Goal: Task Accomplishment & Management: Use online tool/utility

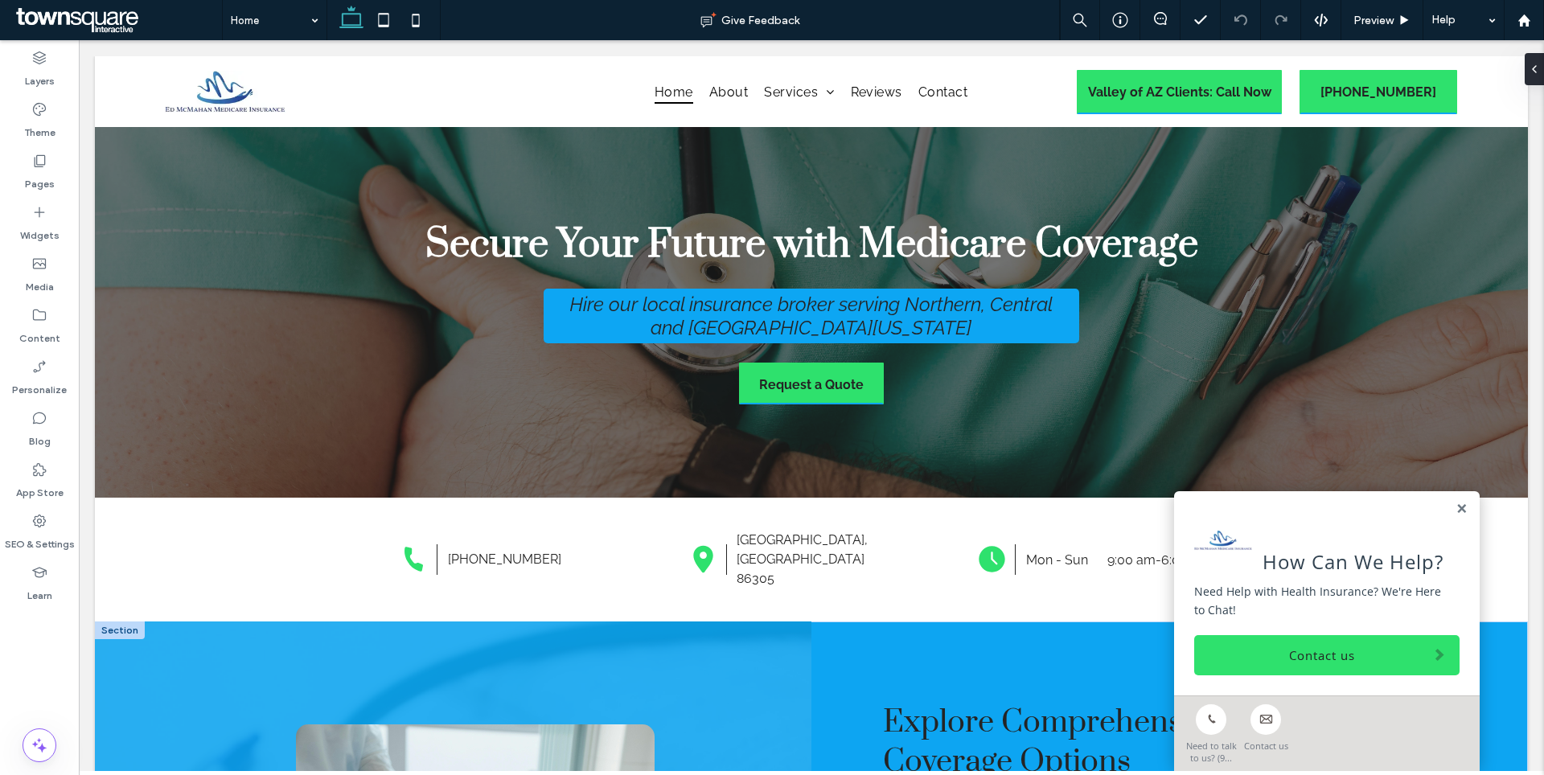
scroll to position [194, 0]
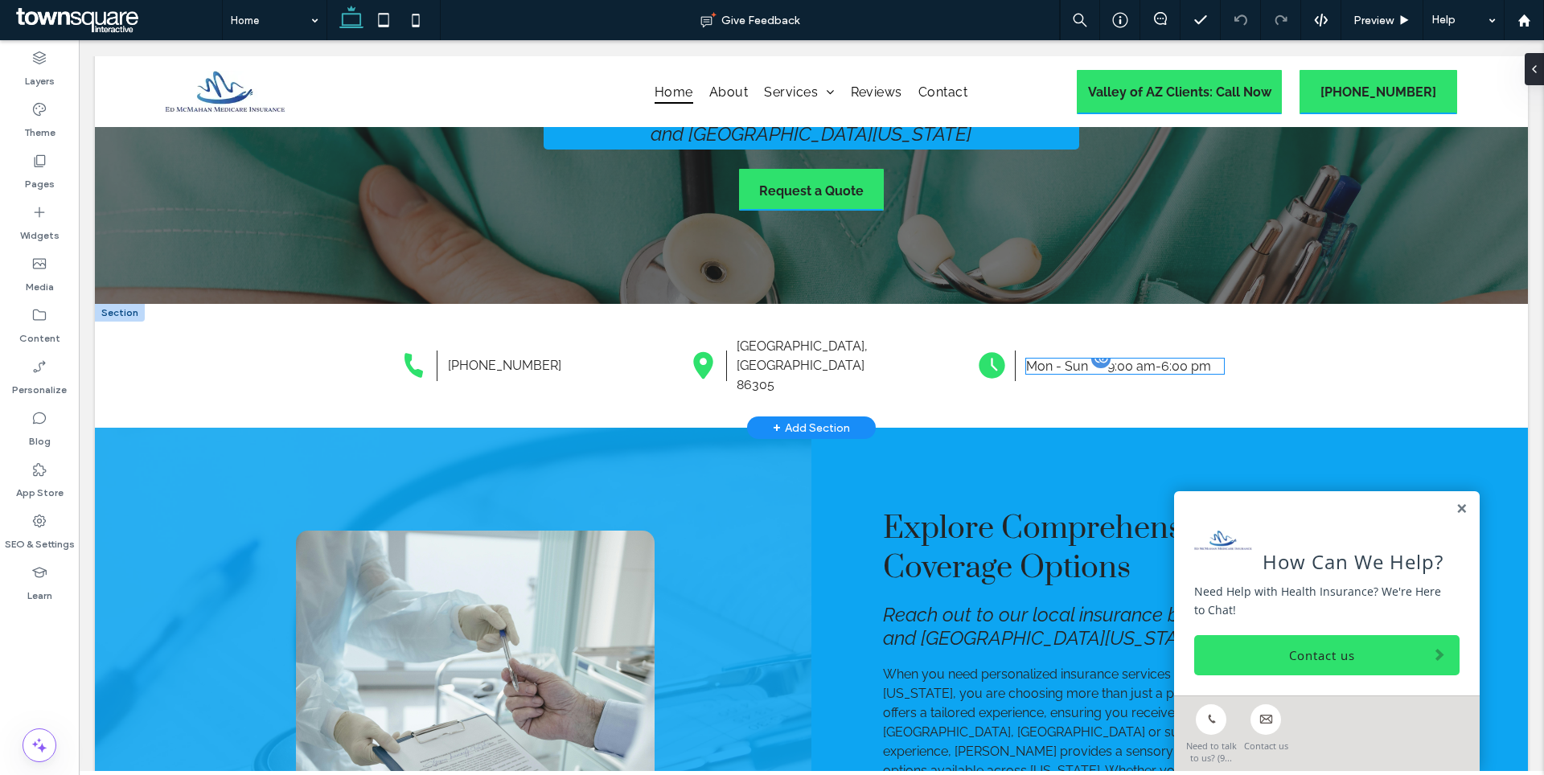
click at [1107, 359] on div "Mon - Sun 9:00 am - 6:00 pm" at bounding box center [1125, 366] width 198 height 15
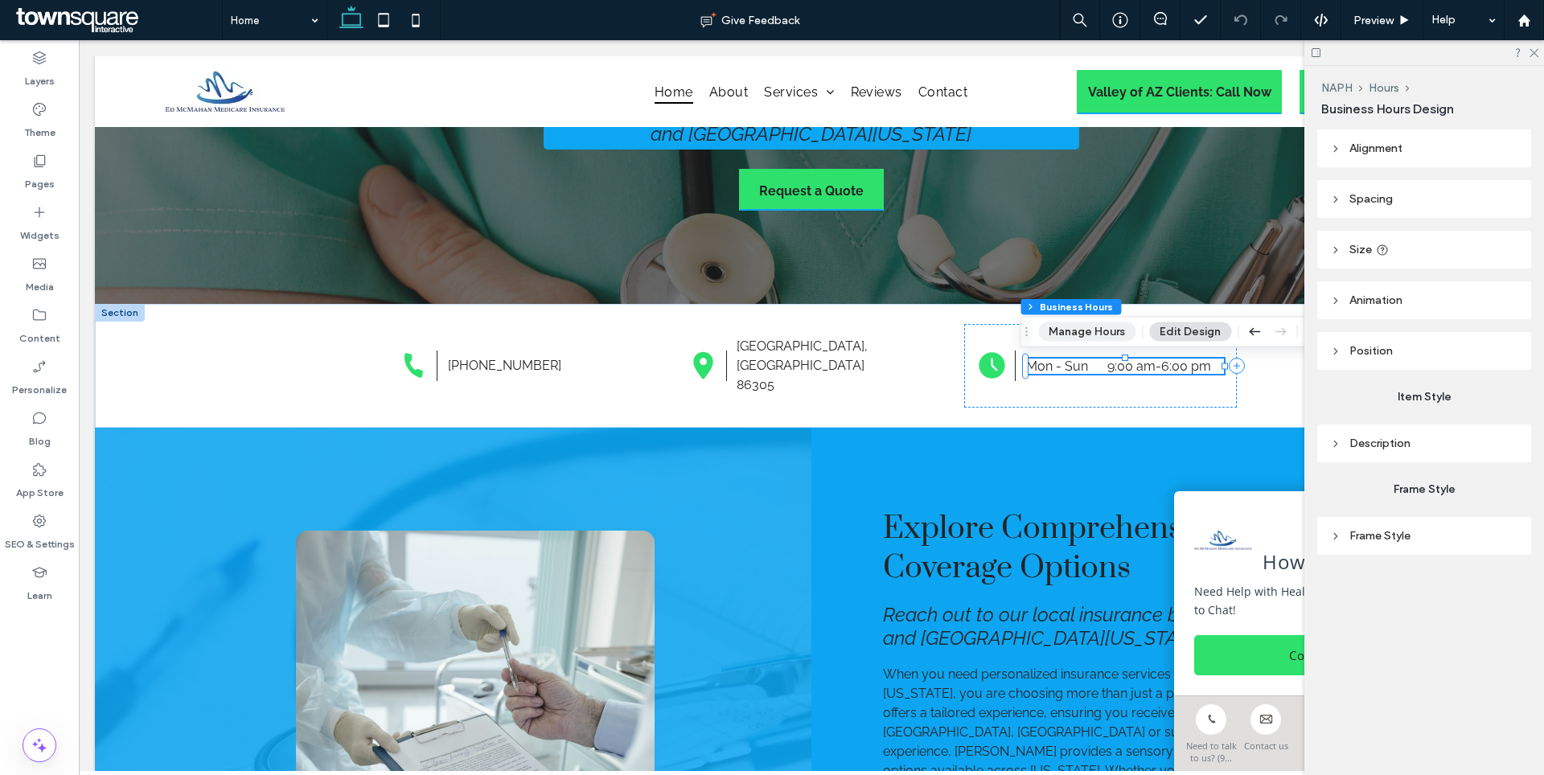
click at [1115, 334] on button "Manage Hours" at bounding box center [1086, 331] width 97 height 19
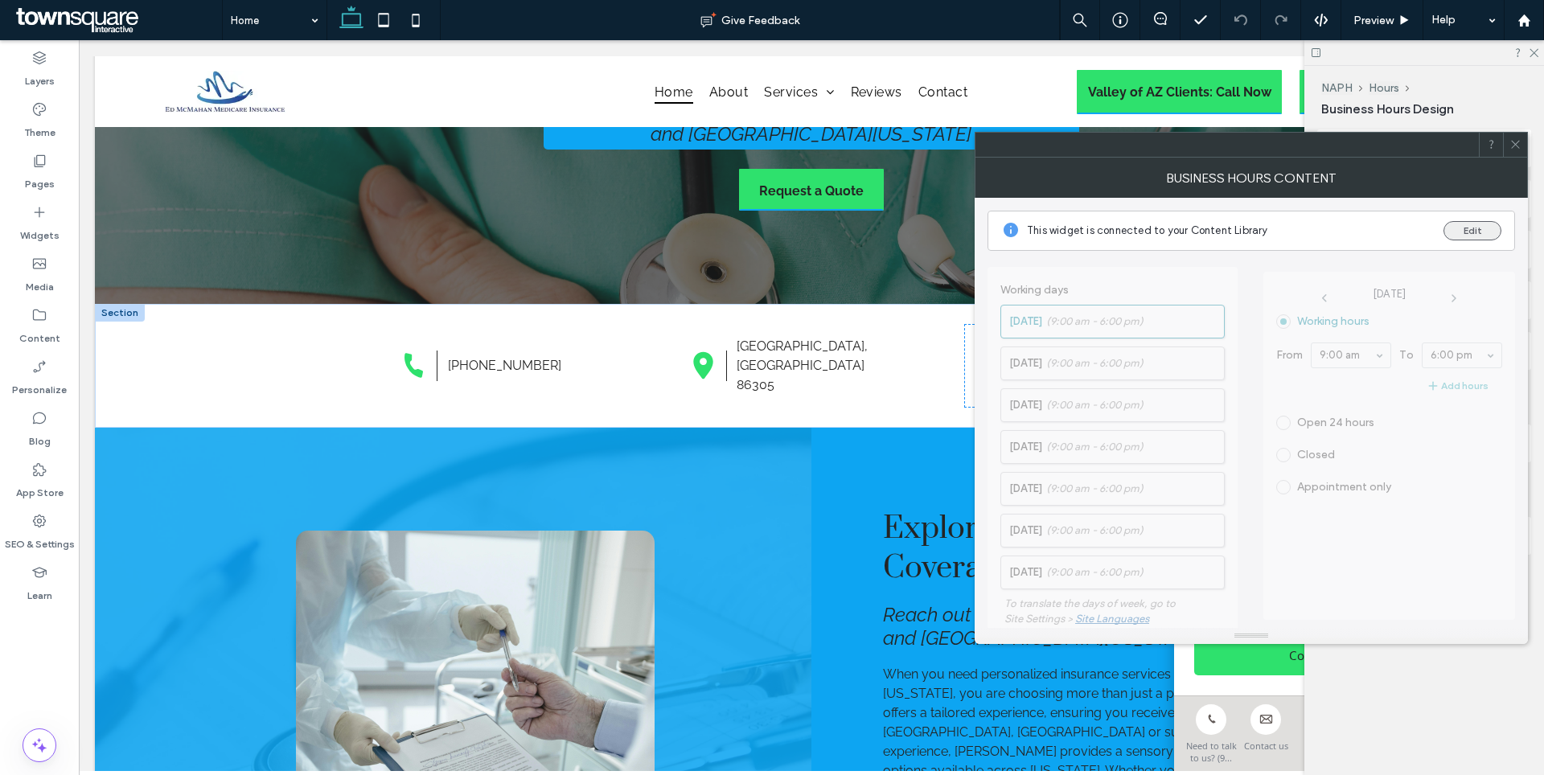
click at [1485, 227] on button "Edit" at bounding box center [1473, 230] width 58 height 19
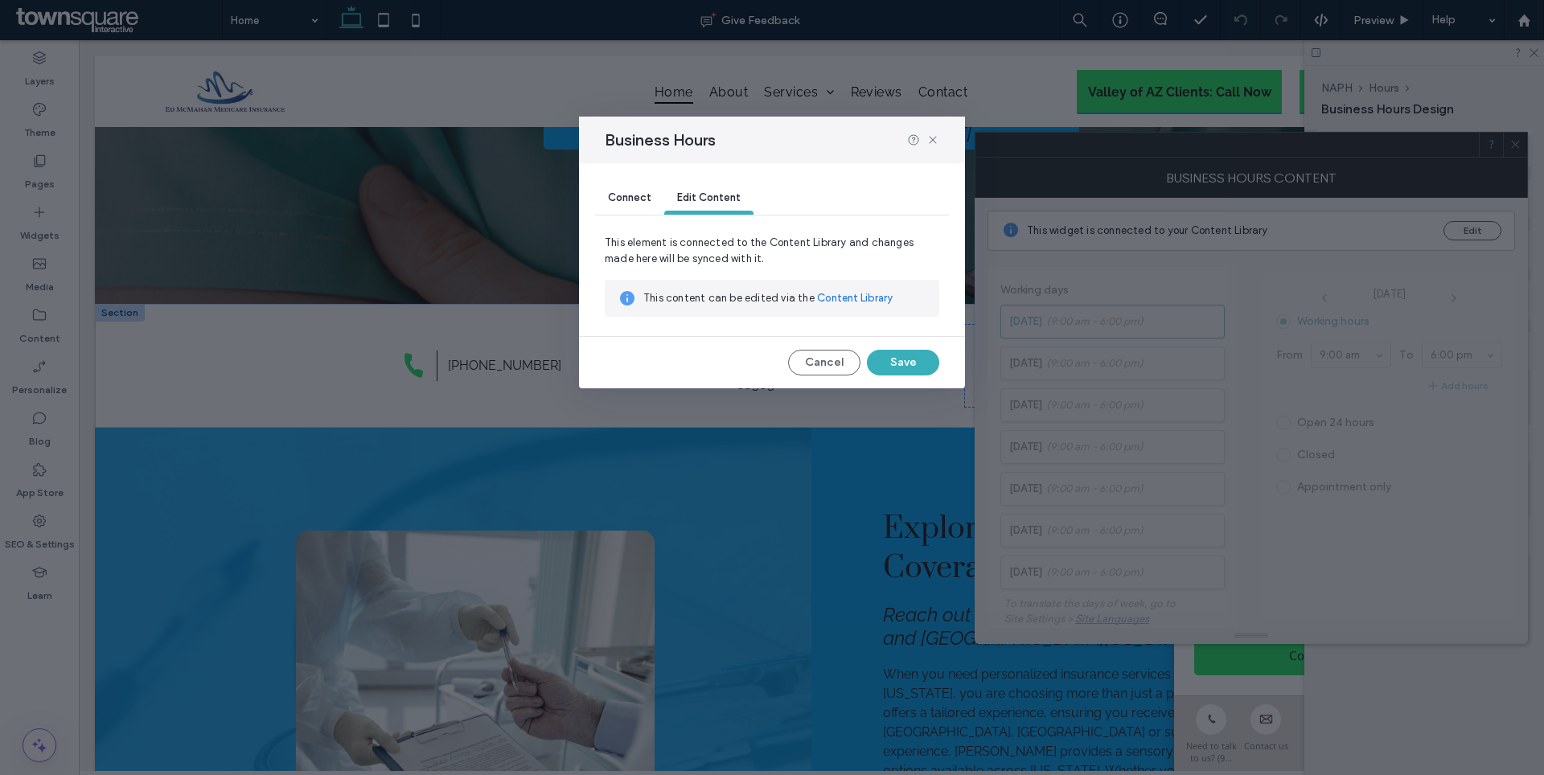
click at [631, 192] on span "Connect" at bounding box center [629, 197] width 43 height 12
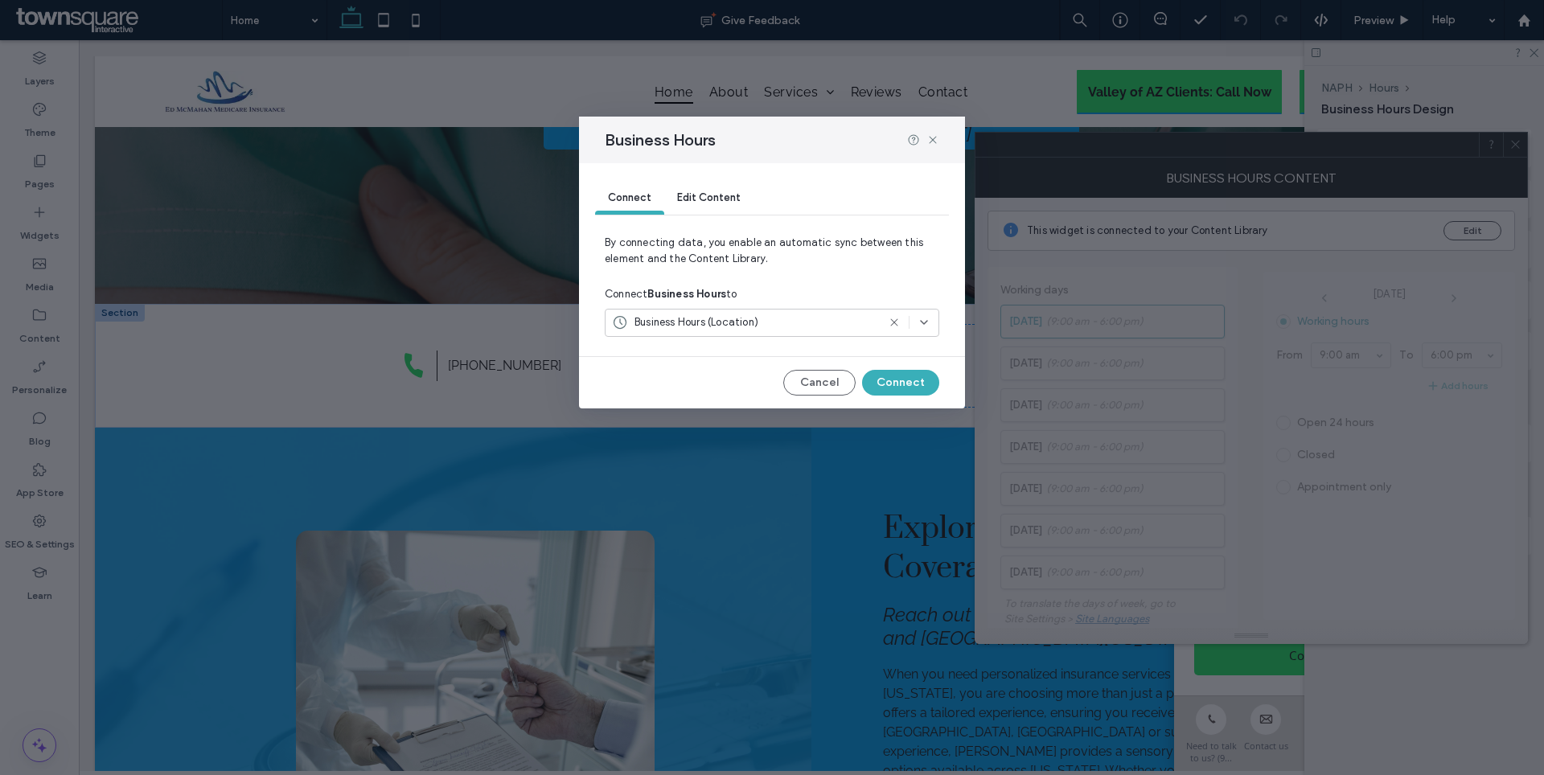
click at [896, 324] on use at bounding box center [893, 322] width 7 height 7
click at [912, 385] on button "Connect" at bounding box center [900, 383] width 77 height 26
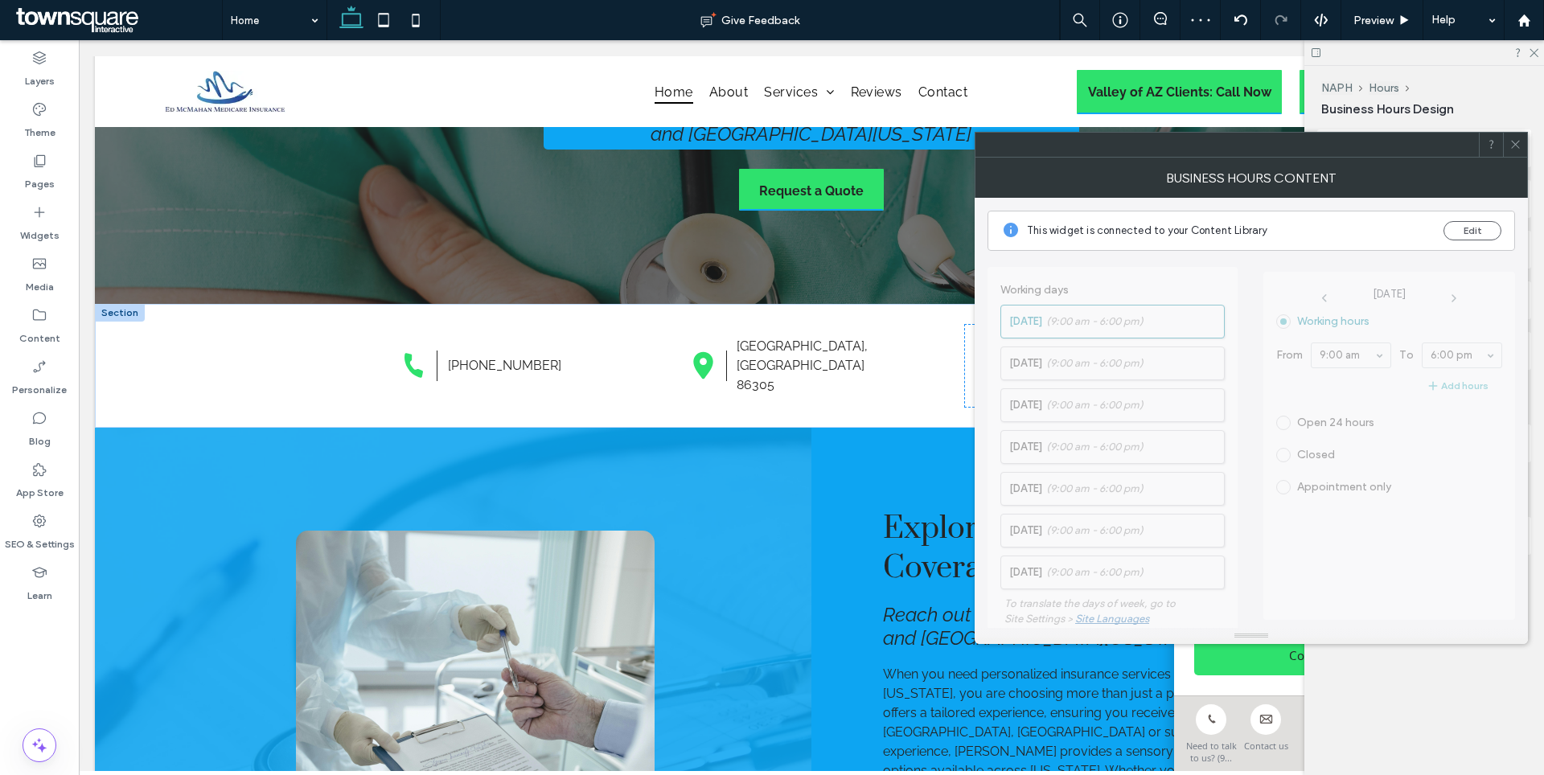
click at [1510, 154] on span at bounding box center [1515, 145] width 12 height 24
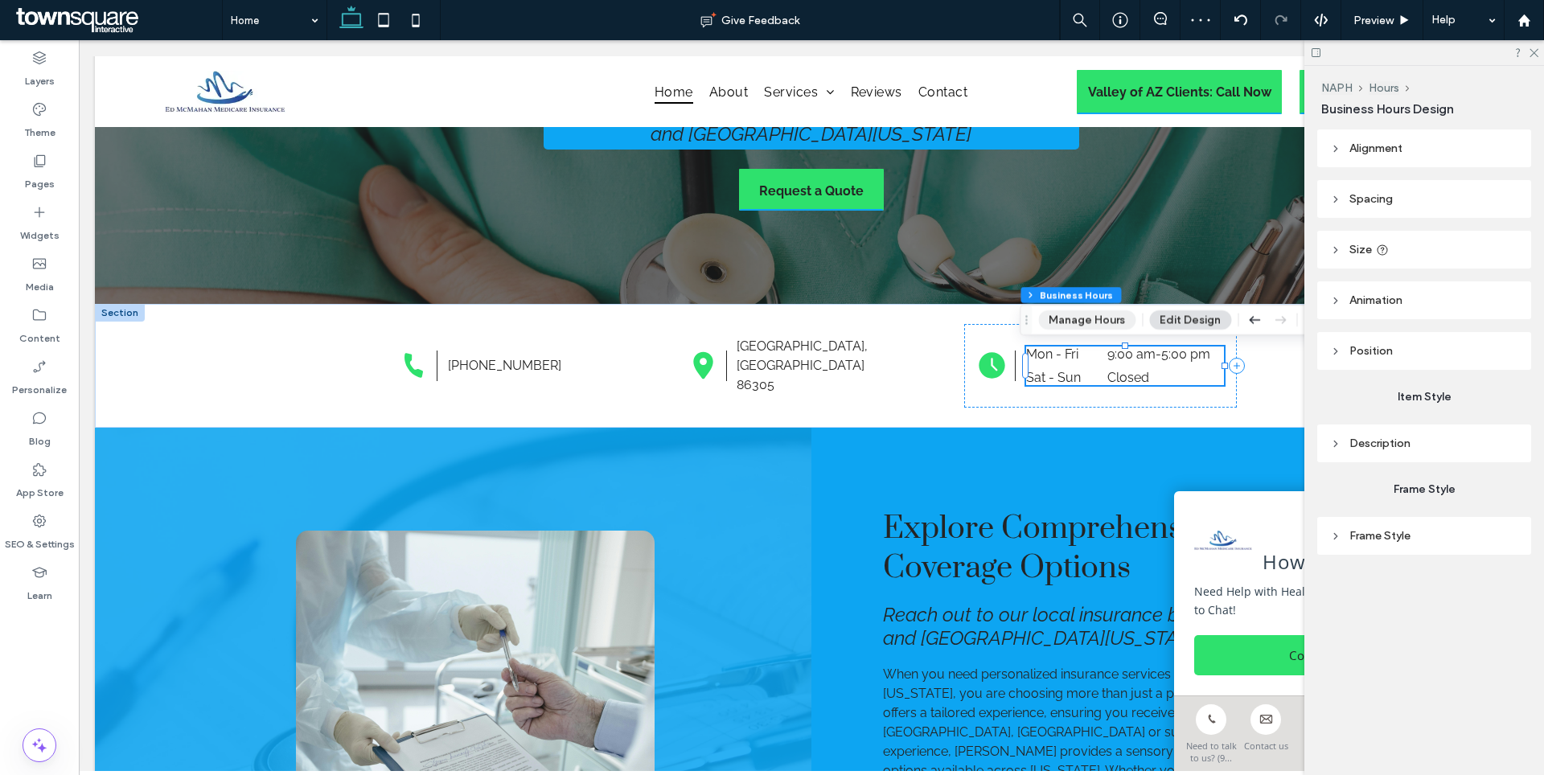
click at [1094, 328] on button "Manage Hours" at bounding box center [1086, 319] width 97 height 19
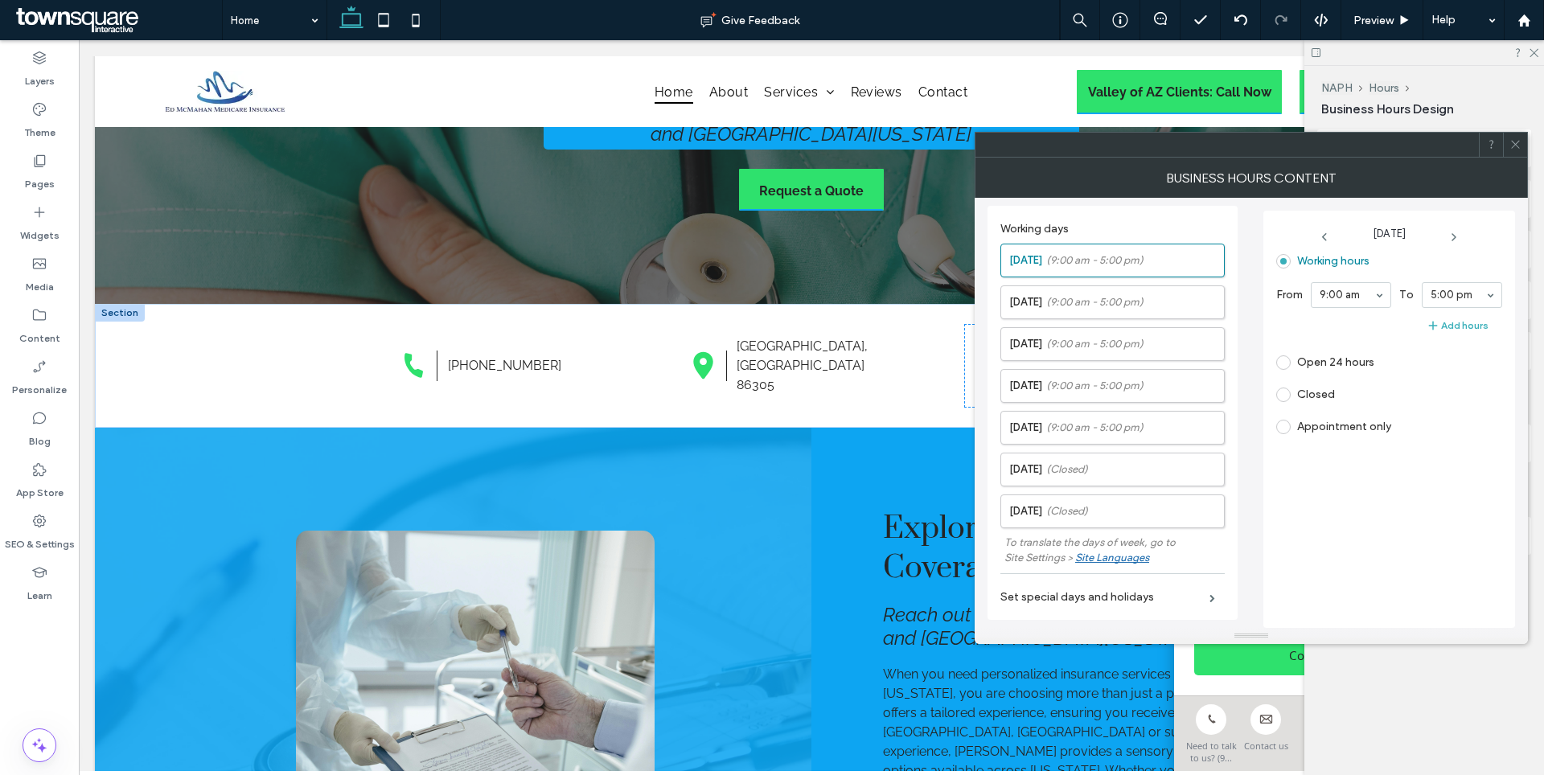
click at [1287, 432] on span at bounding box center [1283, 427] width 14 height 14
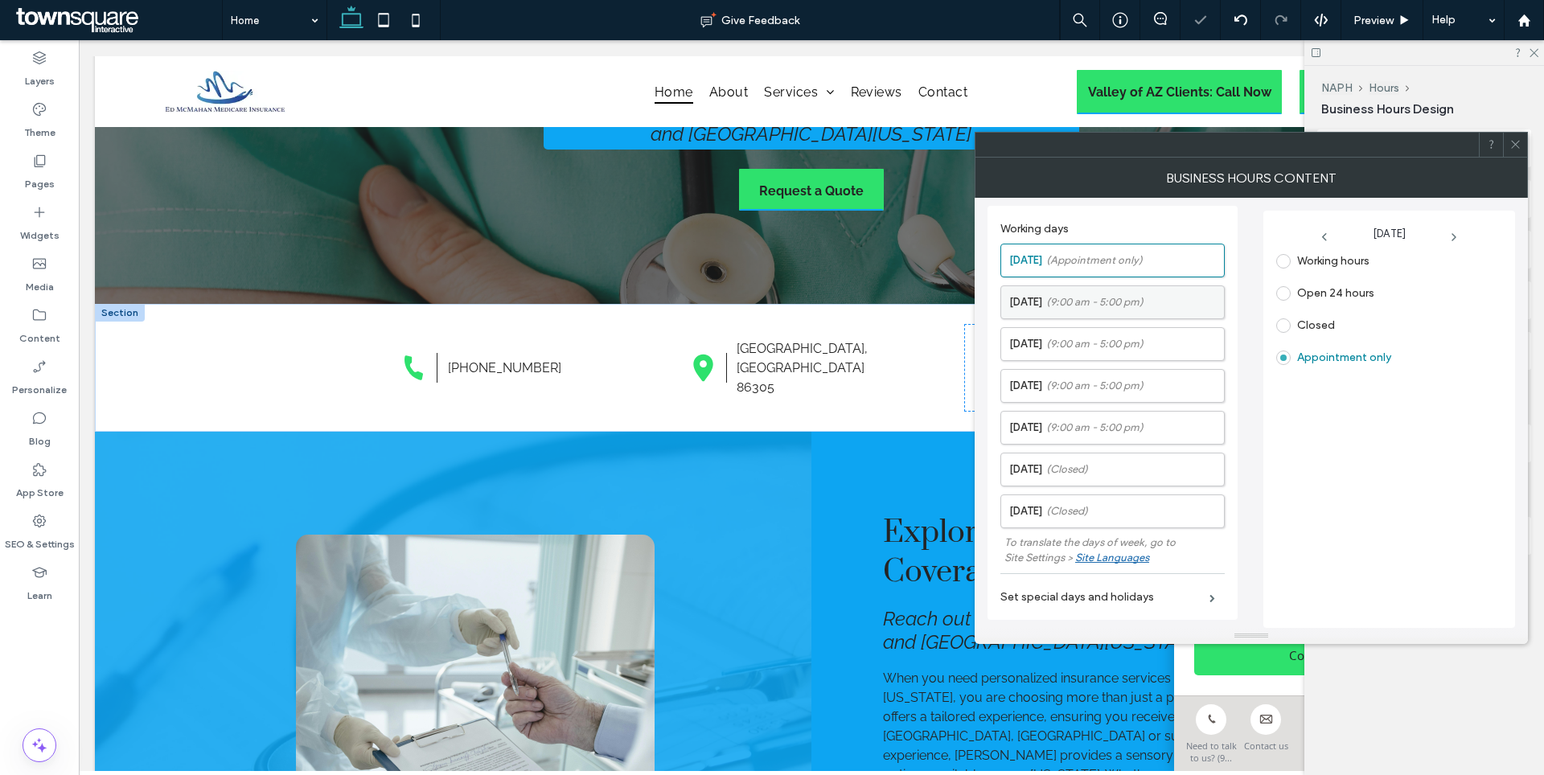
click at [1112, 302] on span "(9:00 am - 5:00 pm)" at bounding box center [1094, 302] width 97 height 16
click at [1284, 431] on span at bounding box center [1283, 427] width 14 height 14
click at [1130, 332] on label "[DATE] (9:00 am - 5:00 pm)" at bounding box center [1116, 344] width 215 height 32
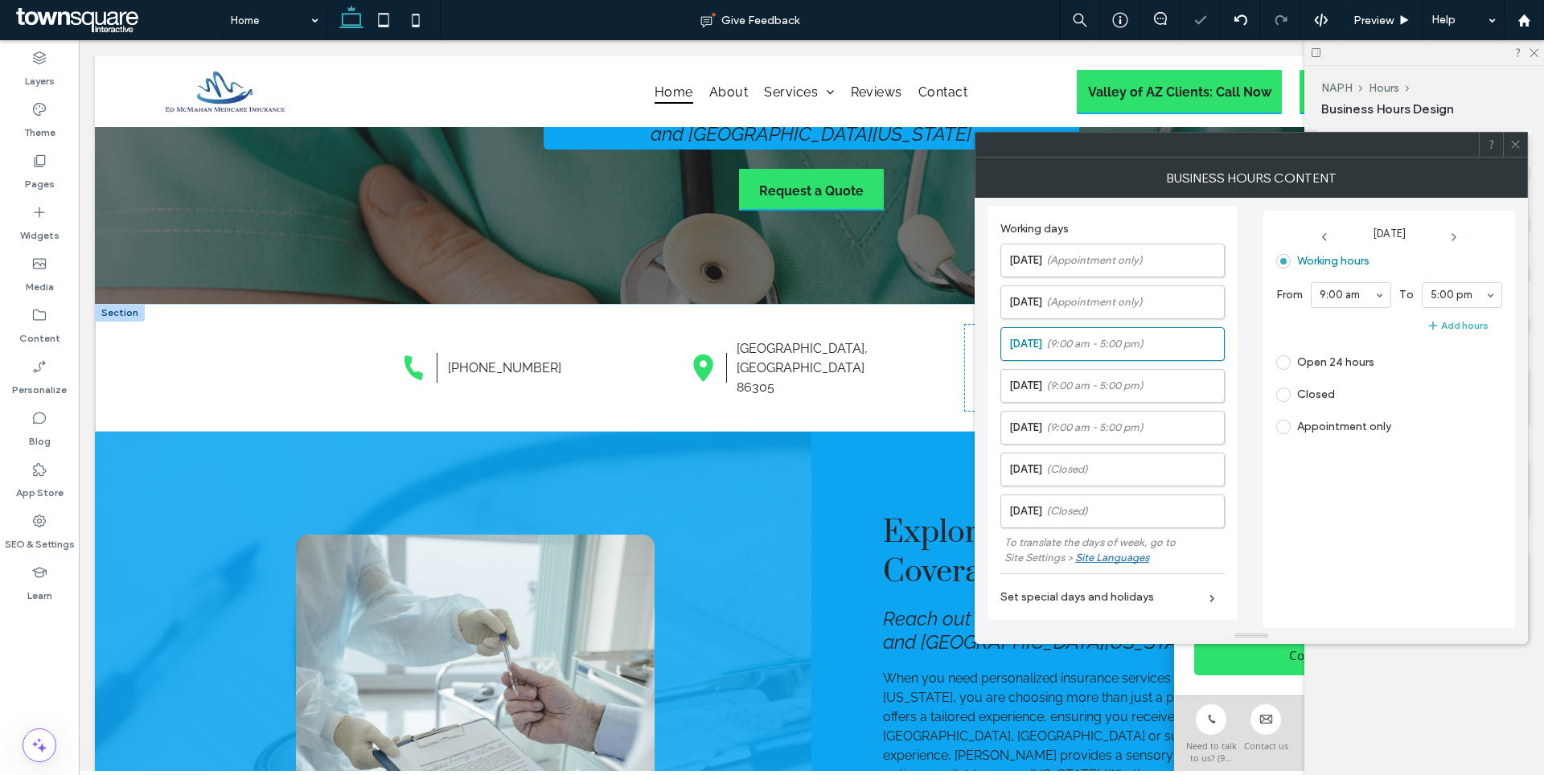
click at [1293, 434] on div "Appointment only" at bounding box center [1382, 427] width 212 height 26
click at [1292, 432] on label "Appointment only" at bounding box center [1333, 427] width 115 height 14
click at [1136, 387] on span "(9:00 am - 5:00 pm)" at bounding box center [1094, 386] width 97 height 16
click at [1287, 429] on span at bounding box center [1283, 427] width 14 height 14
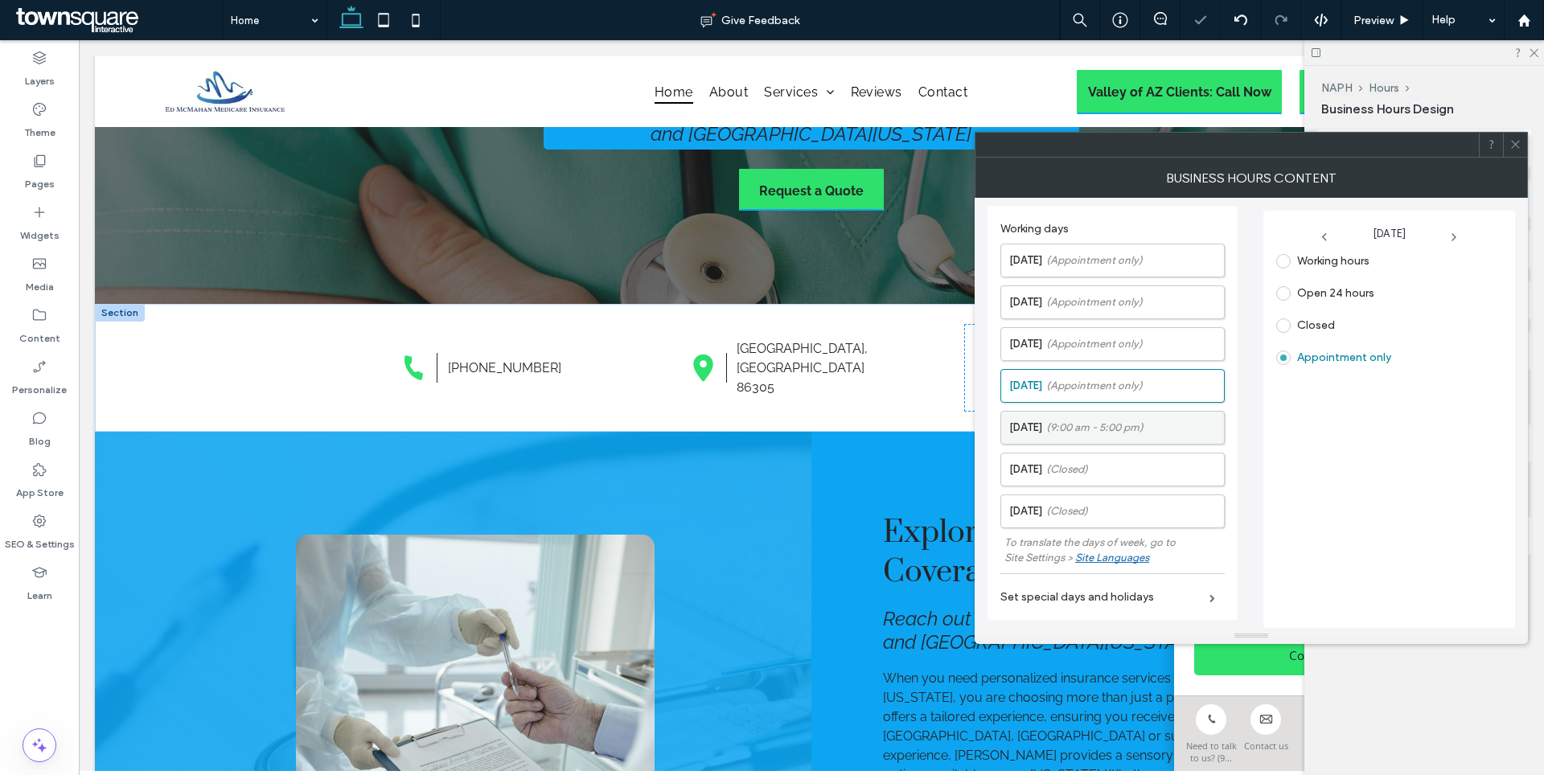
click at [1122, 421] on span "(9:00 am - 5:00 pm)" at bounding box center [1094, 428] width 97 height 16
click at [1289, 428] on span at bounding box center [1283, 427] width 14 height 14
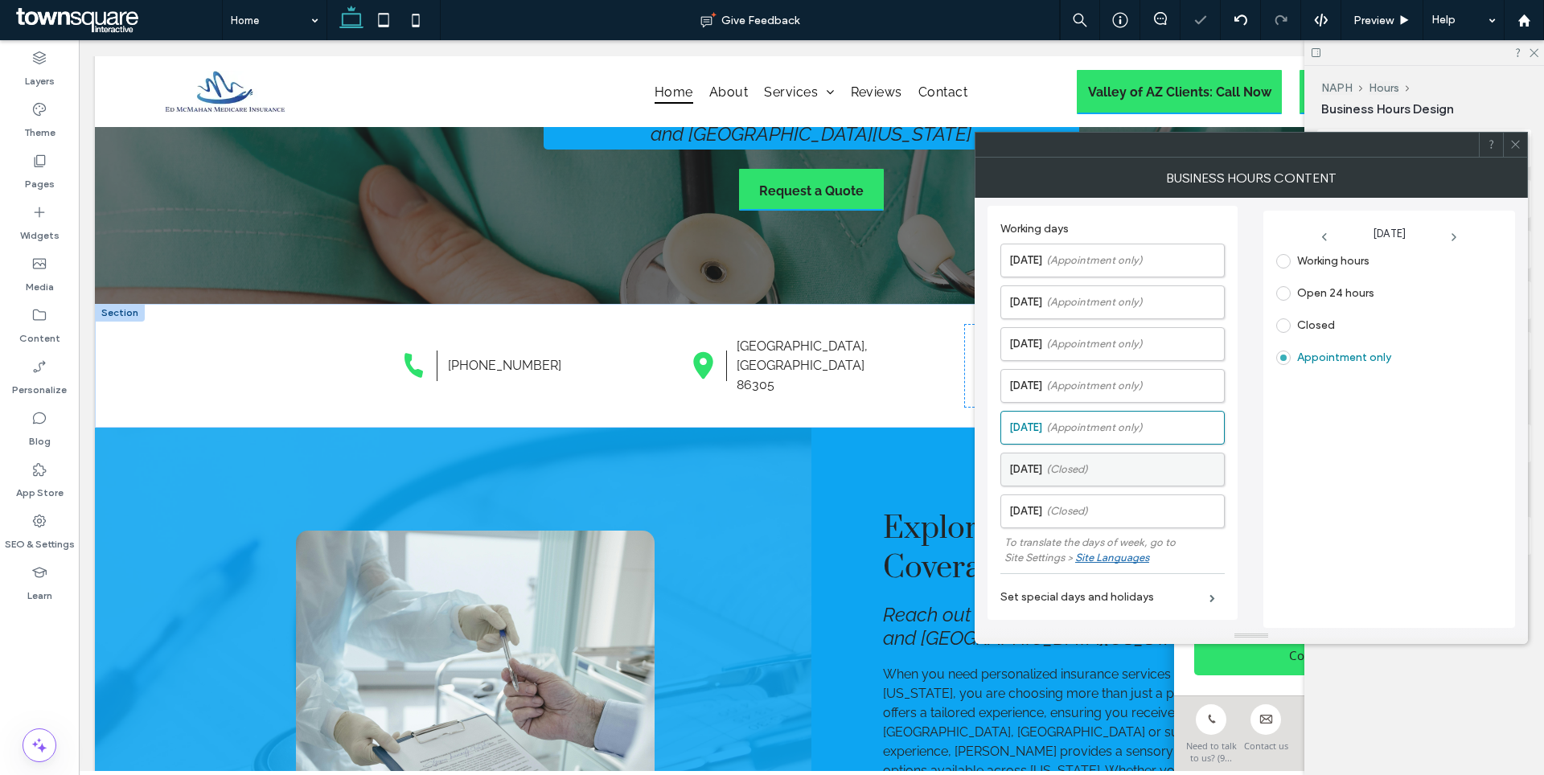
click at [1112, 475] on label "[DATE] (Closed)" at bounding box center [1116, 470] width 215 height 32
click at [1285, 352] on span at bounding box center [1283, 358] width 14 height 14
click at [1060, 500] on label "[DATE] (Closed)" at bounding box center [1116, 511] width 215 height 32
click at [1282, 359] on span at bounding box center [1283, 358] width 14 height 14
click at [1522, 139] on div at bounding box center [1515, 145] width 24 height 24
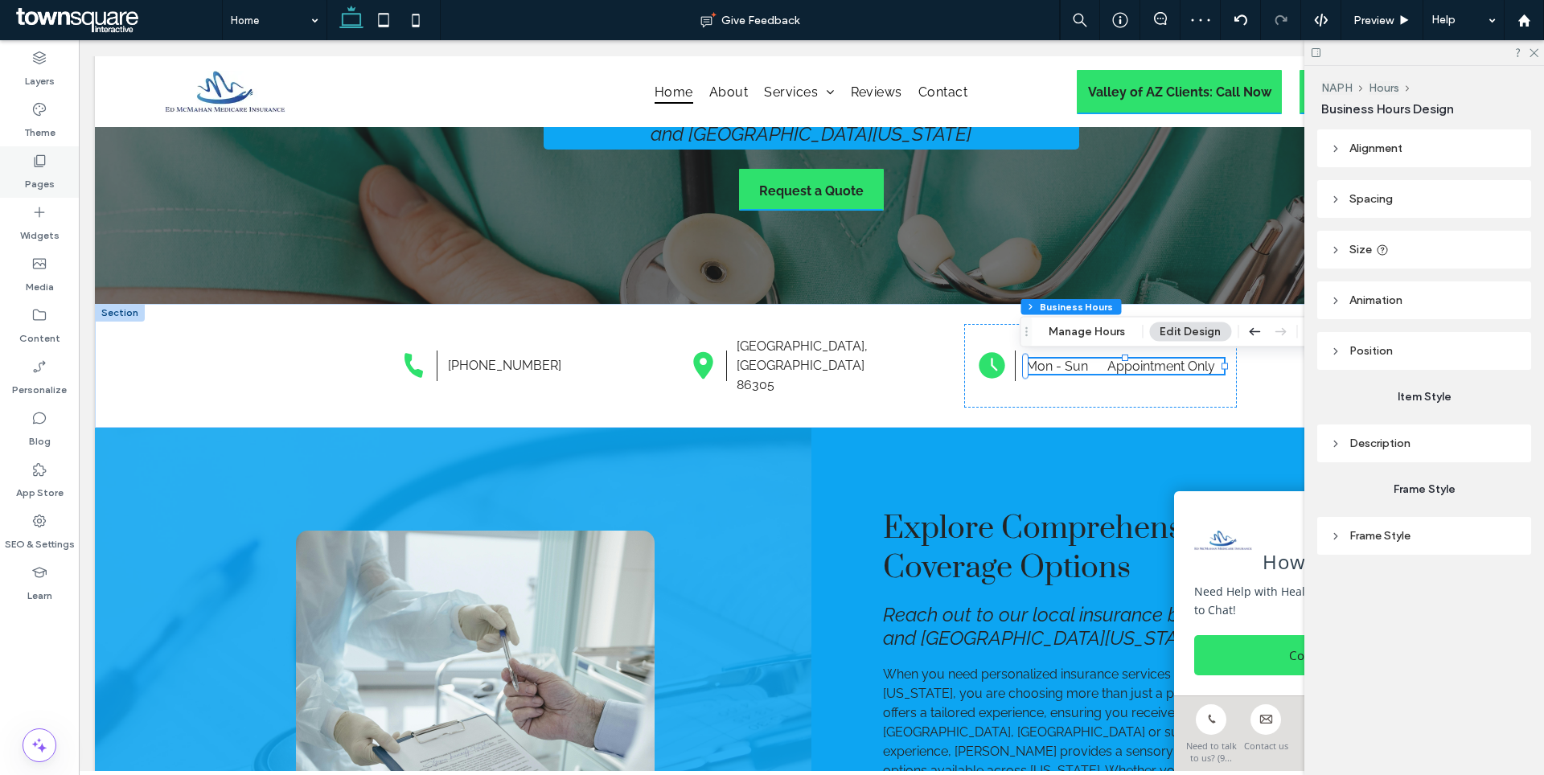
click at [63, 149] on div "Pages" at bounding box center [39, 171] width 79 height 51
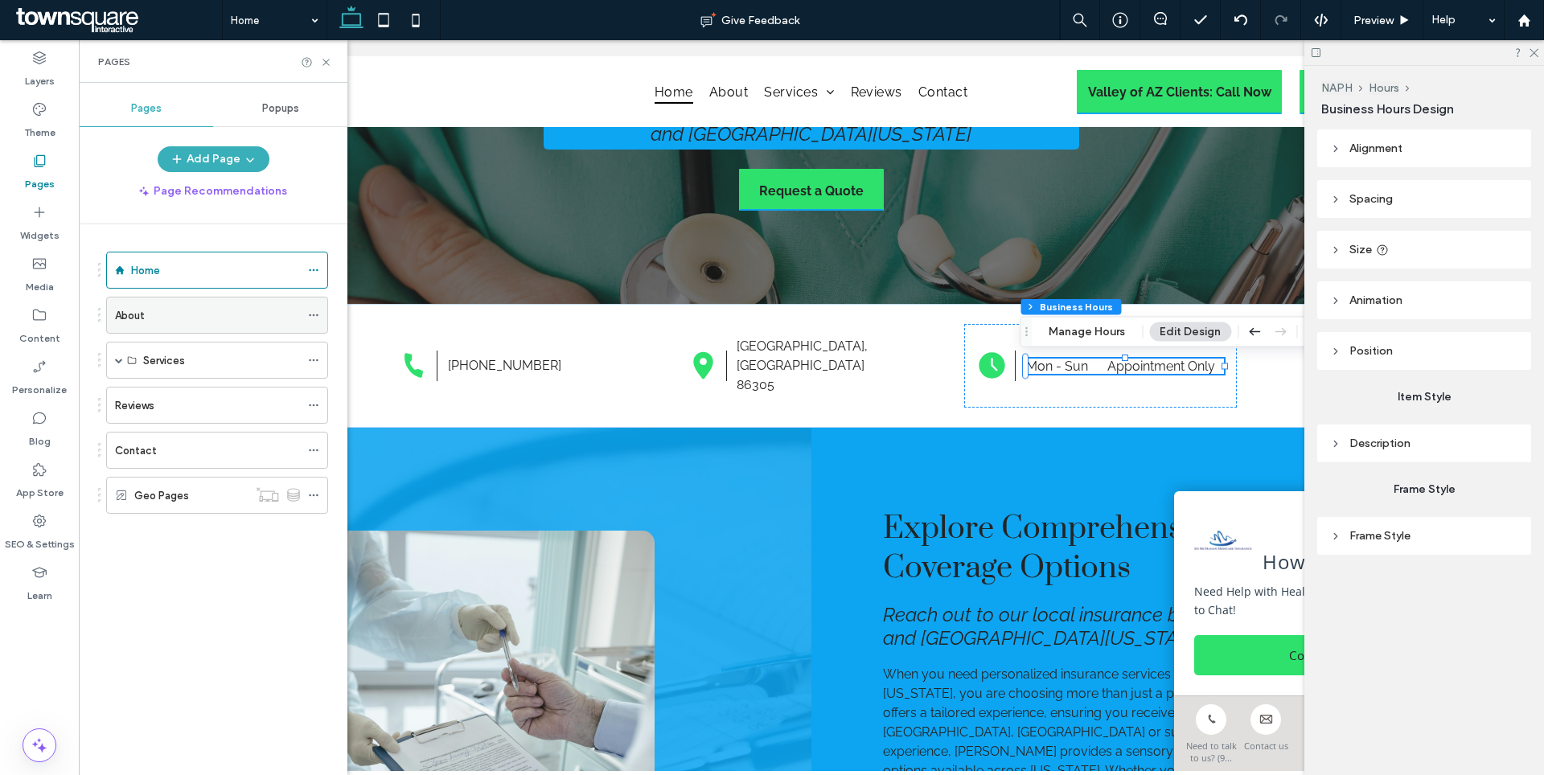
click at [194, 318] on div "About" at bounding box center [207, 315] width 185 height 17
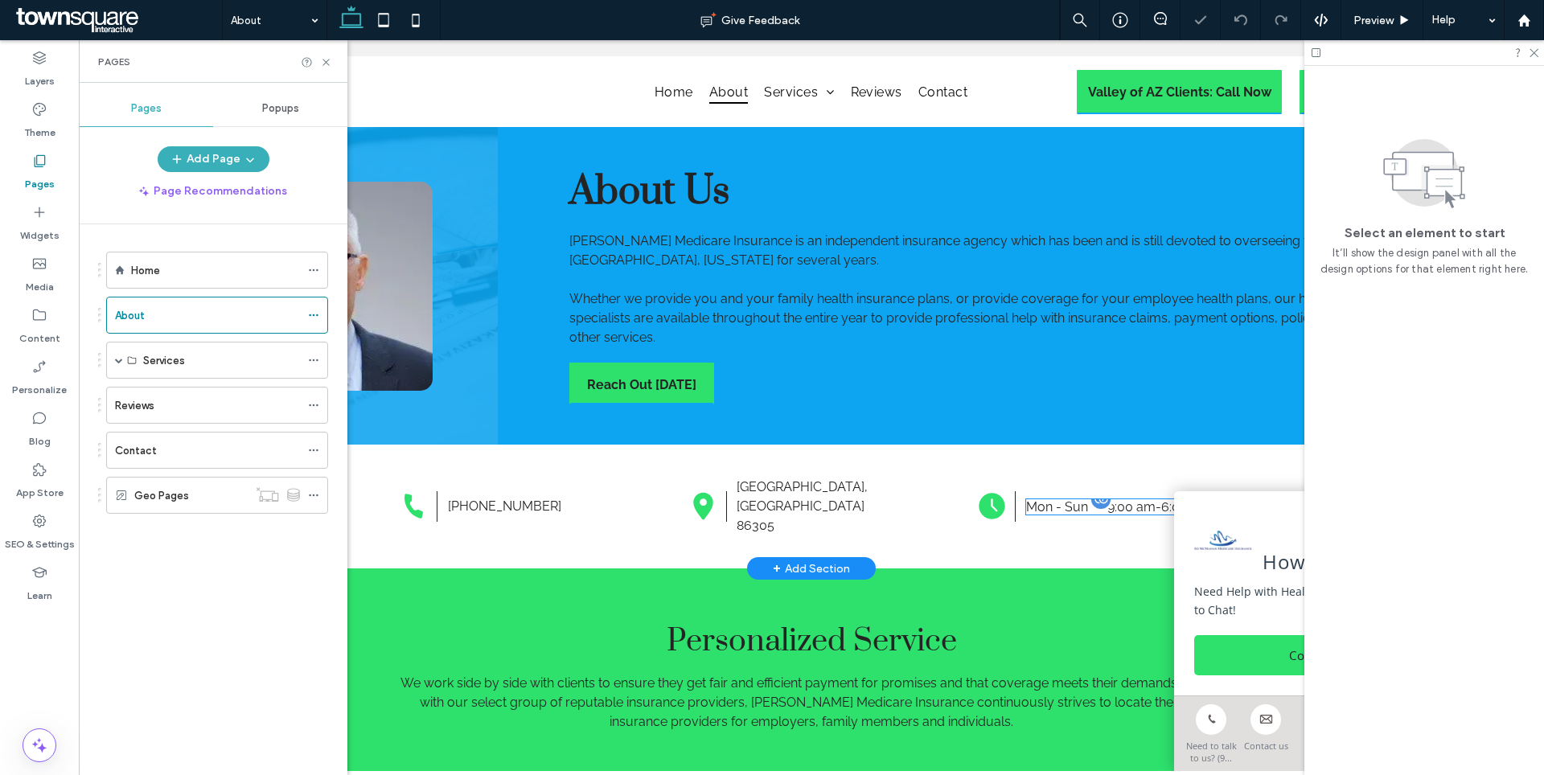
click at [1049, 500] on dt "Mon - Sun" at bounding box center [1065, 506] width 79 height 15
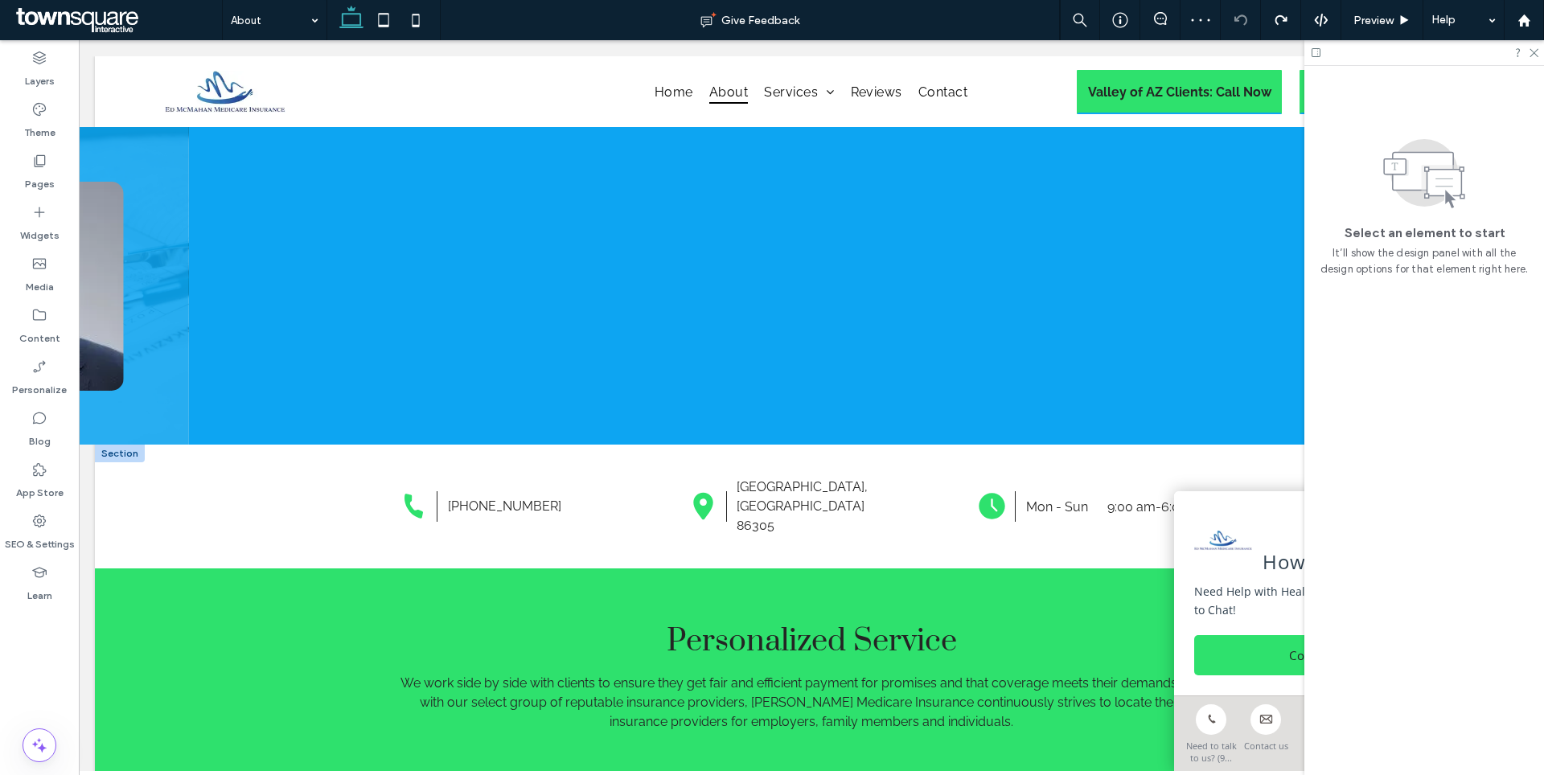
click at [1086, 499] on dt "Mon - Sun" at bounding box center [1065, 506] width 79 height 15
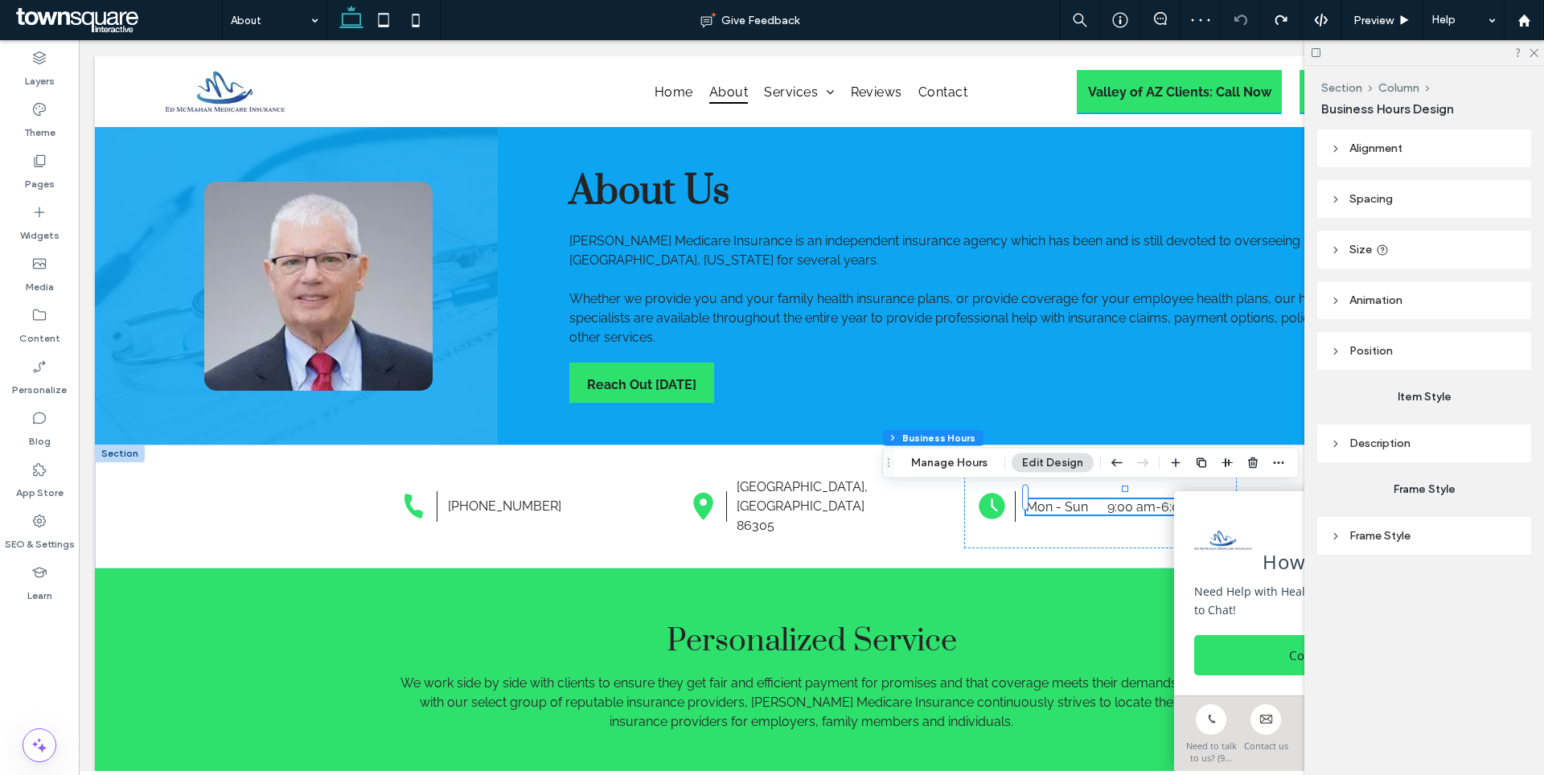
click at [1054, 500] on dt "Mon - Sun" at bounding box center [1065, 506] width 79 height 15
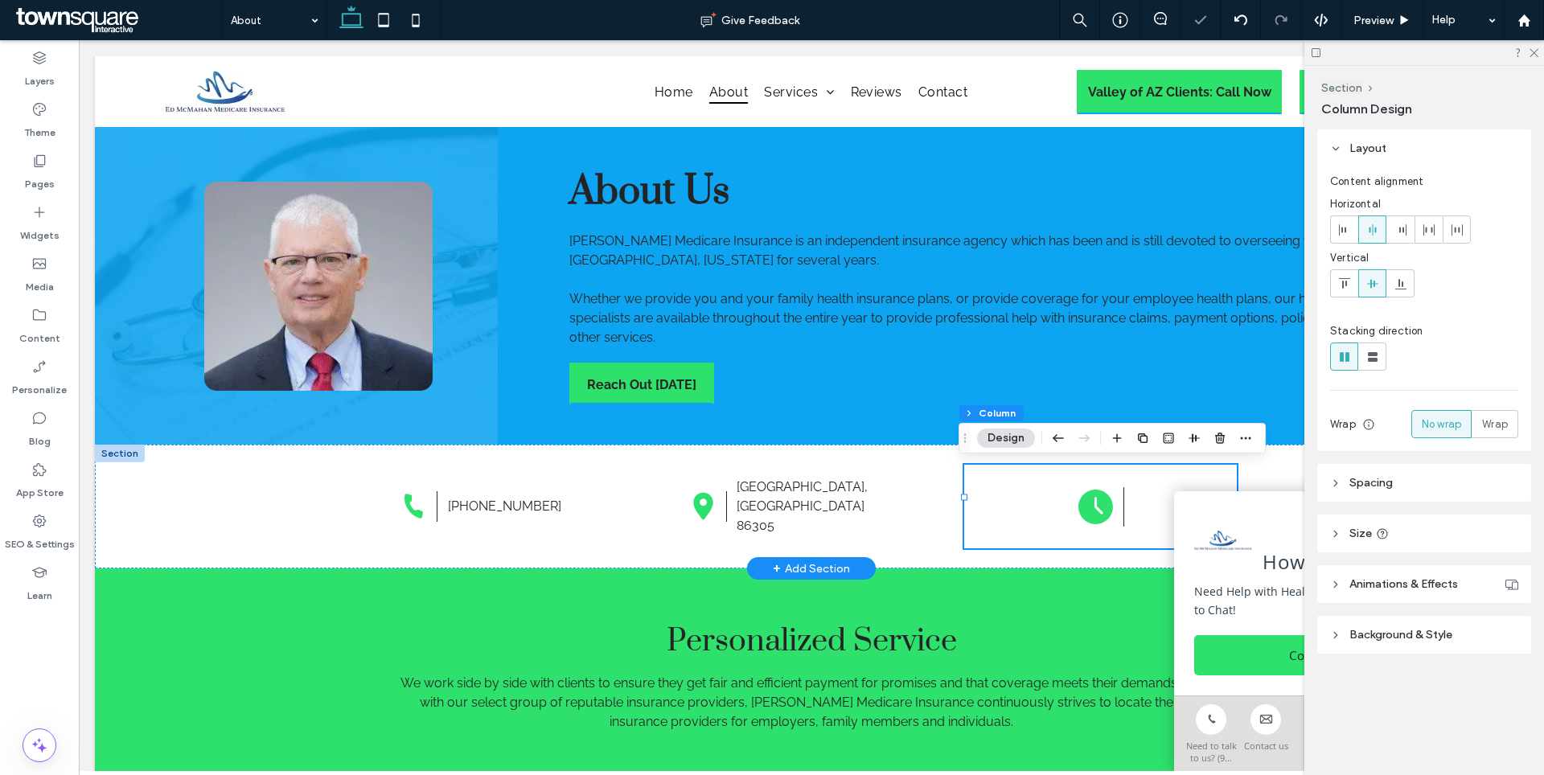
click at [1136, 498] on div at bounding box center [1100, 507] width 272 height 84
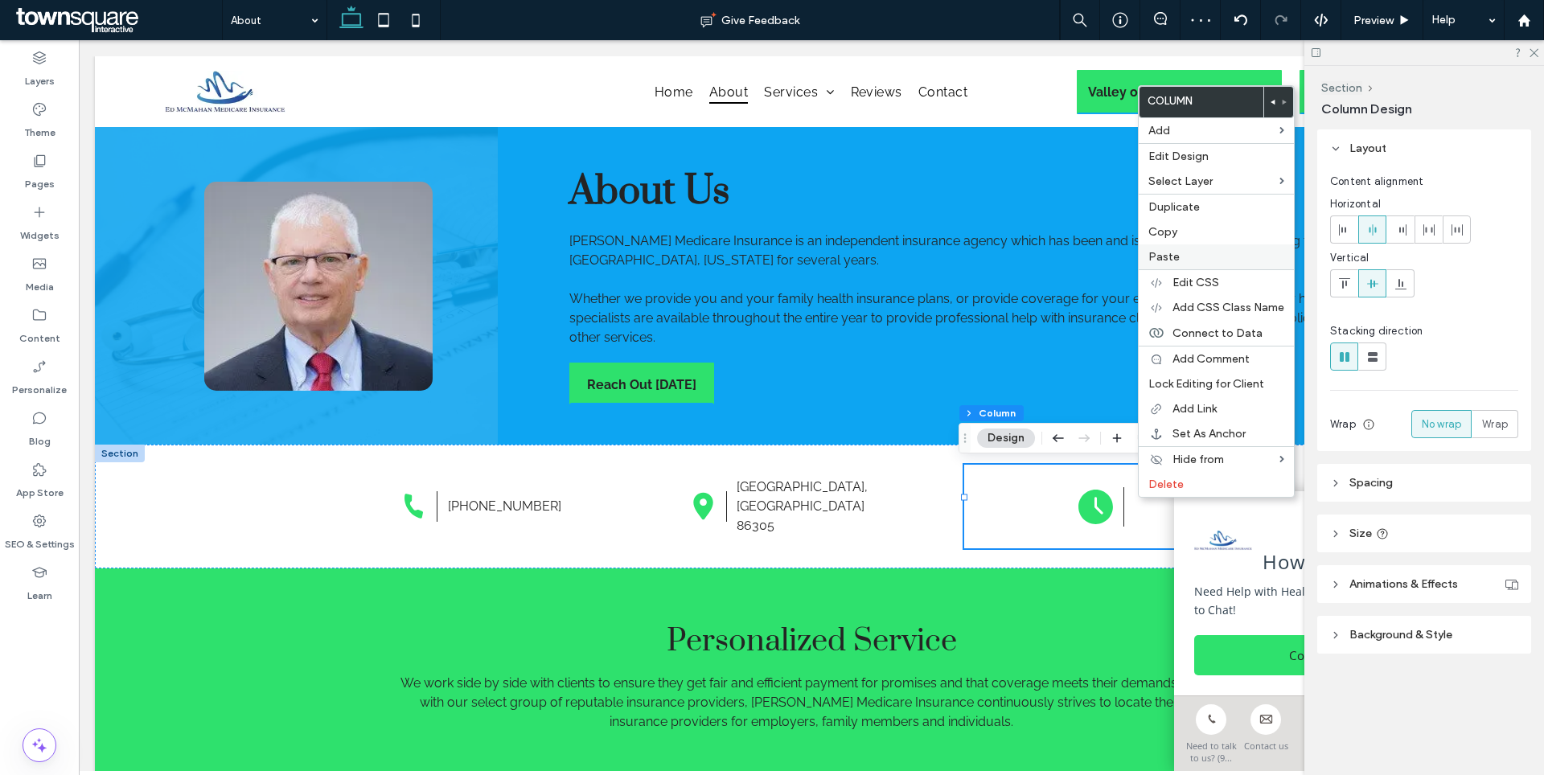
click at [1198, 261] on label "Paste" at bounding box center [1216, 257] width 136 height 14
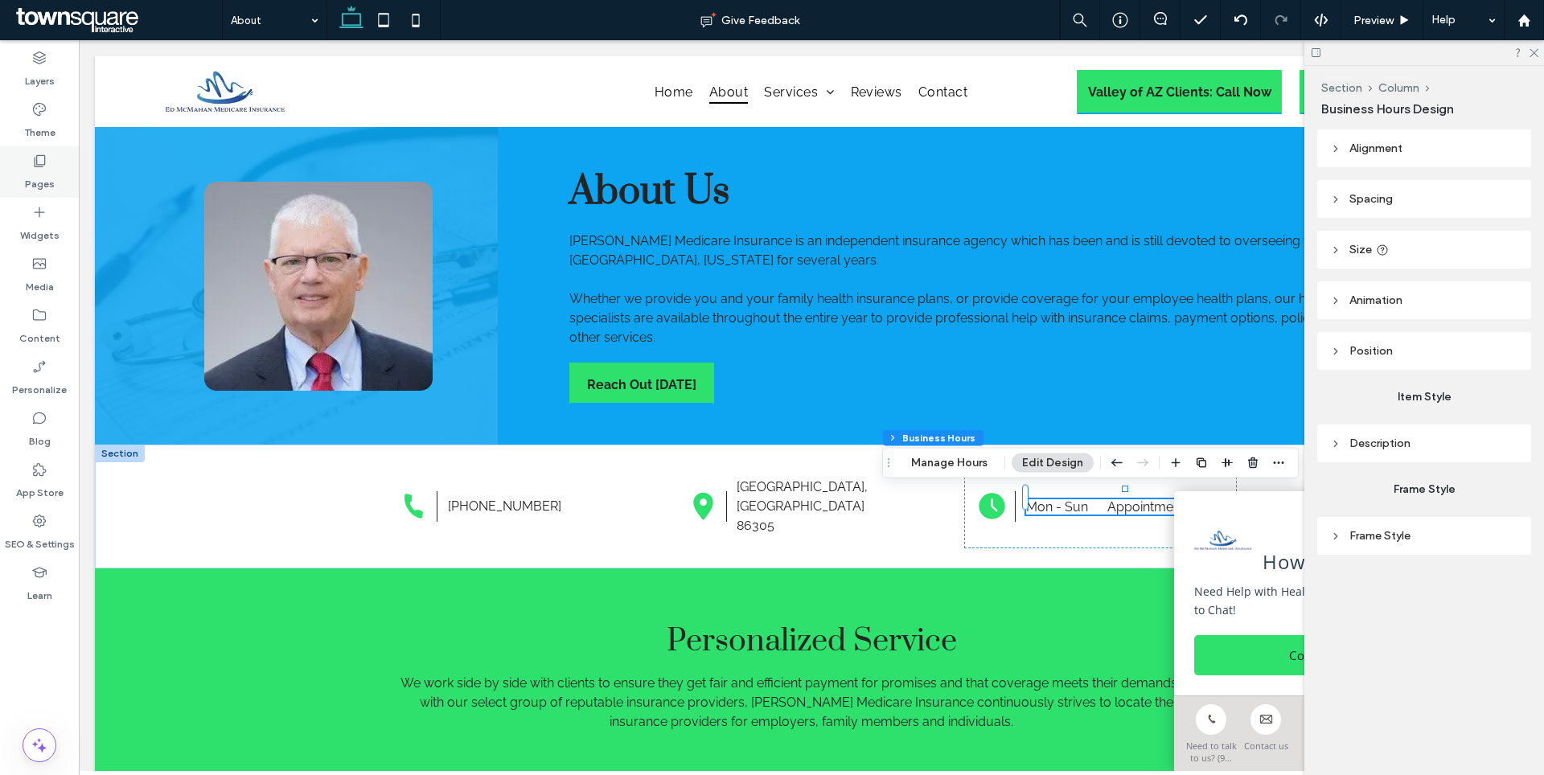
click at [59, 187] on div "Pages" at bounding box center [39, 171] width 79 height 51
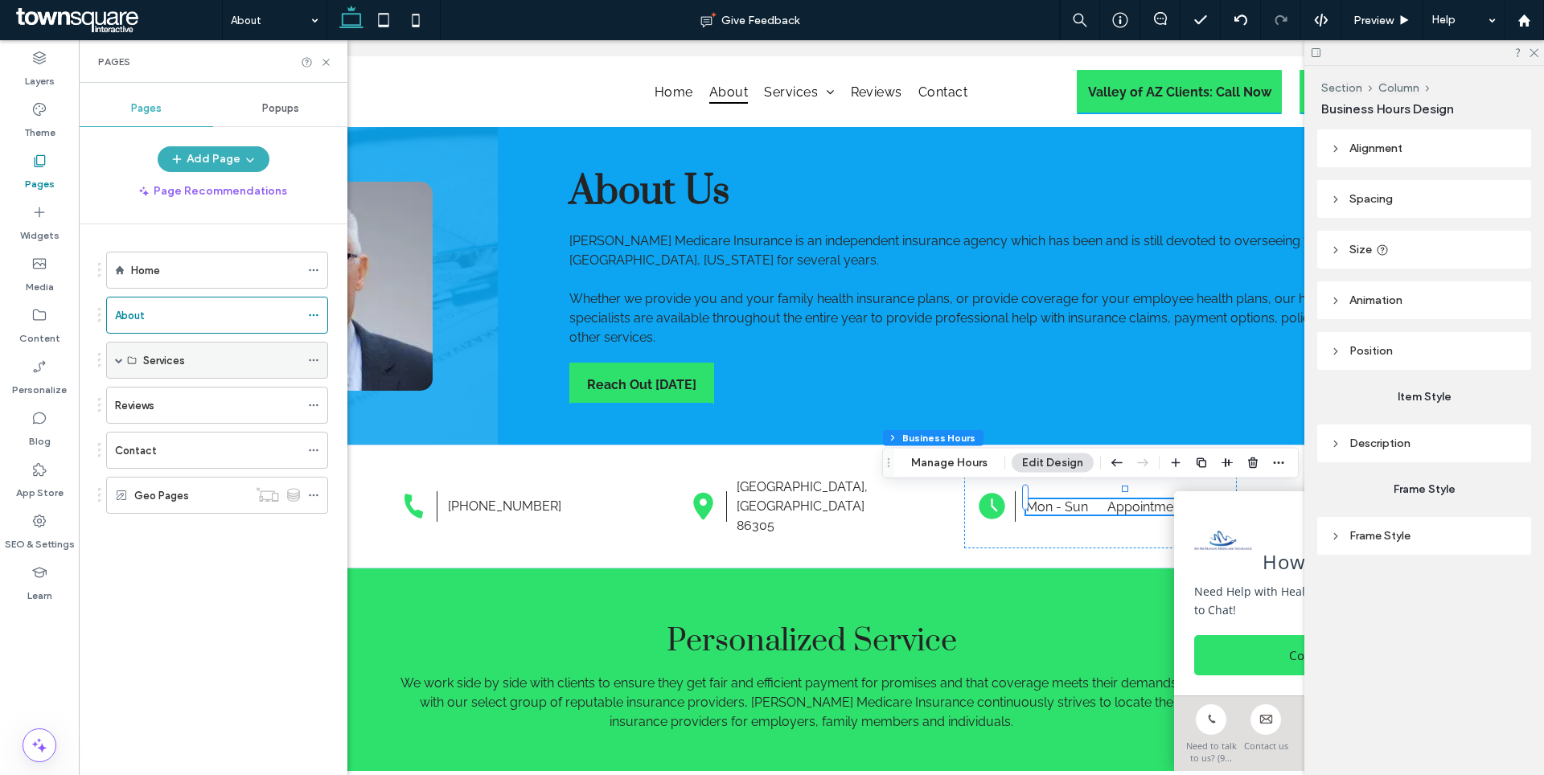
click at [192, 369] on div "Services" at bounding box center [221, 360] width 157 height 35
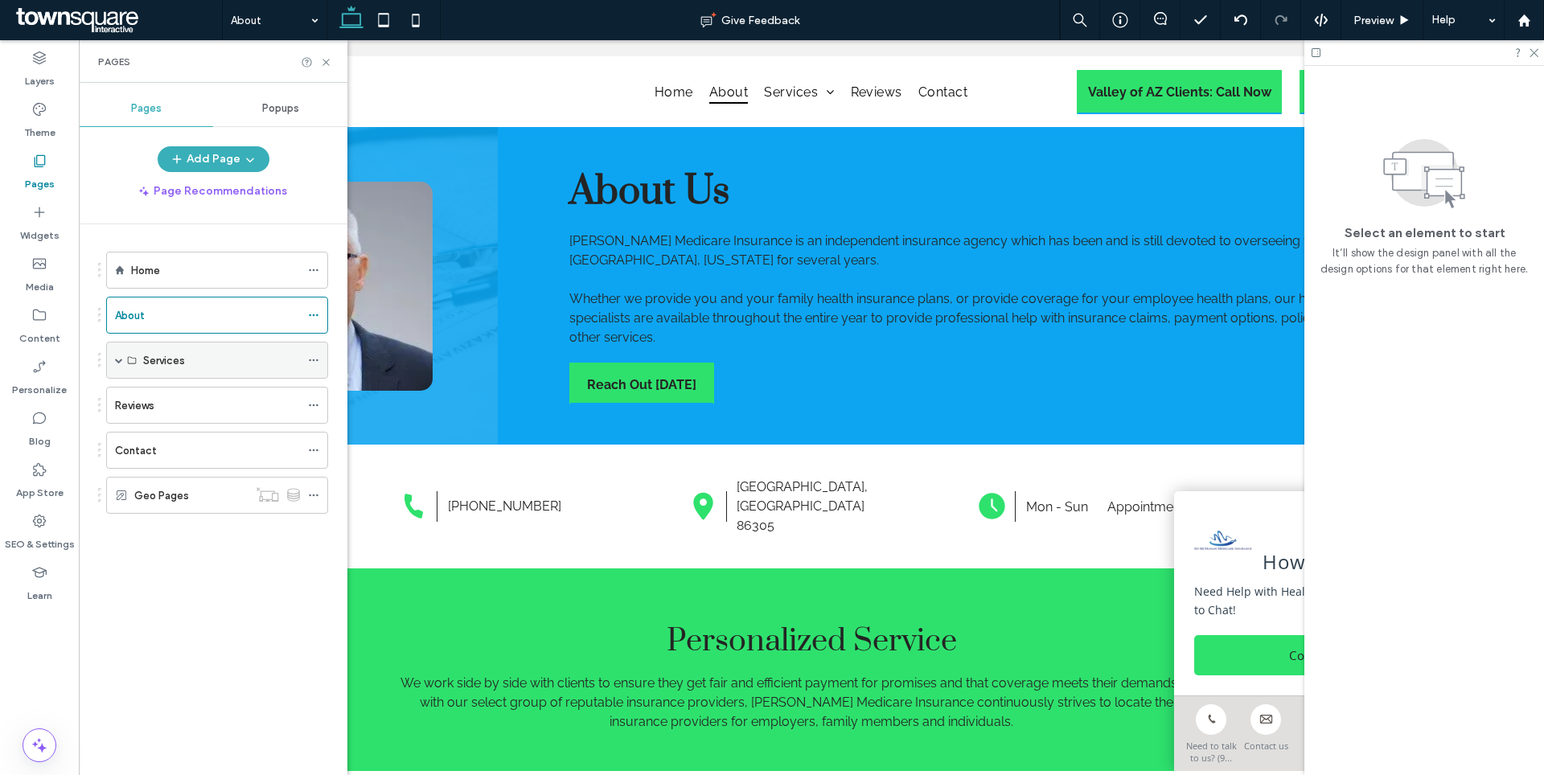
click at [121, 358] on span at bounding box center [119, 360] width 8 height 8
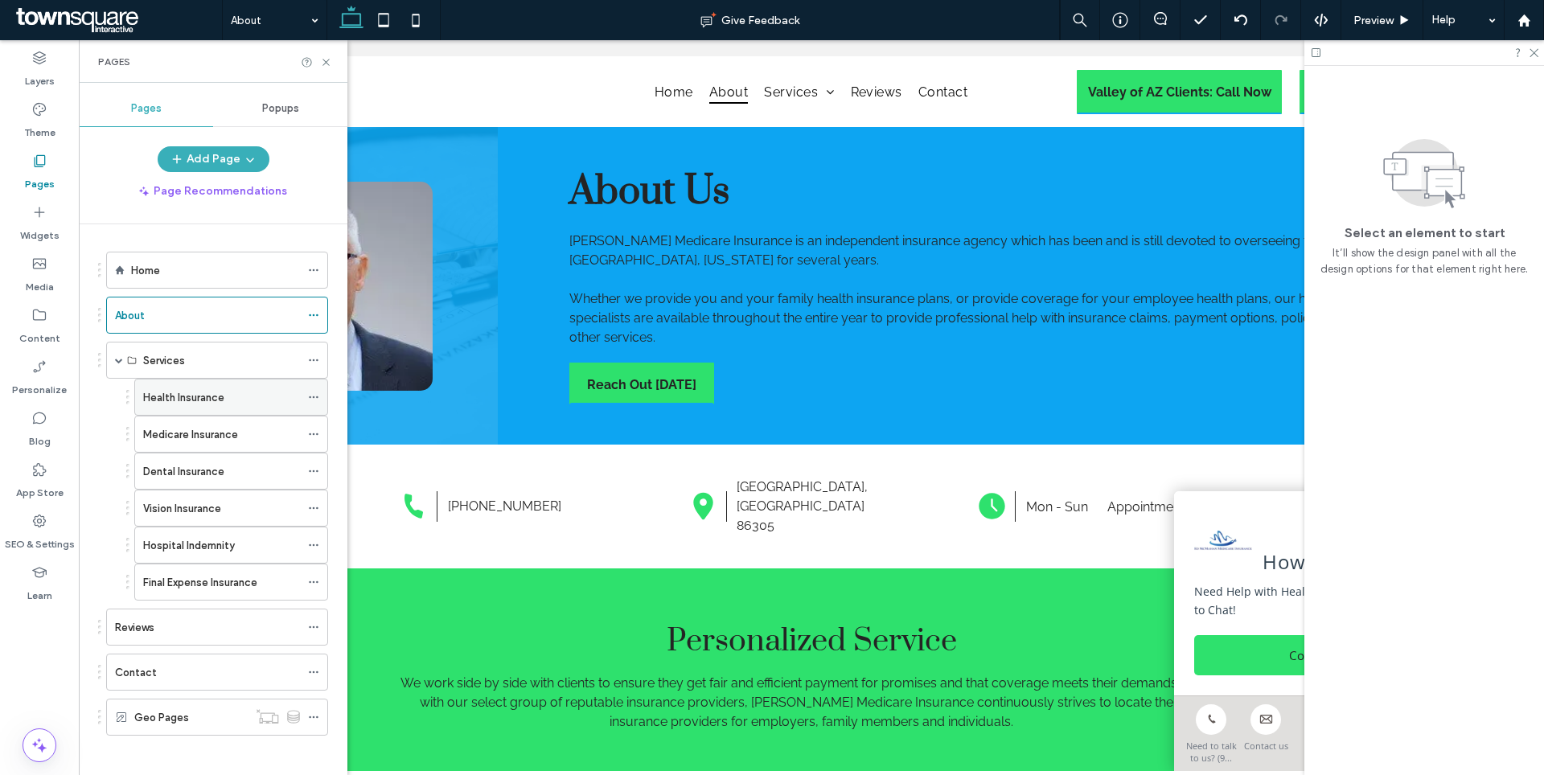
click at [199, 400] on label "Health Insurance" at bounding box center [183, 398] width 81 height 28
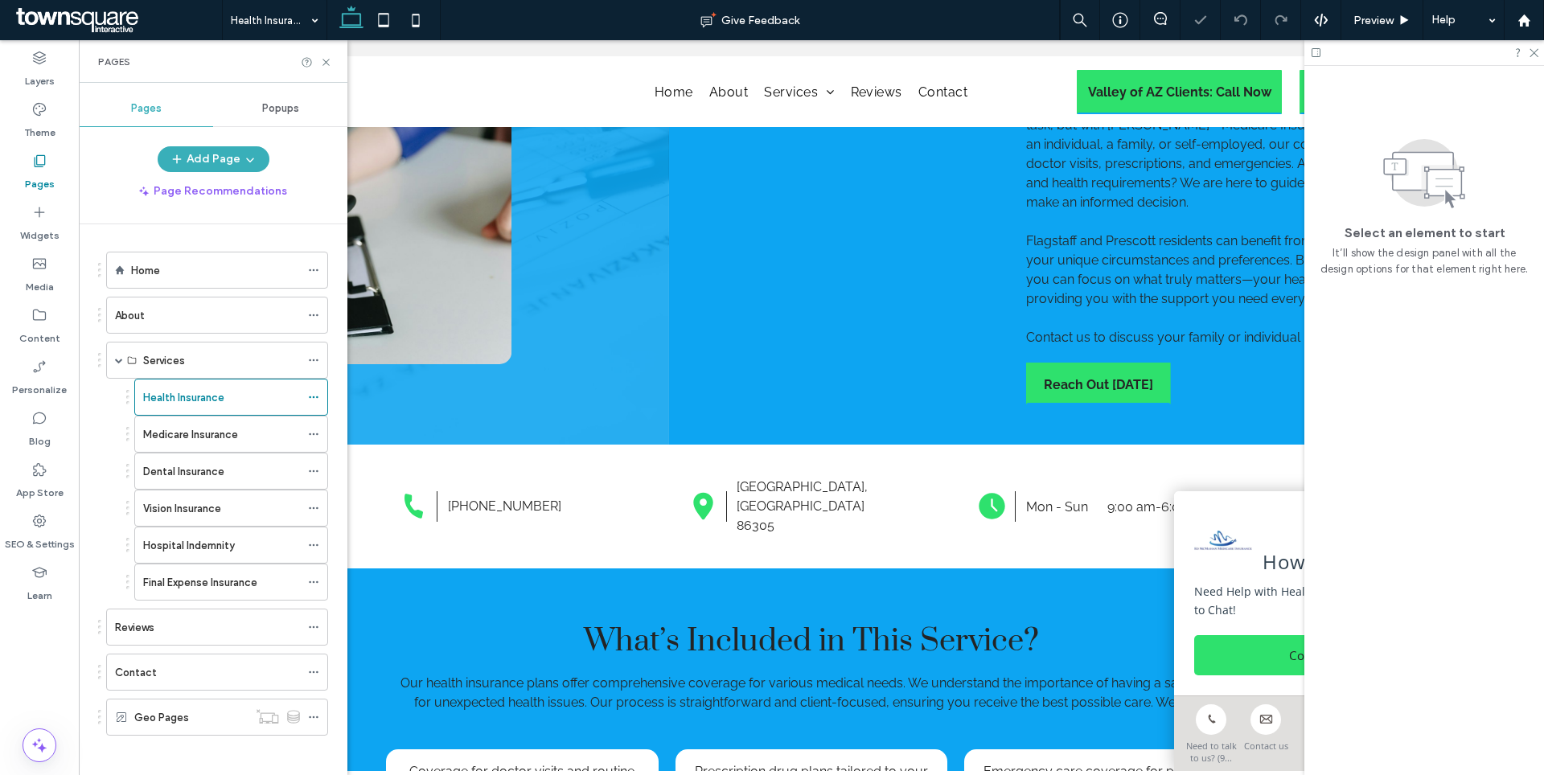
scroll to position [272, 0]
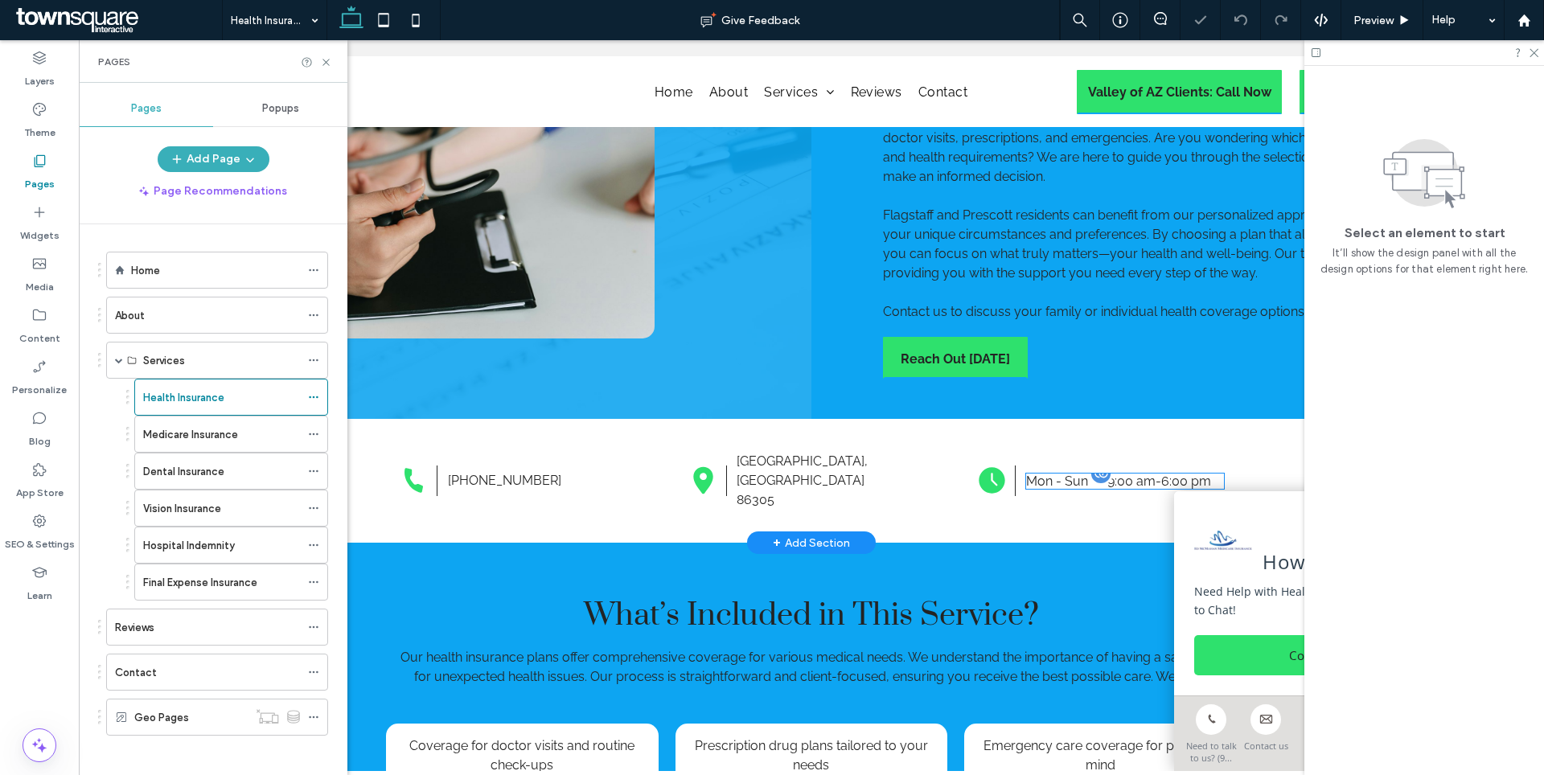
click at [1089, 469] on div at bounding box center [1101, 474] width 24 height 24
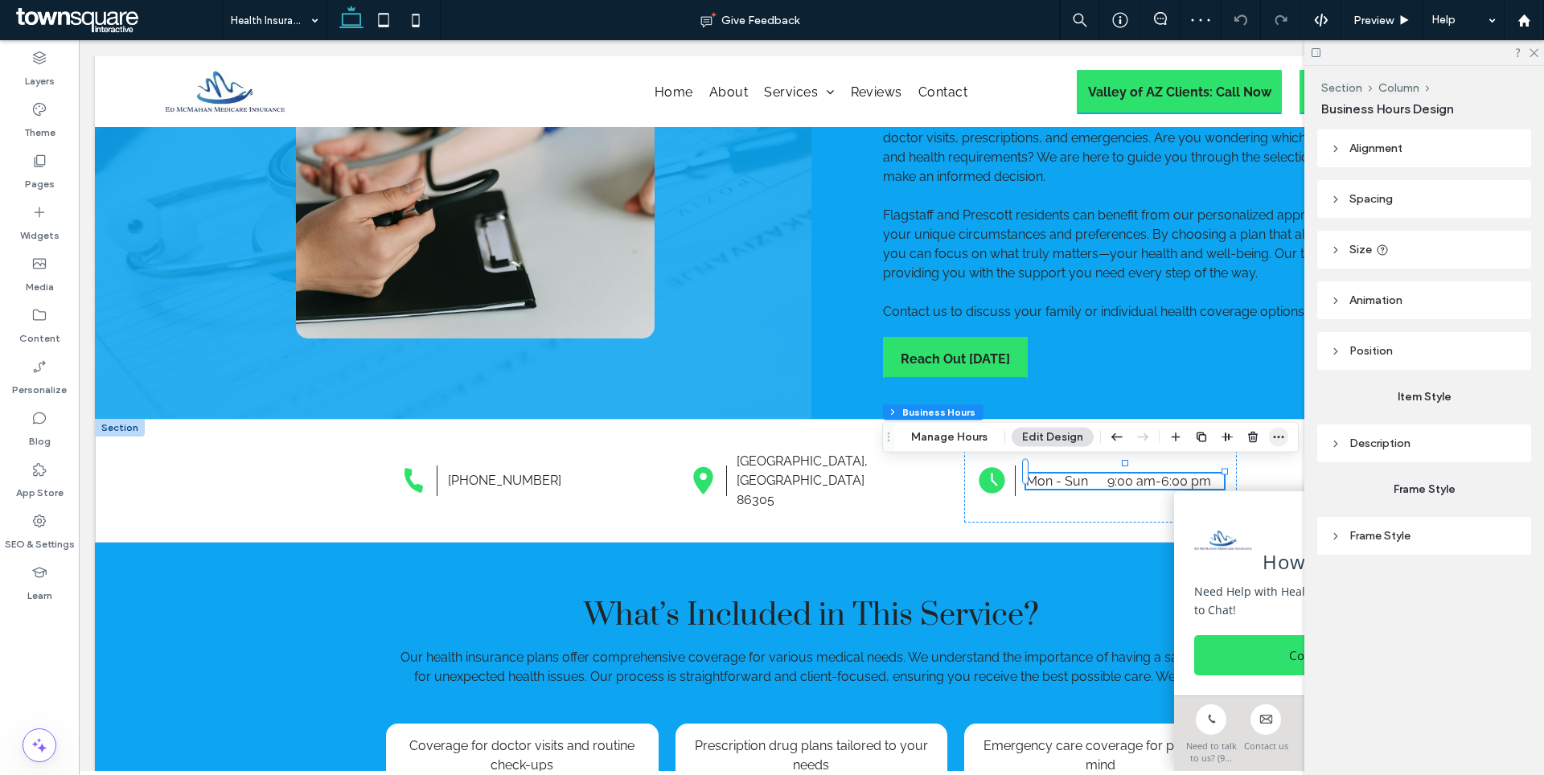
click at [1276, 433] on icon "button" at bounding box center [1278, 437] width 13 height 13
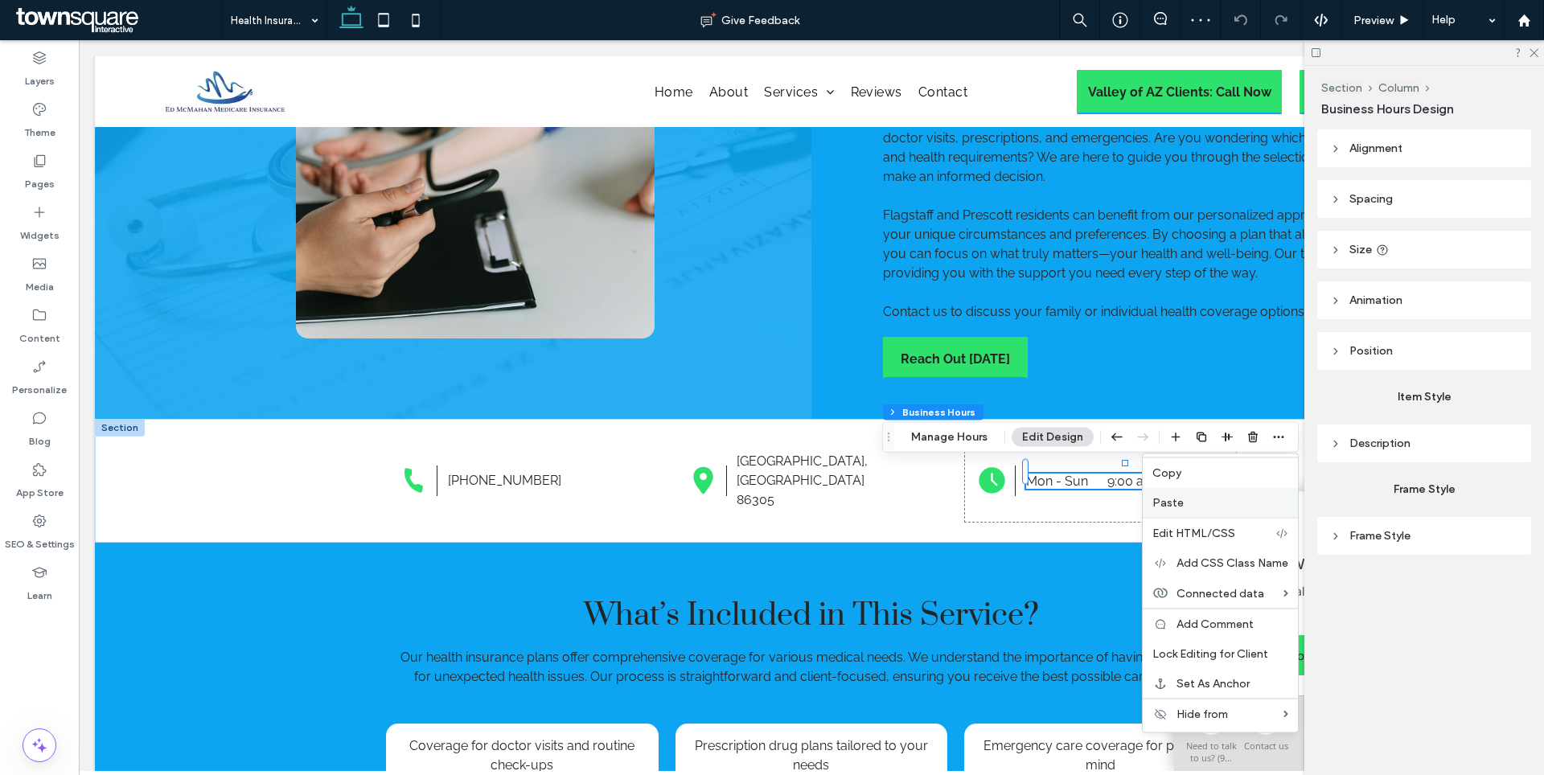
click at [1158, 510] on div "Paste" at bounding box center [1220, 503] width 155 height 30
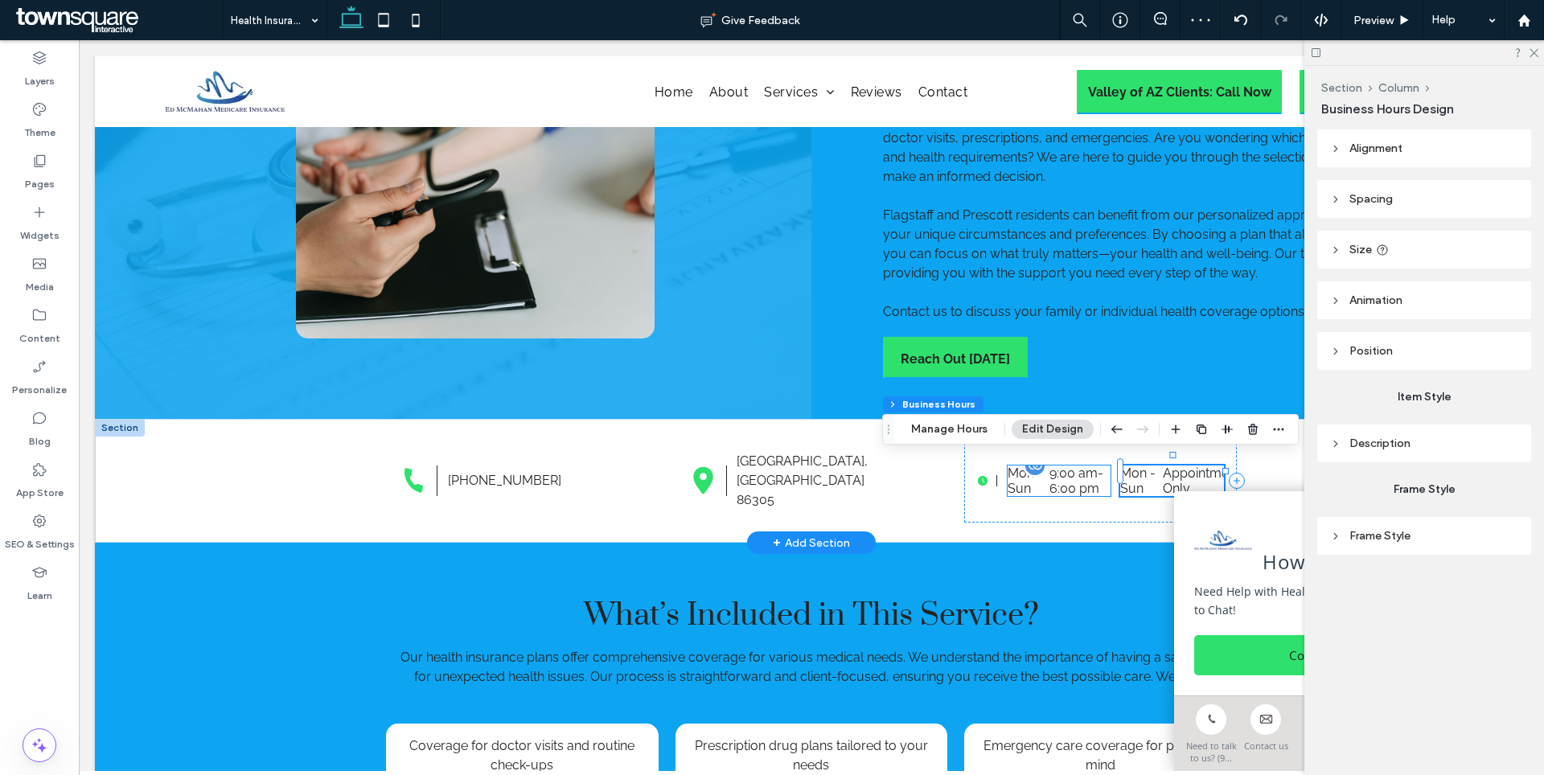
click at [1062, 481] on time "6:00 pm" at bounding box center [1074, 488] width 50 height 15
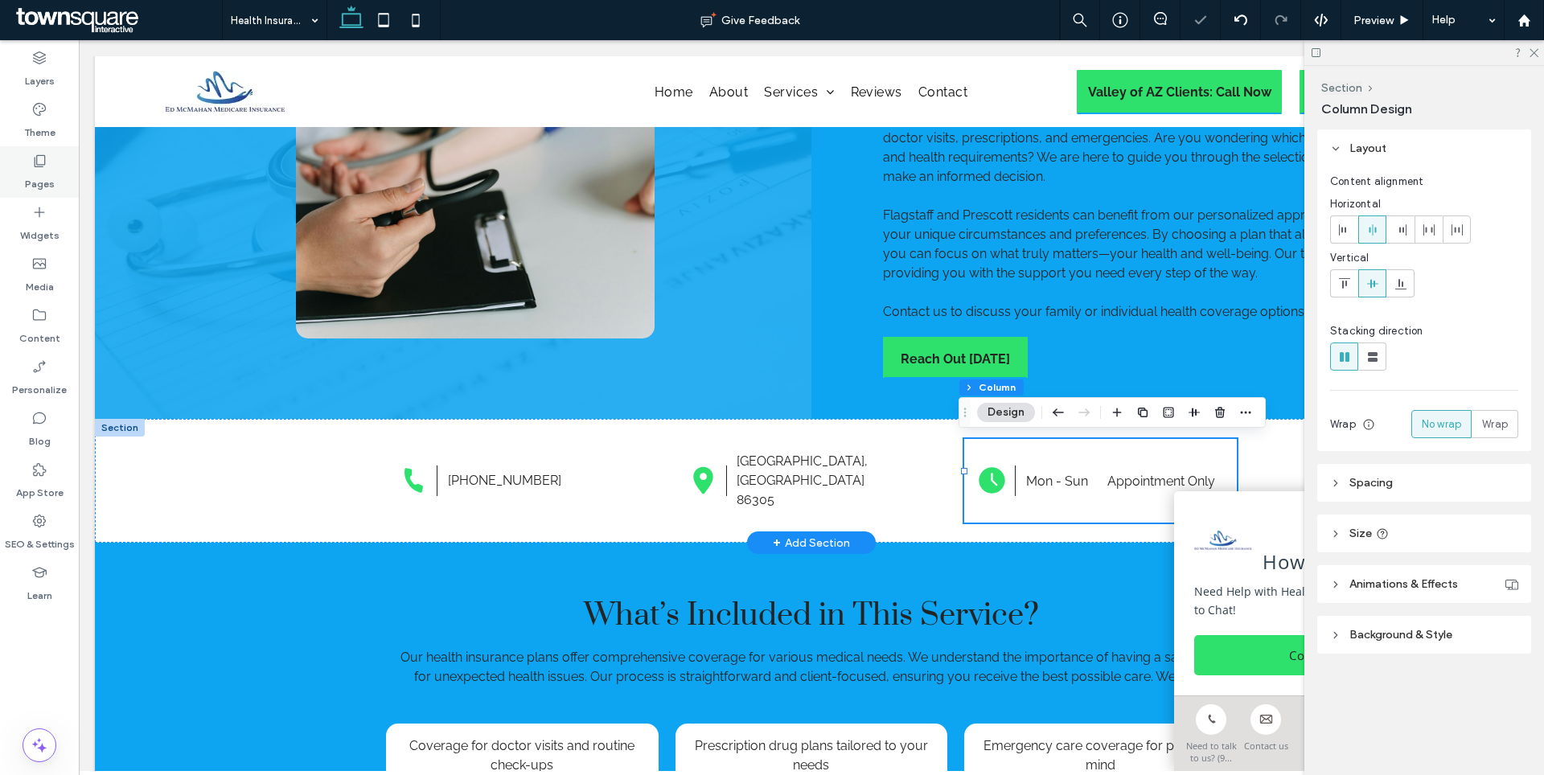
click at [26, 177] on label "Pages" at bounding box center [40, 180] width 30 height 23
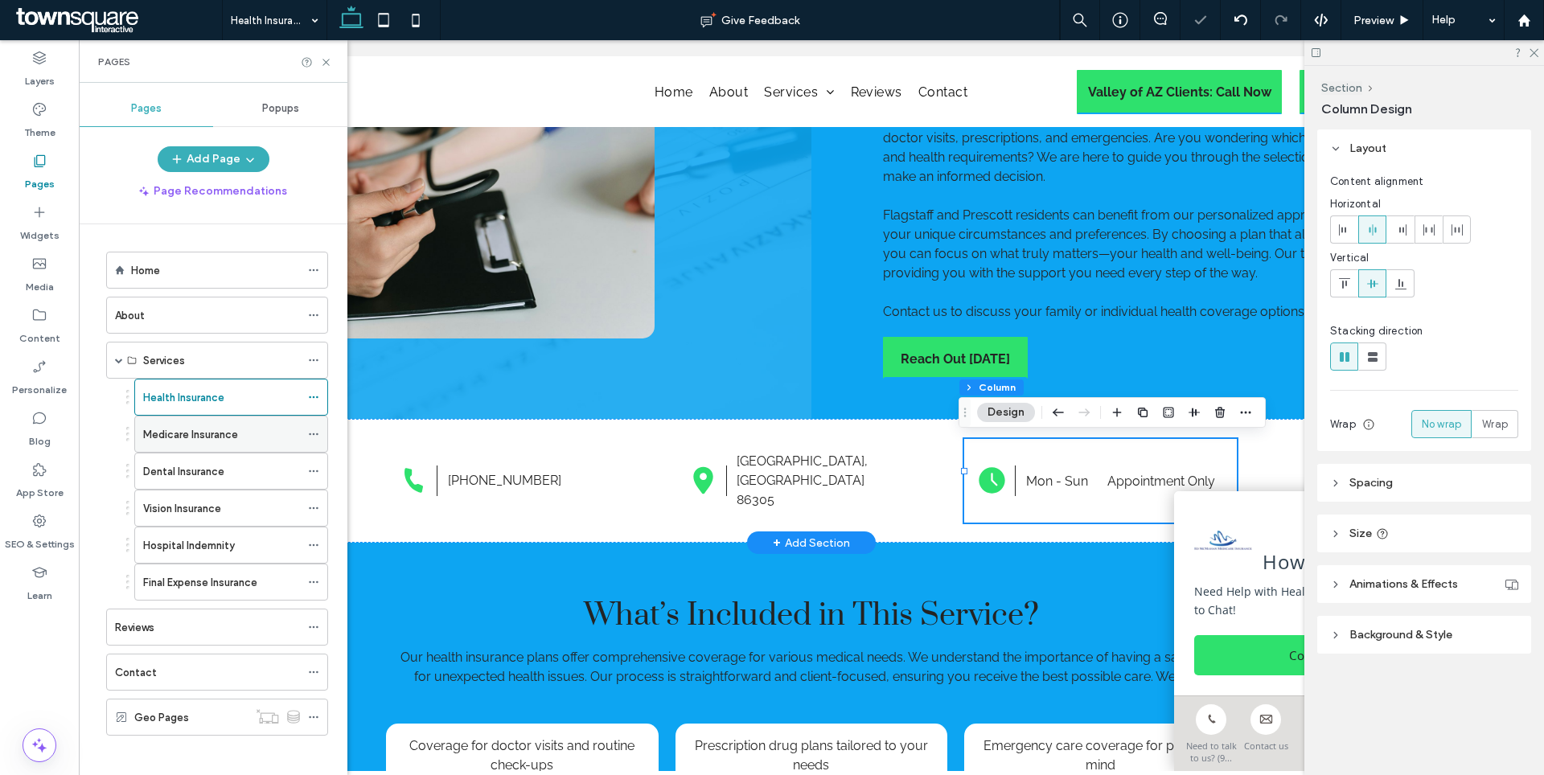
click at [211, 441] on label "Medicare Insurance" at bounding box center [190, 435] width 95 height 28
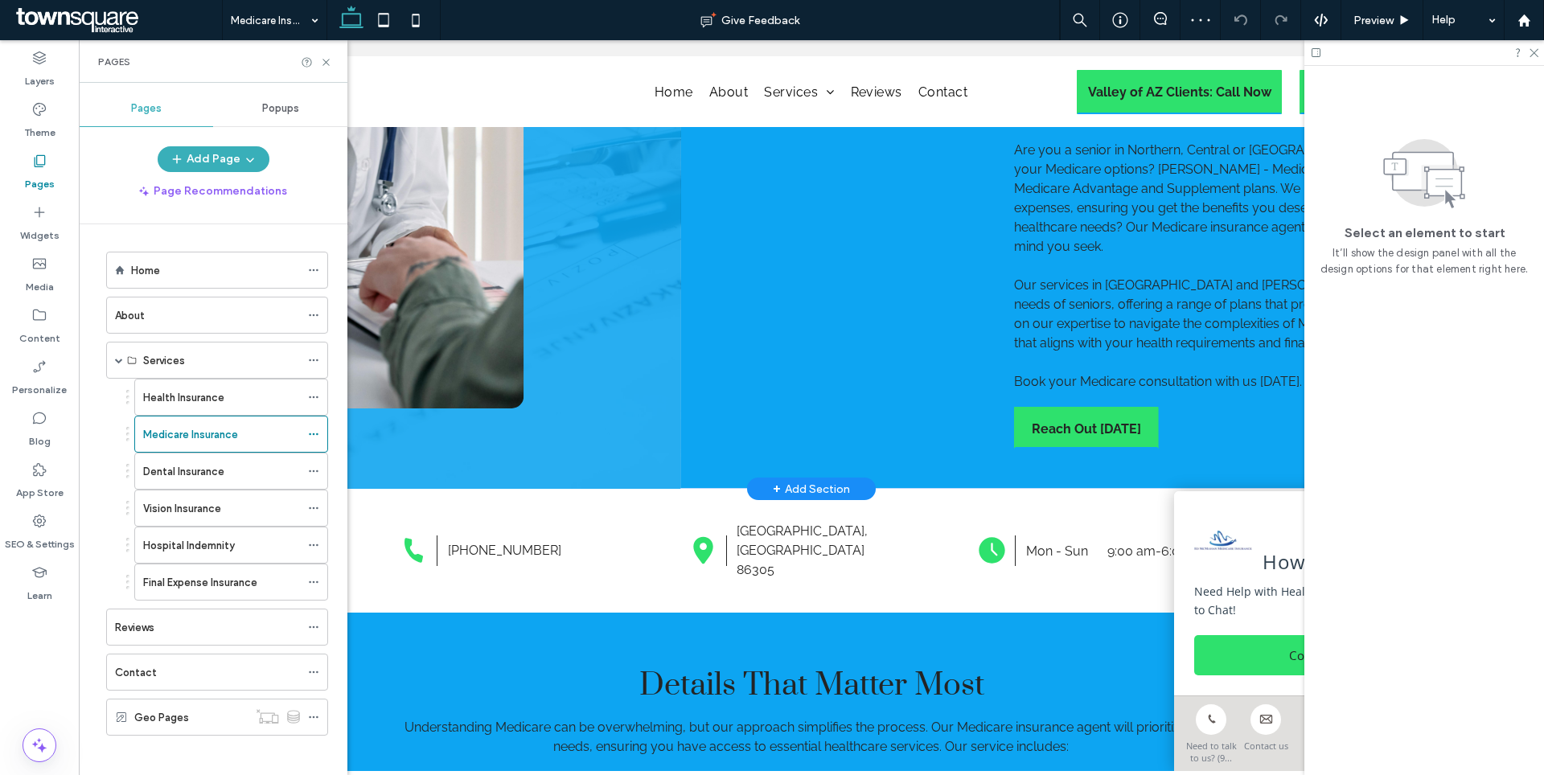
scroll to position [279, 0]
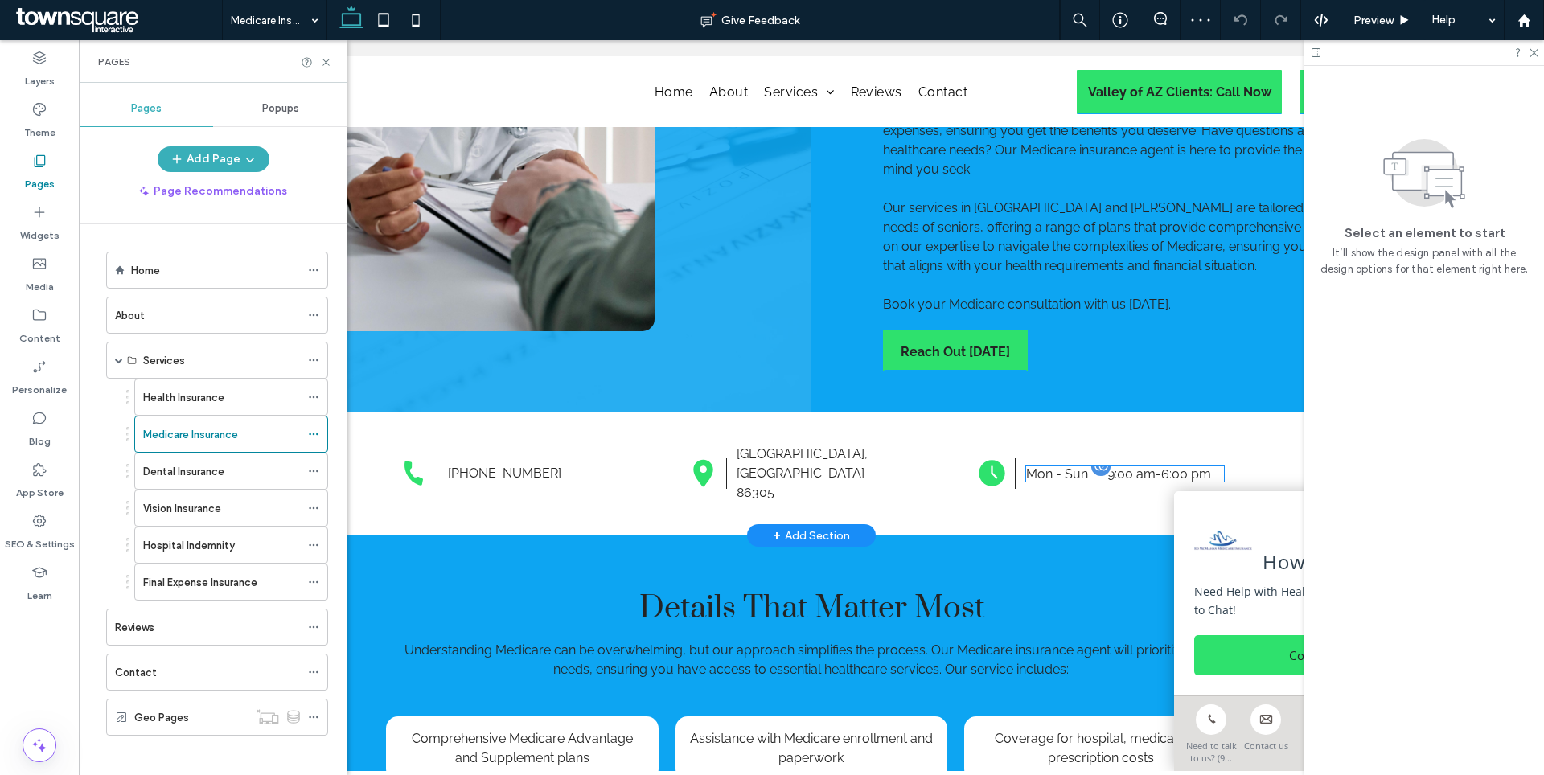
click at [1098, 459] on div at bounding box center [1101, 466] width 24 height 24
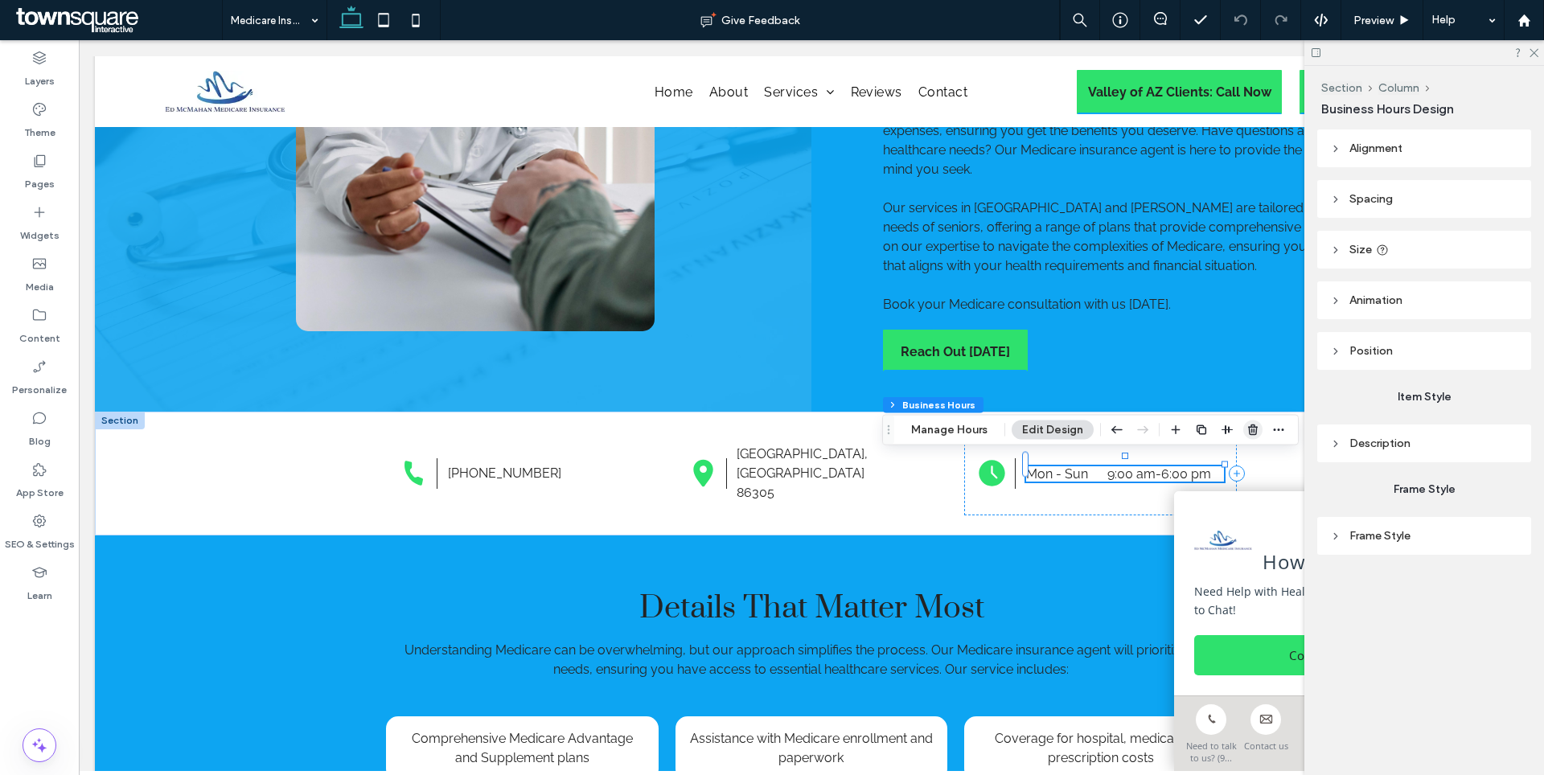
click at [1248, 431] on icon "button" at bounding box center [1252, 430] width 13 height 13
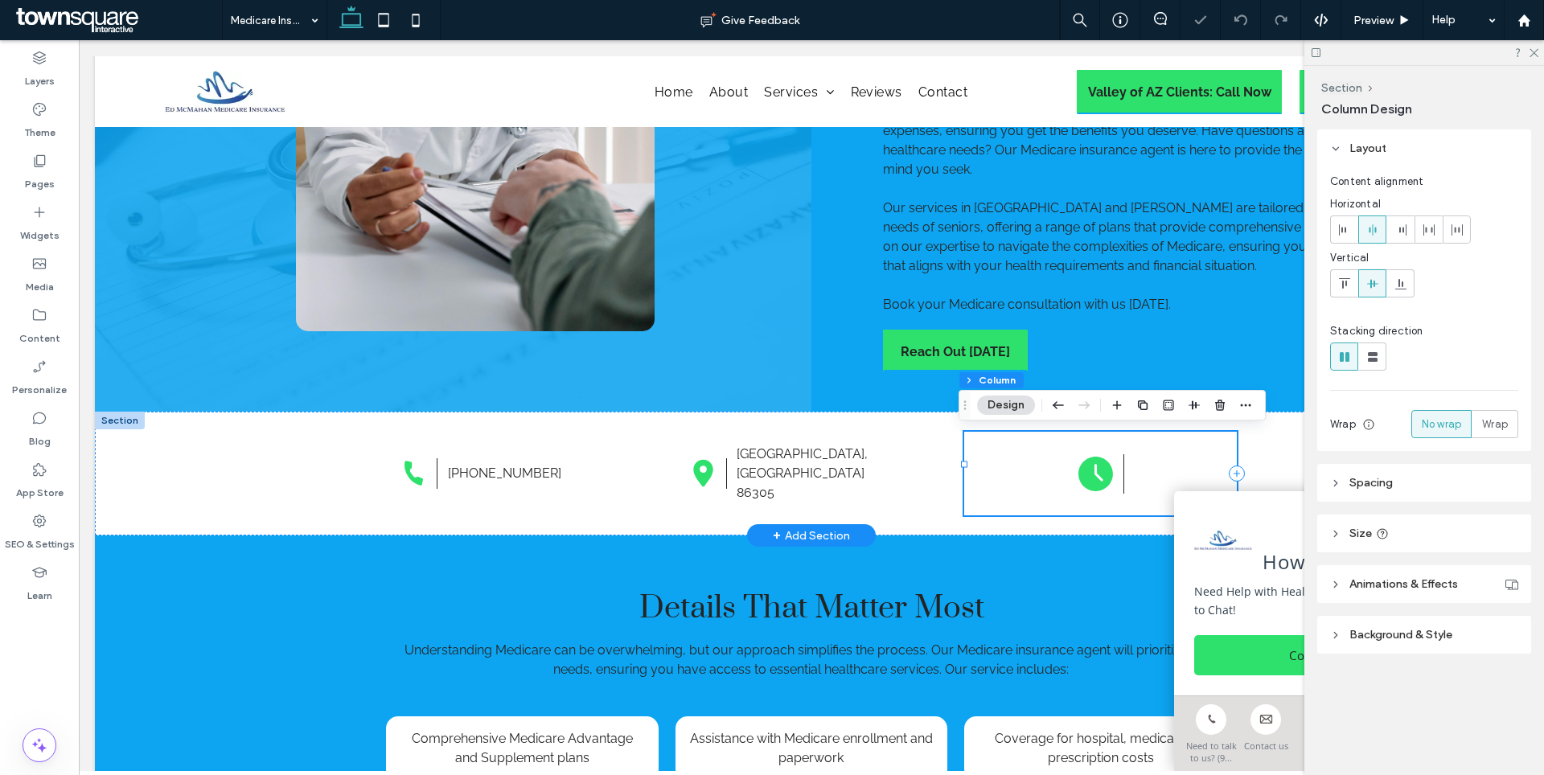
click at [1152, 454] on div at bounding box center [1100, 474] width 272 height 84
click at [1248, 402] on icon "button" at bounding box center [1245, 405] width 13 height 13
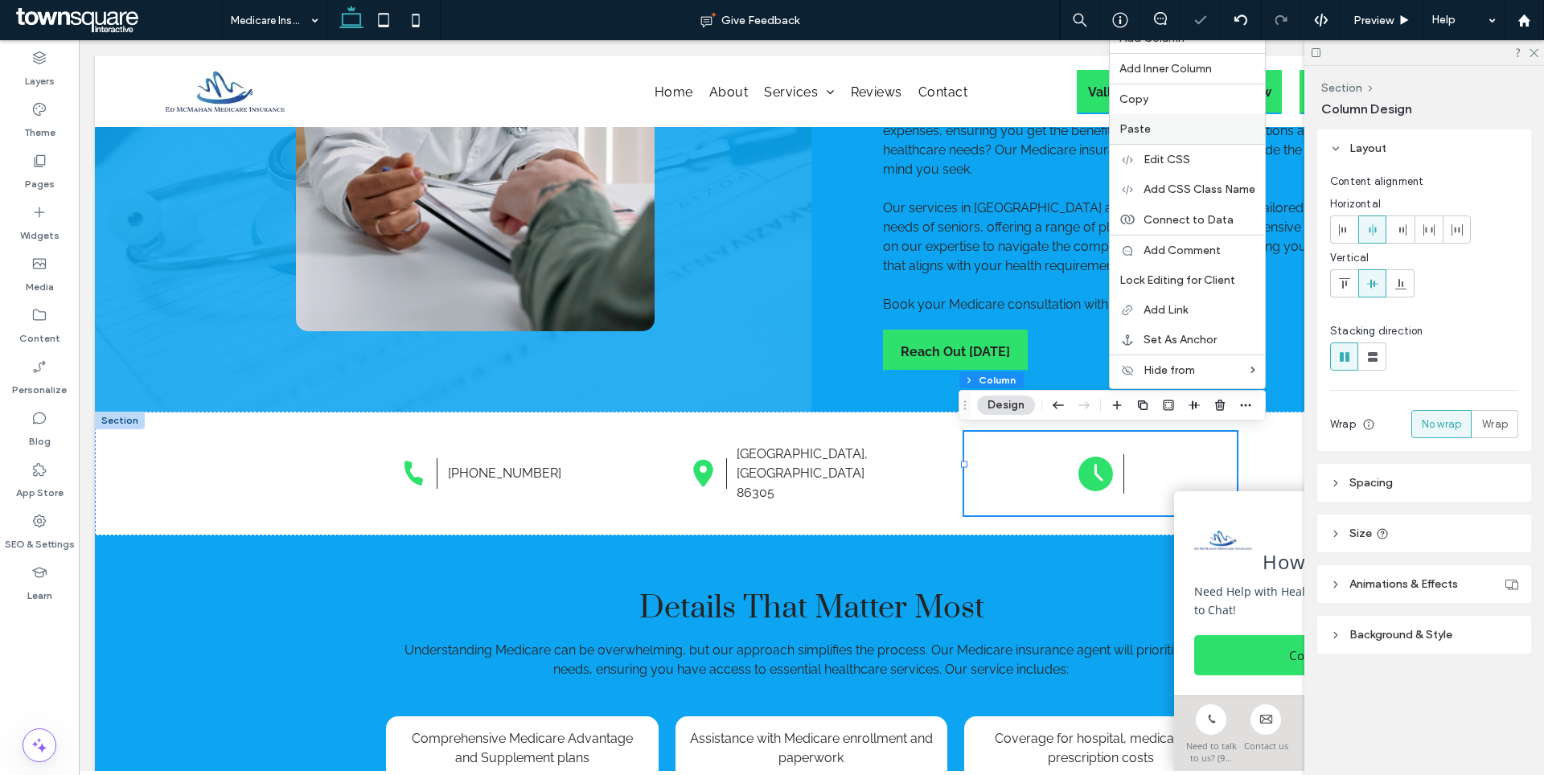
click at [1159, 129] on label "Paste" at bounding box center [1187, 129] width 136 height 14
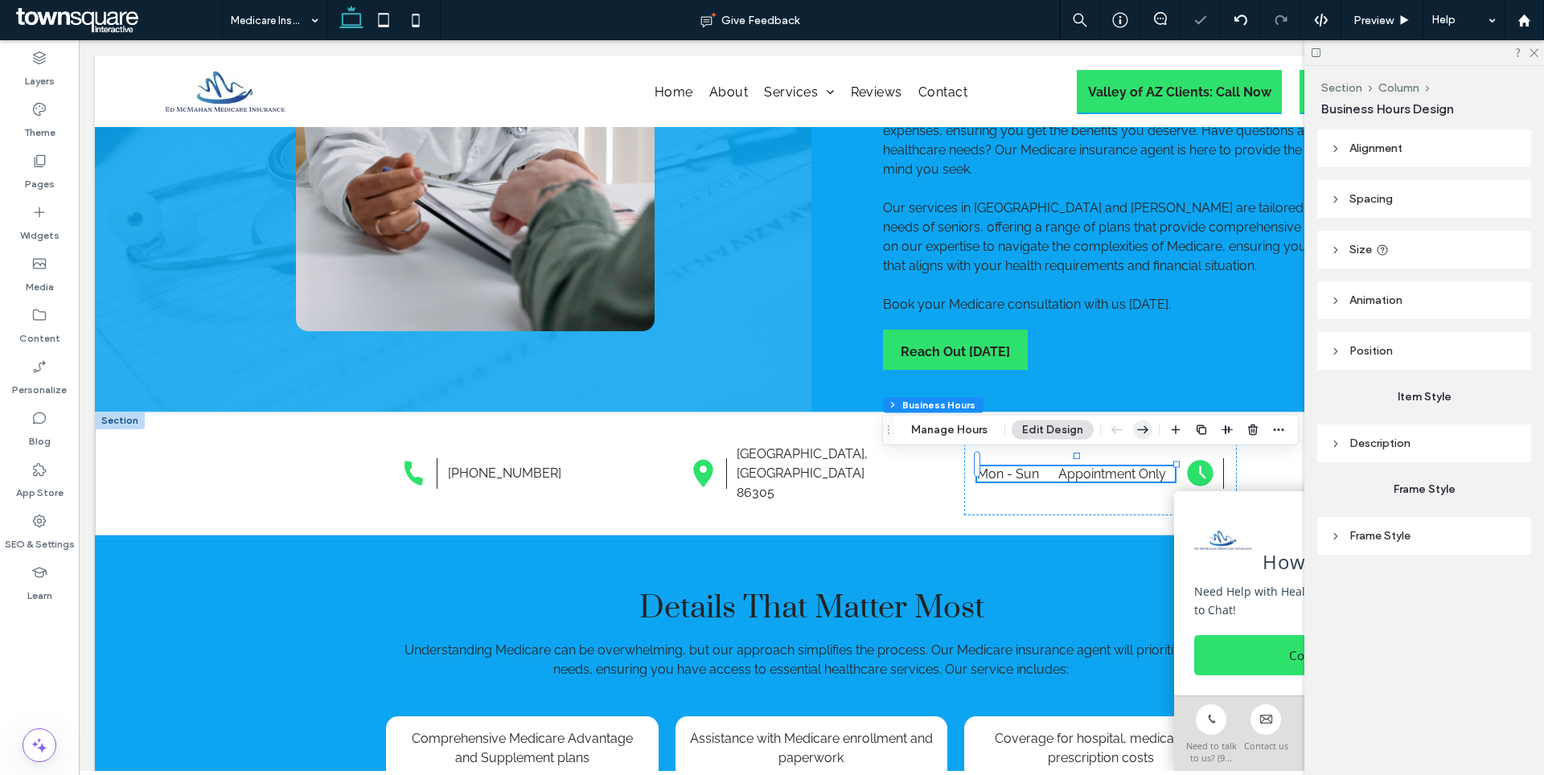
click at [1143, 428] on use "button" at bounding box center [1142, 430] width 11 height 8
click at [37, 170] on label "Pages" at bounding box center [40, 180] width 30 height 23
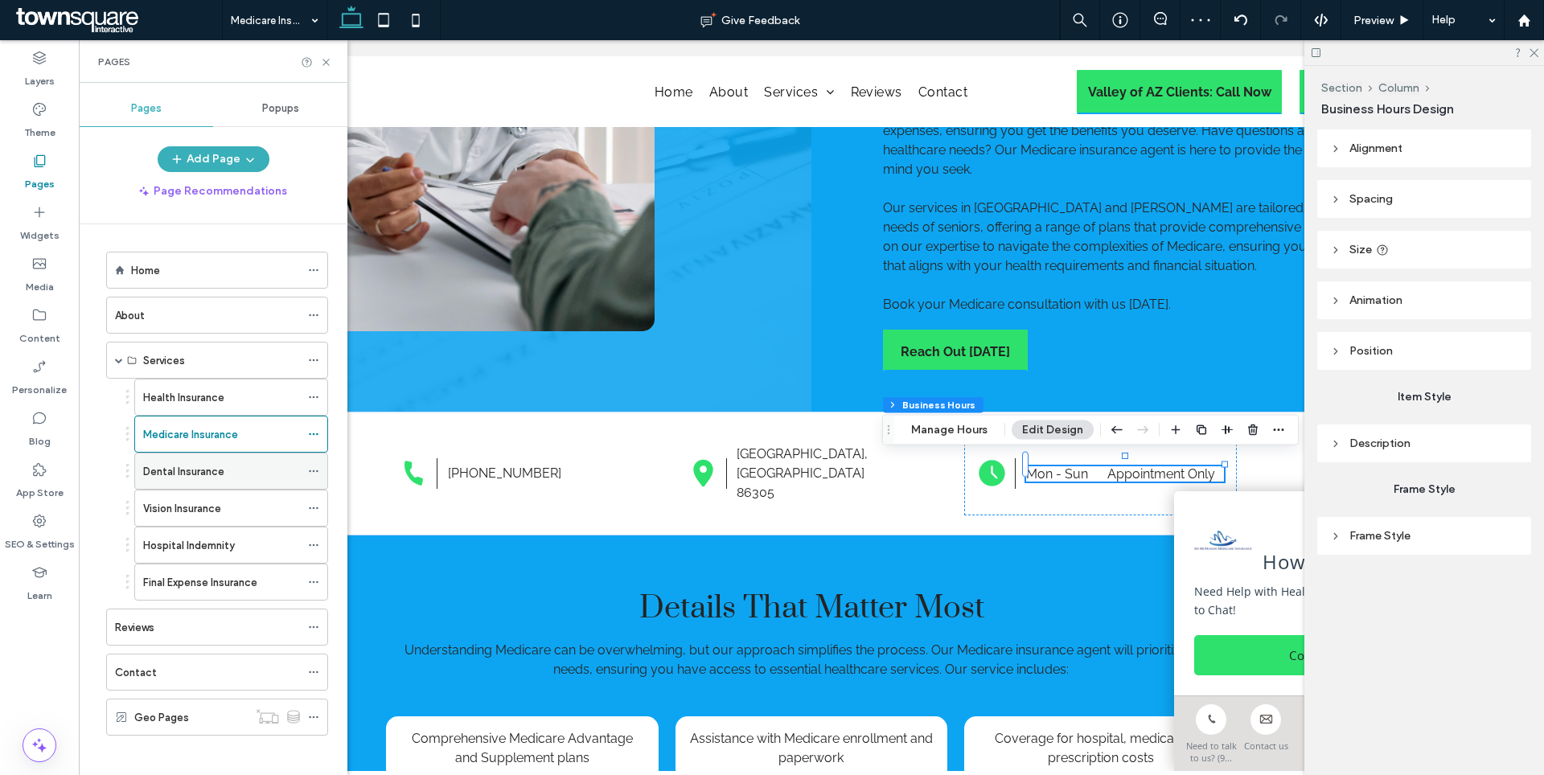
click at [201, 466] on label "Dental Insurance" at bounding box center [183, 472] width 81 height 28
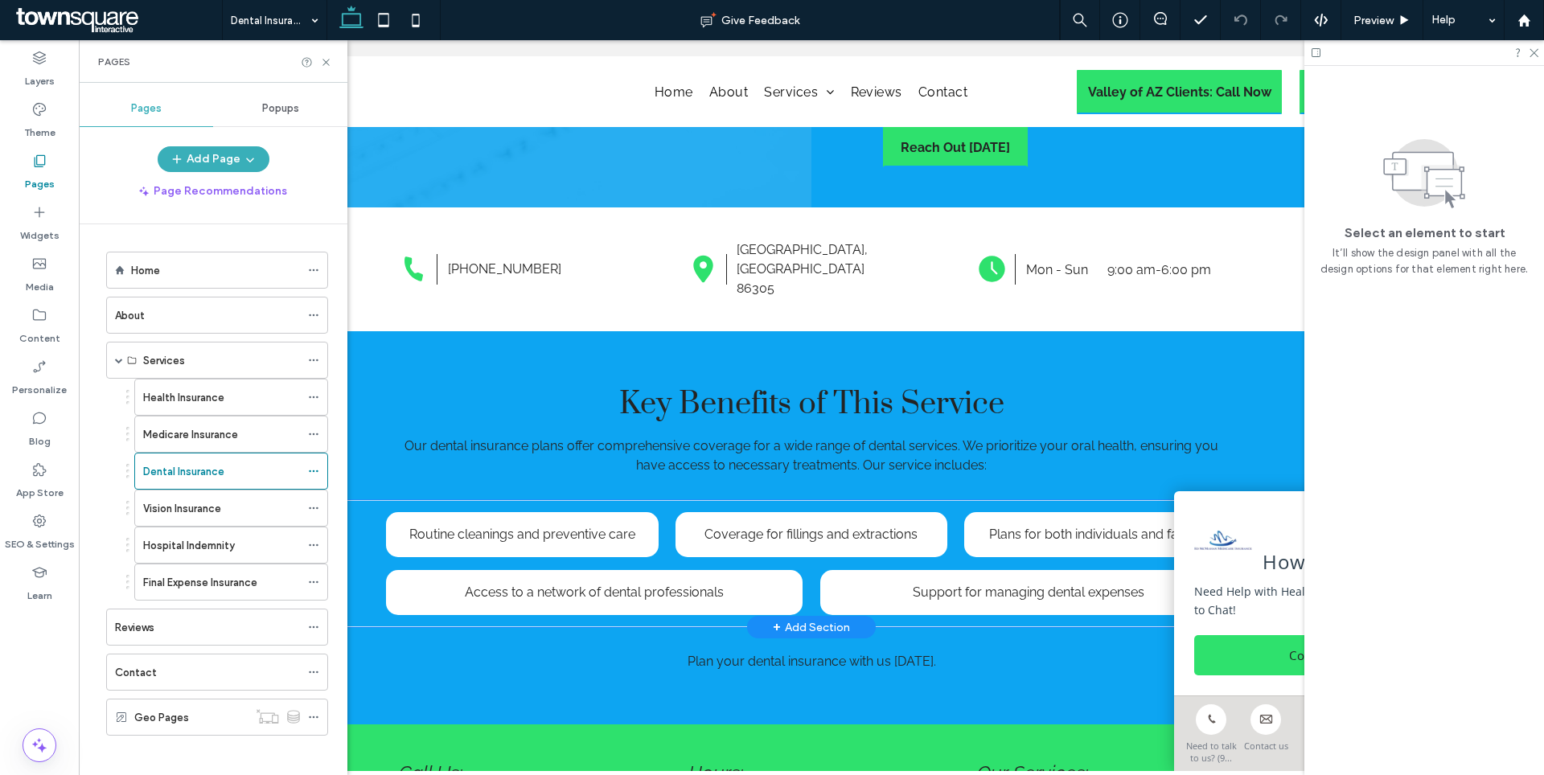
scroll to position [472, 0]
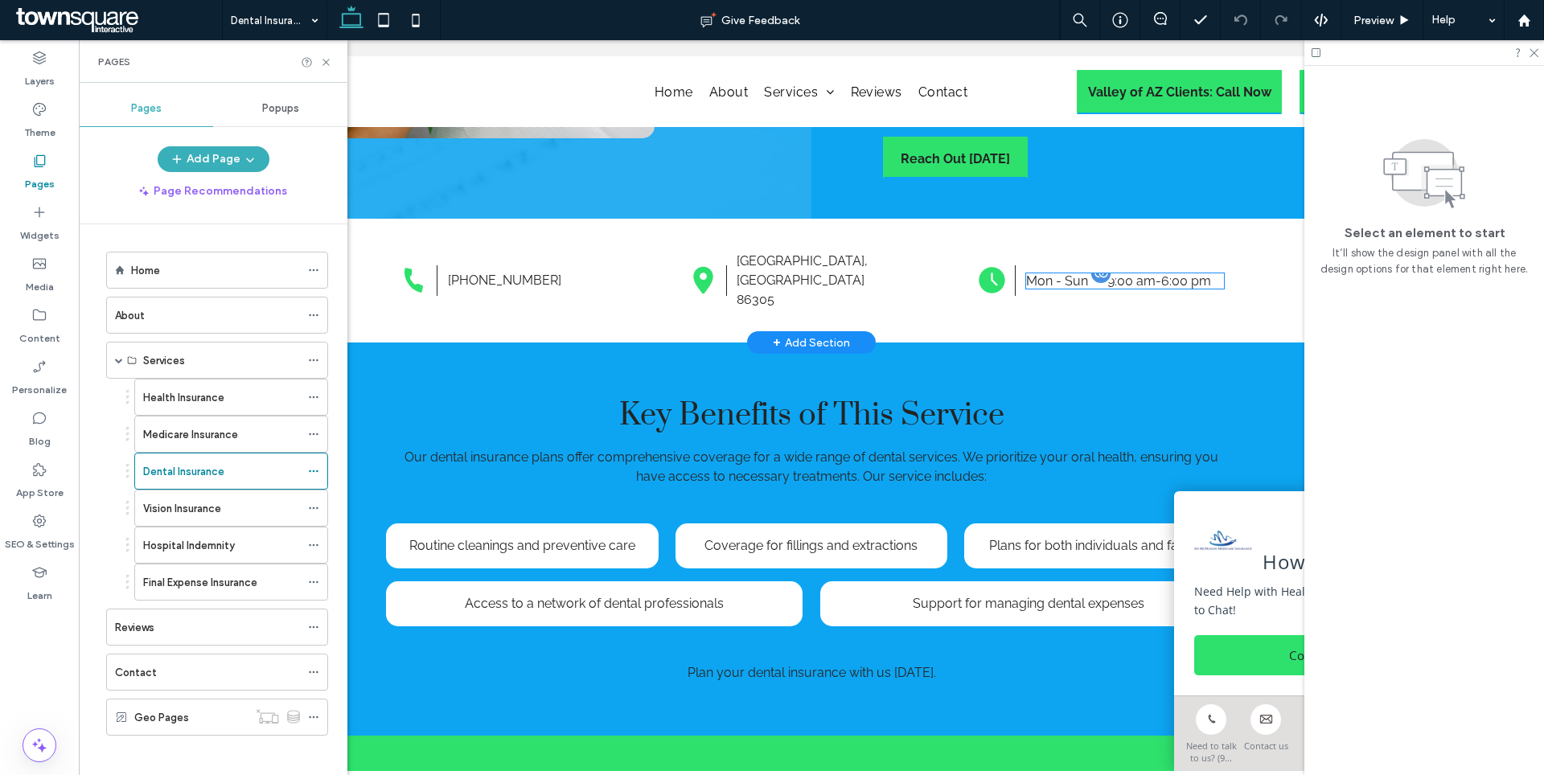
click at [1089, 265] on div at bounding box center [1101, 273] width 24 height 24
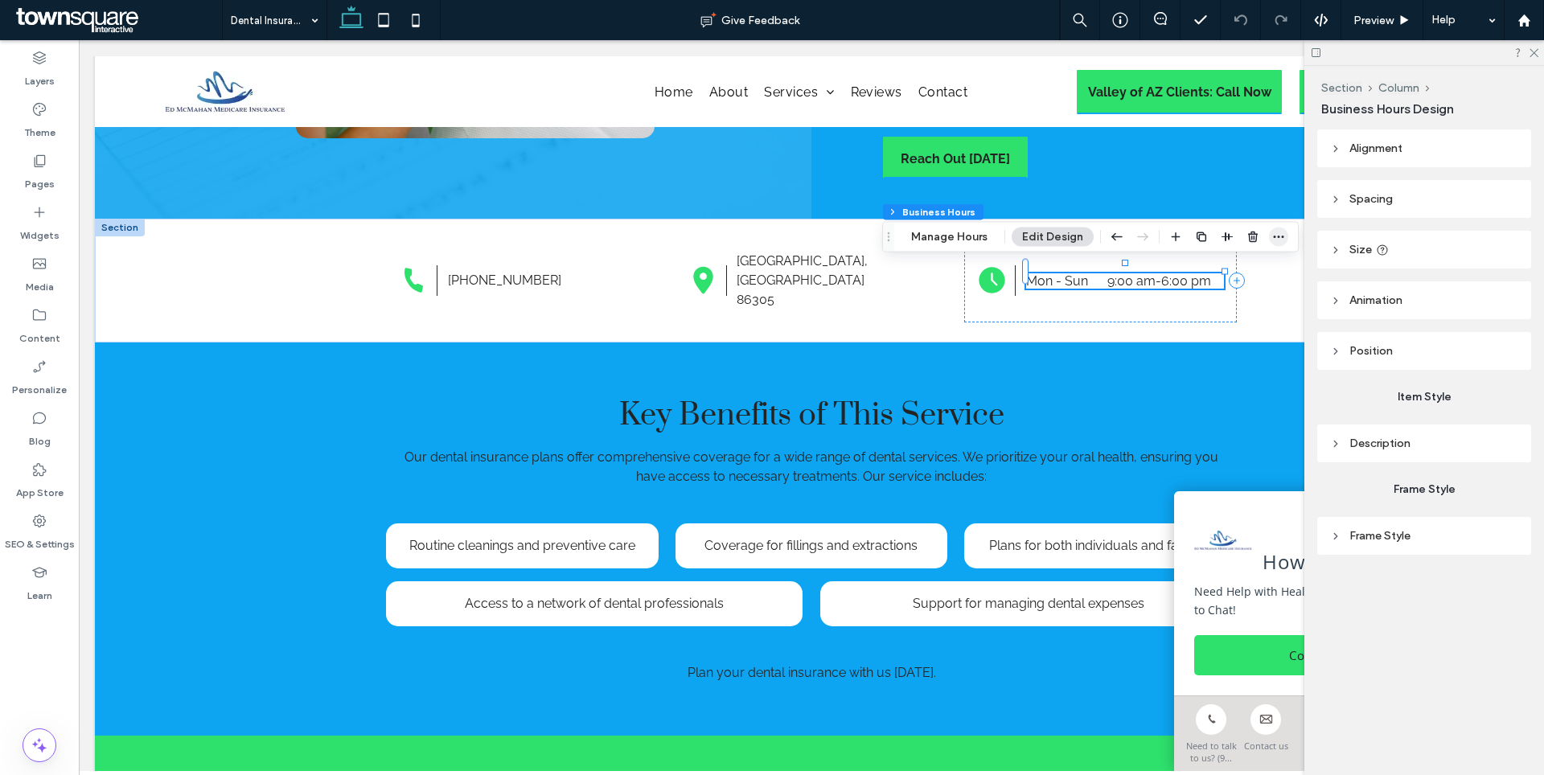
click at [1275, 232] on icon "button" at bounding box center [1278, 237] width 13 height 13
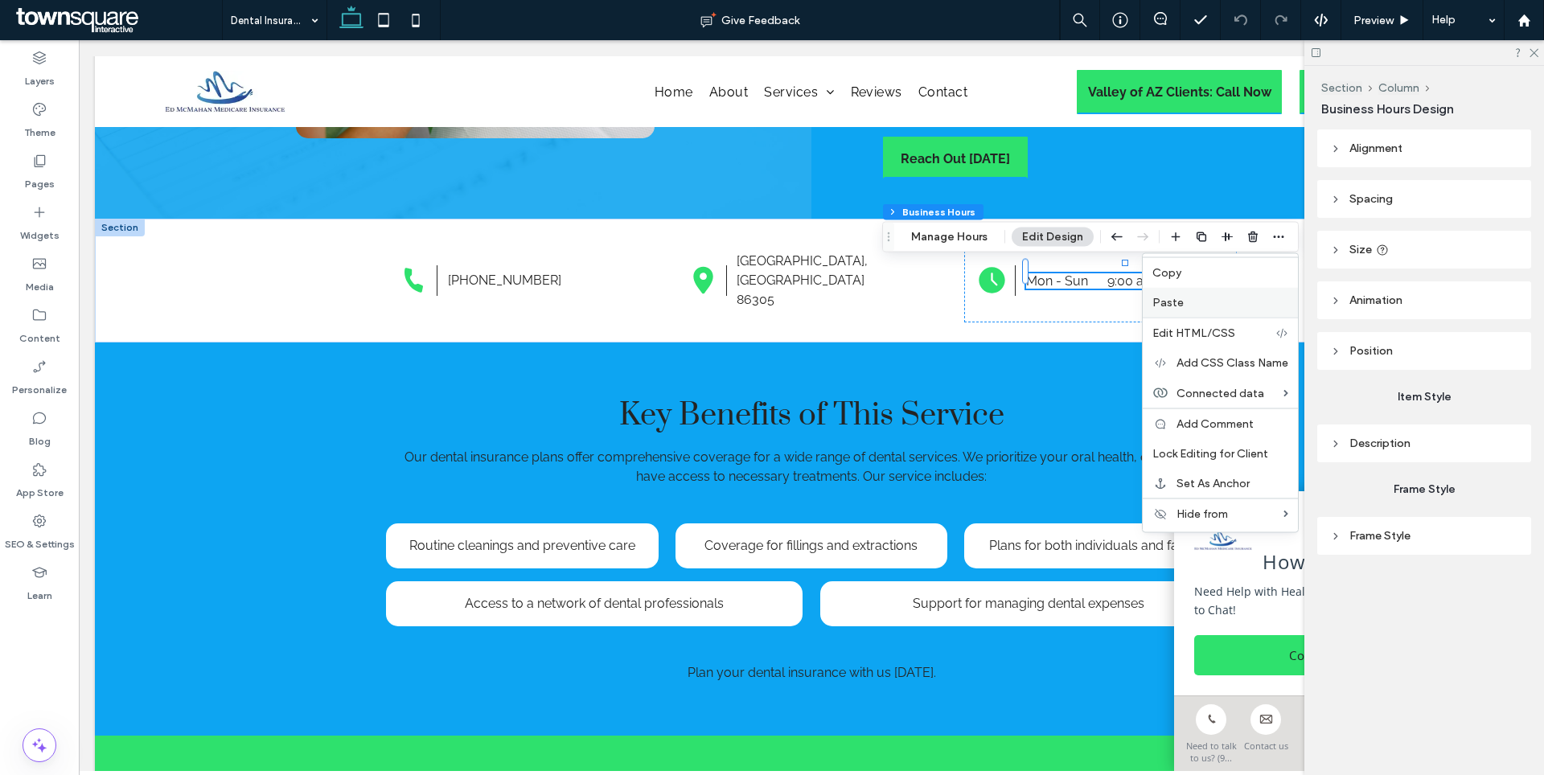
click at [1184, 304] on label "Paste" at bounding box center [1220, 303] width 136 height 14
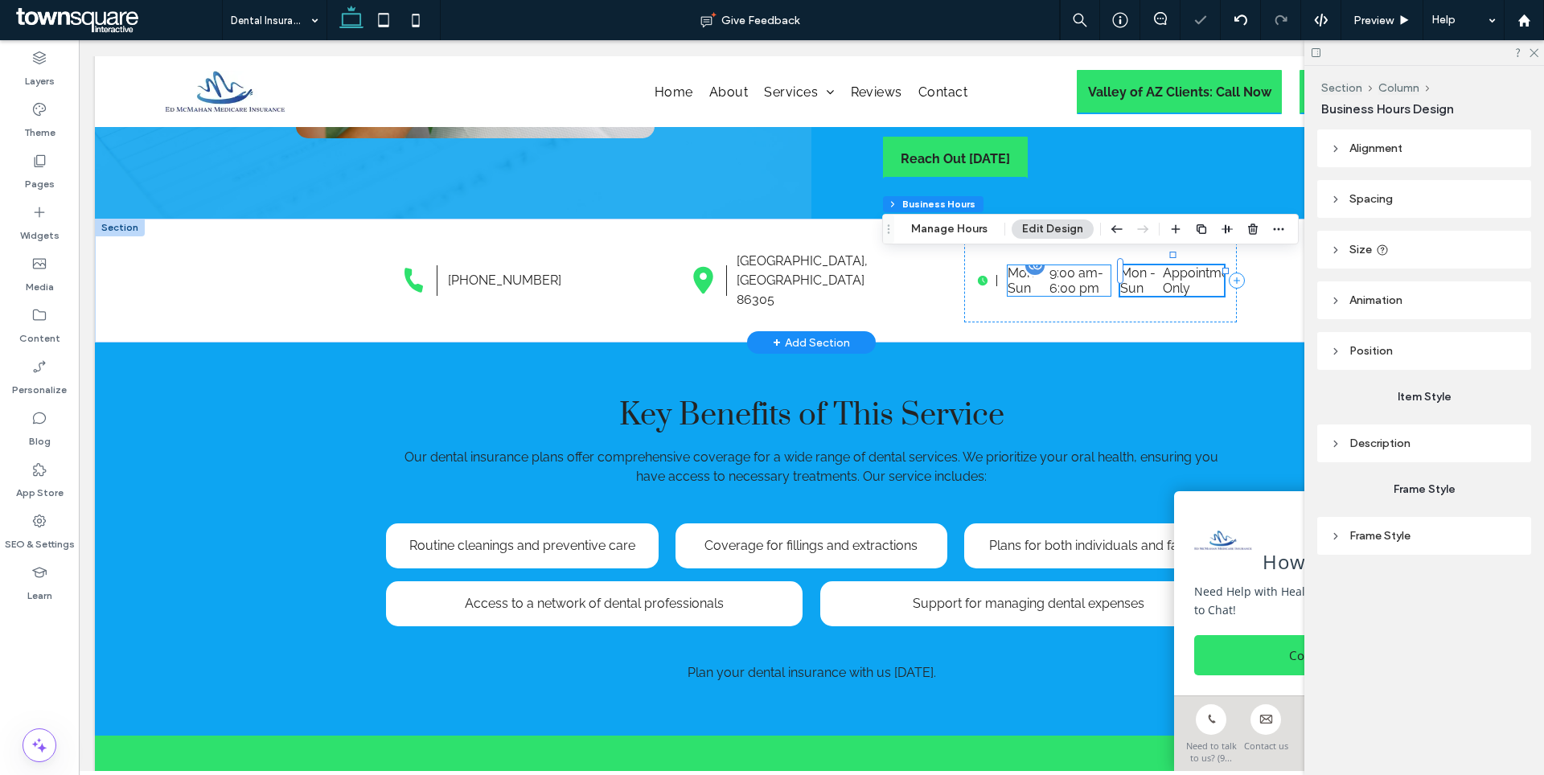
click at [1060, 271] on div "Mon - Sun 9:00 am - 6:00 pm" at bounding box center [1059, 280] width 103 height 31
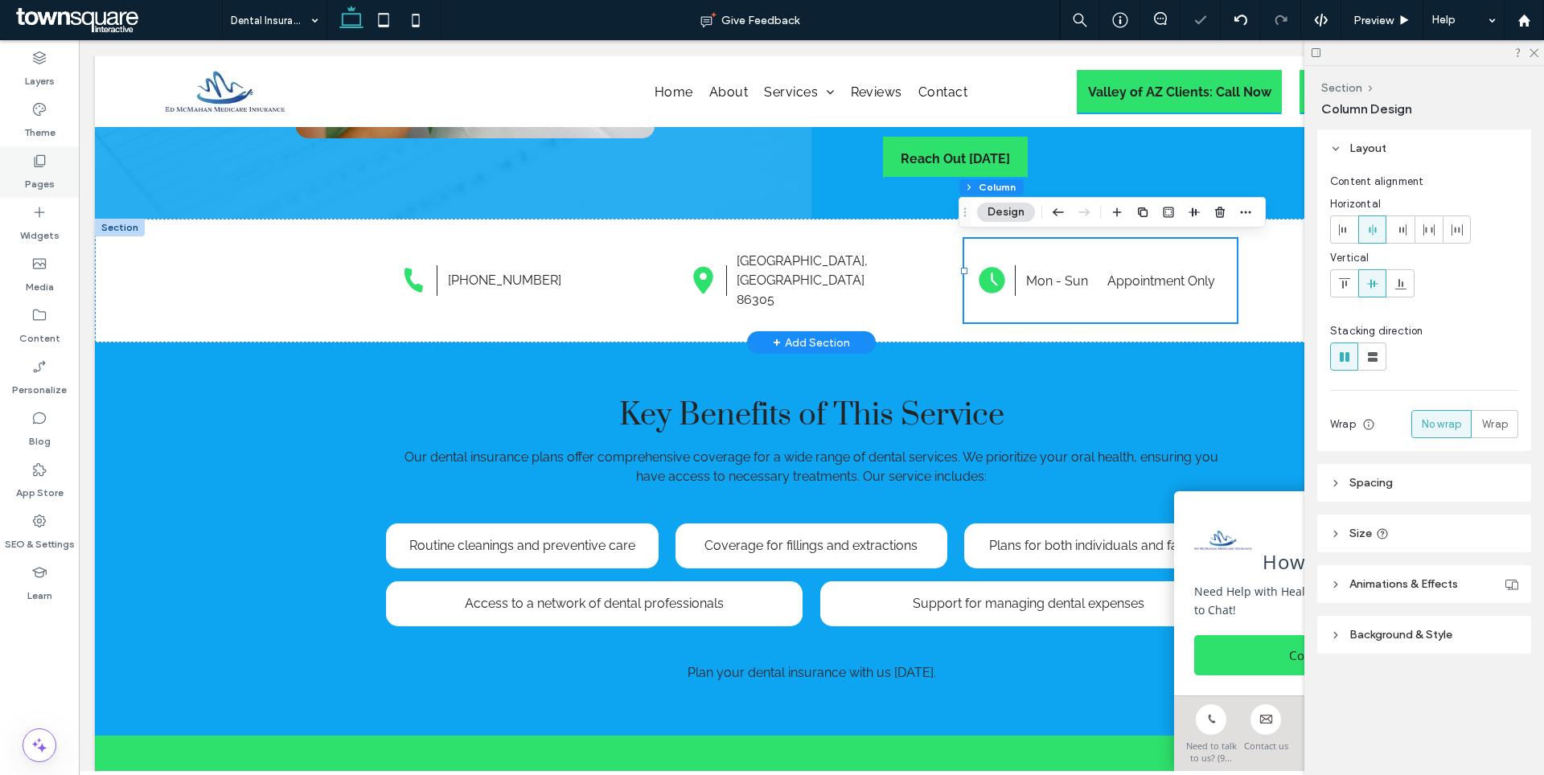
click at [38, 166] on icon at bounding box center [39, 161] width 16 height 16
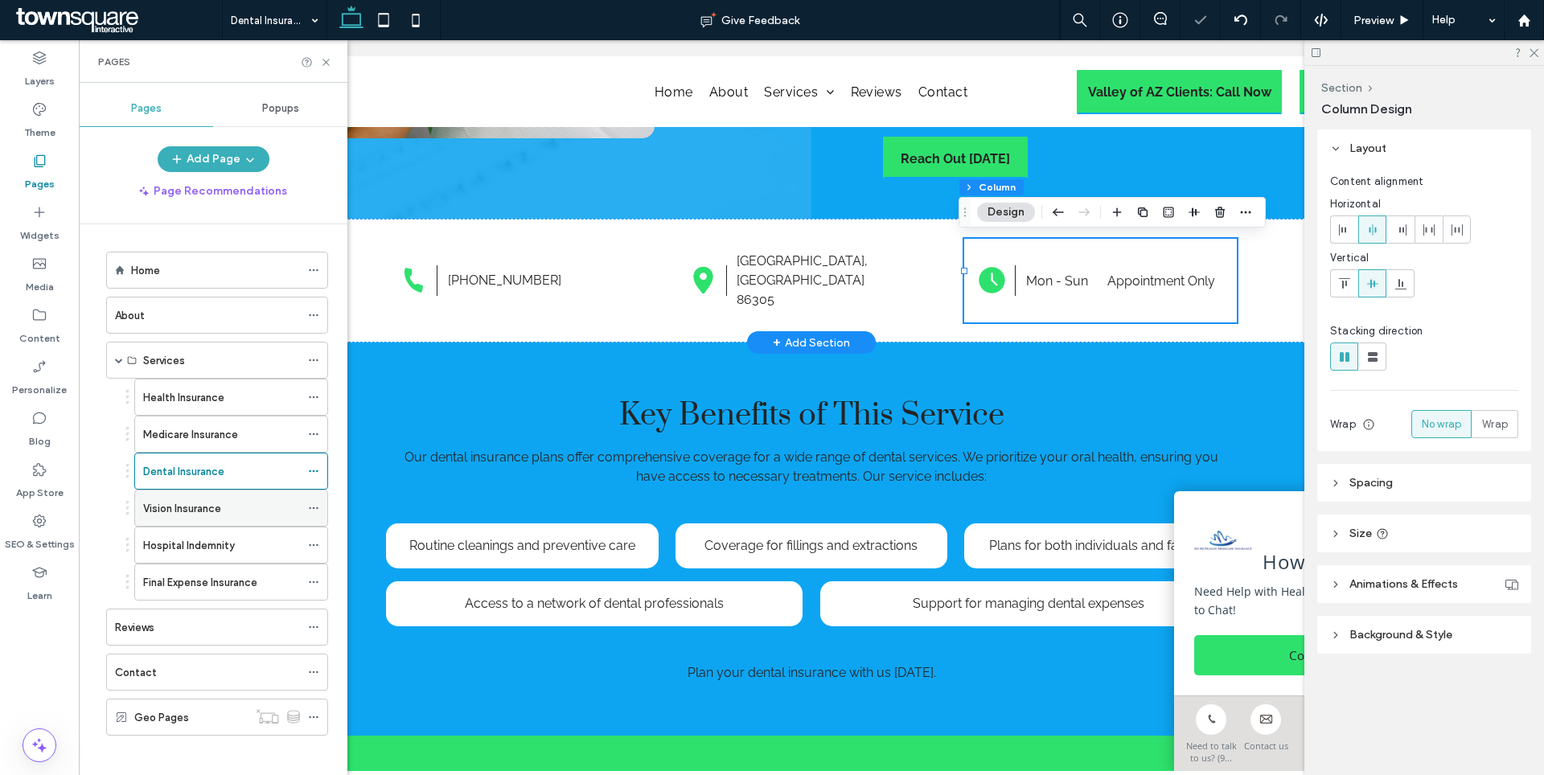
click at [177, 507] on label "Vision Insurance" at bounding box center [182, 509] width 78 height 28
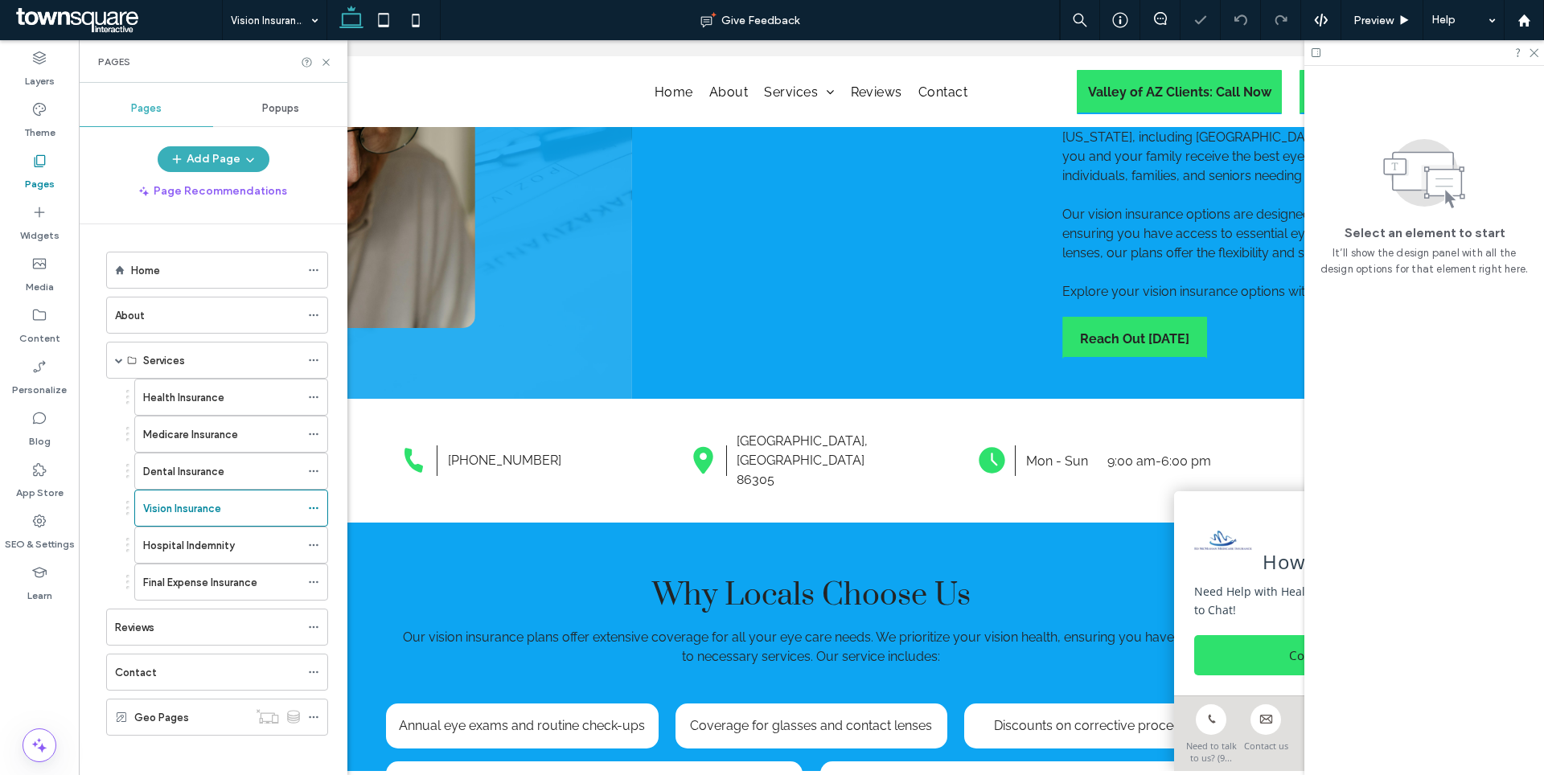
scroll to position [284, 0]
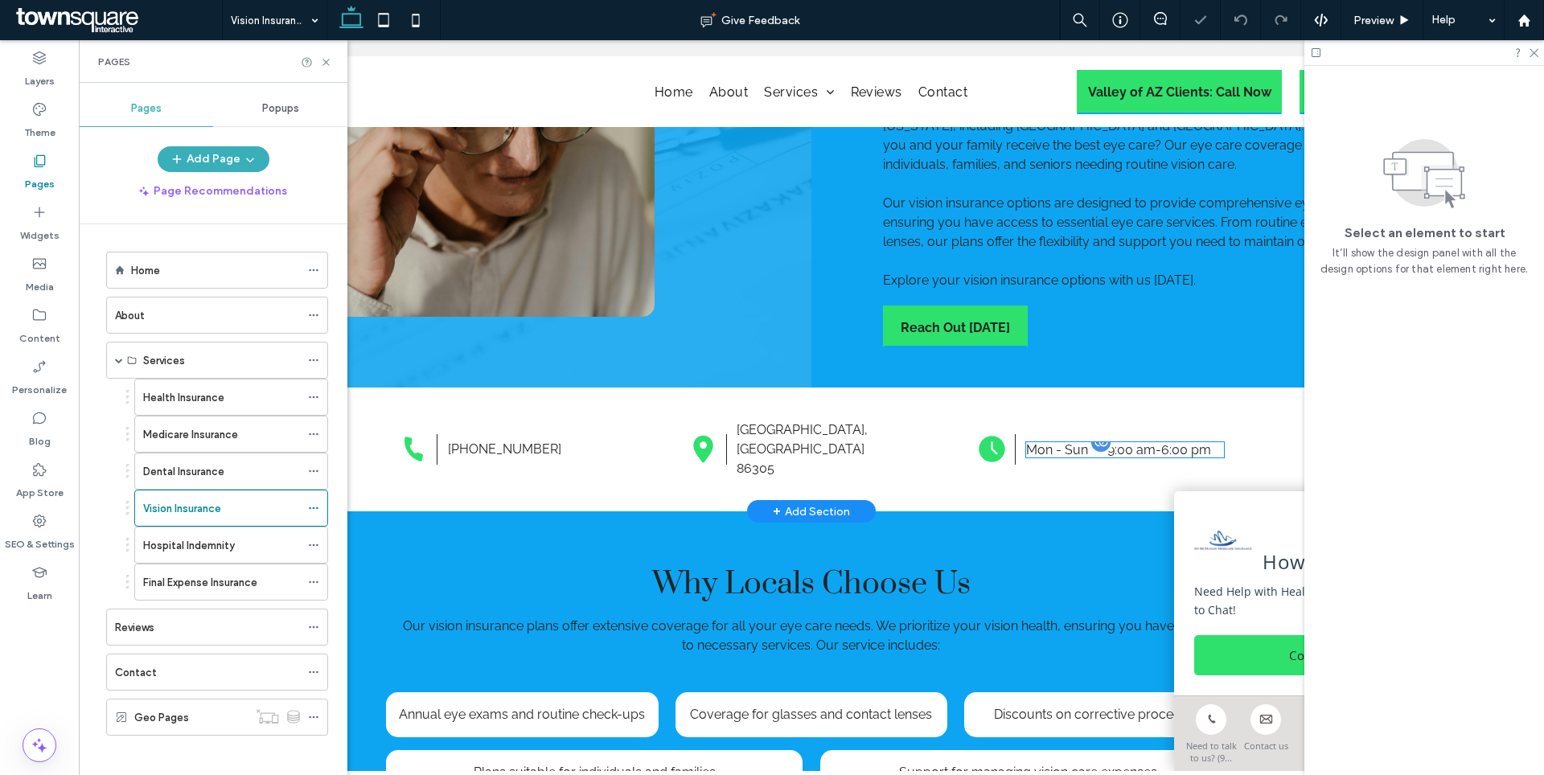
click at [1063, 442] on dt "Mon - Sun" at bounding box center [1065, 449] width 79 height 15
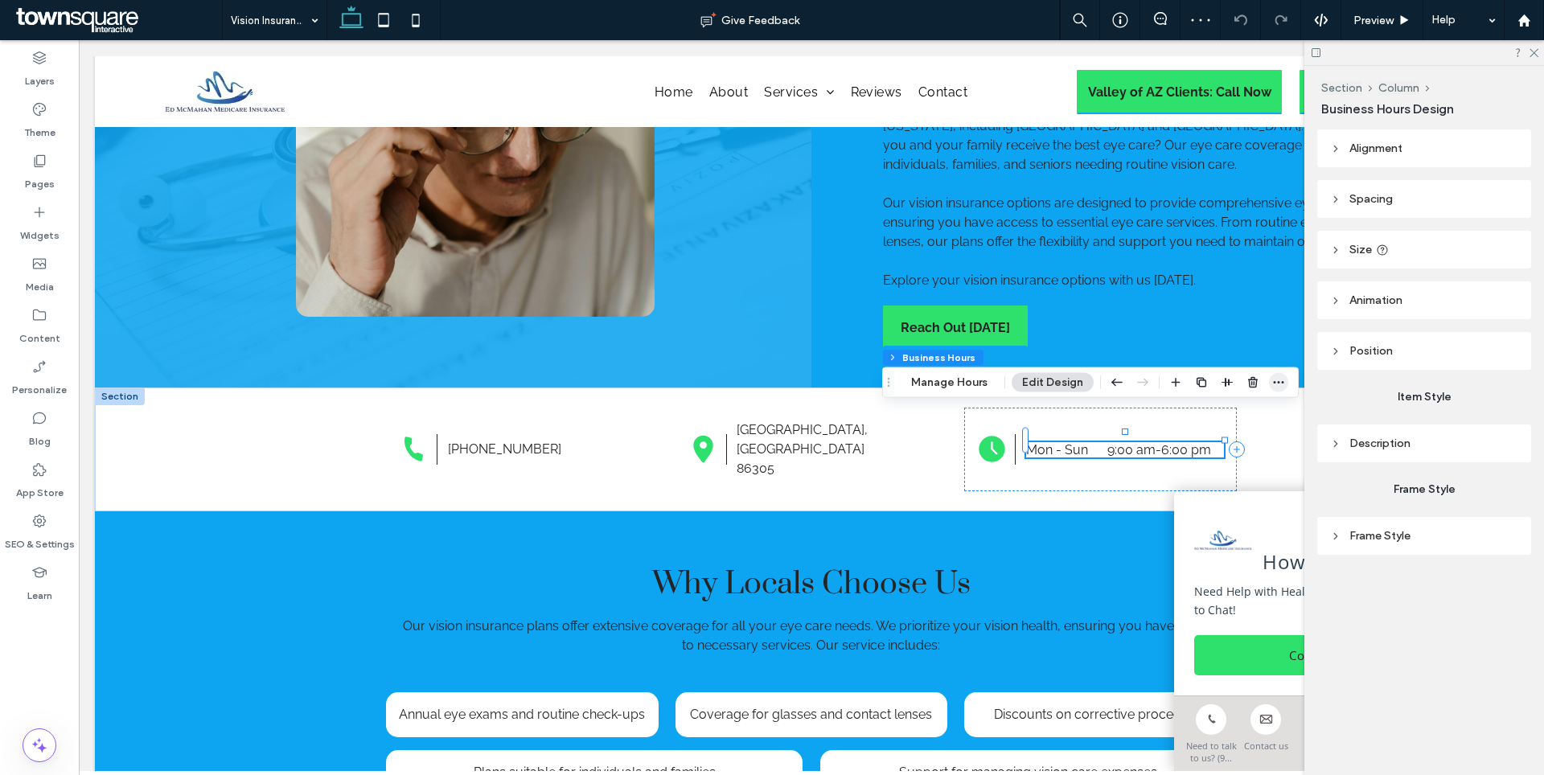
click at [1282, 383] on icon "button" at bounding box center [1278, 382] width 13 height 13
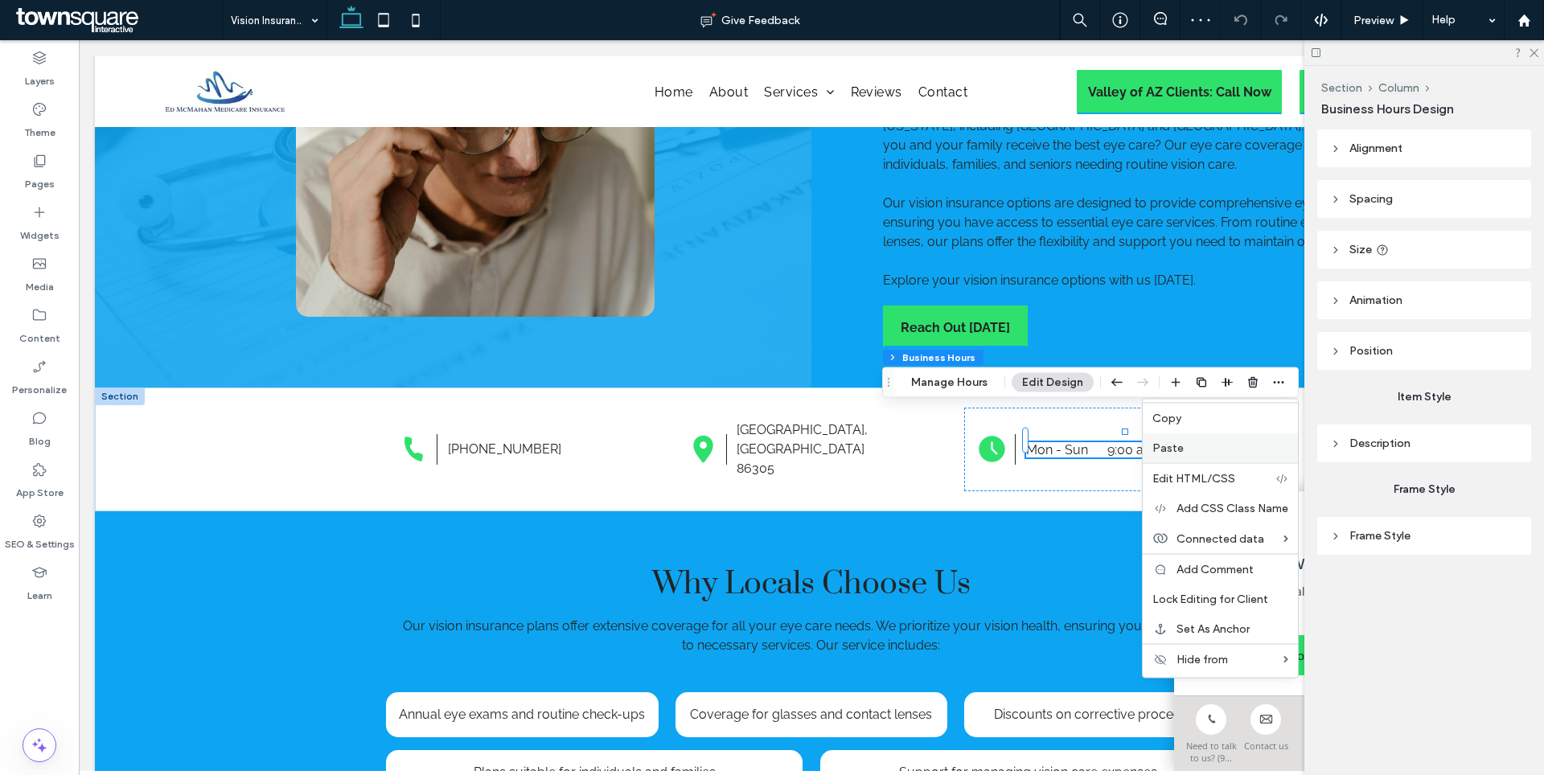
click at [1171, 458] on div "Paste" at bounding box center [1220, 448] width 155 height 30
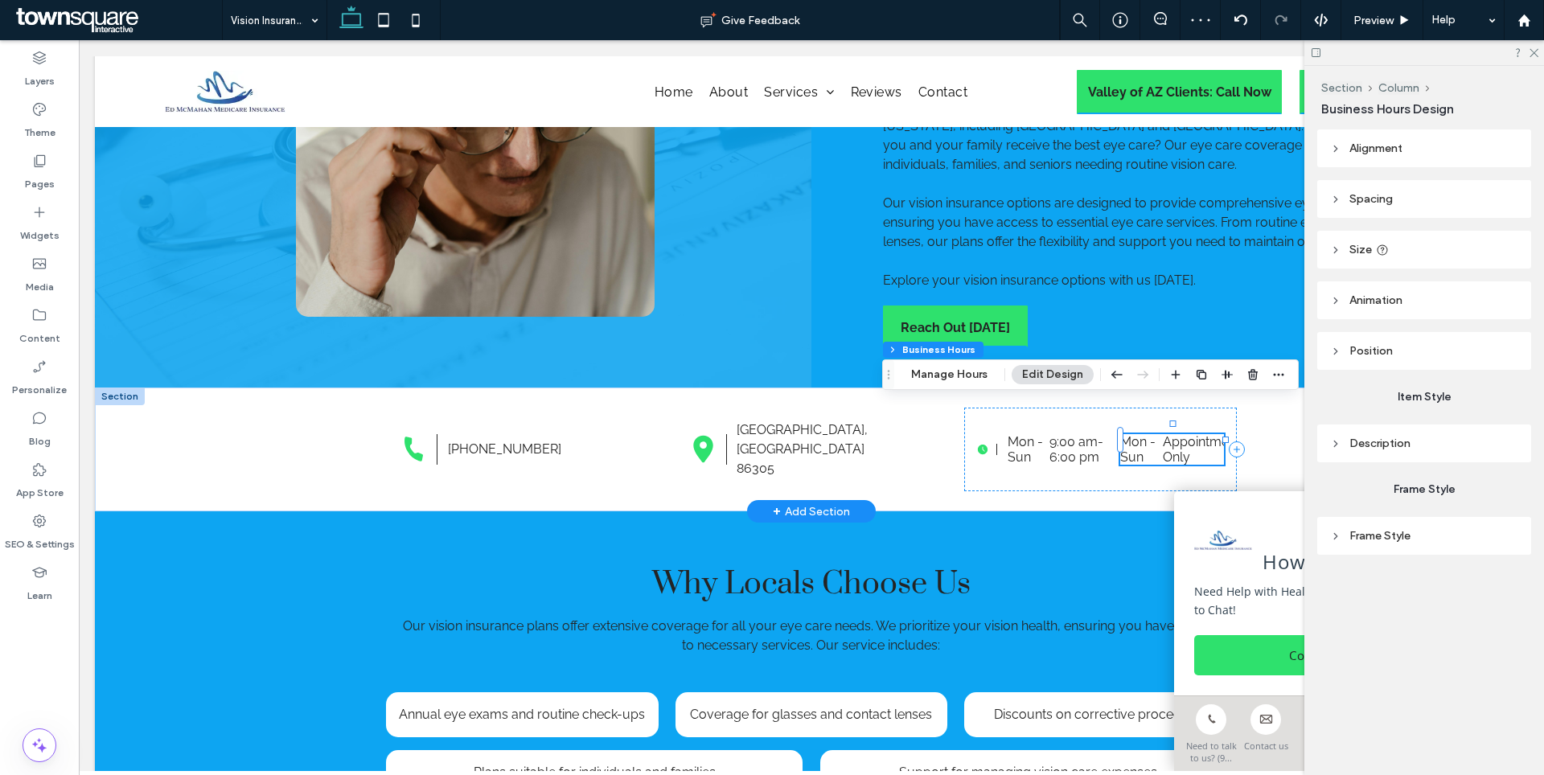
click at [1041, 434] on dt "Mon - Sun" at bounding box center [1028, 449] width 41 height 31
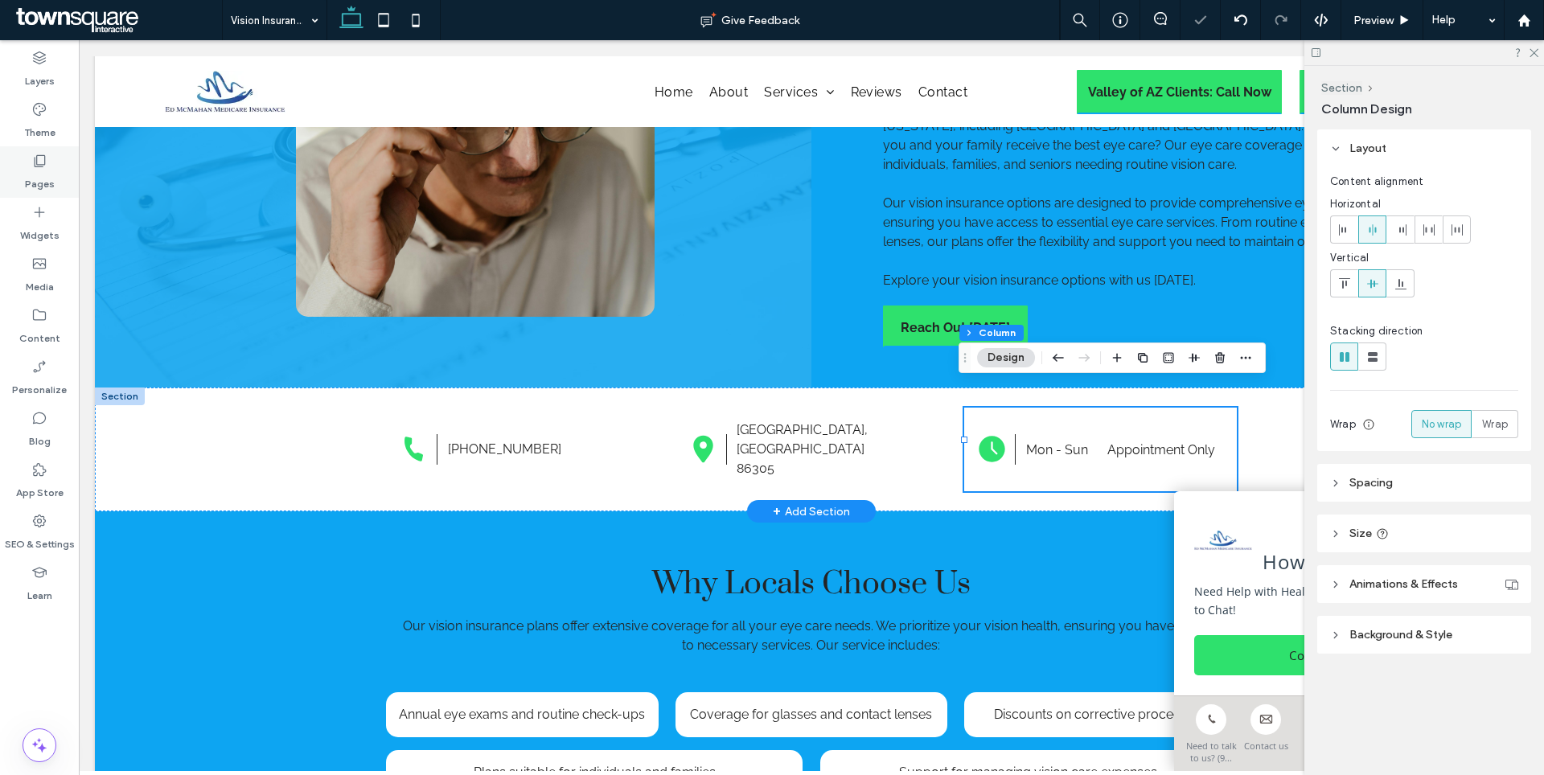
click at [33, 170] on label "Pages" at bounding box center [40, 180] width 30 height 23
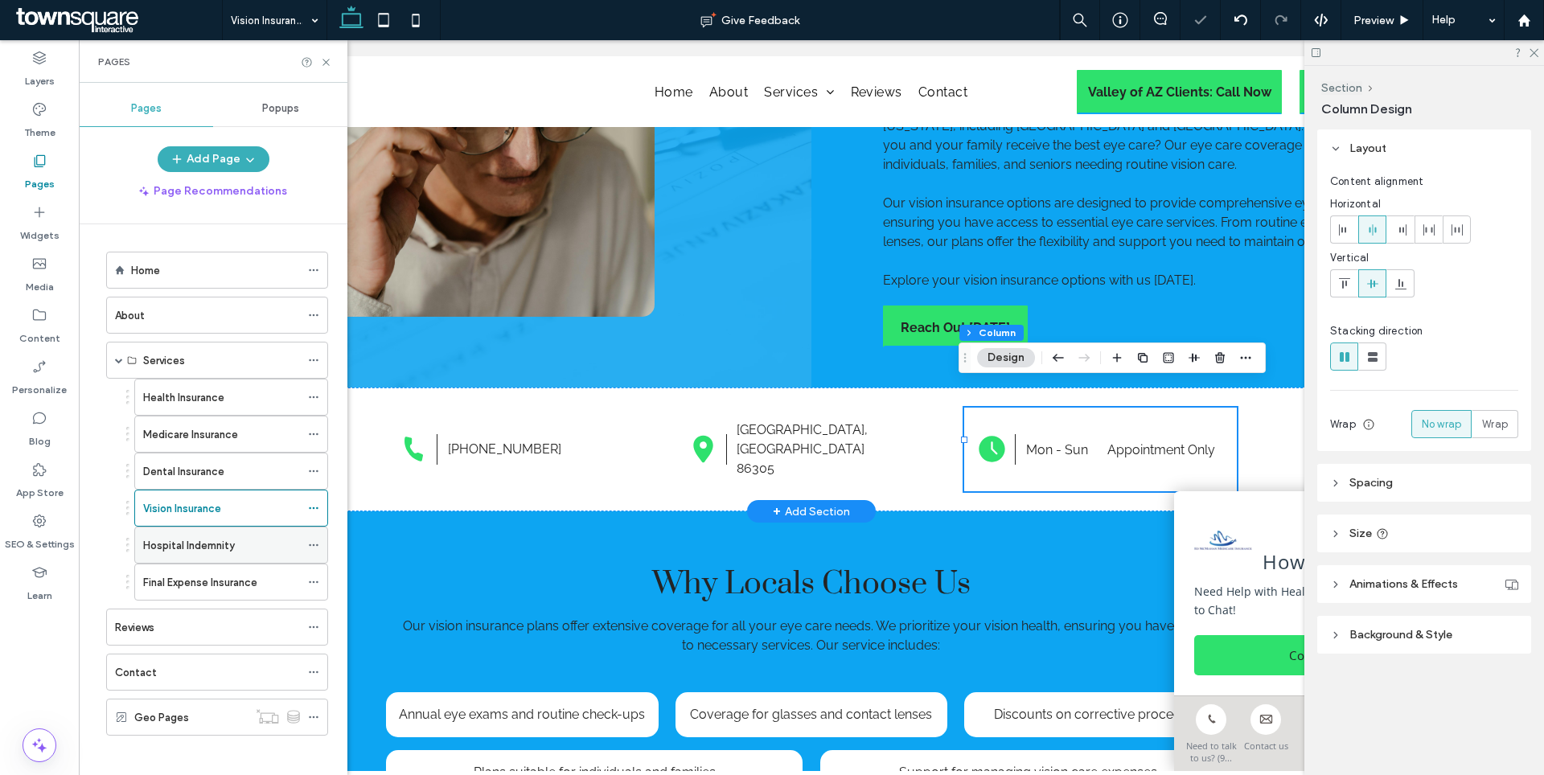
click at [187, 540] on label "Hospital Indemnity" at bounding box center [189, 546] width 92 height 28
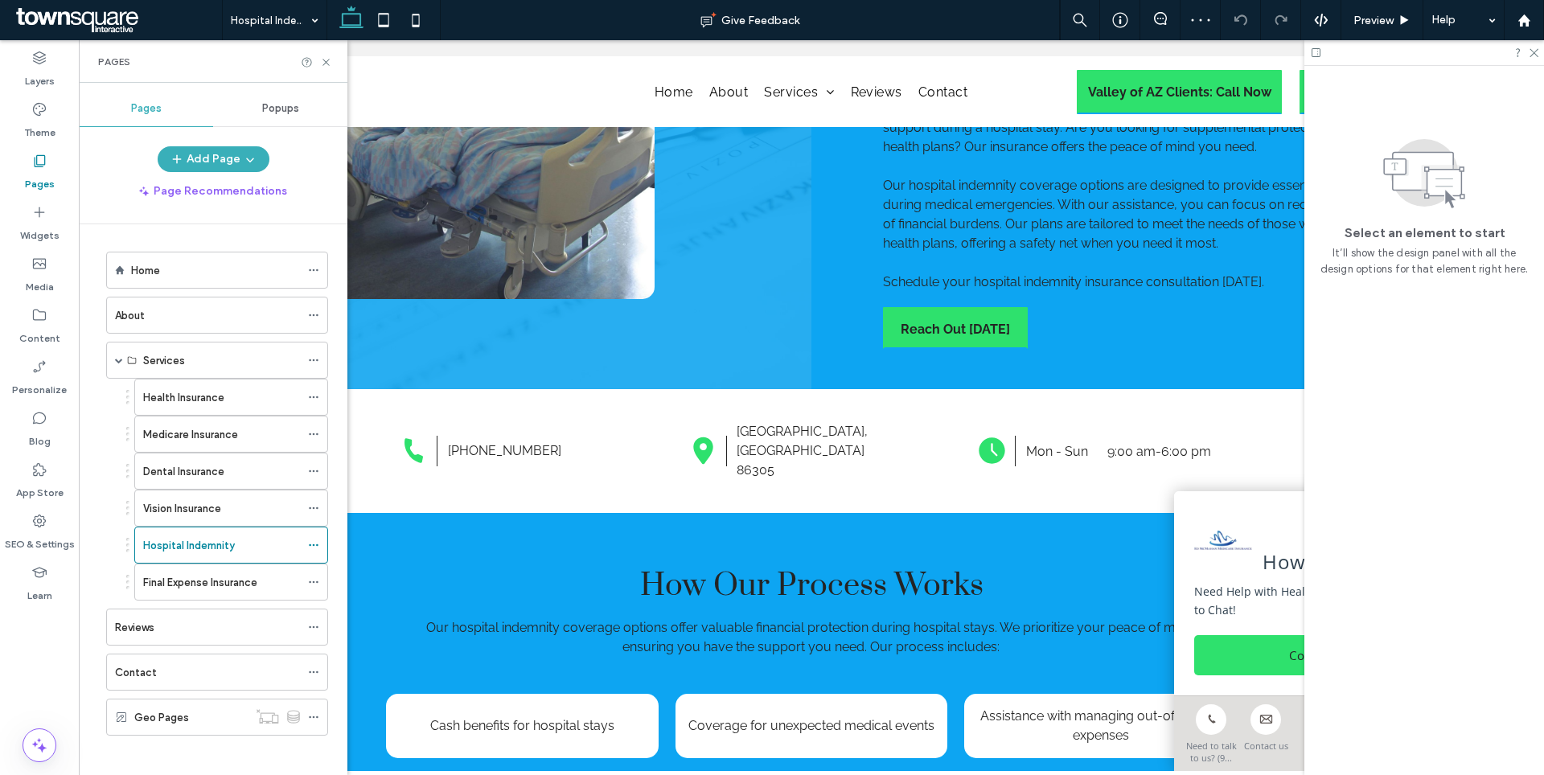
scroll to position [322, 0]
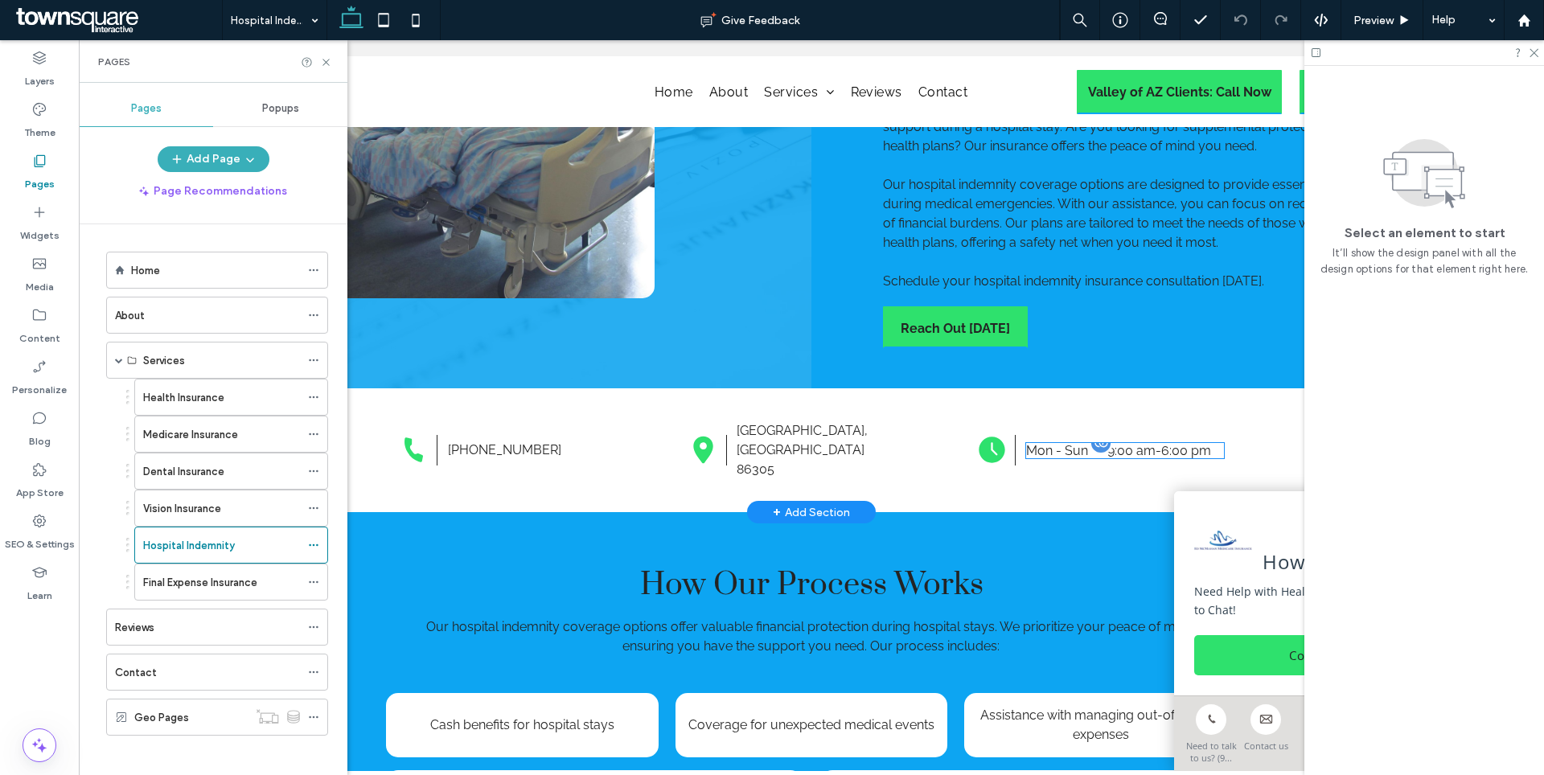
click at [1062, 443] on dt "Mon - Sun" at bounding box center [1065, 450] width 79 height 15
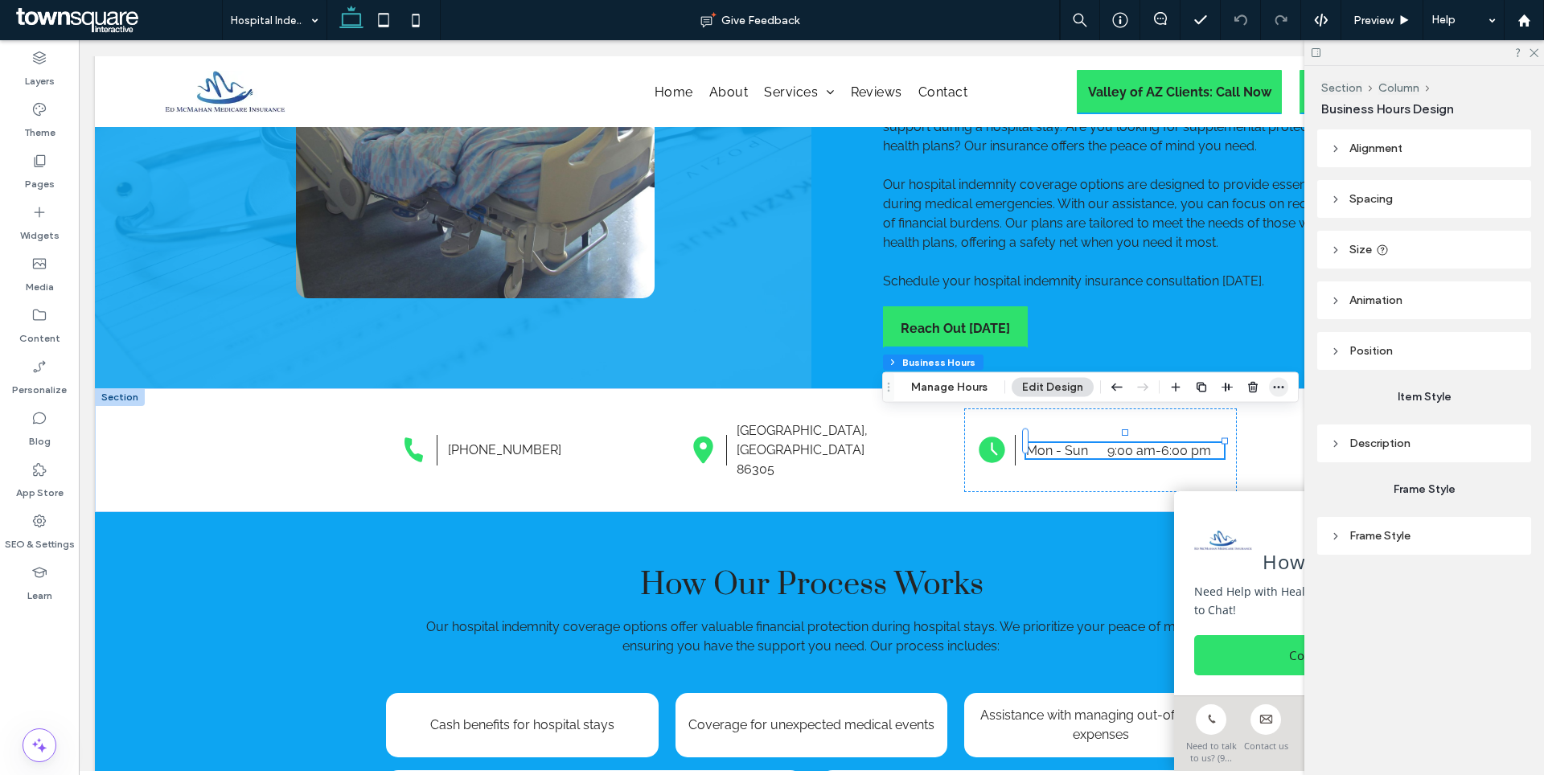
click at [1274, 386] on icon "button" at bounding box center [1278, 387] width 13 height 13
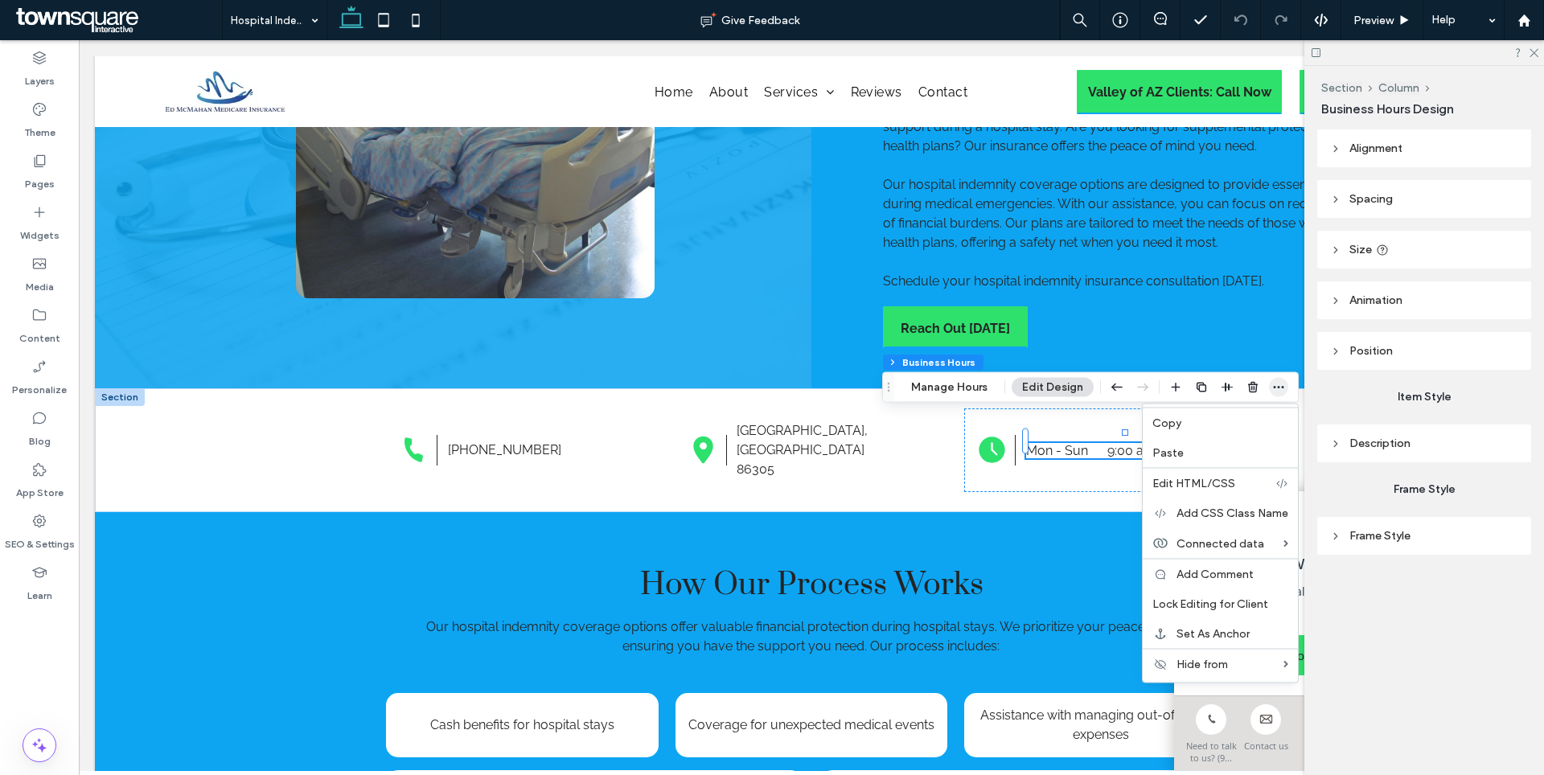
click at [1273, 389] on icon "button" at bounding box center [1278, 387] width 13 height 13
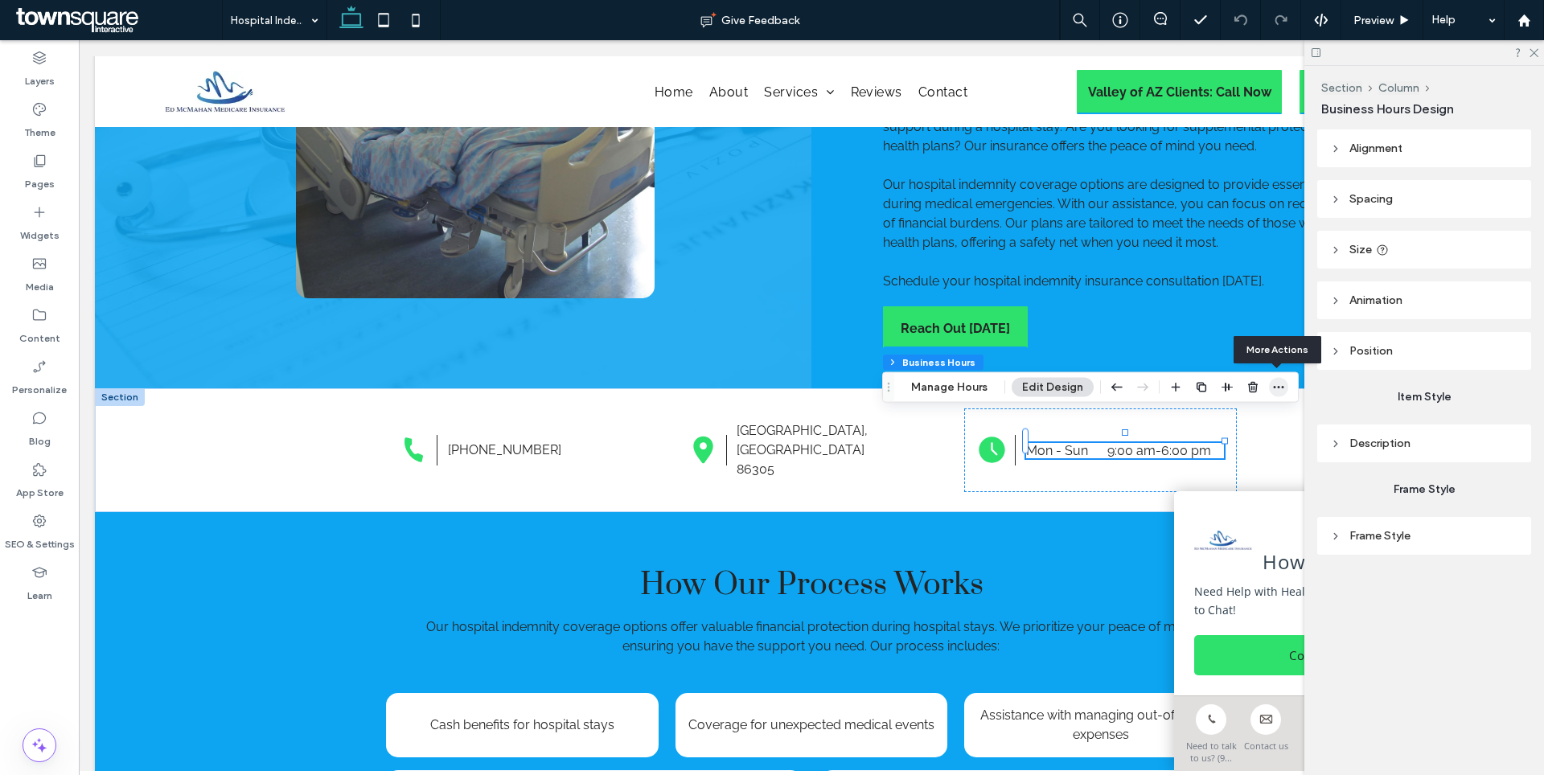
click at [1273, 389] on icon "button" at bounding box center [1278, 387] width 13 height 13
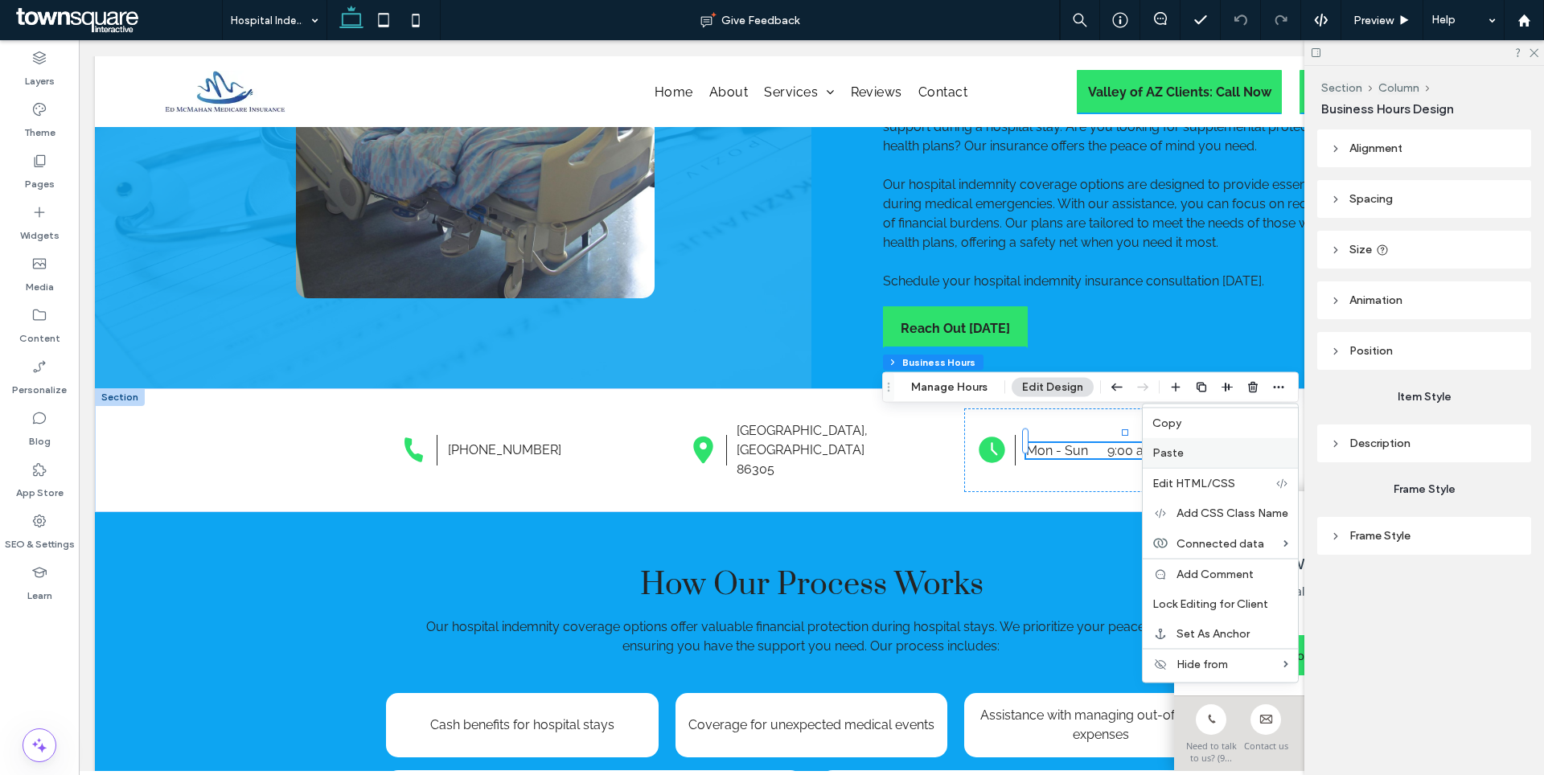
click at [1191, 454] on label "Paste" at bounding box center [1220, 453] width 136 height 14
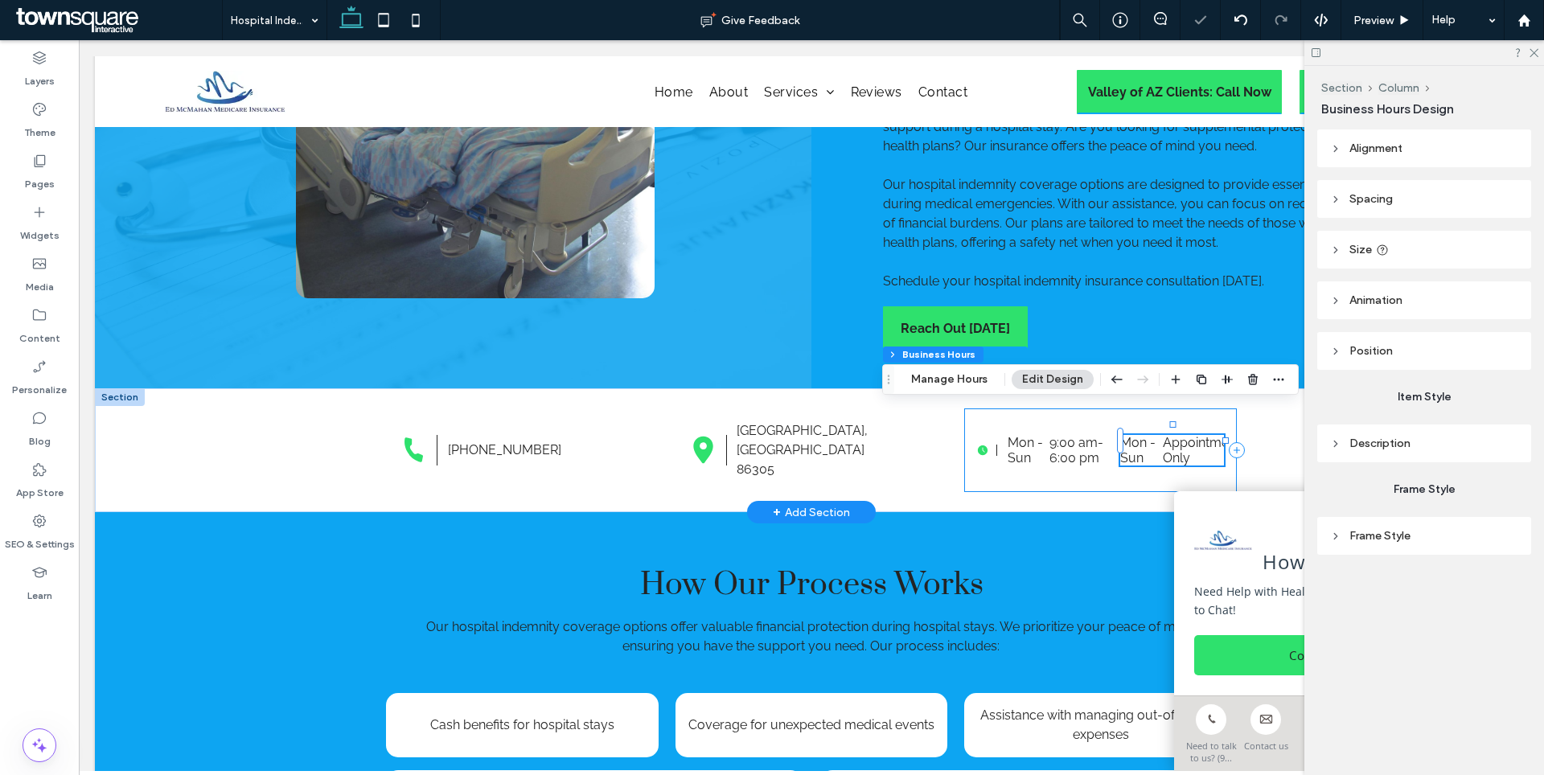
click at [1046, 435] on div "Mon - Sun 9:00 am - 6:00 pm" at bounding box center [1059, 450] width 103 height 31
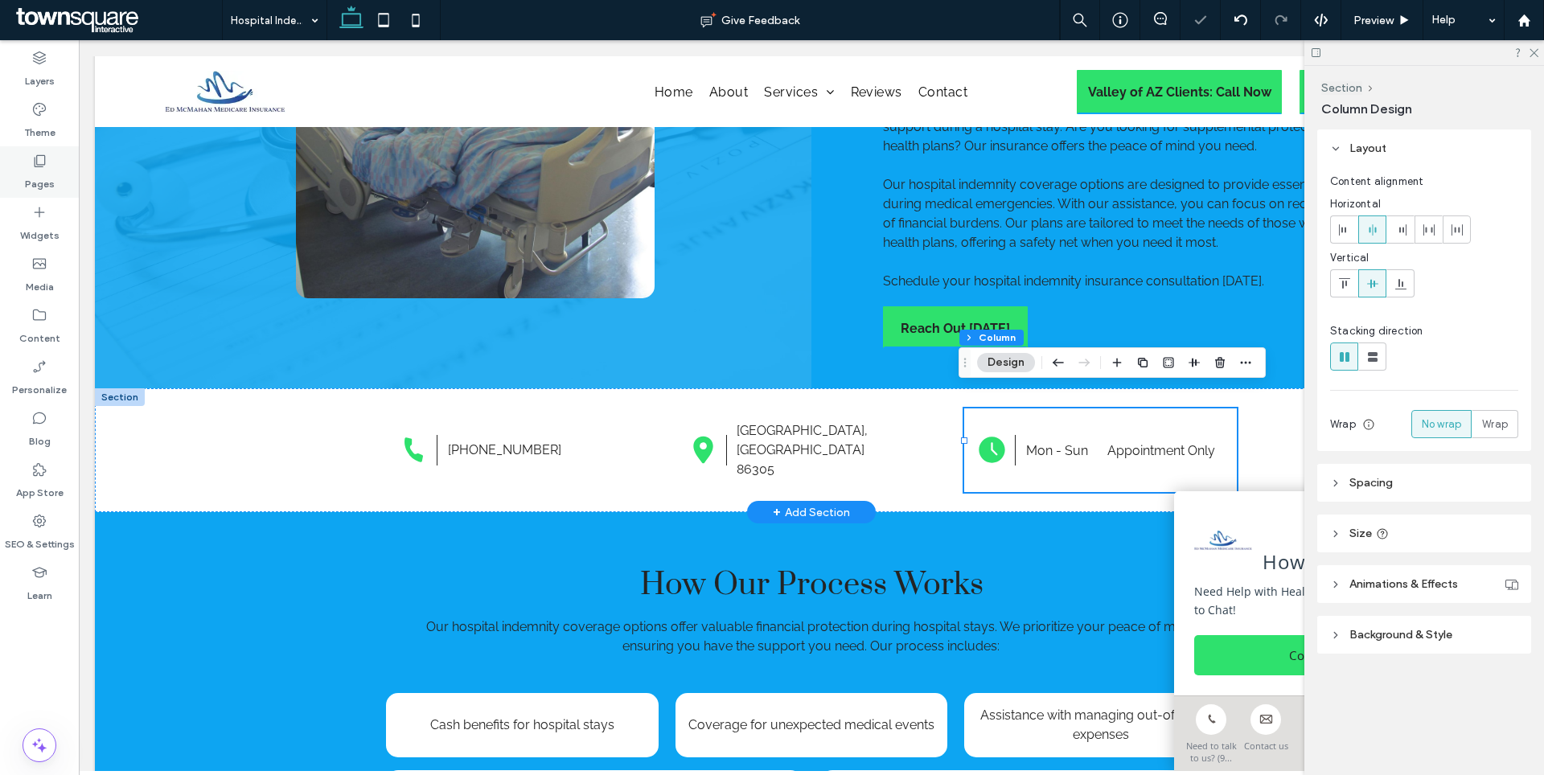
click at [32, 166] on icon at bounding box center [39, 161] width 16 height 16
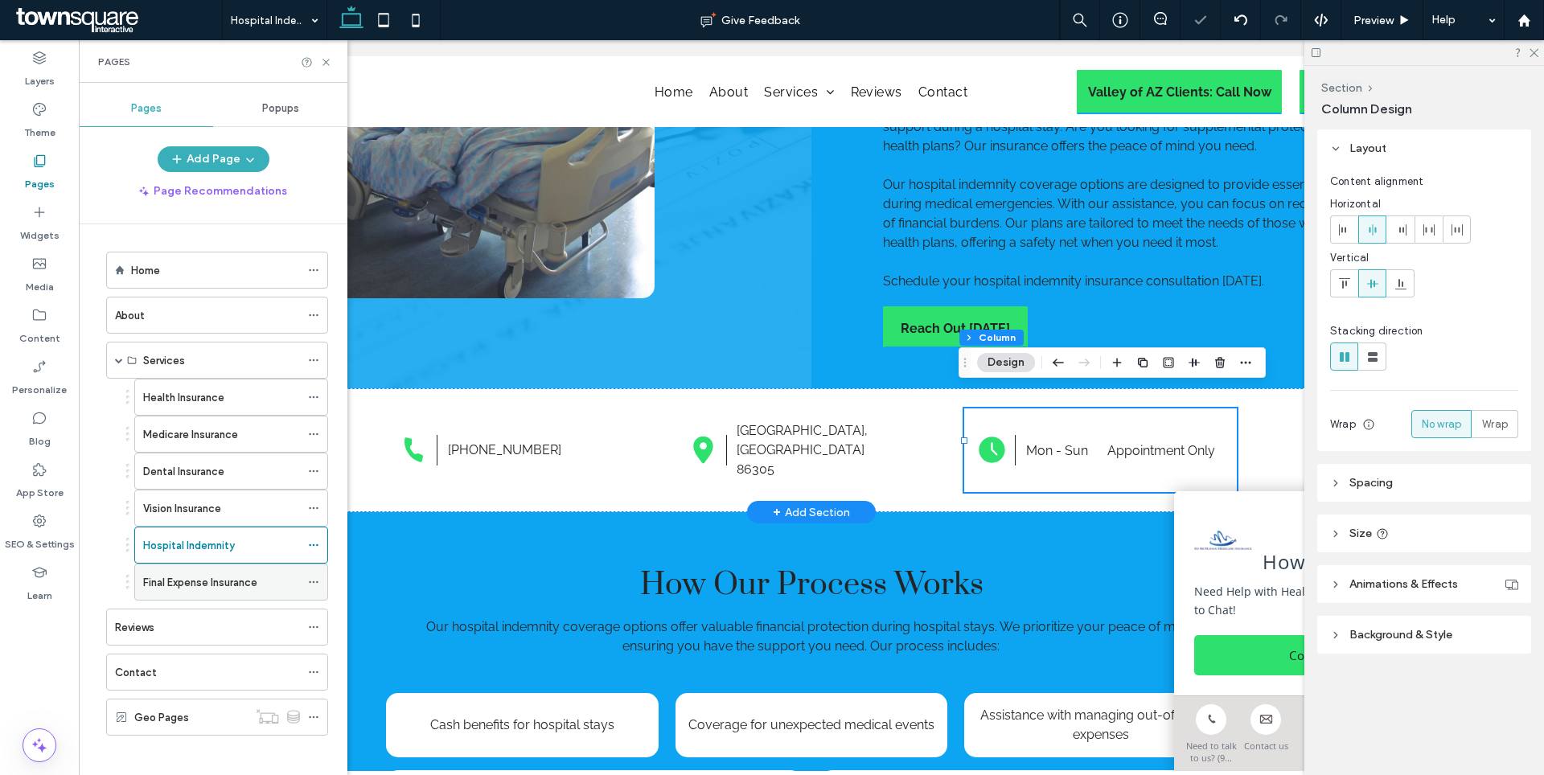
click at [177, 584] on label "Final Expense Insurance" at bounding box center [200, 583] width 114 height 28
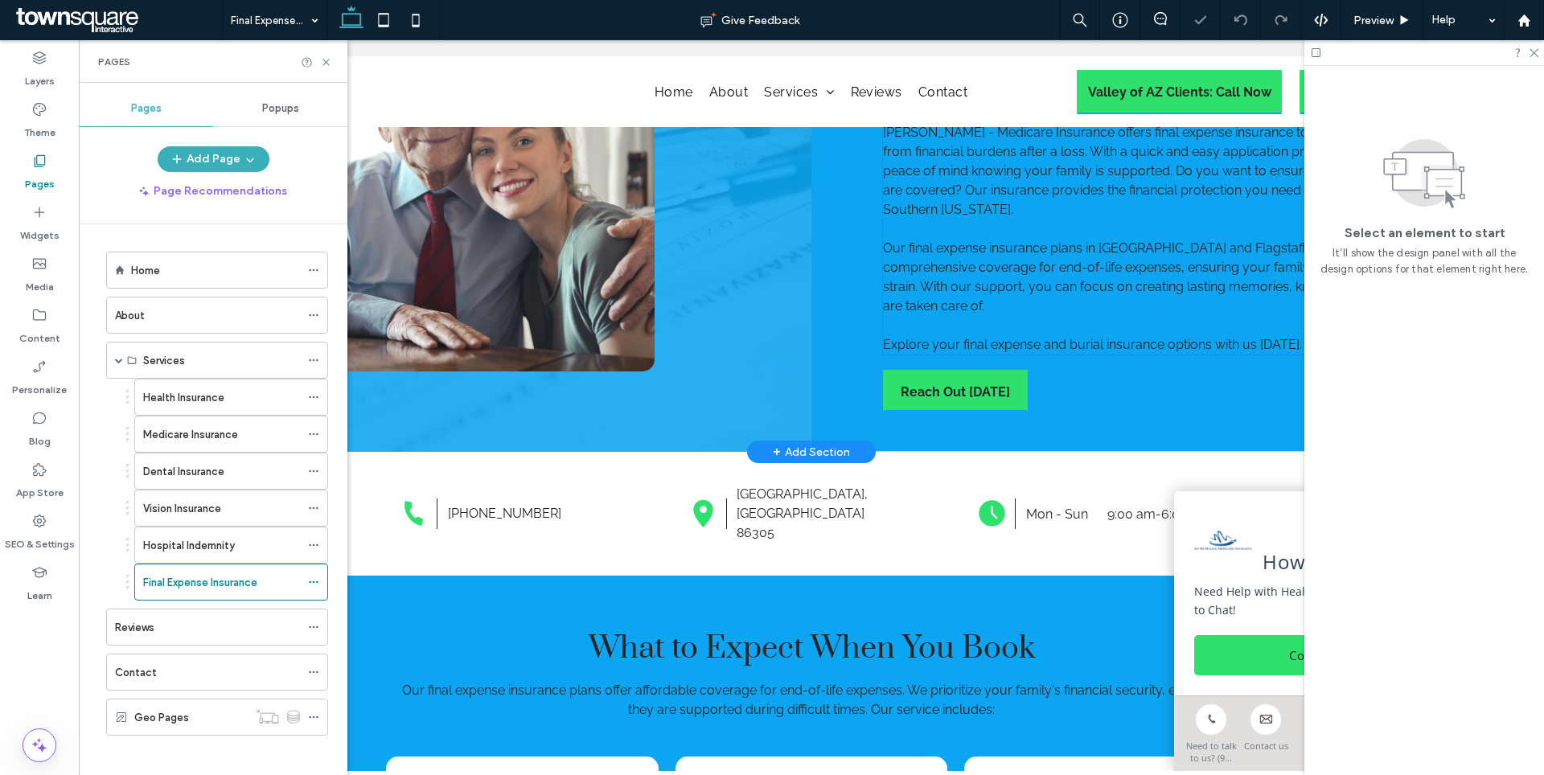
scroll to position [244, 0]
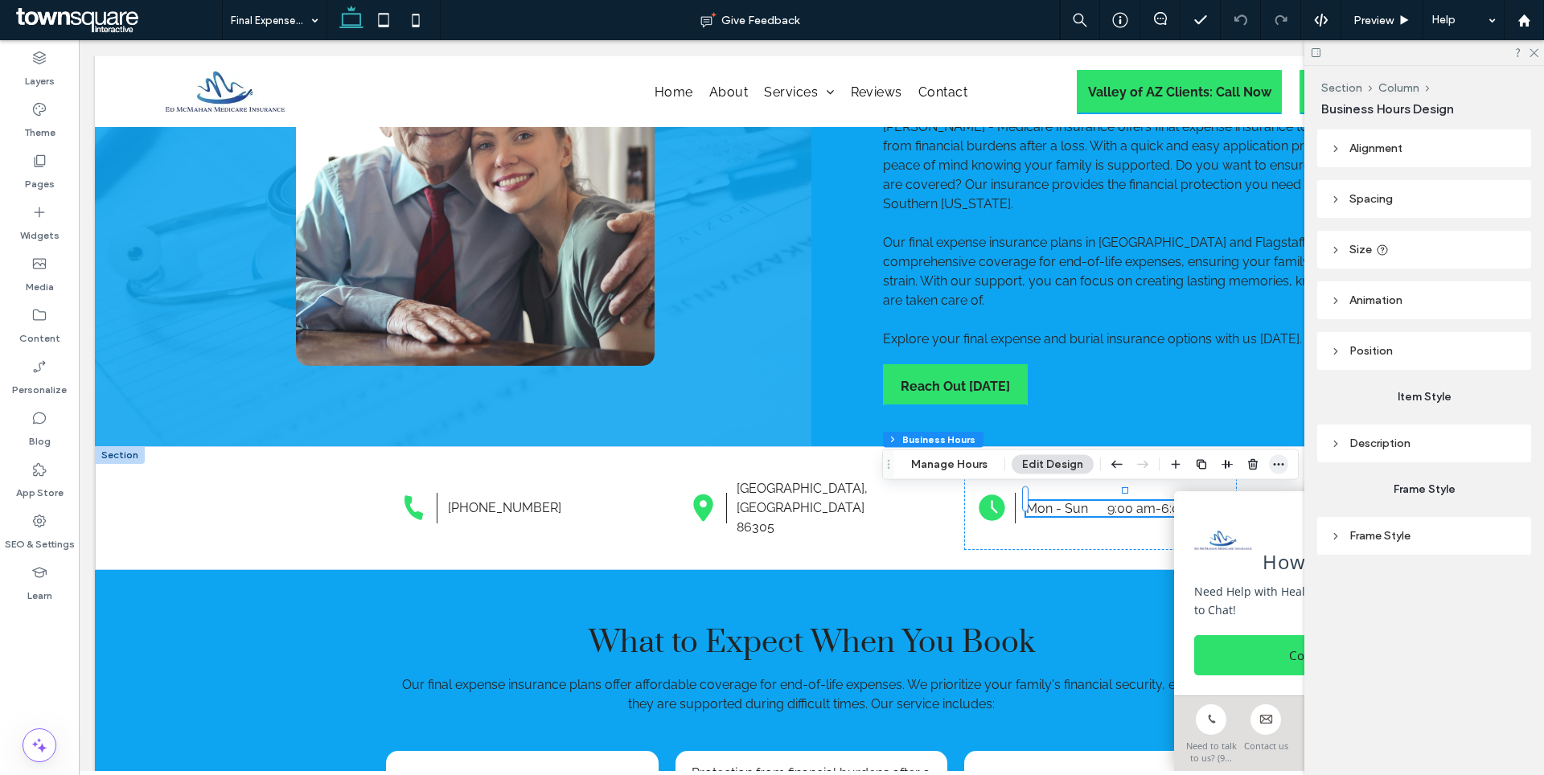
click at [1276, 459] on icon "button" at bounding box center [1278, 464] width 13 height 13
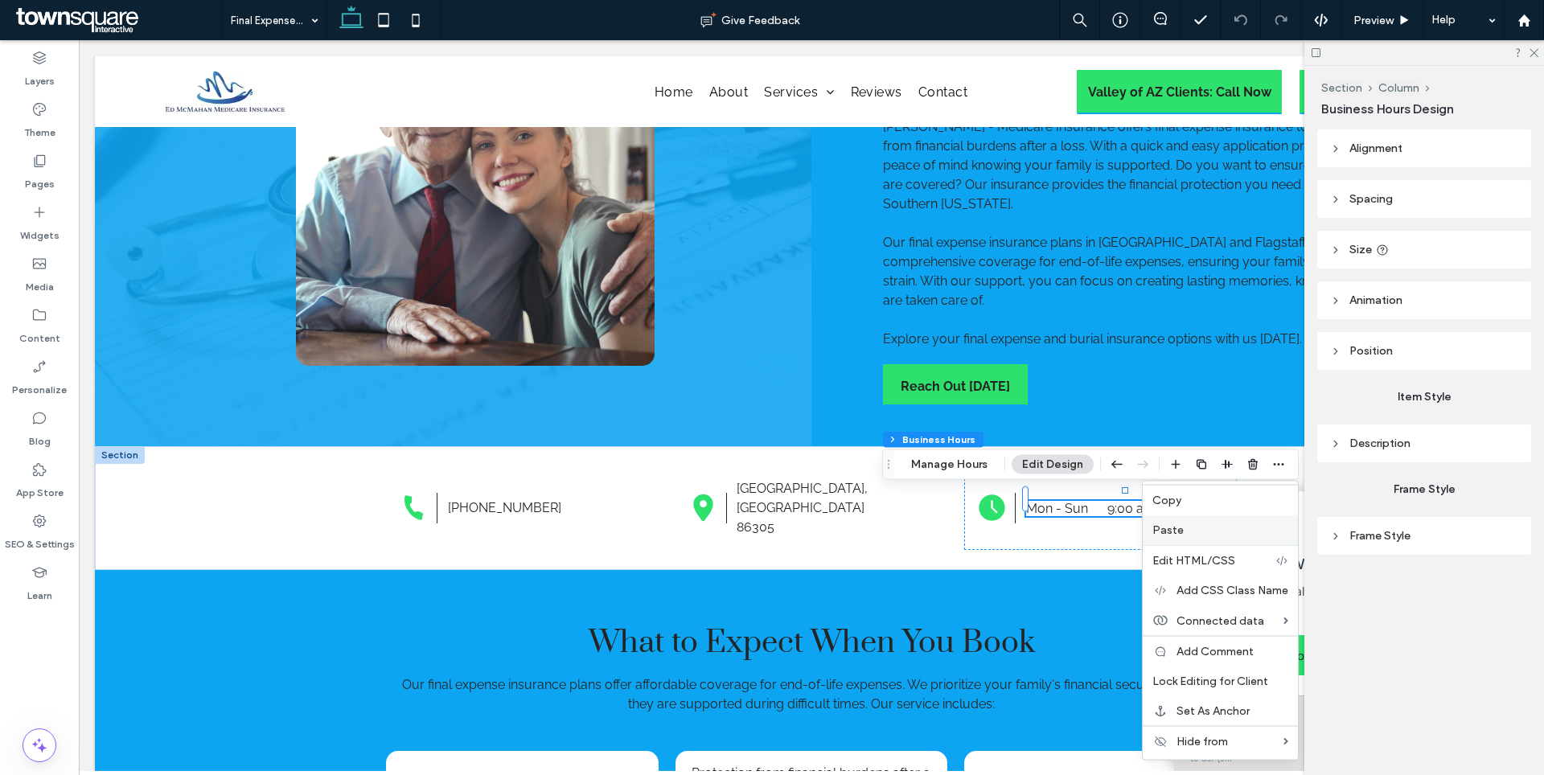
click at [1163, 525] on span "Paste" at bounding box center [1167, 531] width 31 height 14
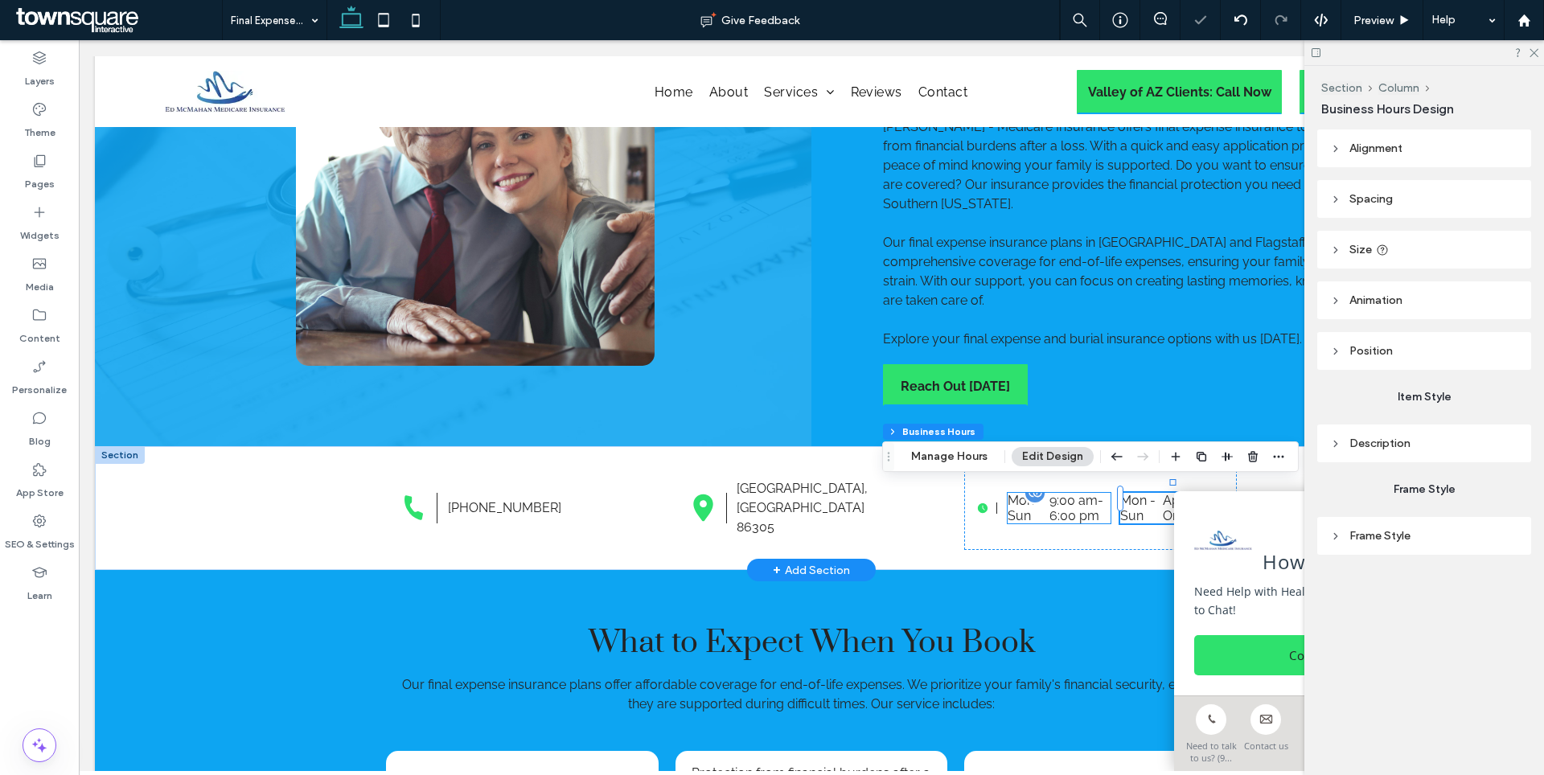
click at [1047, 493] on div "Mon - Sun 9:00 am - 6:00 pm" at bounding box center [1059, 508] width 103 height 31
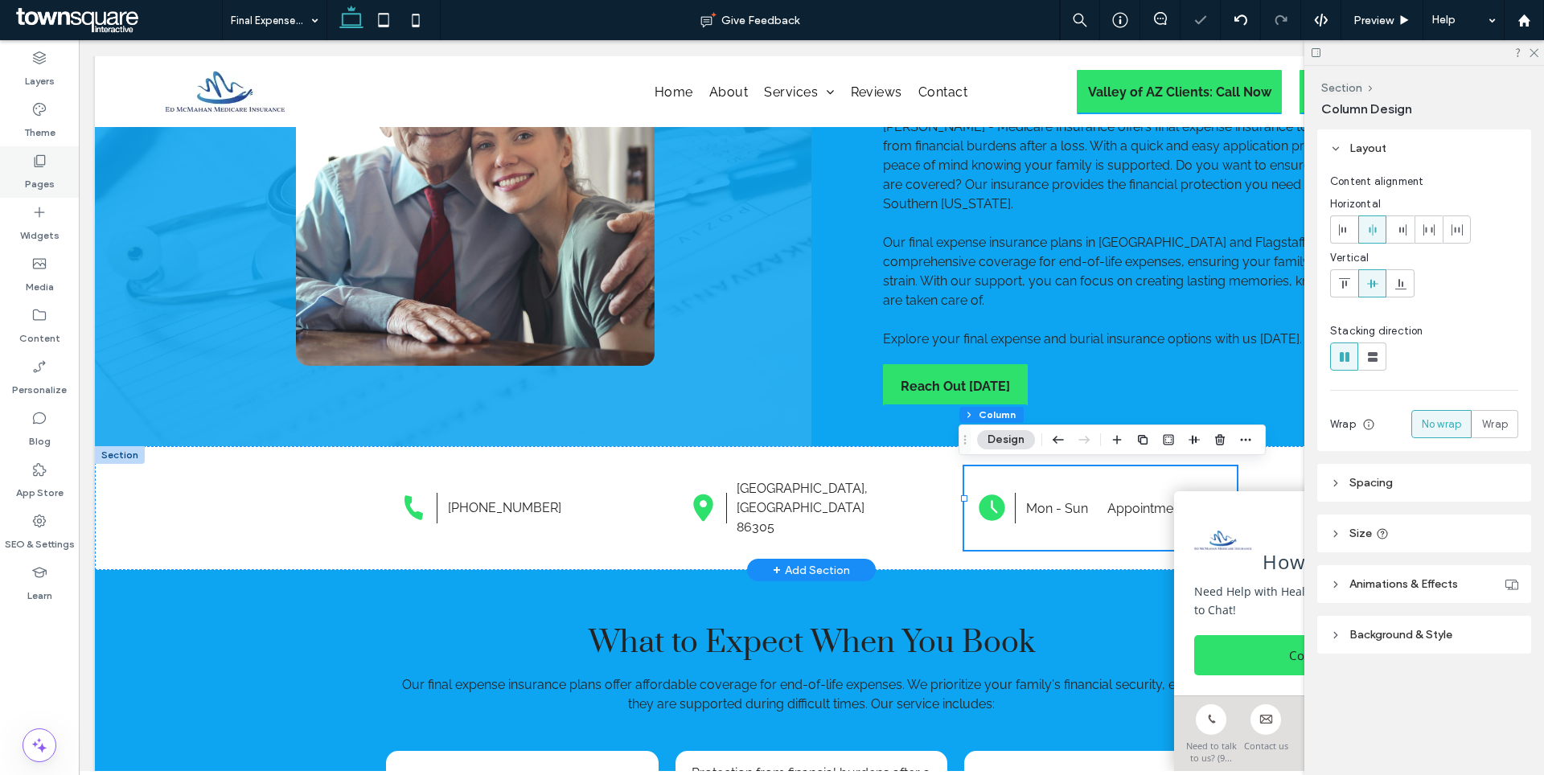
click at [23, 166] on div "Pages" at bounding box center [39, 171] width 79 height 51
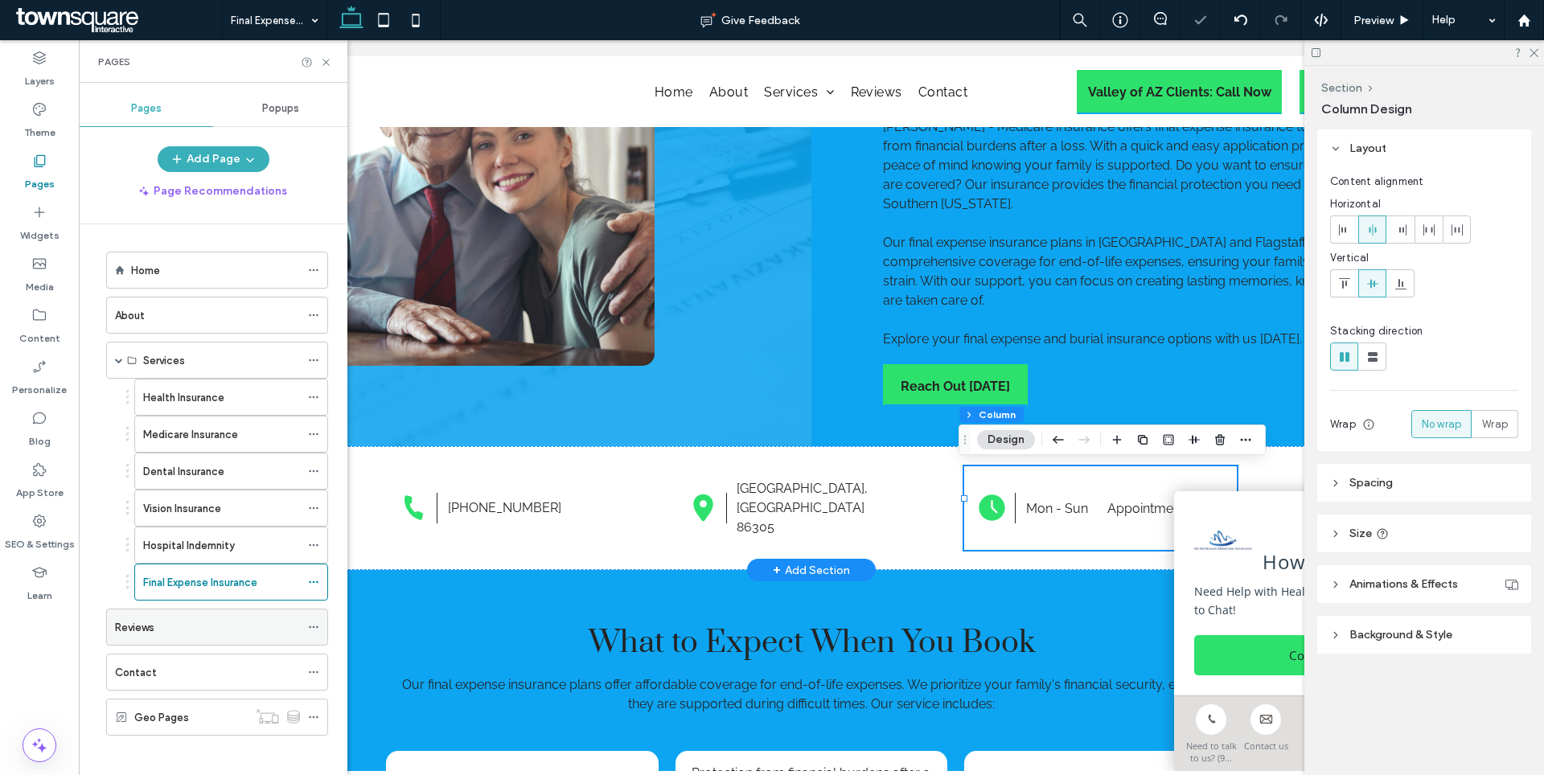
click at [166, 626] on div "Reviews" at bounding box center [207, 627] width 185 height 17
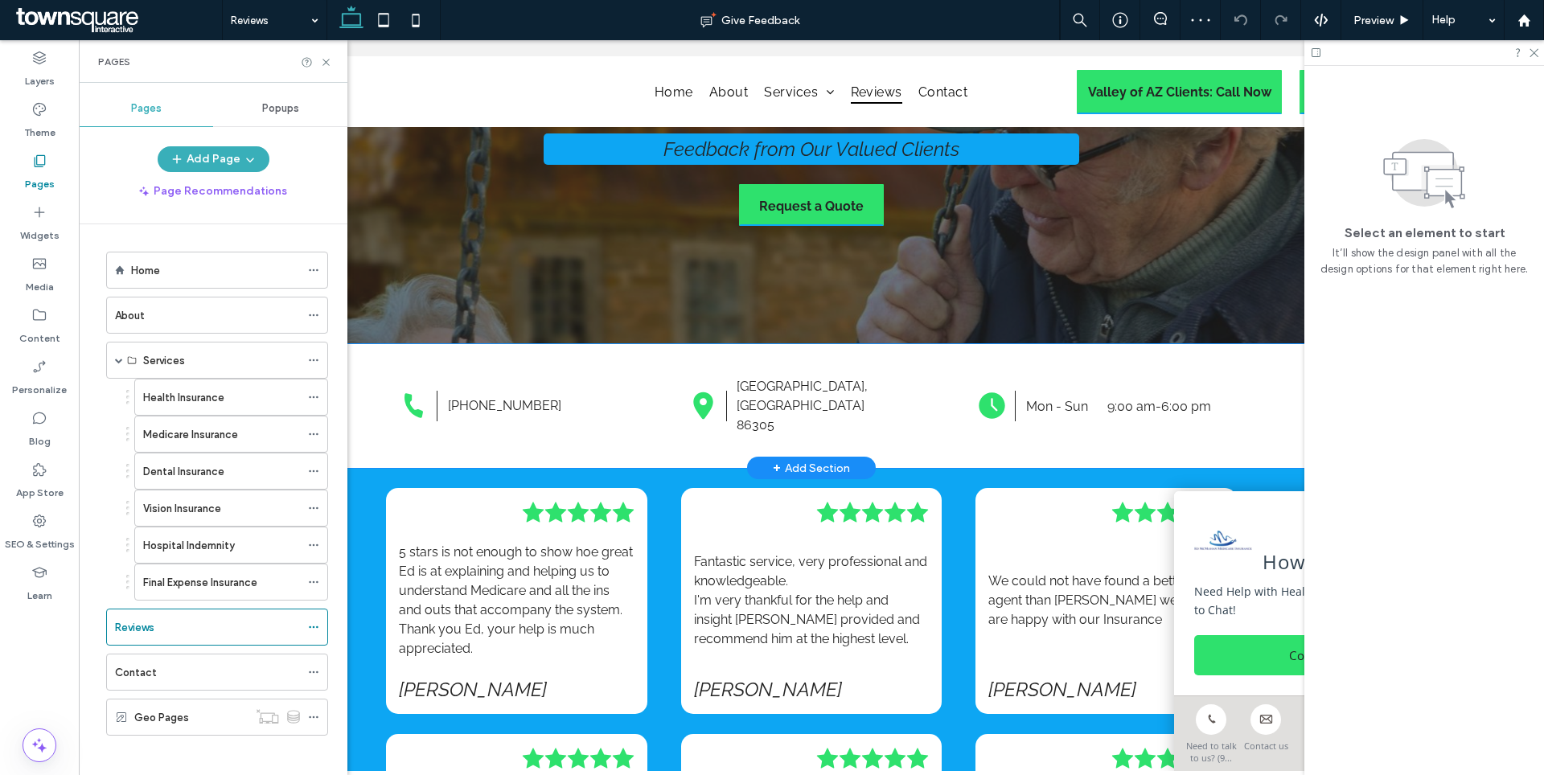
scroll to position [200, 0]
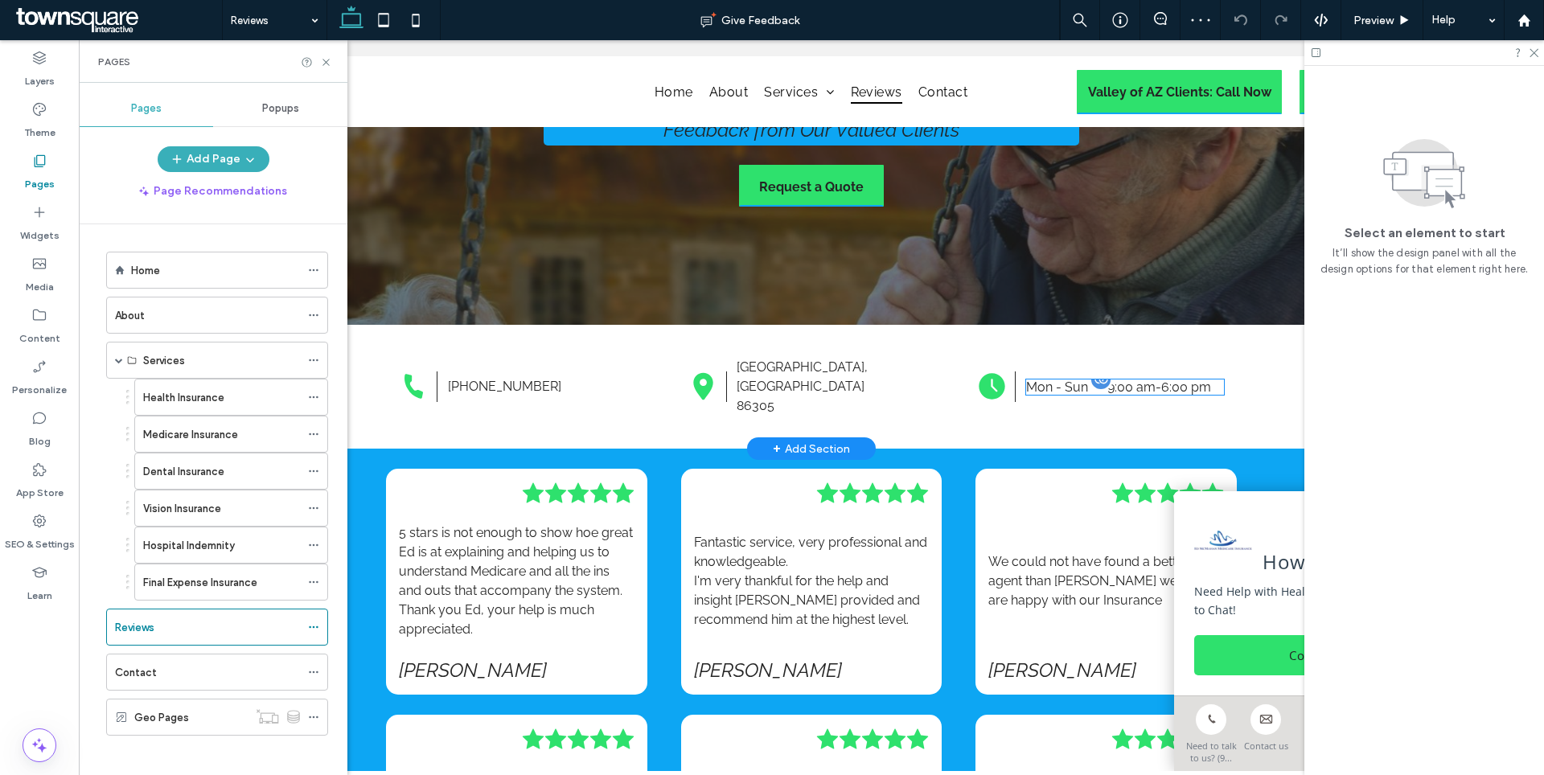
click at [1133, 380] on time "9:00 am" at bounding box center [1131, 387] width 48 height 15
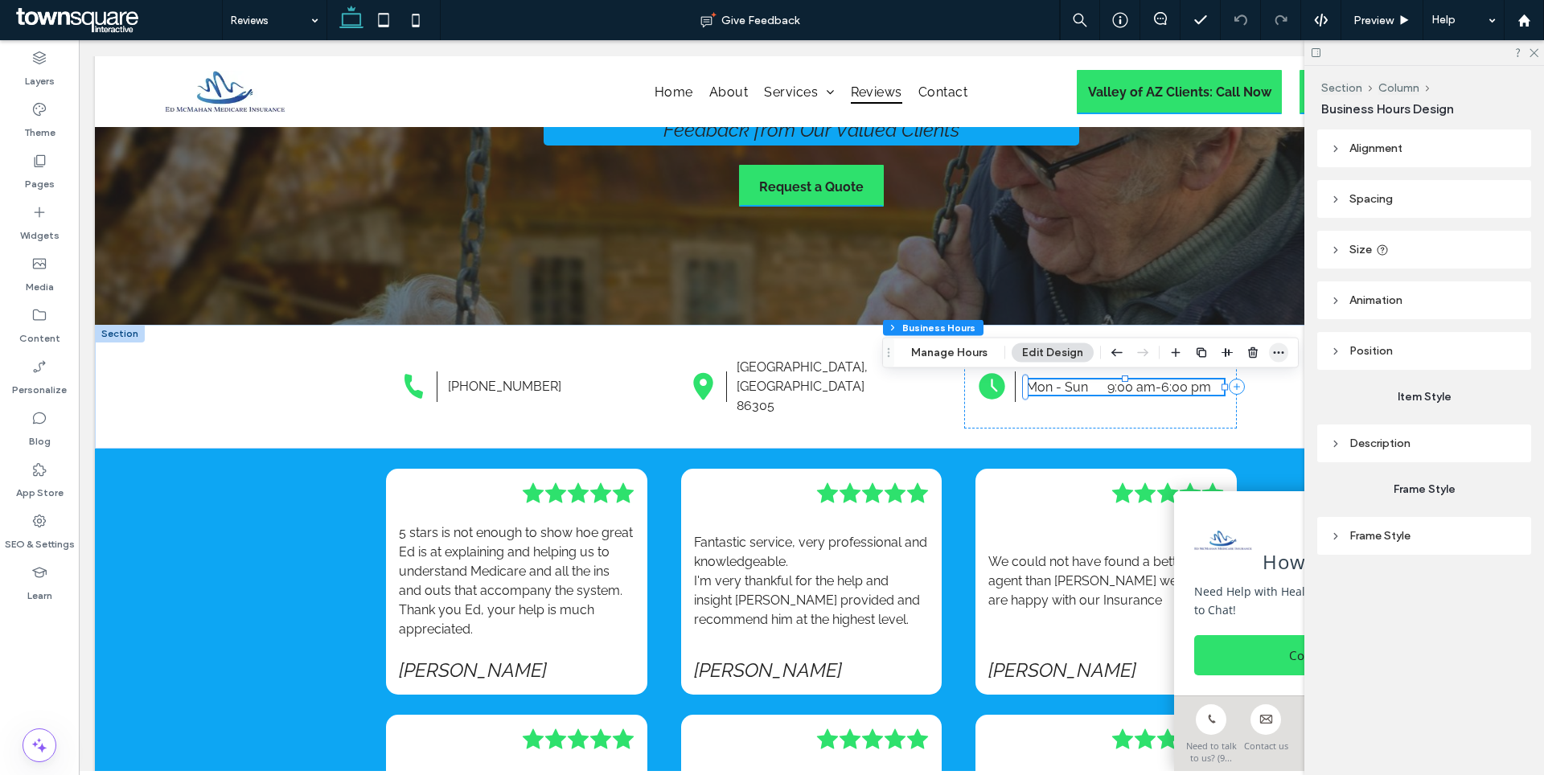
click at [1273, 351] on icon "button" at bounding box center [1278, 353] width 13 height 13
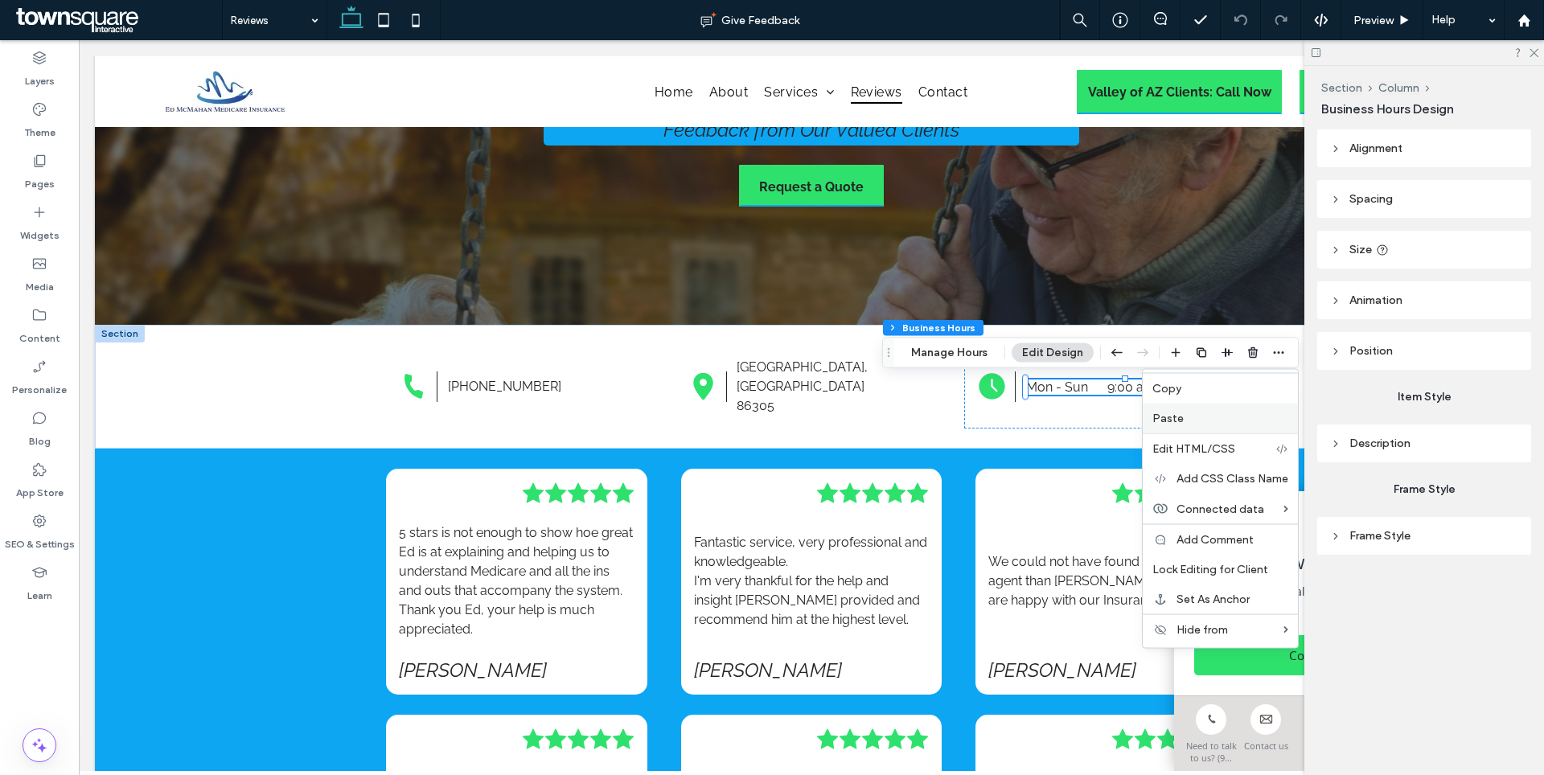
click at [1158, 420] on span "Paste" at bounding box center [1167, 419] width 31 height 14
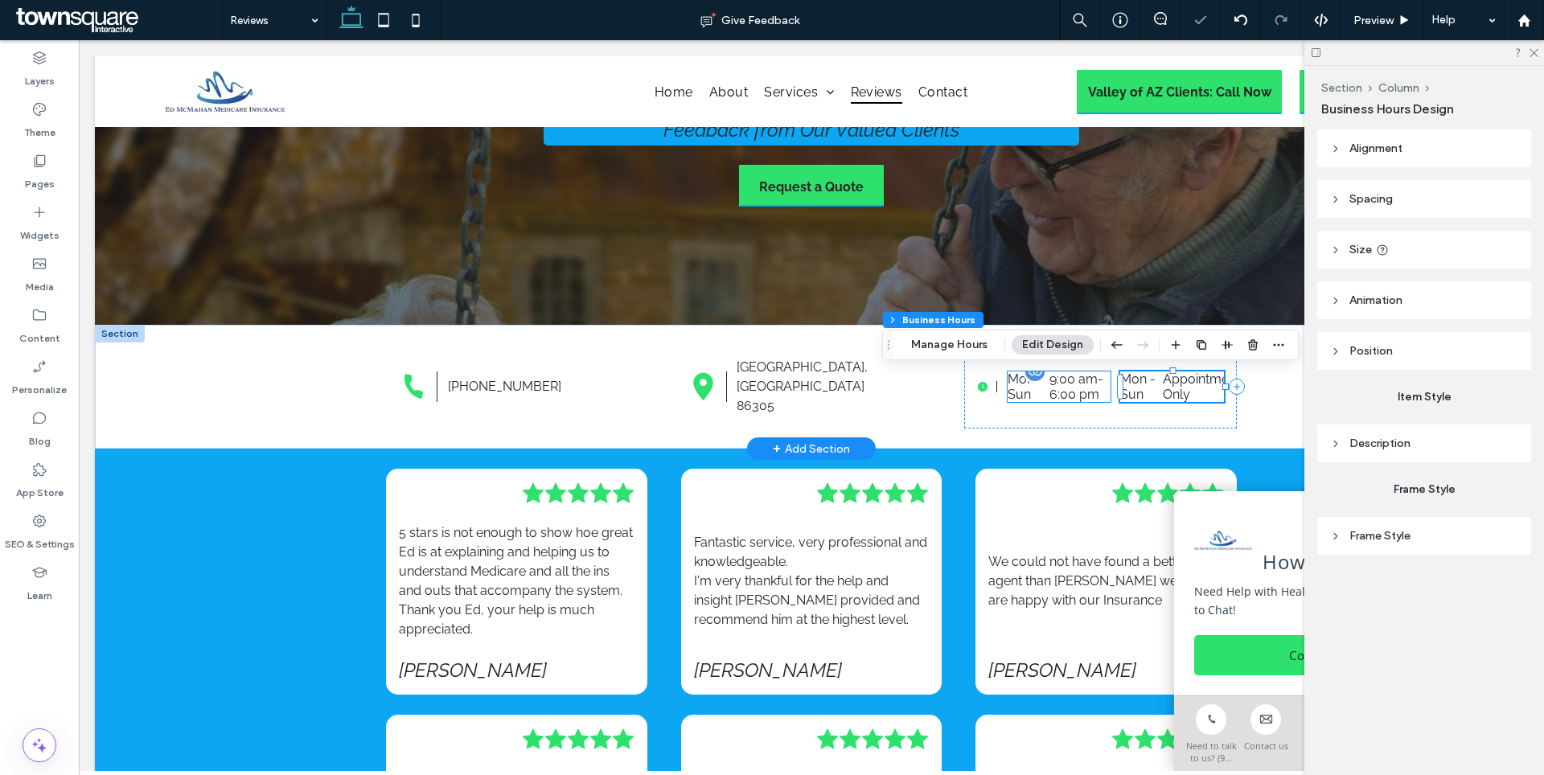
click at [1057, 401] on time "6:00 pm" at bounding box center [1074, 394] width 50 height 15
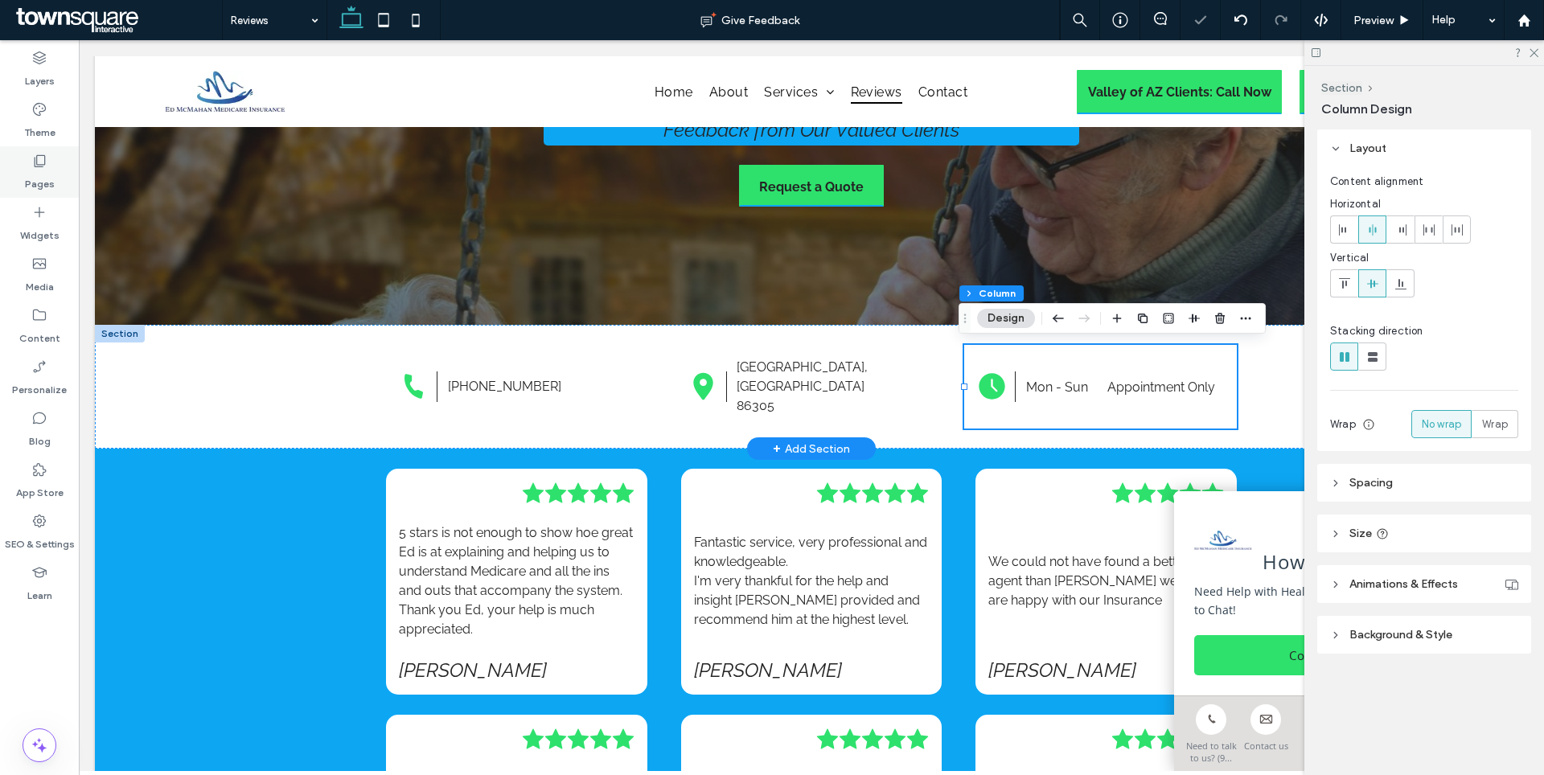
click at [52, 170] on label "Pages" at bounding box center [40, 180] width 30 height 23
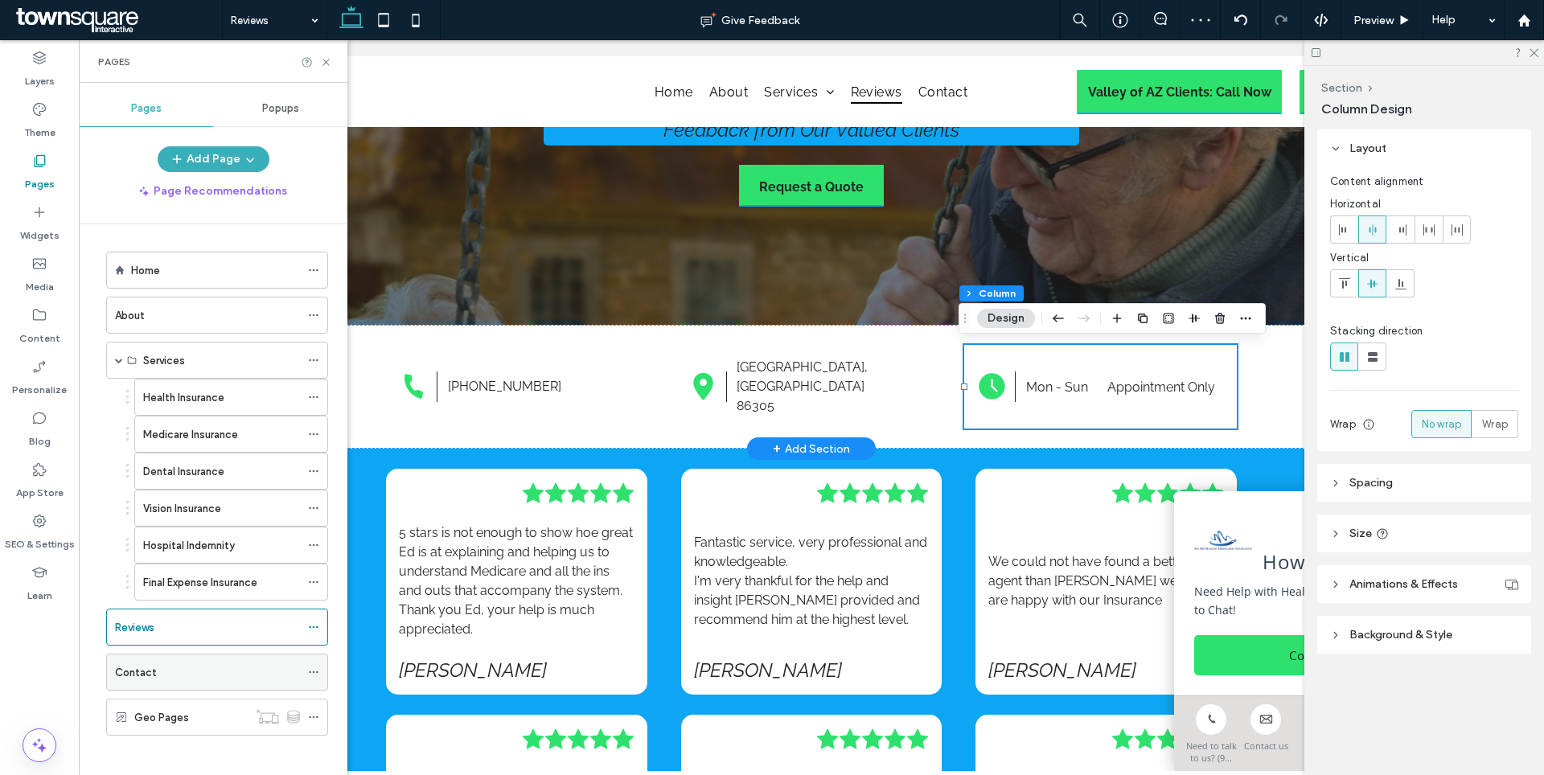
click at [166, 671] on div "Contact" at bounding box center [207, 672] width 185 height 17
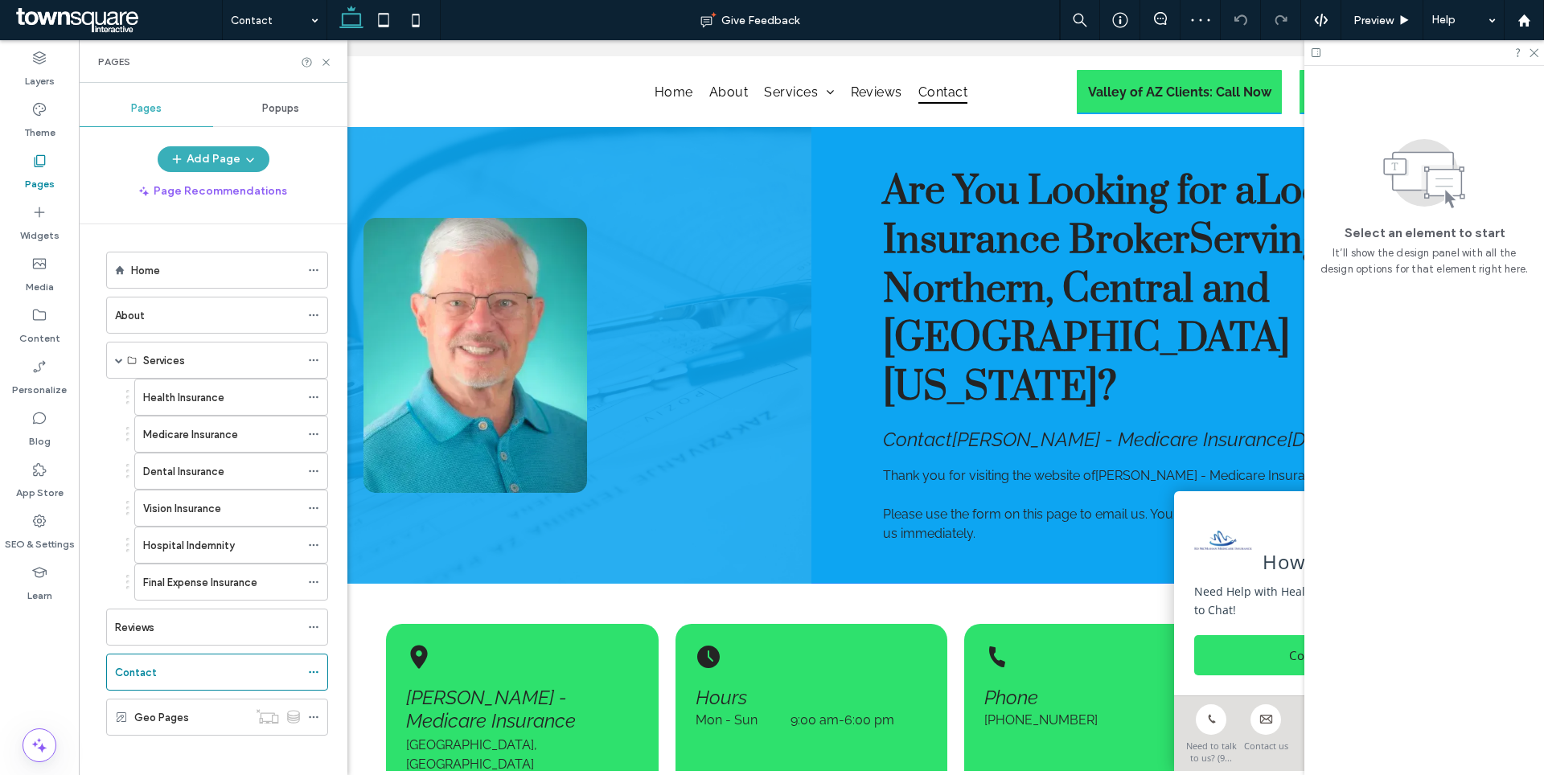
scroll to position [240, 0]
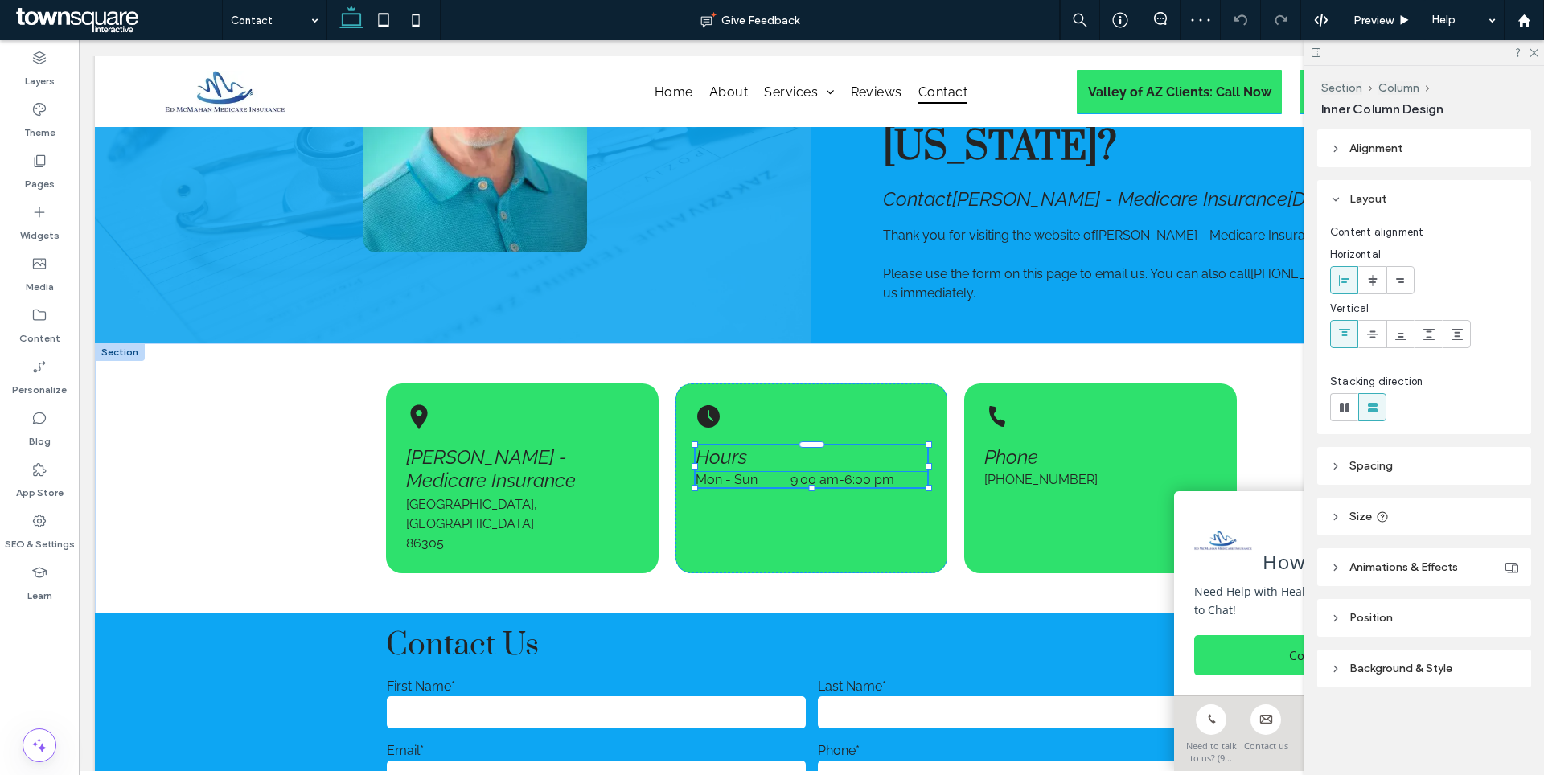
type input "**"
click at [843, 472] on dd "9:00 am - 6:00 pm" at bounding box center [859, 479] width 137 height 15
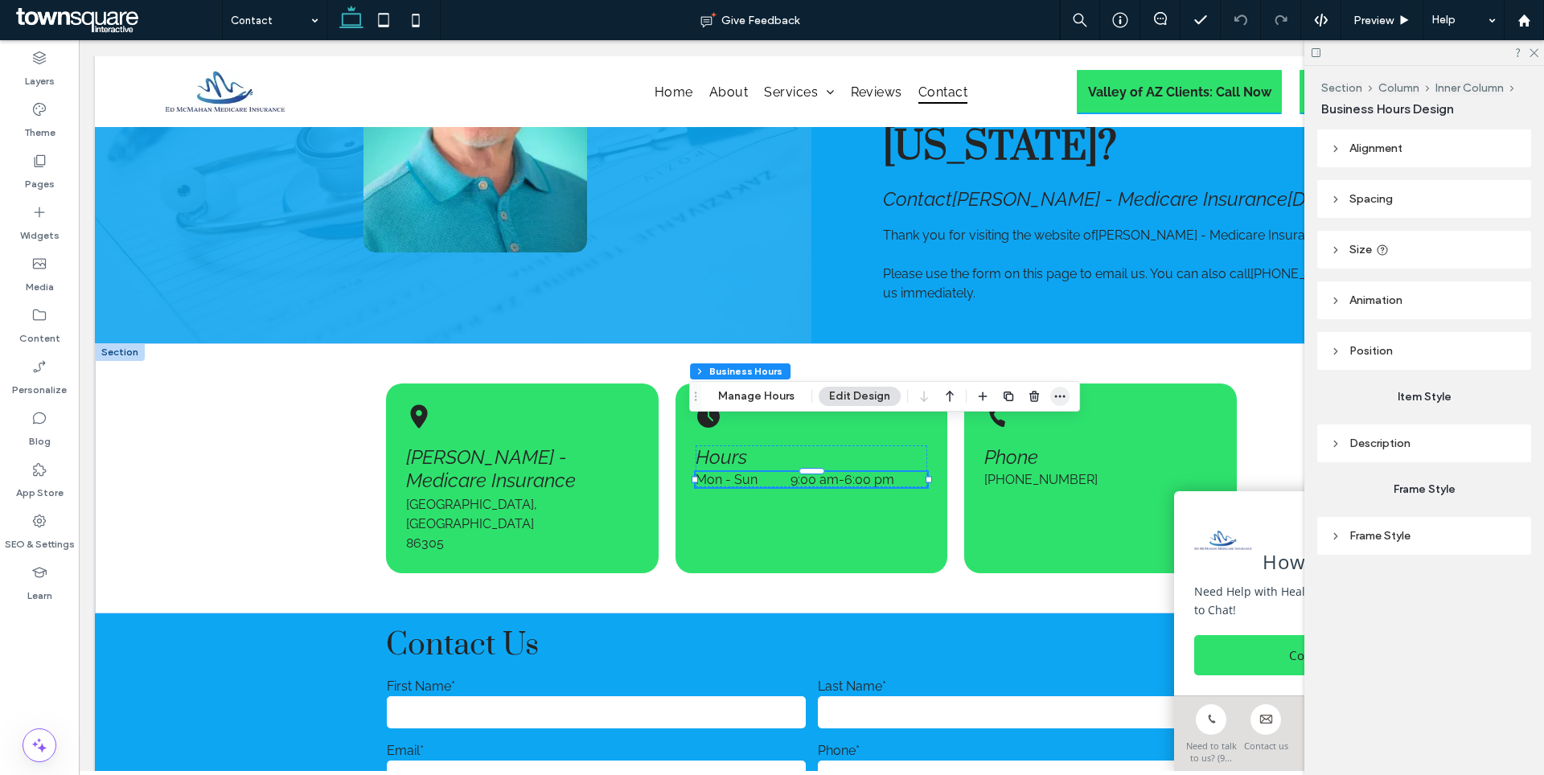
click at [1055, 396] on use "button" at bounding box center [1060, 397] width 10 height 2
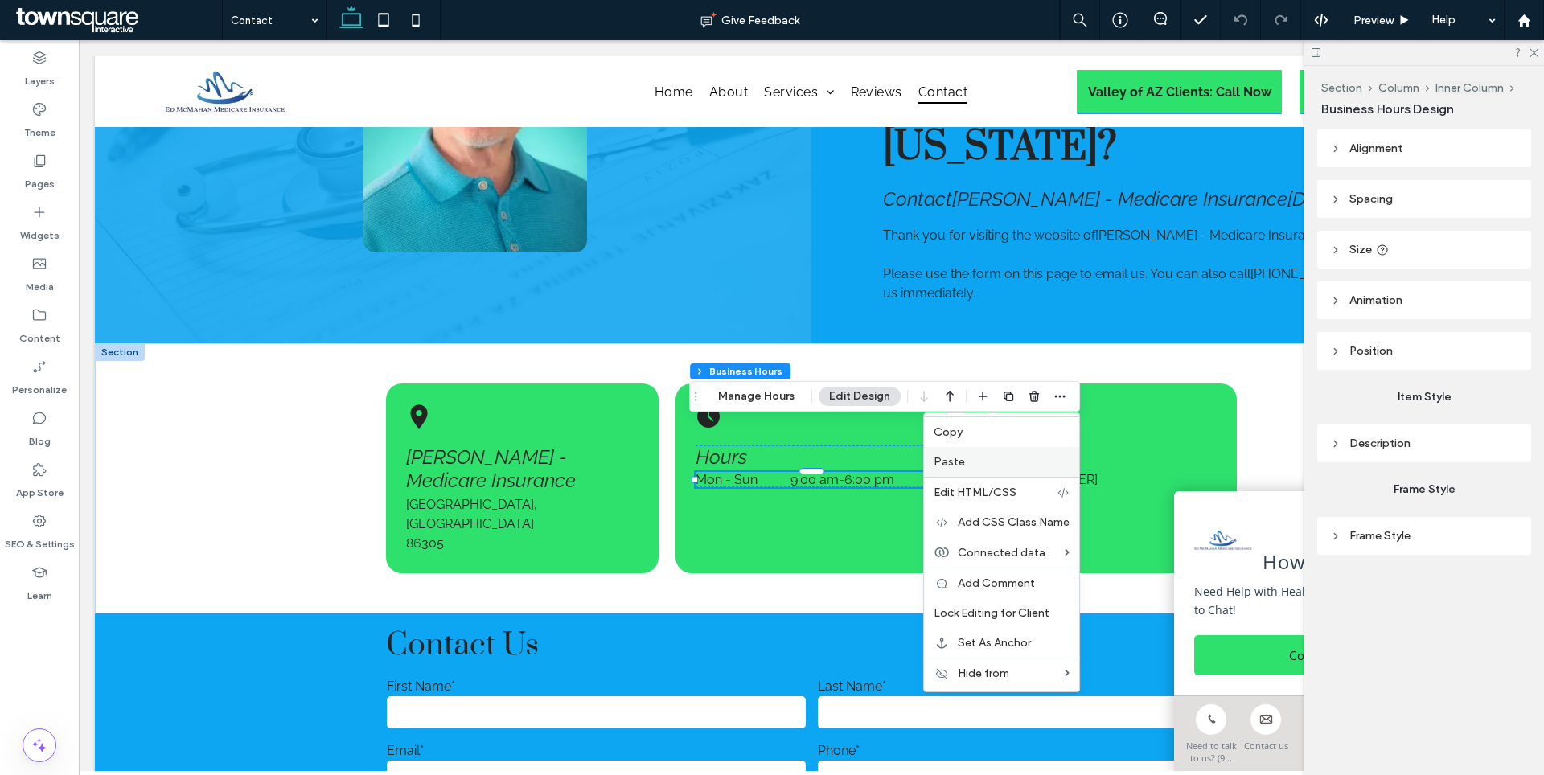
click at [972, 462] on label "Paste" at bounding box center [1002, 462] width 136 height 14
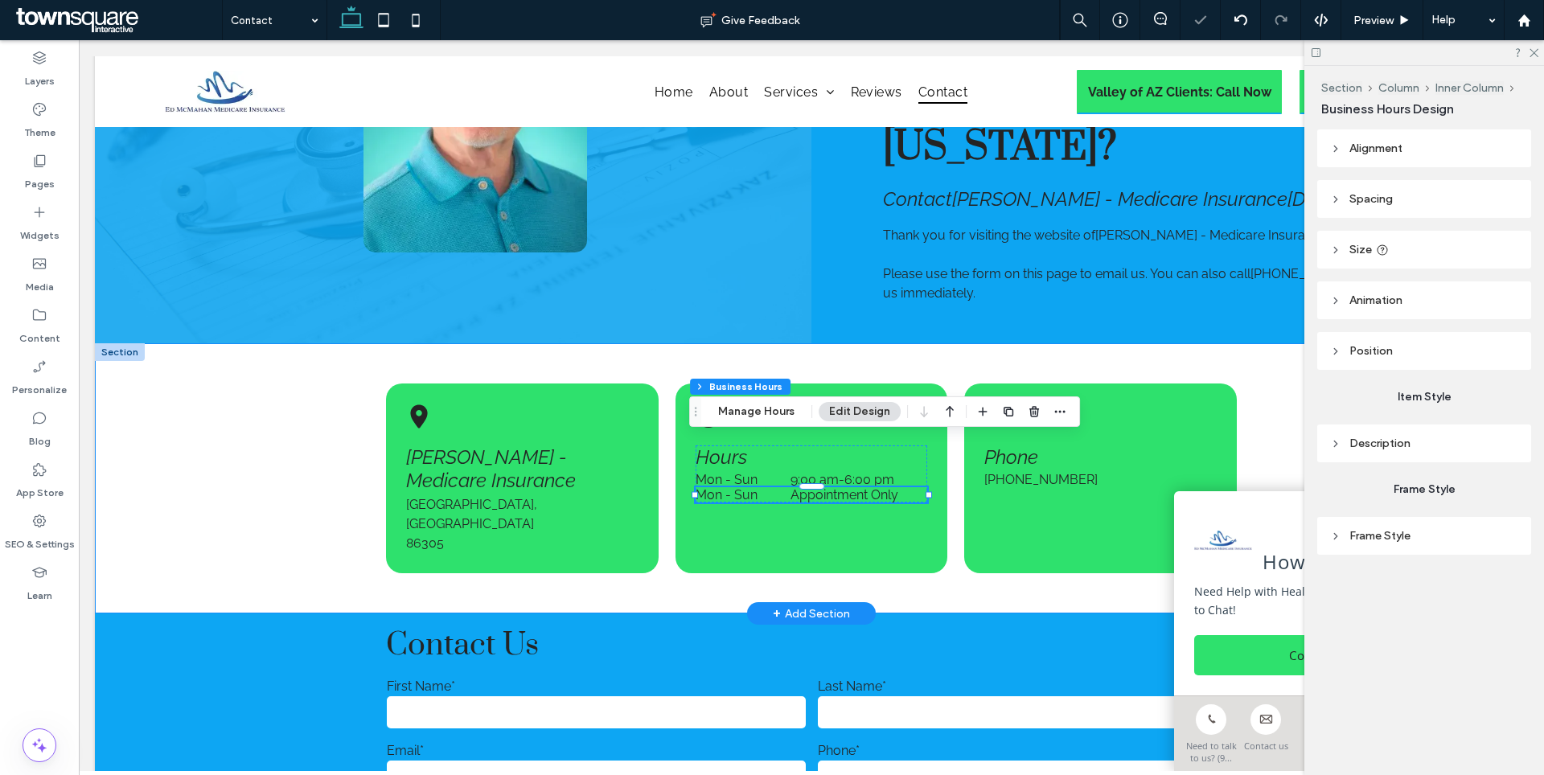
click at [922, 343] on div "[PERSON_NAME] - Medicare Insurance [GEOGRAPHIC_DATA], AZ 86305 Hours Mon - Sun …" at bounding box center [811, 478] width 965 height 270
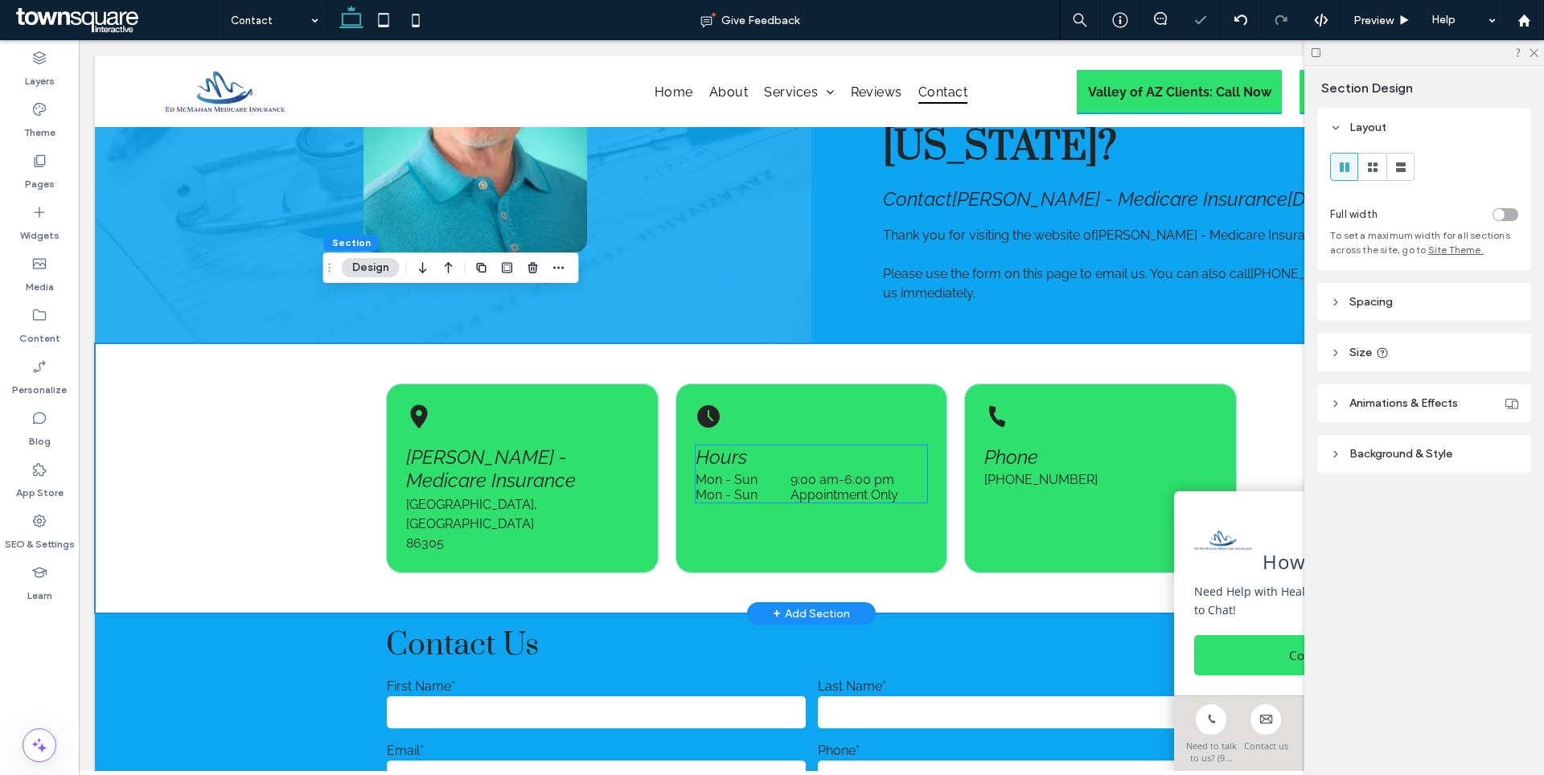
click at [879, 472] on time "6:00 pm" at bounding box center [869, 479] width 50 height 15
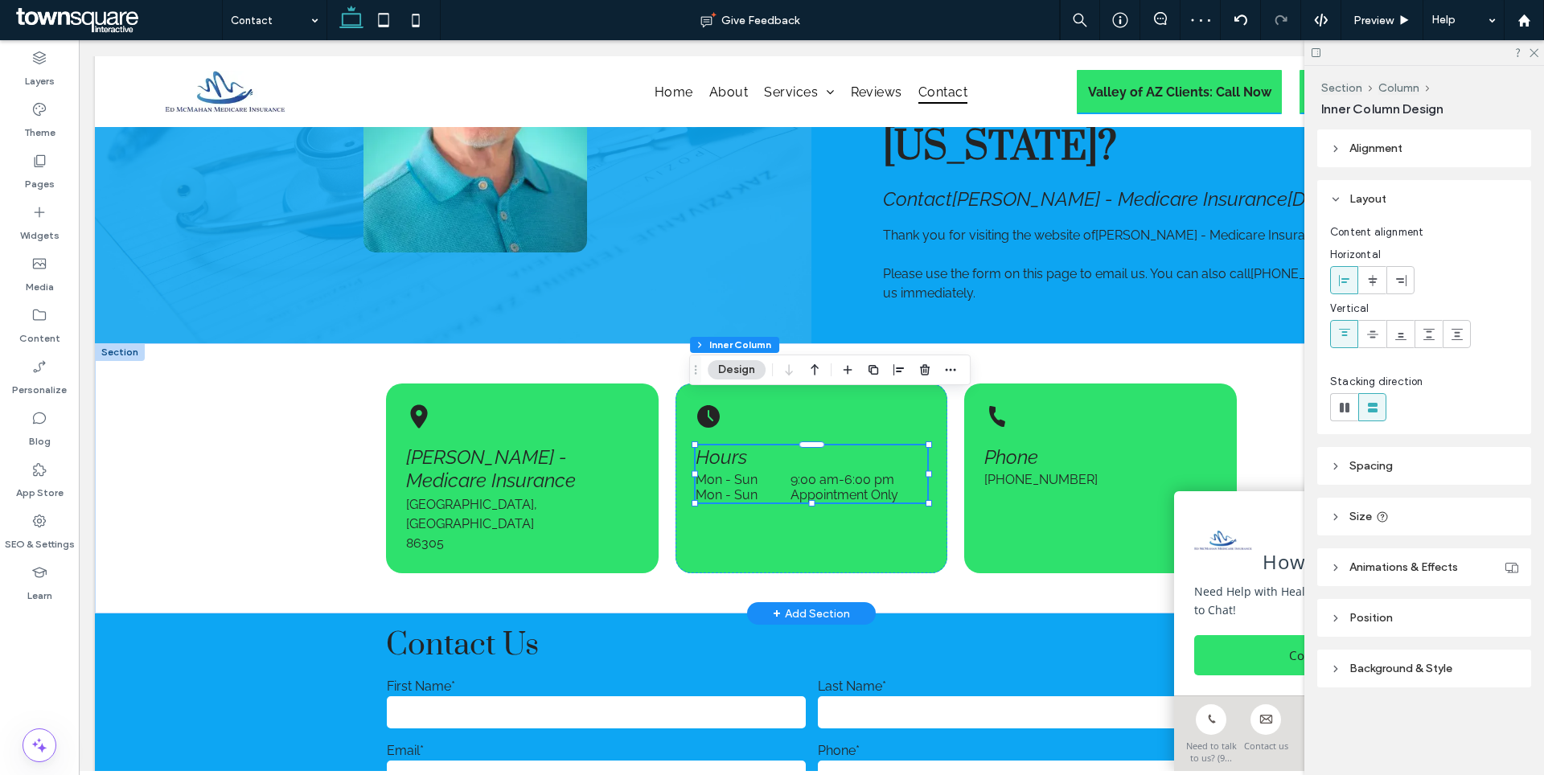
click at [859, 472] on time "6:00 pm" at bounding box center [869, 479] width 50 height 15
click at [650, 343] on div "[PERSON_NAME] - Medicare Insurance [GEOGRAPHIC_DATA], AZ 86305 Hours Mon - Sun …" at bounding box center [811, 478] width 965 height 270
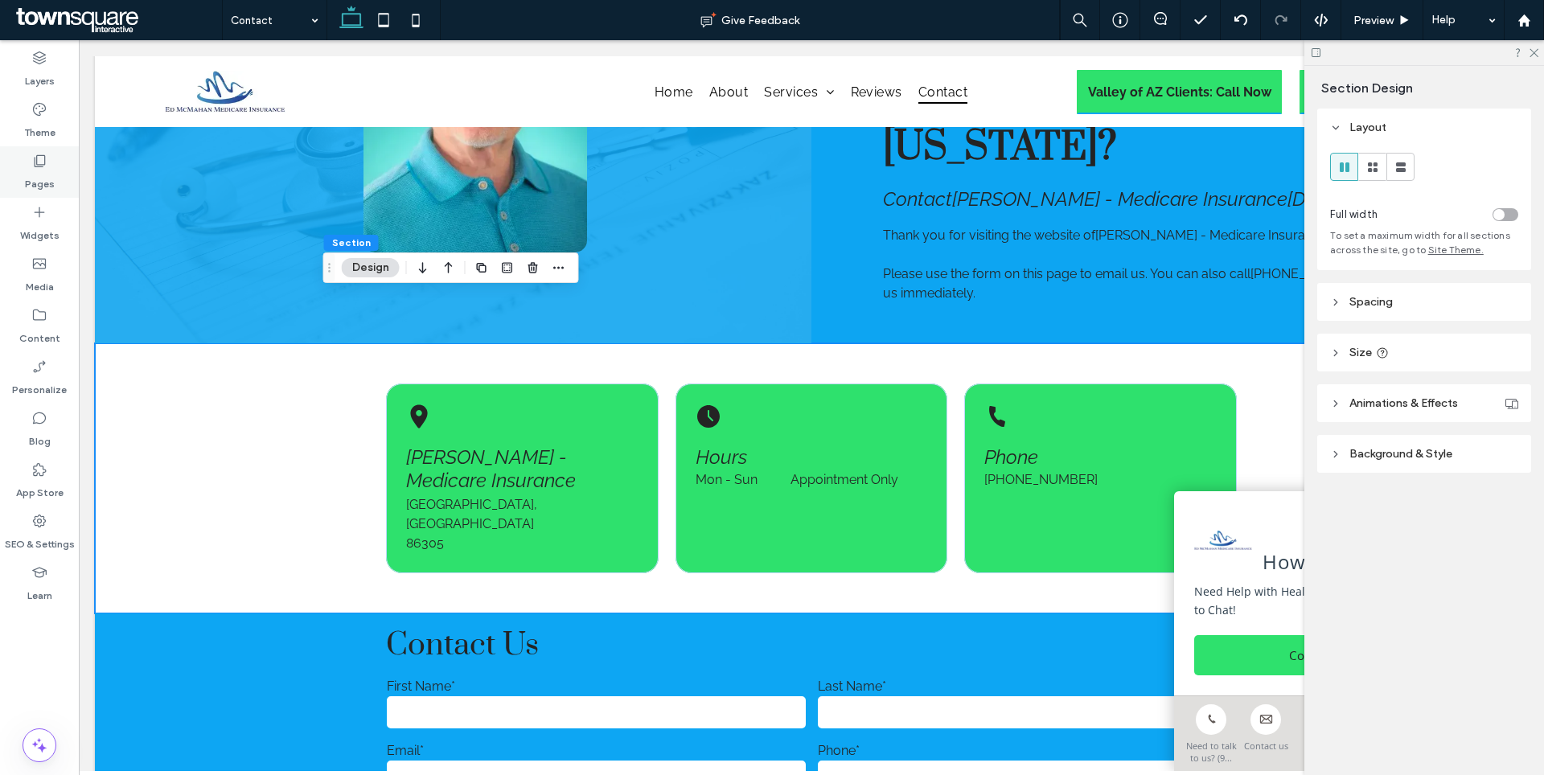
click at [34, 167] on icon at bounding box center [39, 161] width 16 height 16
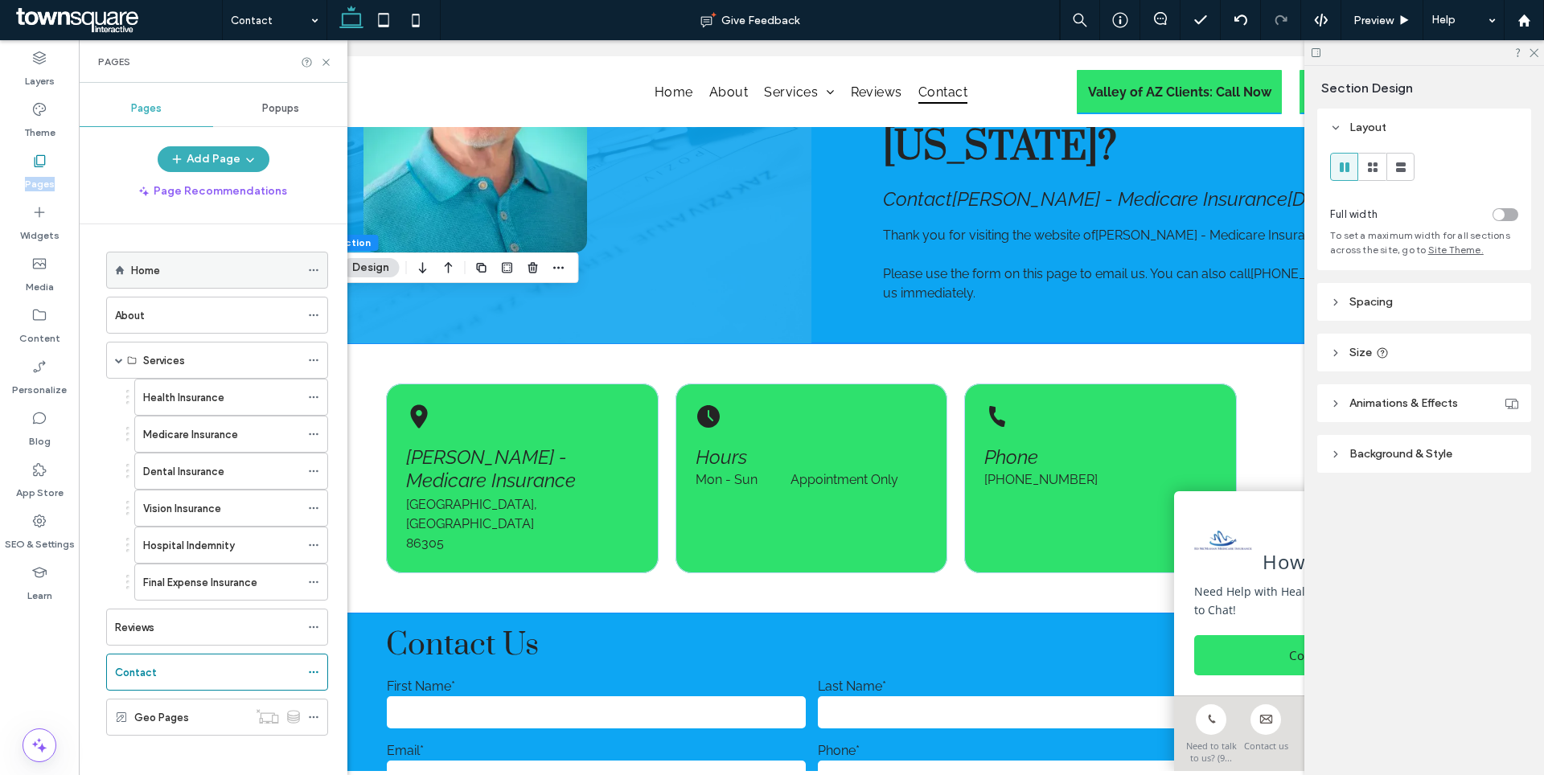
click at [181, 277] on div "Home" at bounding box center [215, 270] width 169 height 17
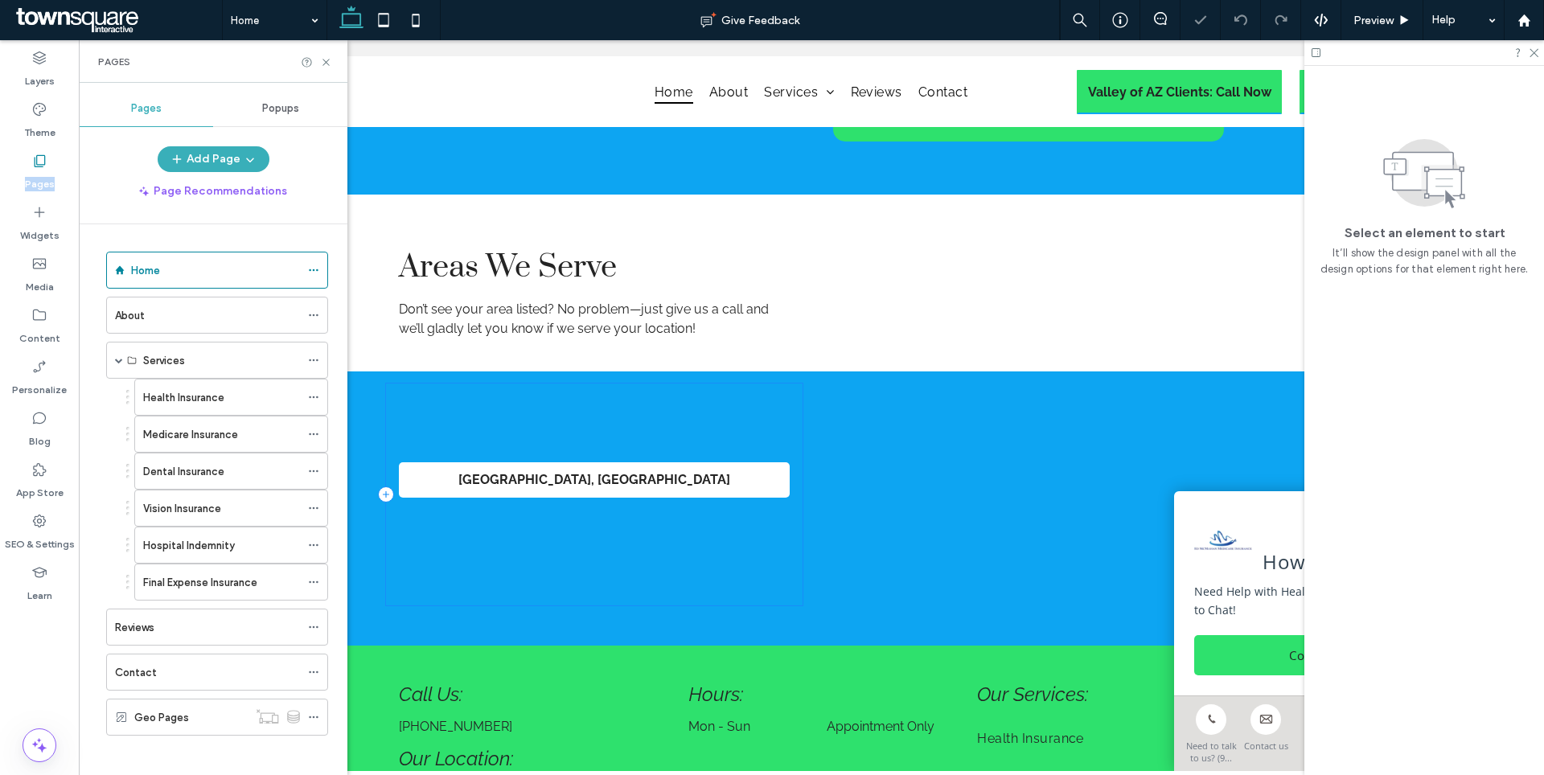
scroll to position [2826, 0]
click at [327, 65] on icon at bounding box center [326, 62] width 12 height 12
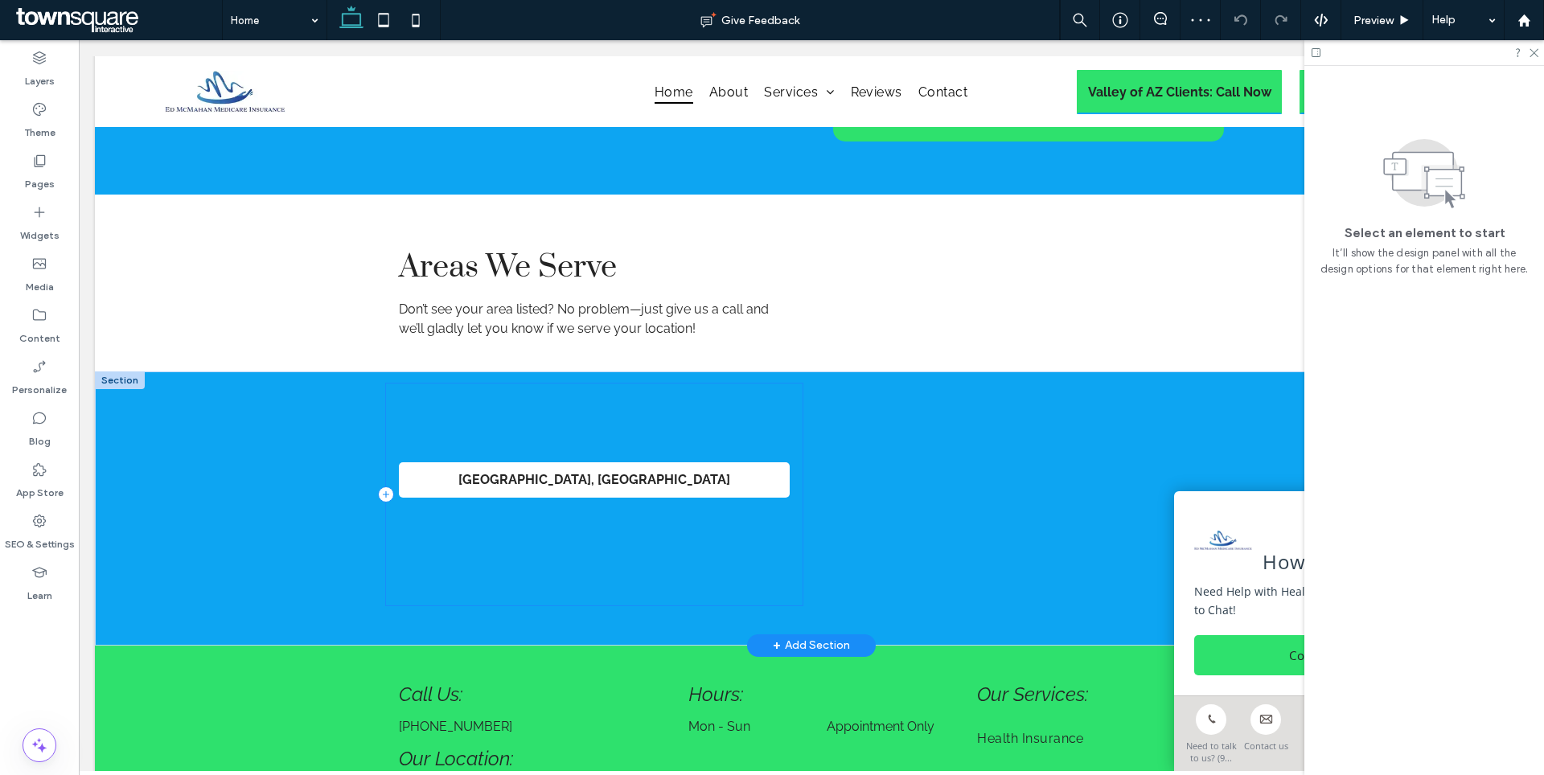
click at [651, 435] on div "[GEOGRAPHIC_DATA], [GEOGRAPHIC_DATA]" at bounding box center [594, 495] width 417 height 222
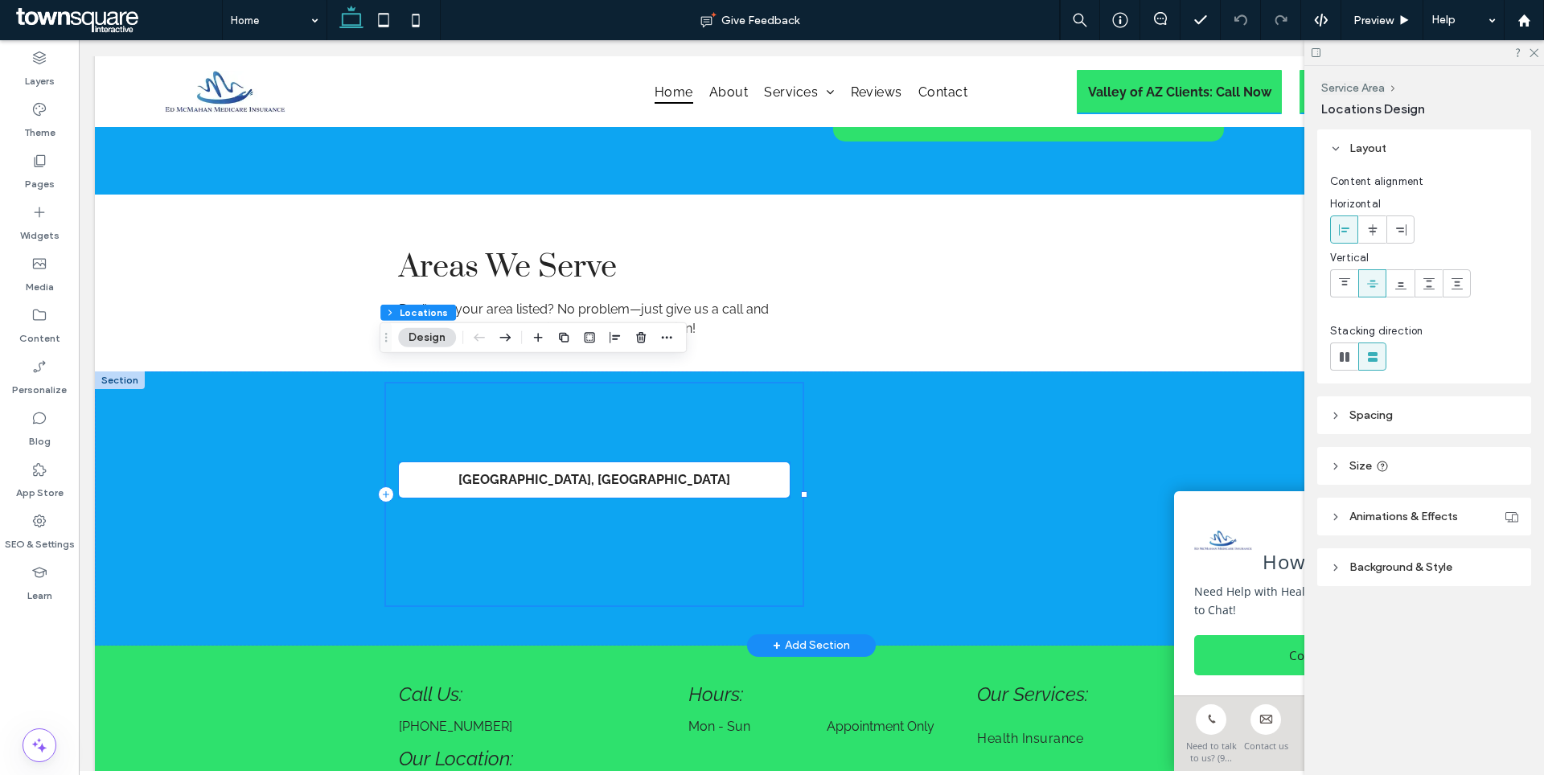
click at [656, 470] on p "[GEOGRAPHIC_DATA], [GEOGRAPHIC_DATA]" at bounding box center [594, 479] width 375 height 19
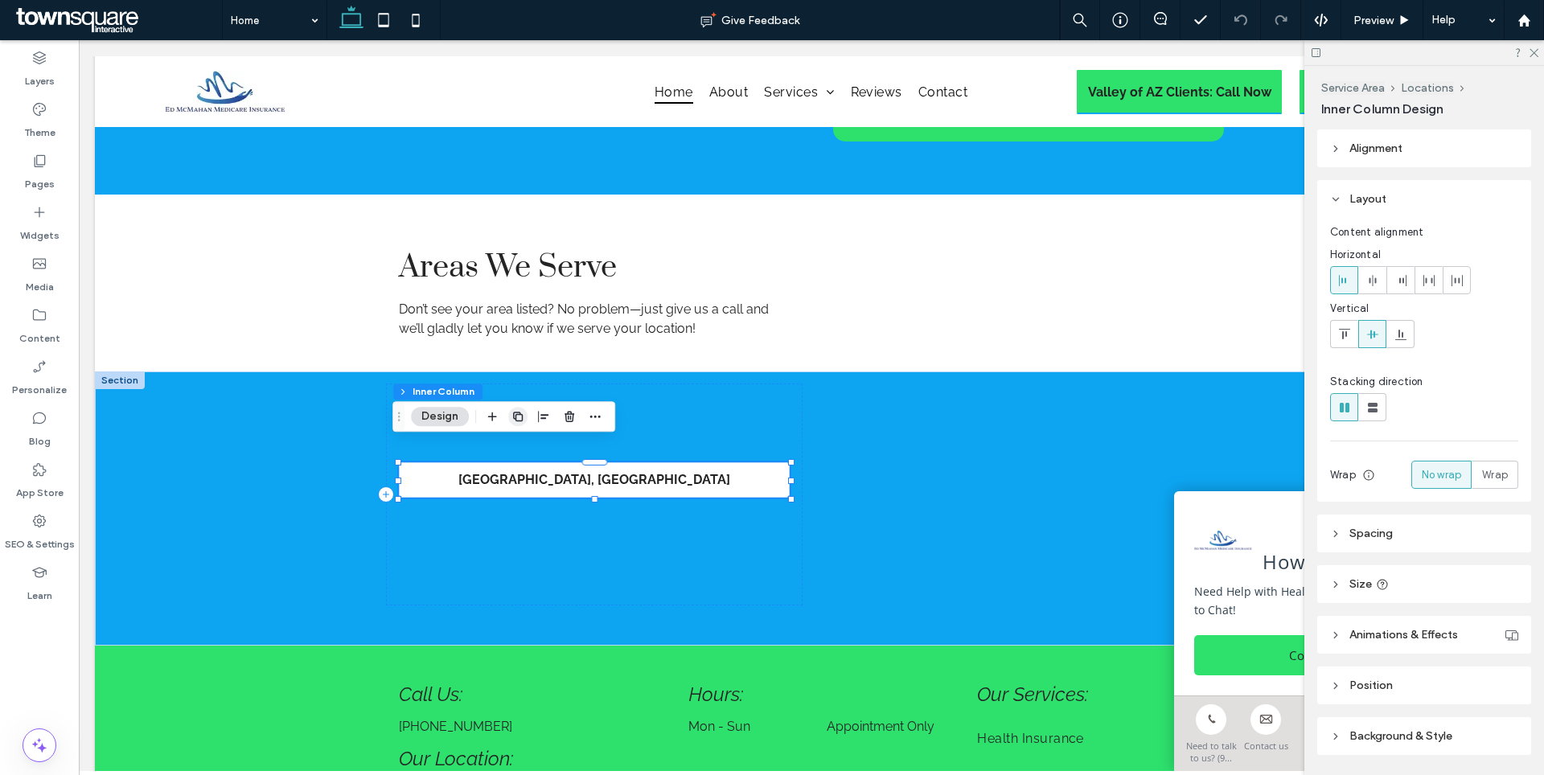
click at [518, 419] on icon "button" at bounding box center [517, 416] width 13 height 13
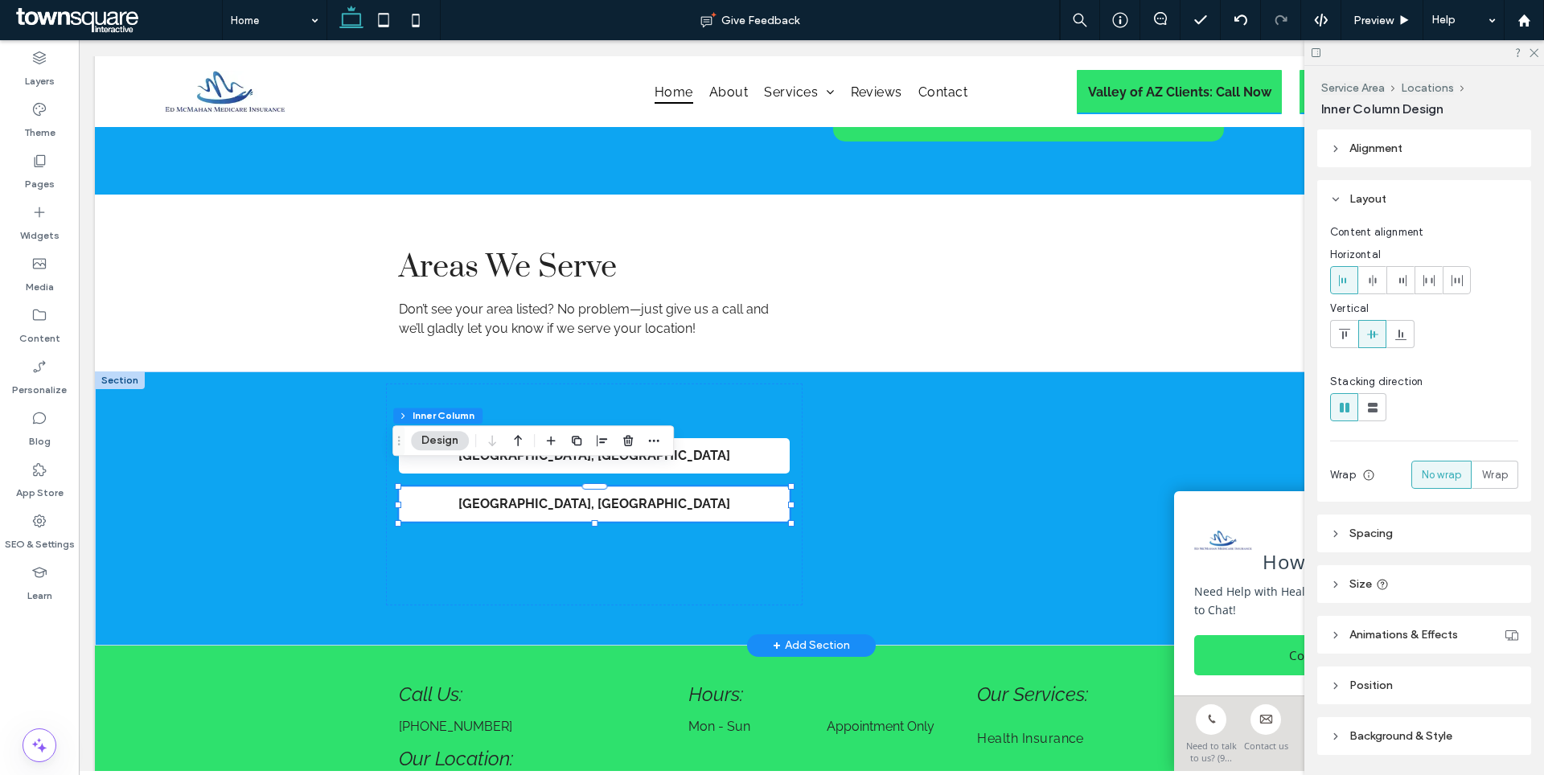
click at [555, 495] on p "[GEOGRAPHIC_DATA], [GEOGRAPHIC_DATA]" at bounding box center [594, 504] width 375 height 19
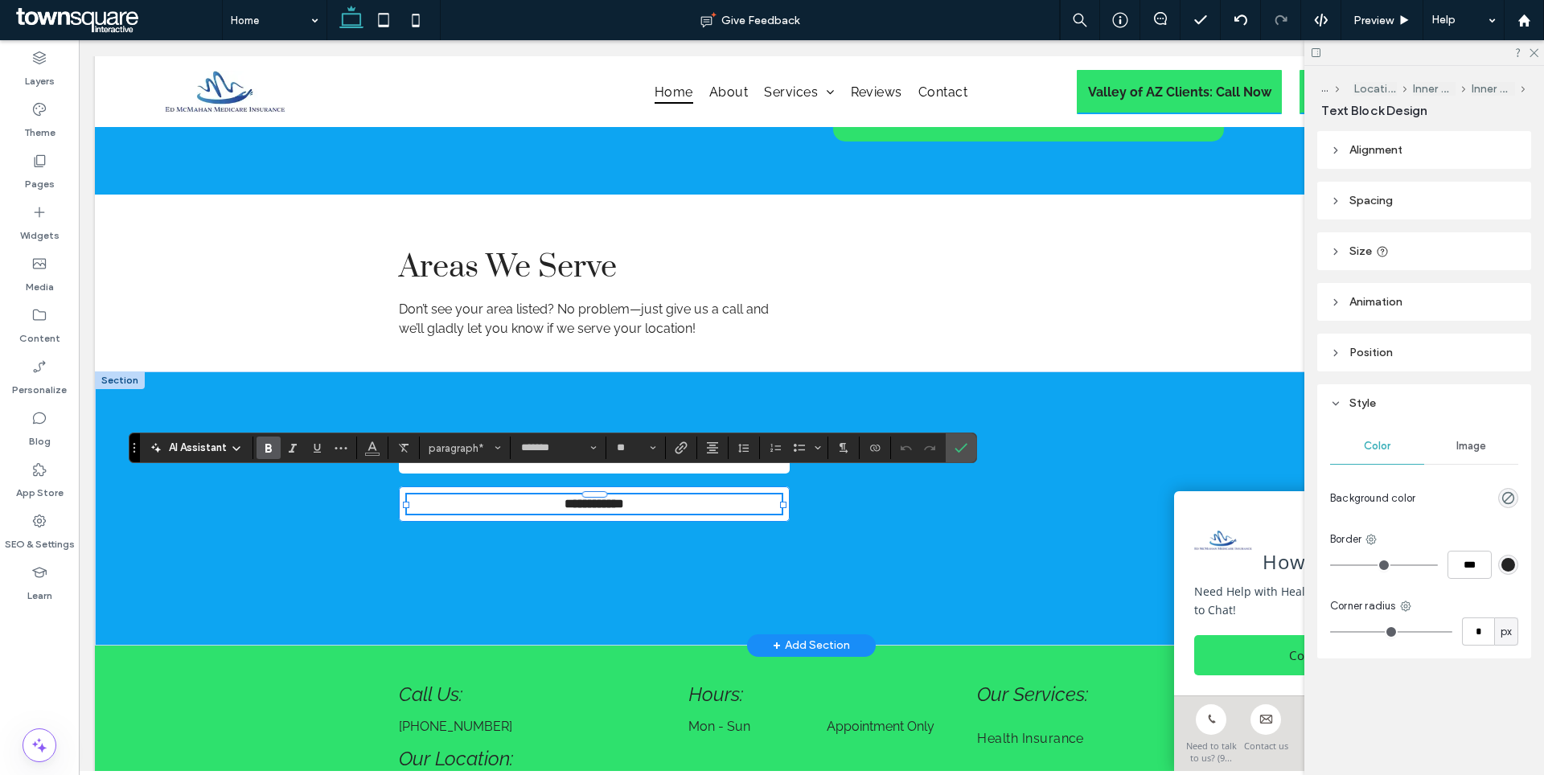
click at [565, 498] on strong "**********" at bounding box center [595, 504] width 60 height 12
click at [758, 396] on div "[GEOGRAPHIC_DATA], [GEOGRAPHIC_DATA] ********* ****" at bounding box center [594, 495] width 417 height 222
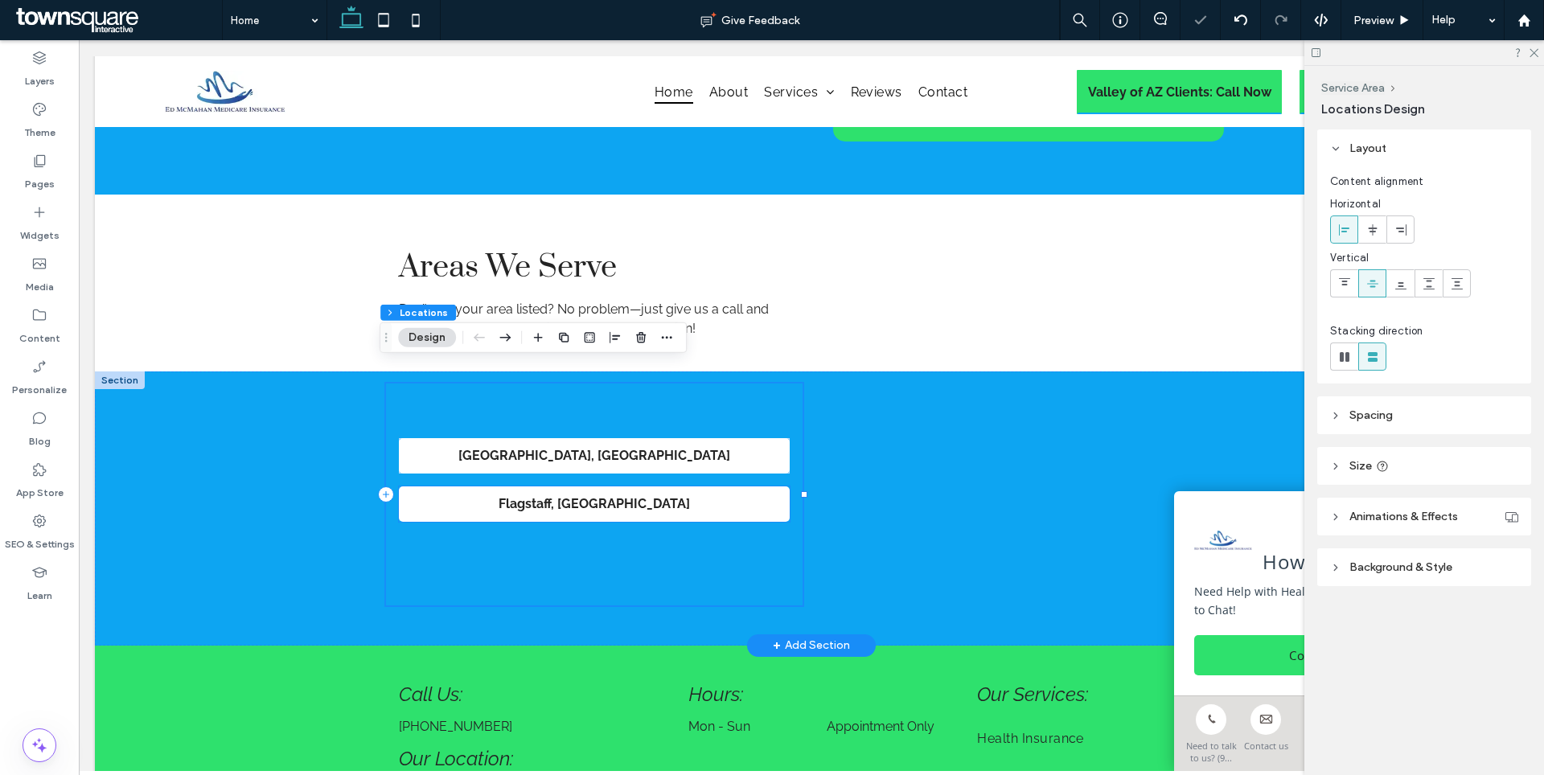
click at [704, 495] on p "Flagstaff , [GEOGRAPHIC_DATA]" at bounding box center [594, 504] width 375 height 19
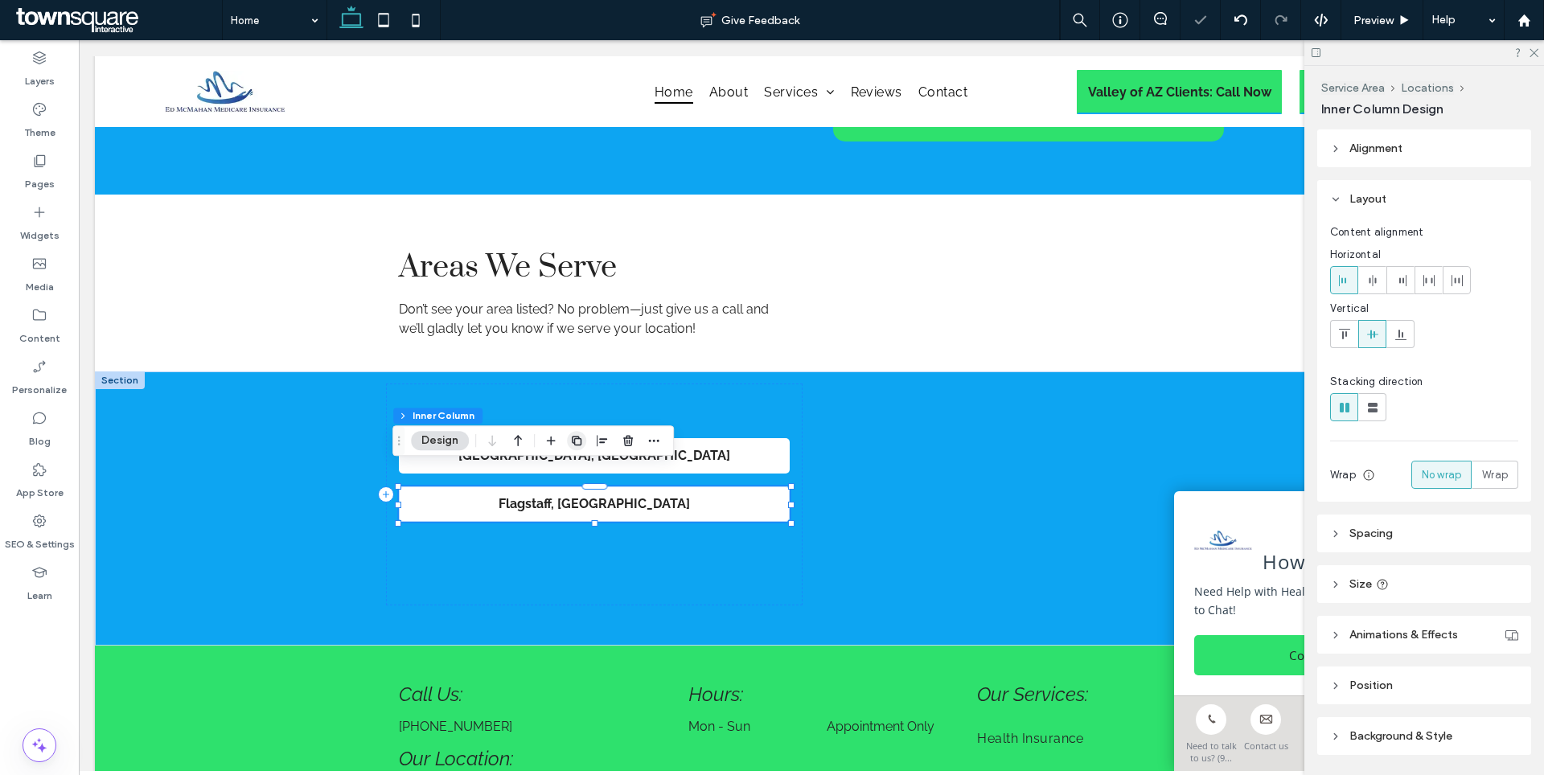
click at [581, 442] on use "button" at bounding box center [577, 441] width 10 height 10
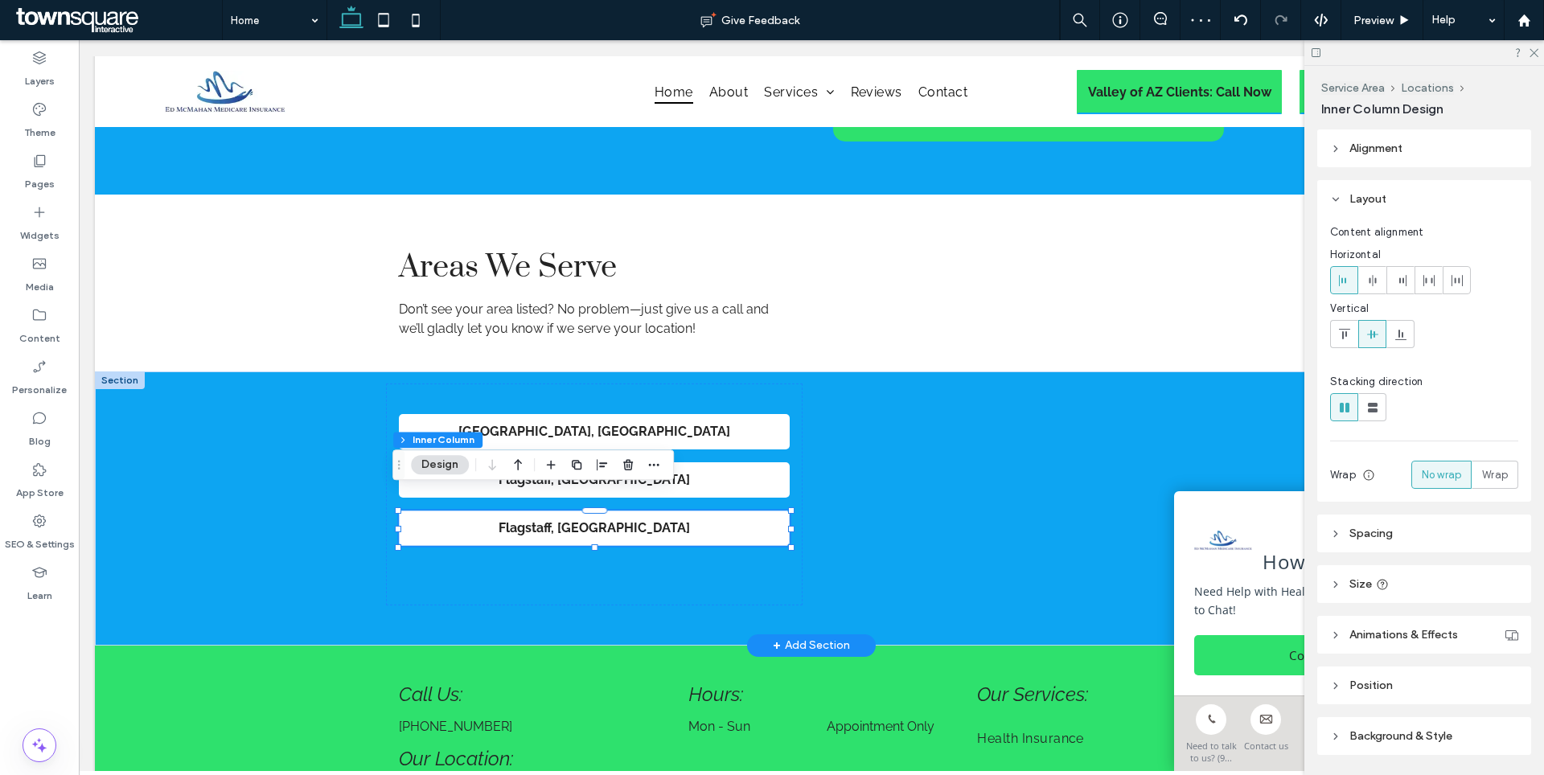
click at [551, 520] on strong "Flagstaff" at bounding box center [525, 527] width 52 height 15
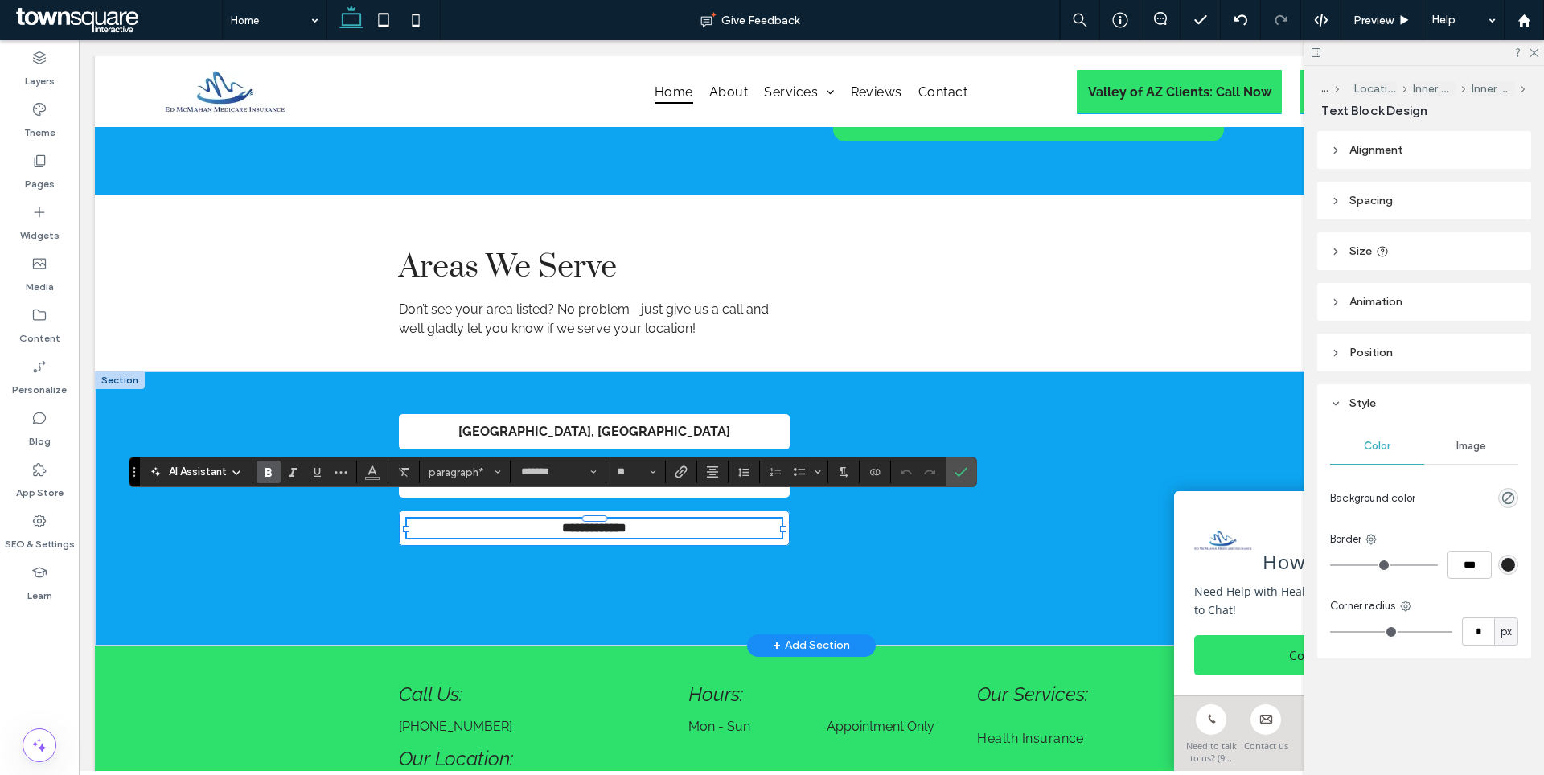
click at [568, 522] on strong "*********" at bounding box center [584, 528] width 44 height 12
click at [799, 499] on div "[GEOGRAPHIC_DATA], [GEOGRAPHIC_DATA] Flagstaff , [GEOGRAPHIC_DATA] ******* ****" at bounding box center [811, 509] width 965 height 274
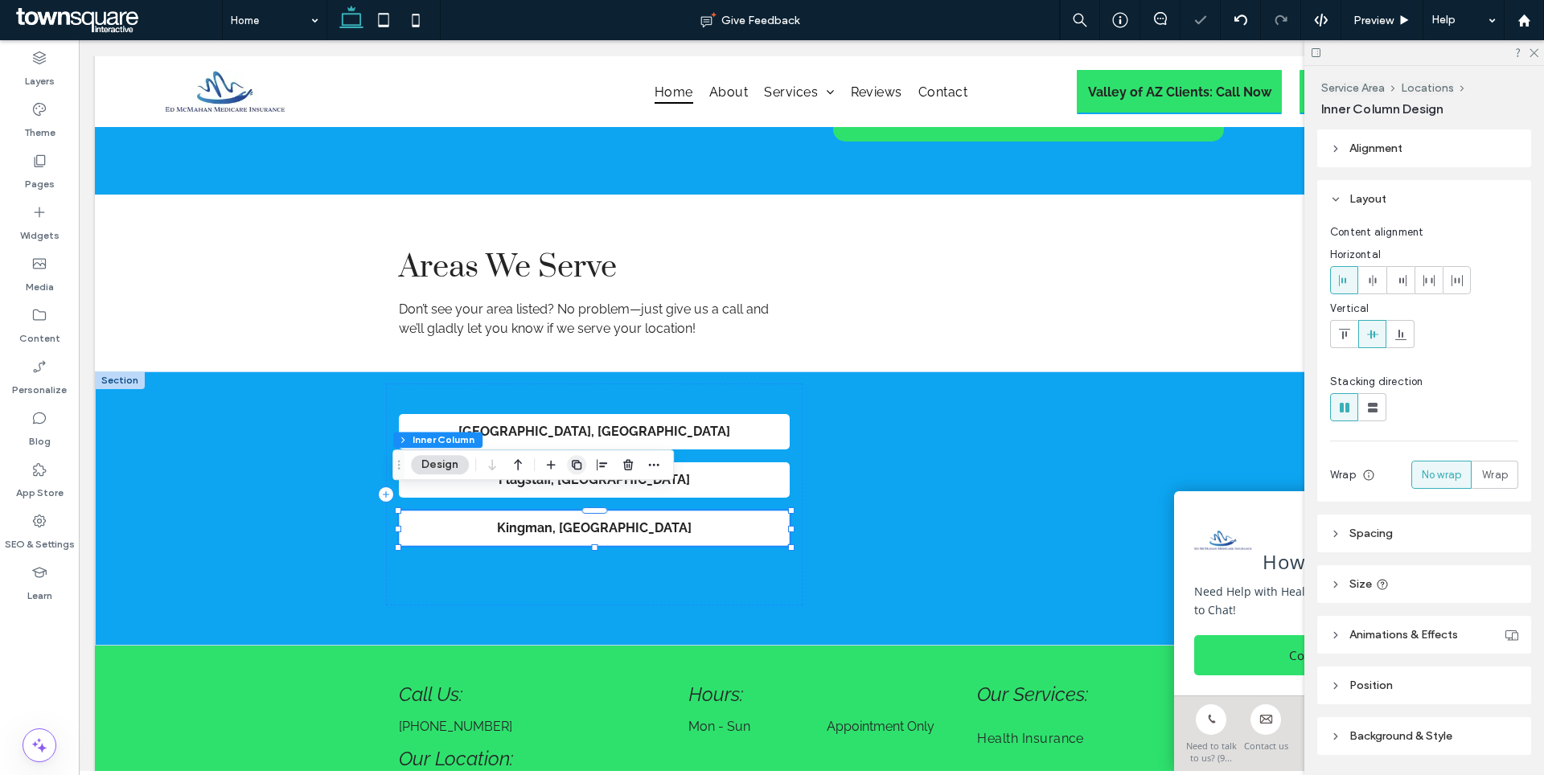
click at [573, 466] on use "button" at bounding box center [577, 465] width 10 height 10
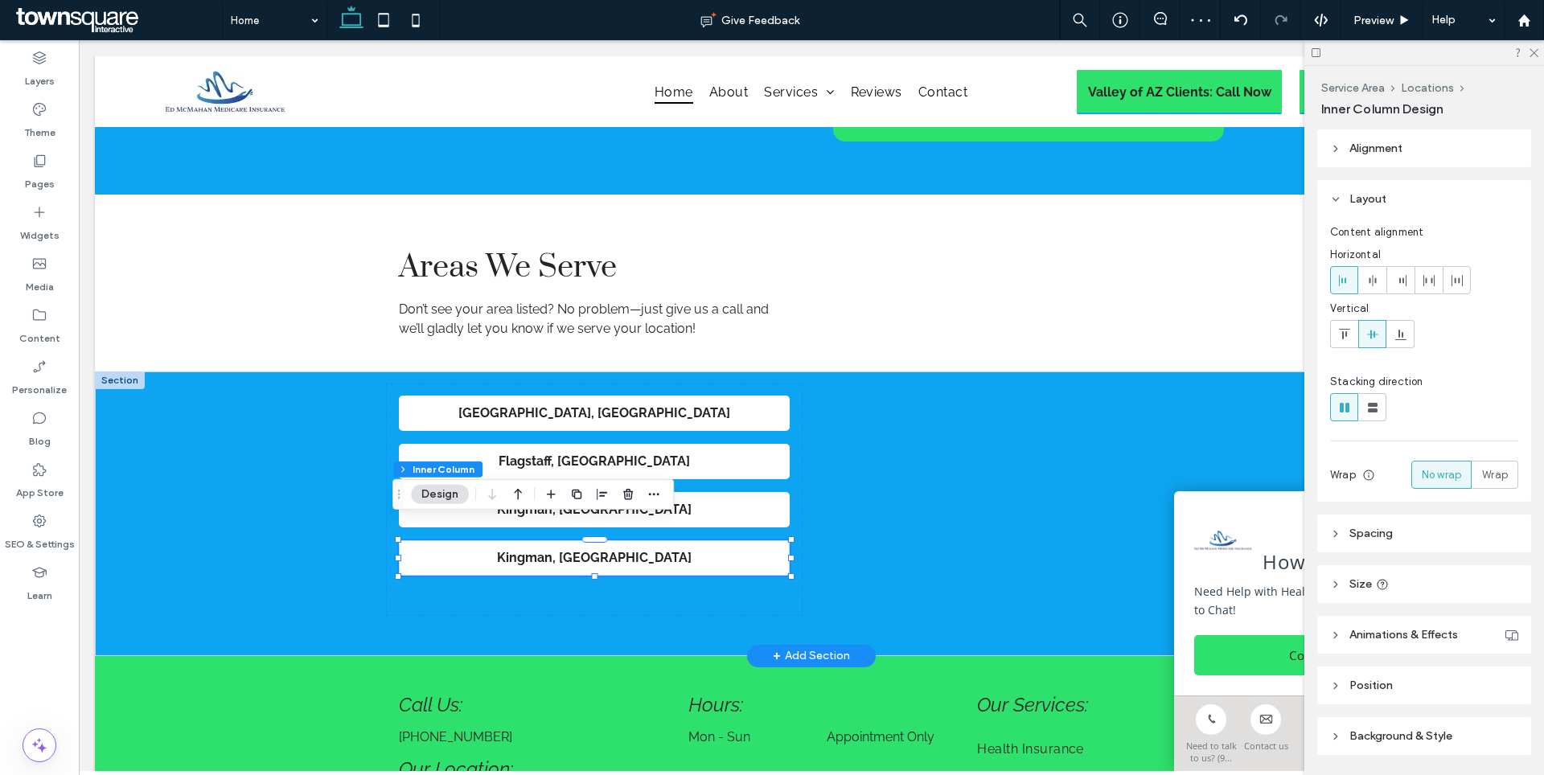
click at [552, 550] on strong "Kingman" at bounding box center [524, 557] width 55 height 15
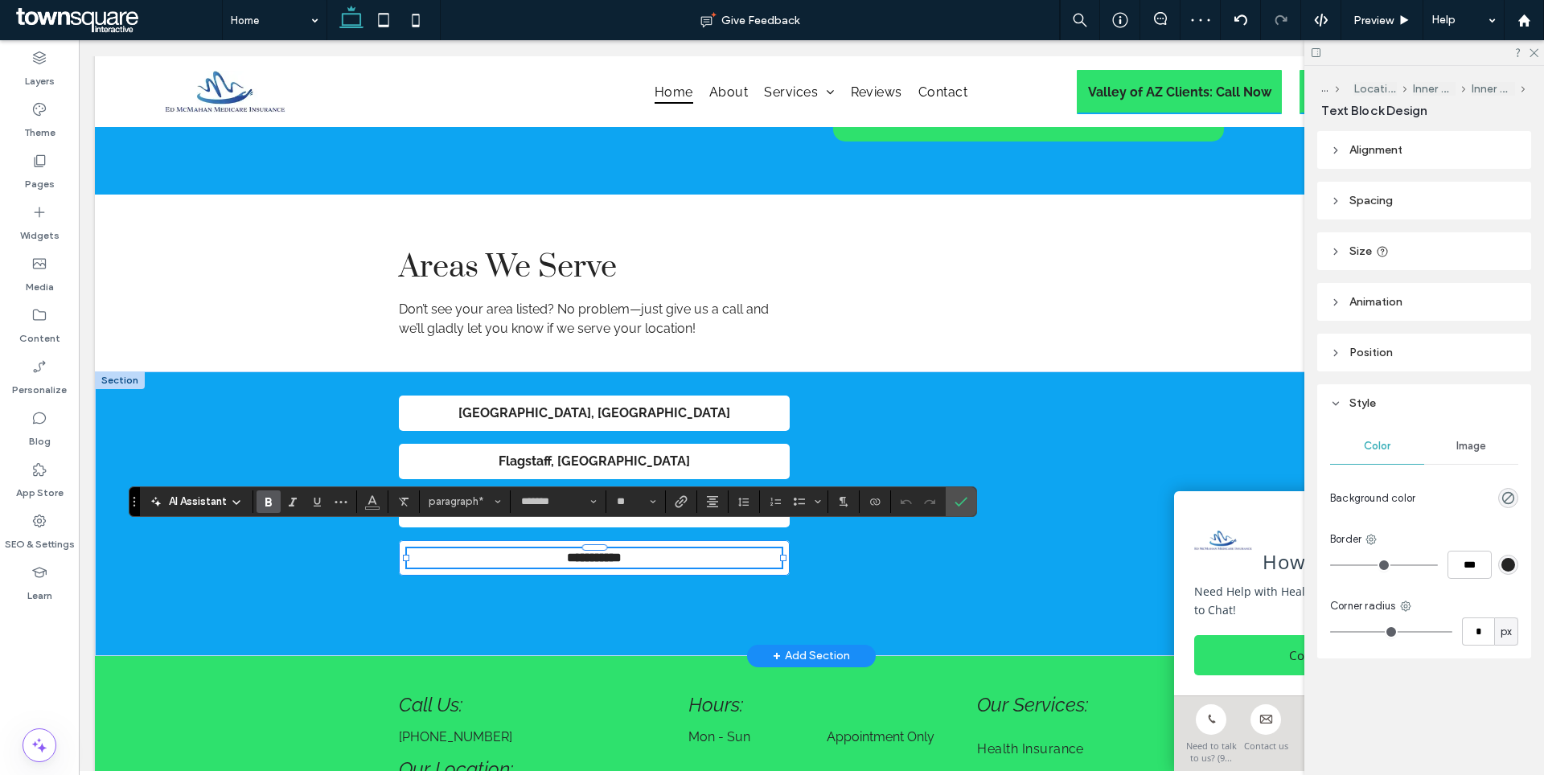
click at [567, 552] on strong "*******" at bounding box center [584, 558] width 35 height 12
click at [732, 561] on div "[GEOGRAPHIC_DATA], [GEOGRAPHIC_DATA] Flagstaff , AZ Kingman , [GEOGRAPHIC_DATA]…" at bounding box center [594, 500] width 417 height 232
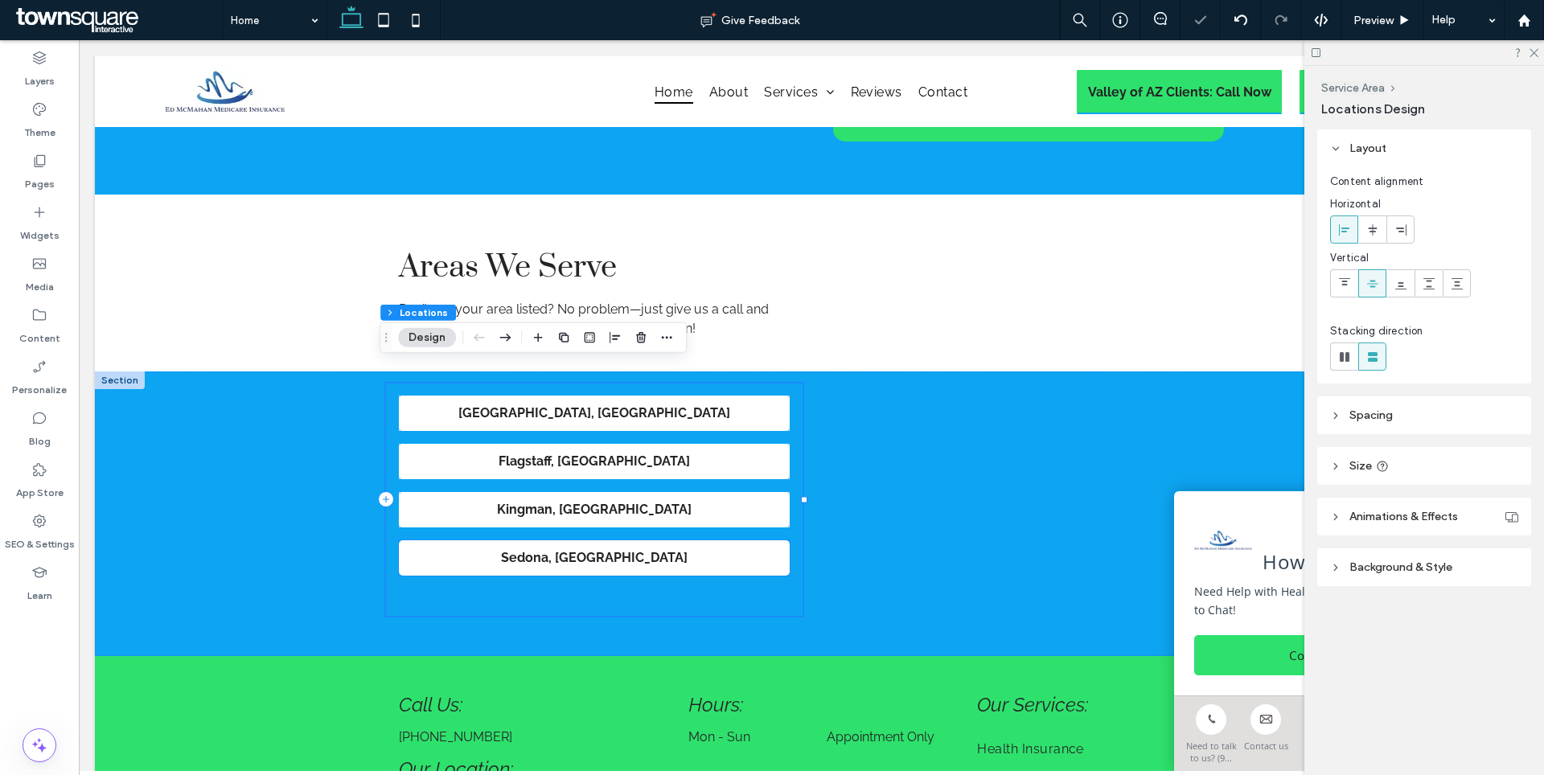
click at [747, 548] on p "Sedona , [GEOGRAPHIC_DATA]" at bounding box center [594, 557] width 375 height 19
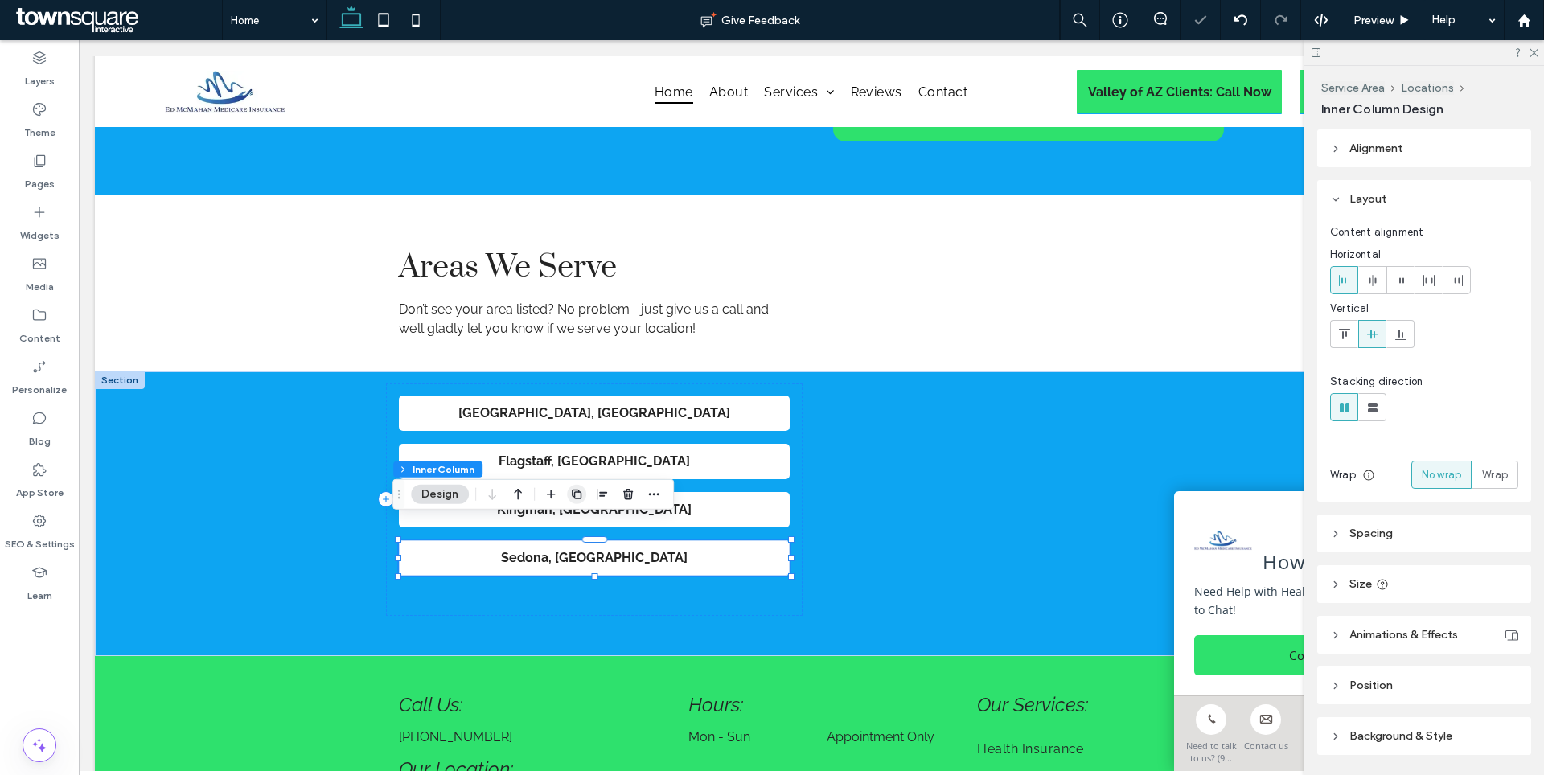
click at [577, 493] on icon "button" at bounding box center [576, 494] width 13 height 13
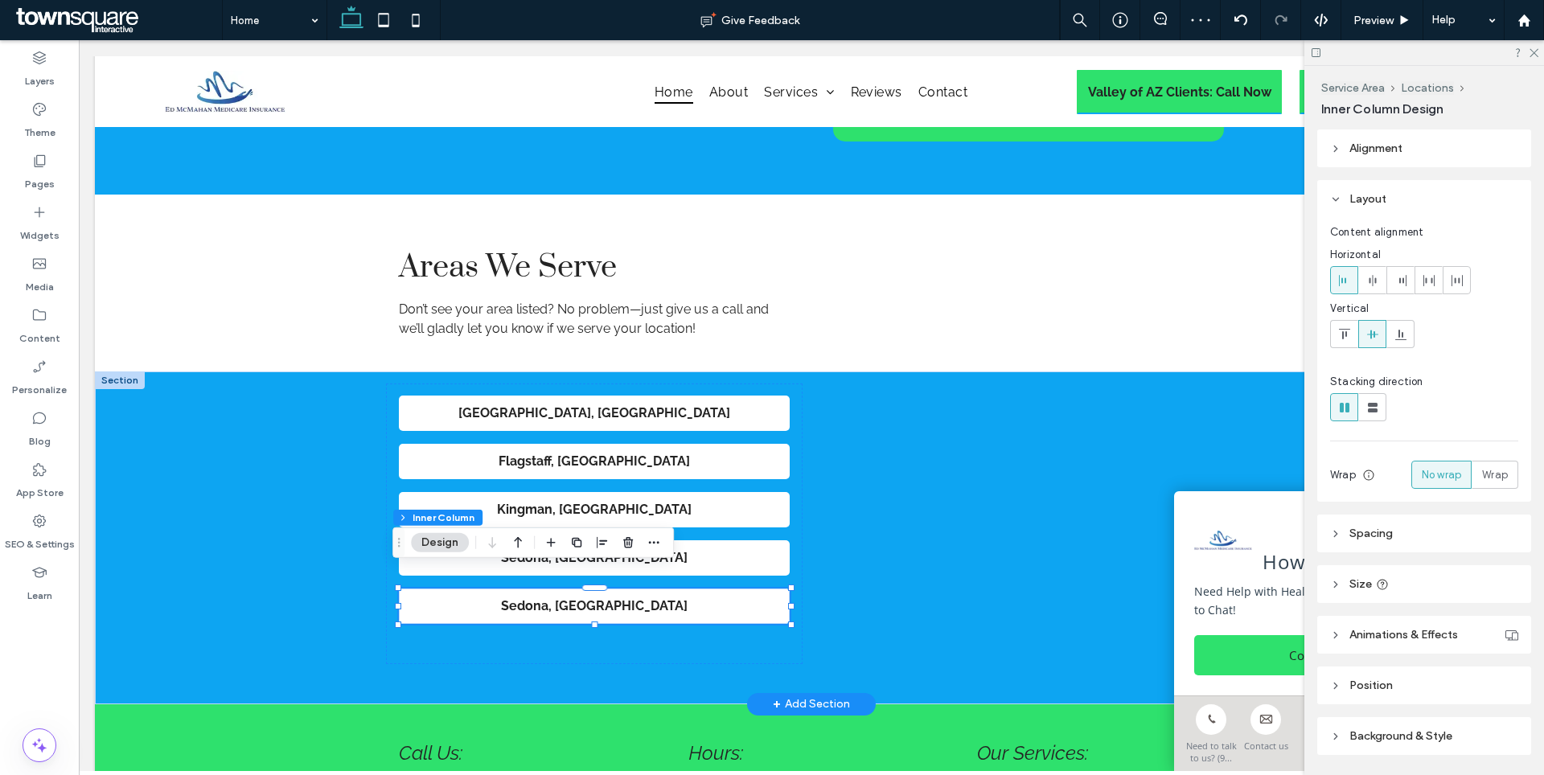
click at [548, 598] on strong "Sedona" at bounding box center [524, 605] width 47 height 15
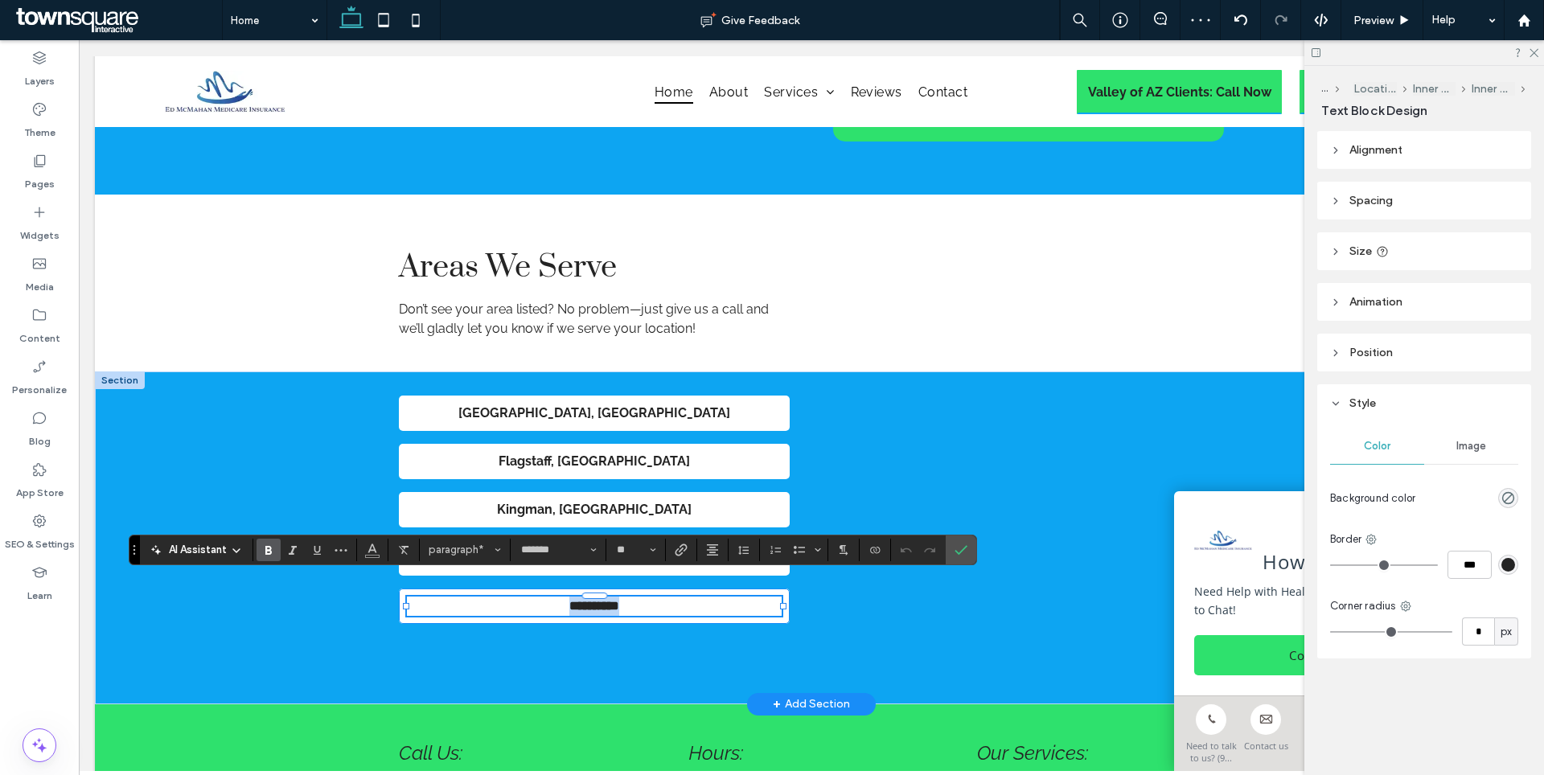
click at [569, 600] on strong "******" at bounding box center [584, 606] width 30 height 12
click at [713, 626] on div "[GEOGRAPHIC_DATA], [GEOGRAPHIC_DATA] Flagstaff , AZ Kingman , AZ Sedona , [GEOG…" at bounding box center [594, 524] width 417 height 281
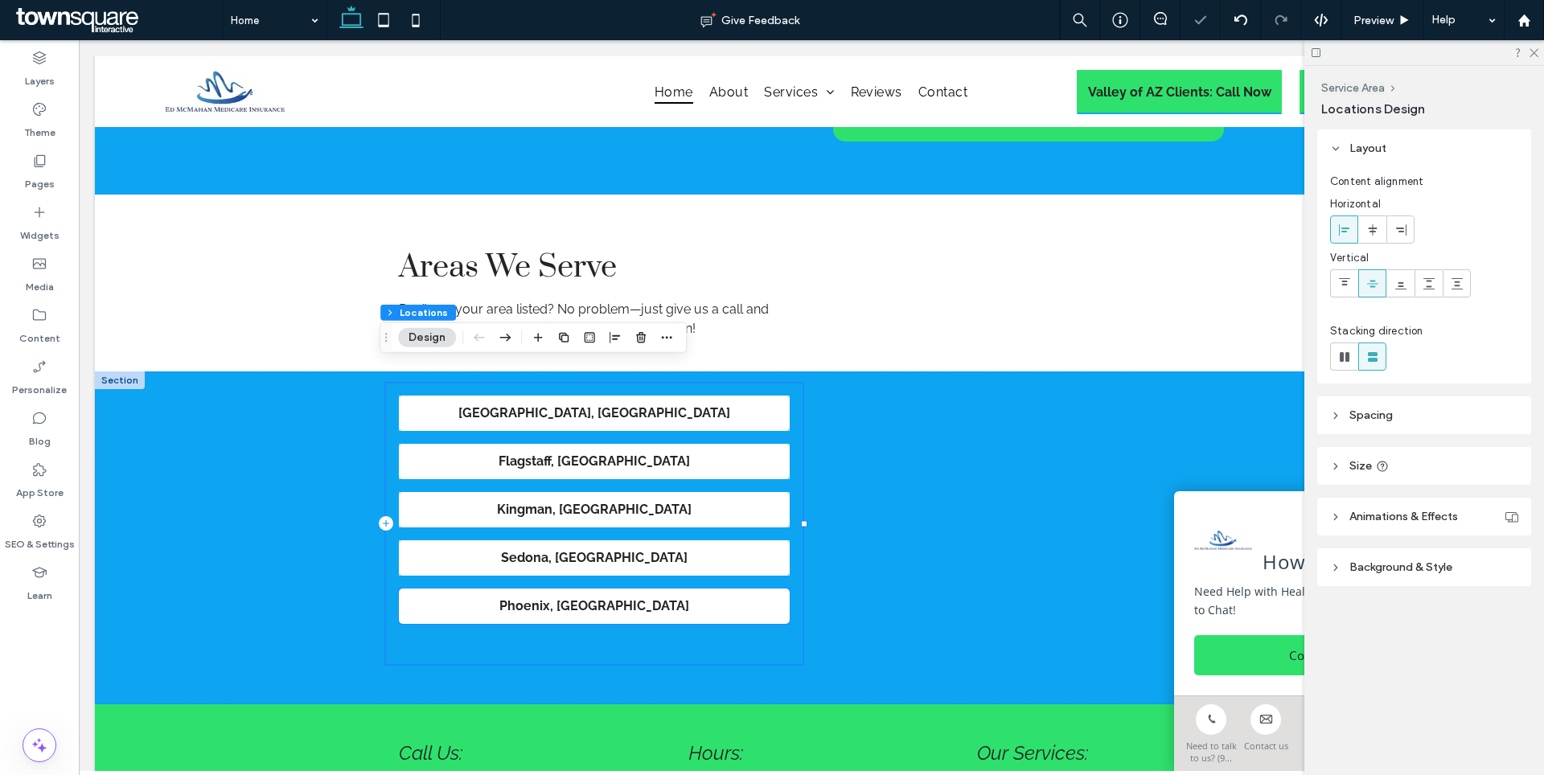
click at [740, 597] on p "[GEOGRAPHIC_DATA] , [GEOGRAPHIC_DATA]" at bounding box center [594, 606] width 375 height 19
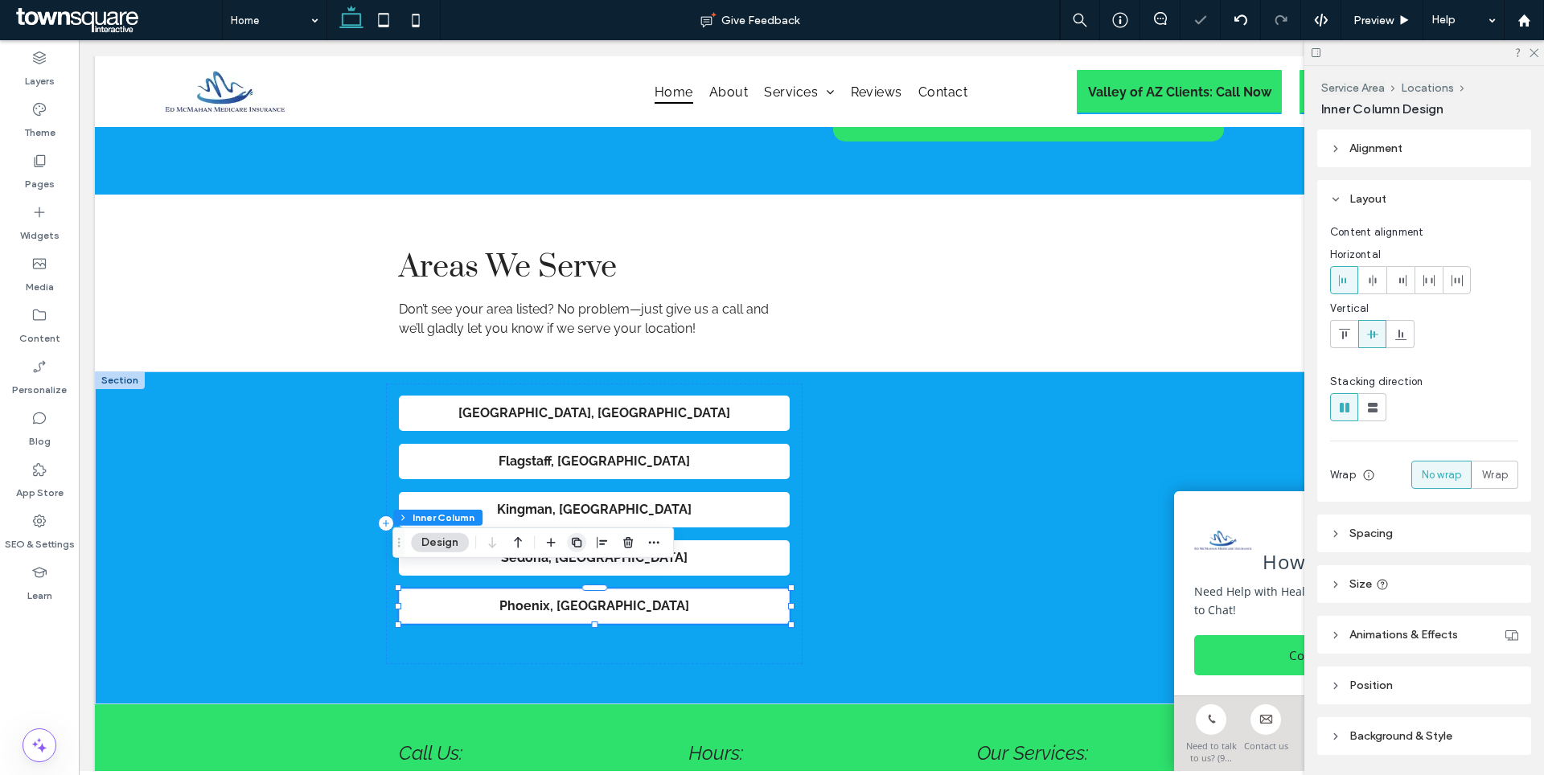
click at [583, 539] on span "button" at bounding box center [576, 542] width 19 height 19
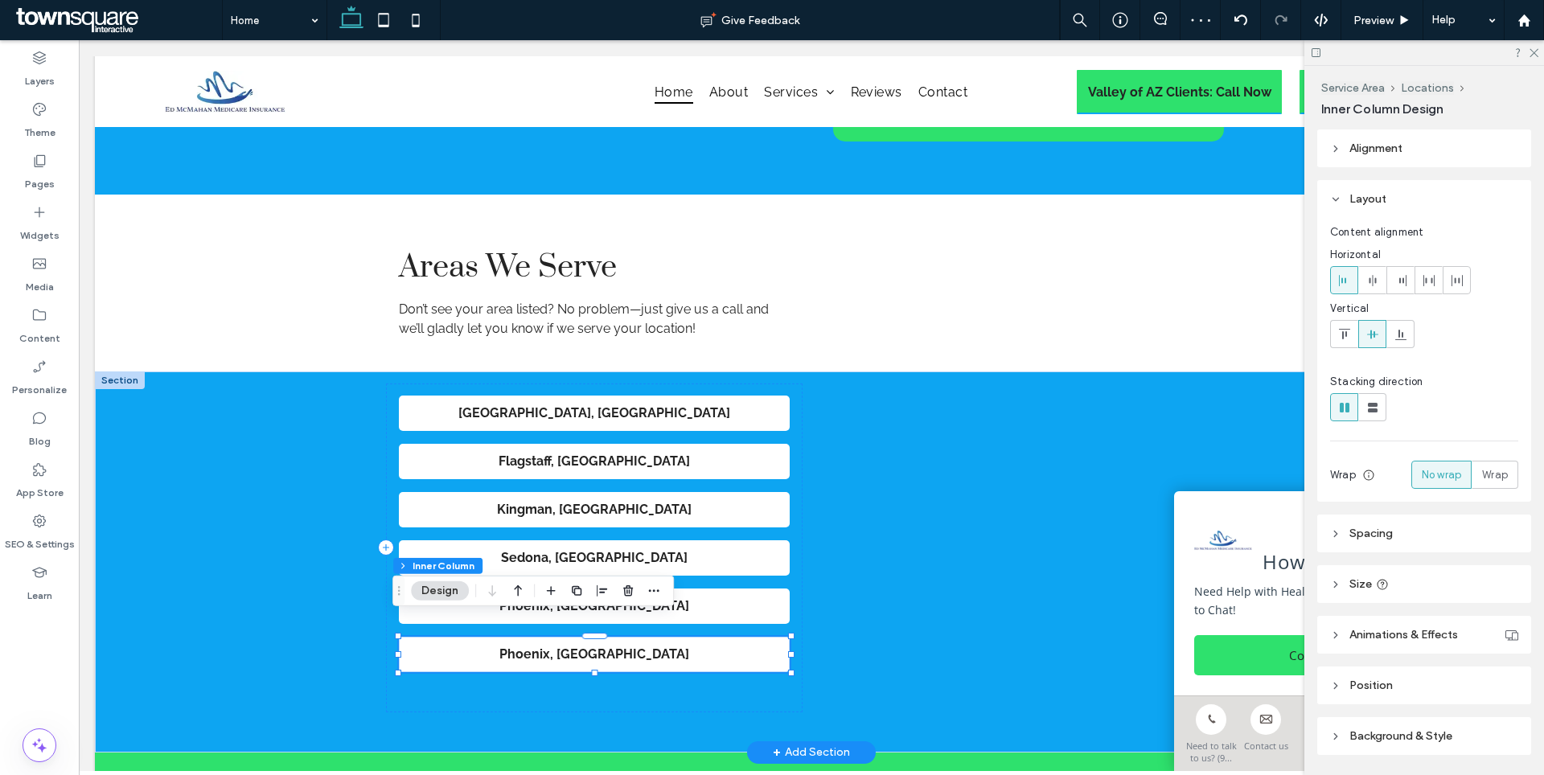
click at [550, 647] on strong "Phoenix" at bounding box center [524, 654] width 51 height 15
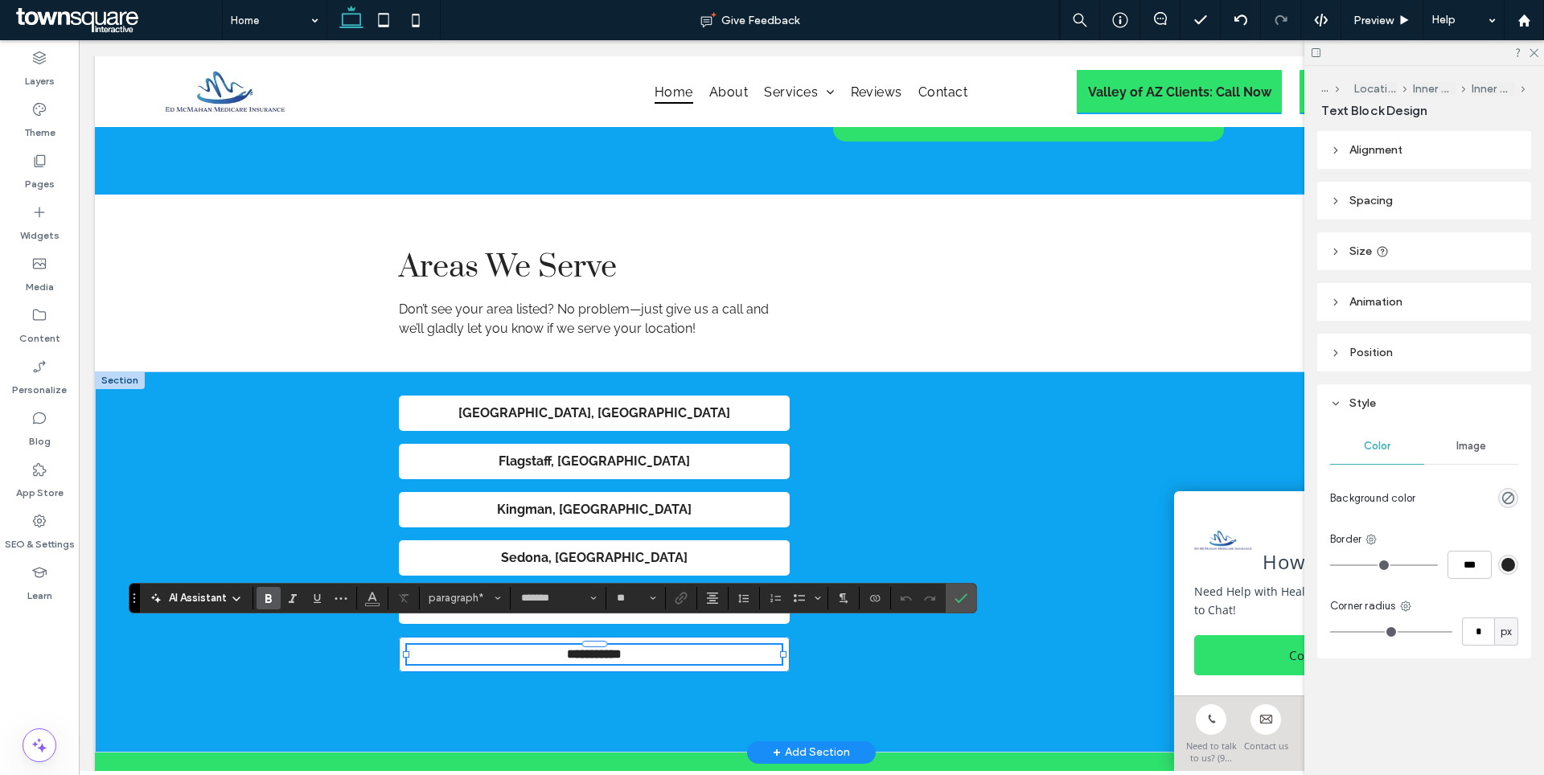
click at [577, 648] on strong "*******" at bounding box center [584, 654] width 35 height 12
click at [331, 501] on div "[GEOGRAPHIC_DATA], [GEOGRAPHIC_DATA] Flagstaff , [GEOGRAPHIC_DATA] Kingman , AZ…" at bounding box center [811, 562] width 965 height 381
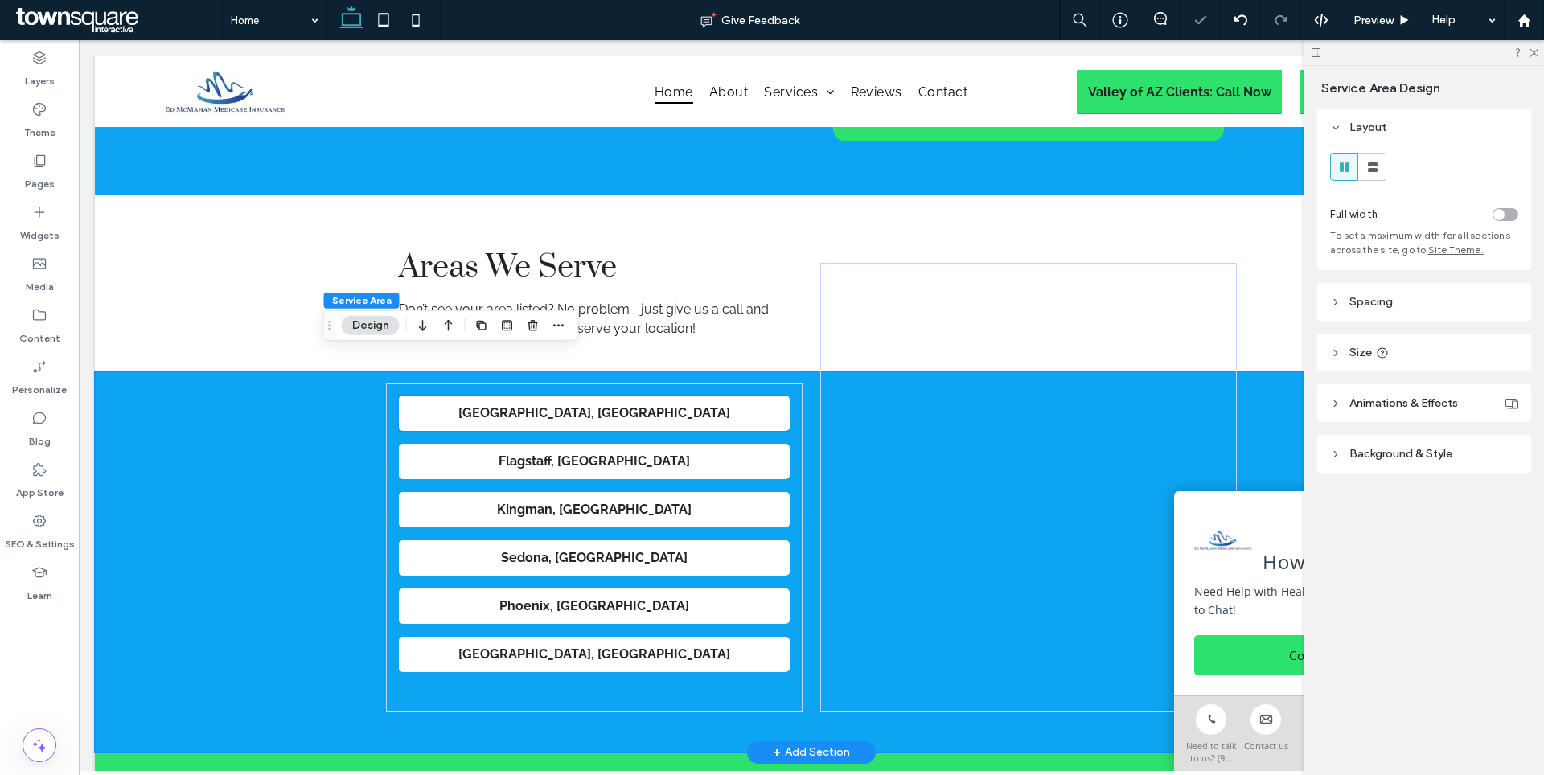
click at [633, 404] on p "[GEOGRAPHIC_DATA], [GEOGRAPHIC_DATA]" at bounding box center [594, 413] width 375 height 19
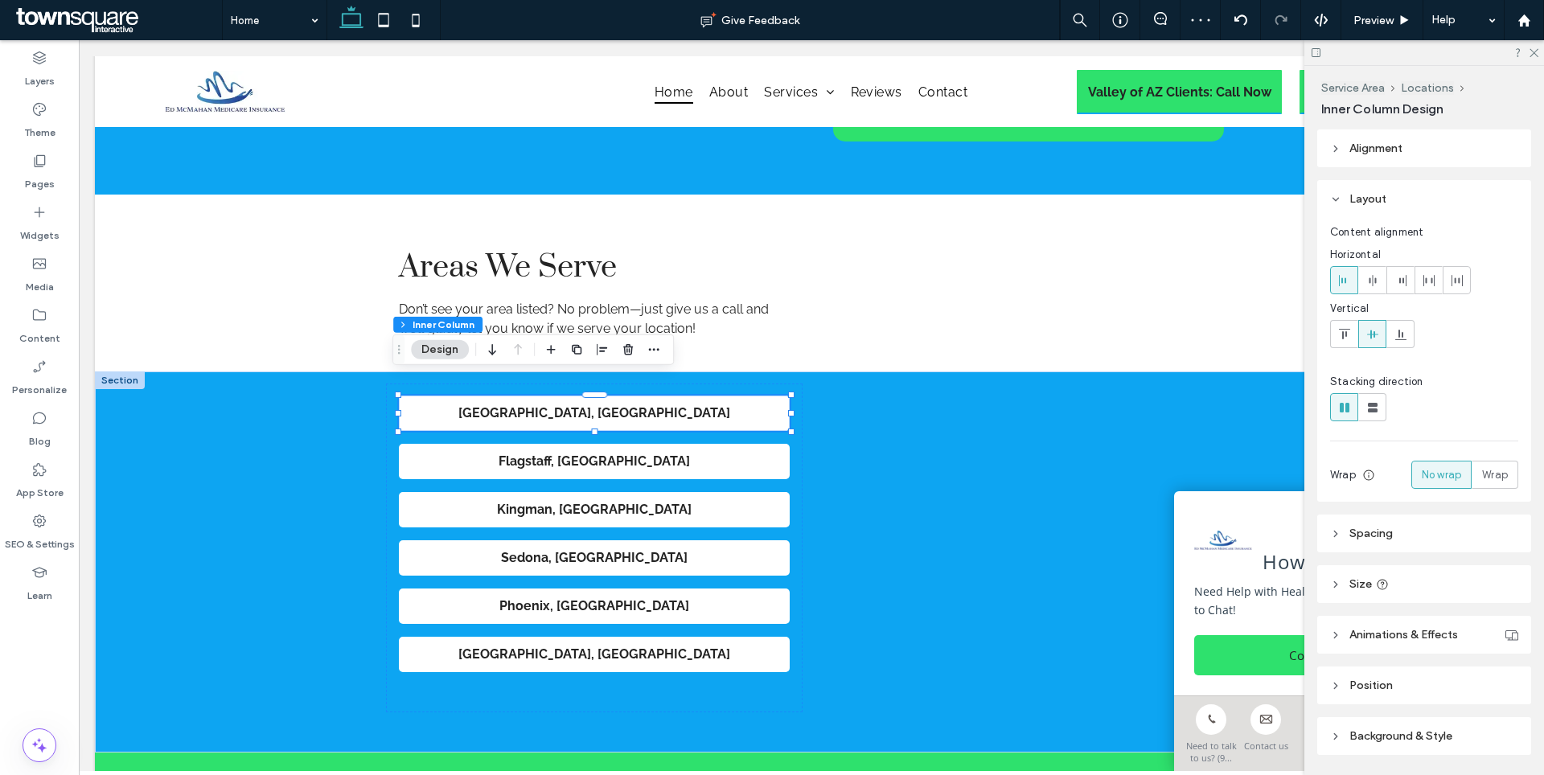
click at [1343, 593] on header "Size" at bounding box center [1424, 584] width 214 height 38
click at [1452, 633] on div "Width *** %" at bounding box center [1424, 624] width 188 height 28
click at [1464, 633] on input "***" at bounding box center [1478, 624] width 32 height 28
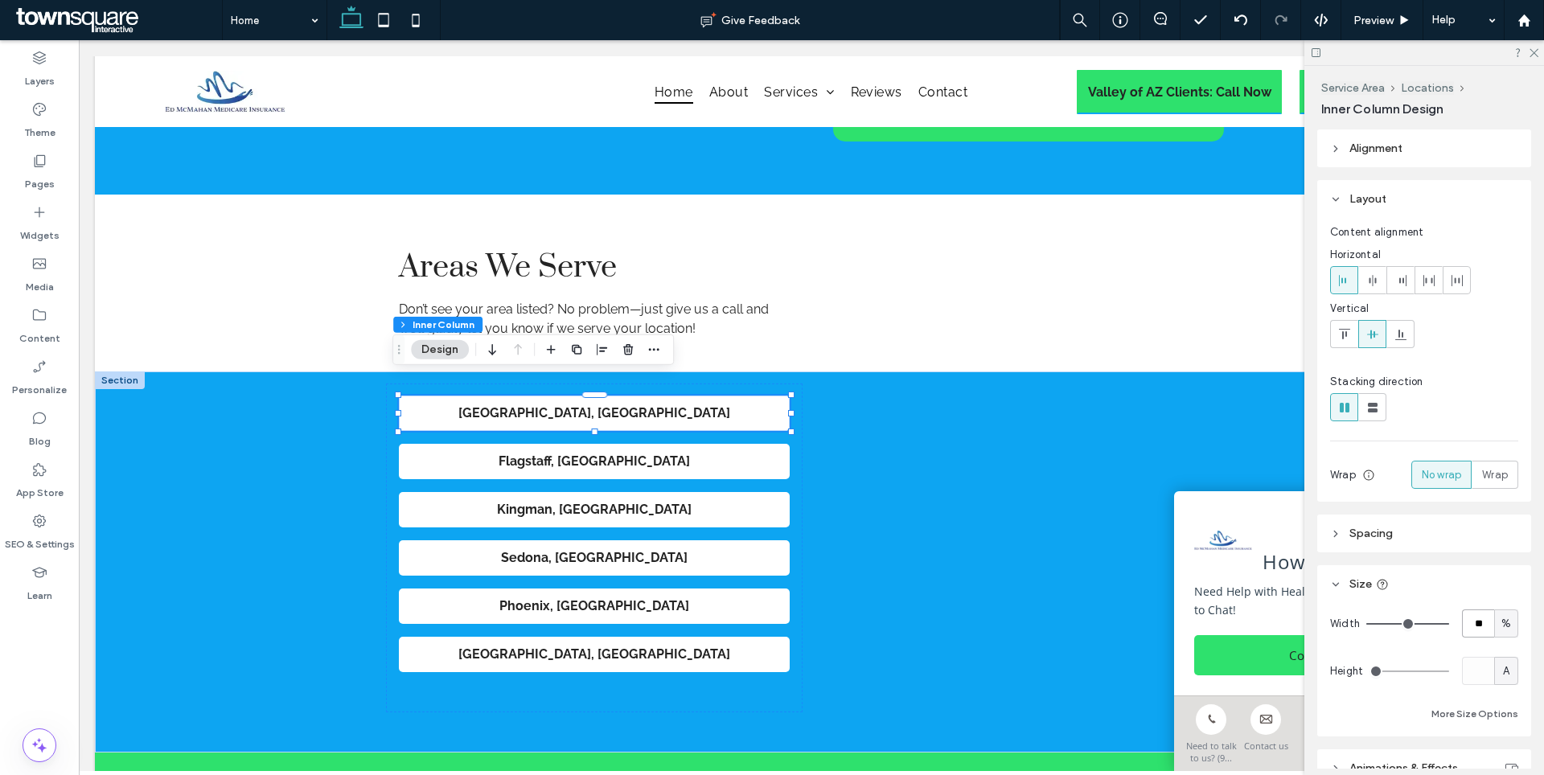
type input "**"
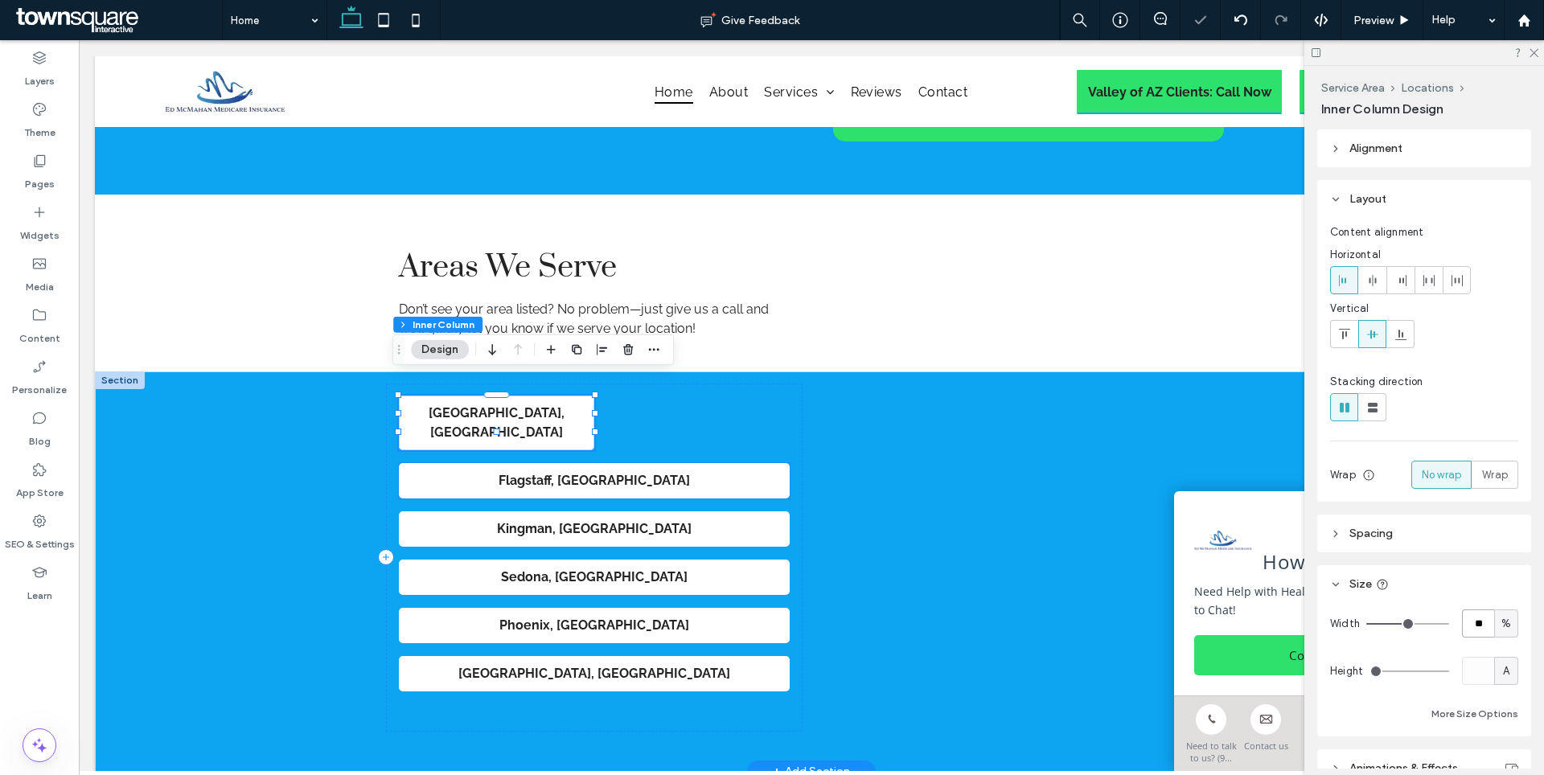
click at [726, 471] on p "Flagstaff , [GEOGRAPHIC_DATA]" at bounding box center [594, 480] width 375 height 19
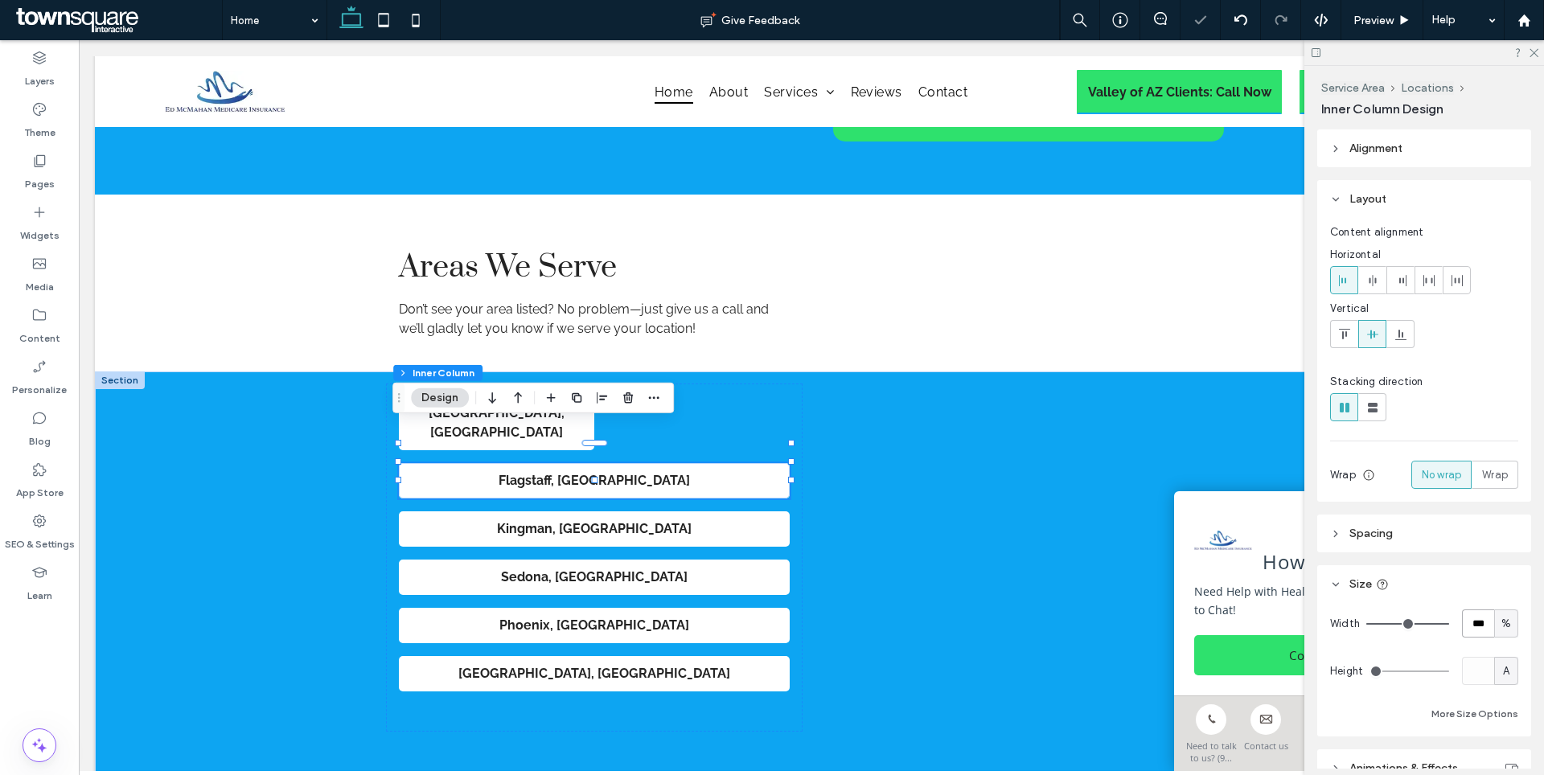
click at [1471, 621] on input "***" at bounding box center [1478, 624] width 32 height 28
type input "**"
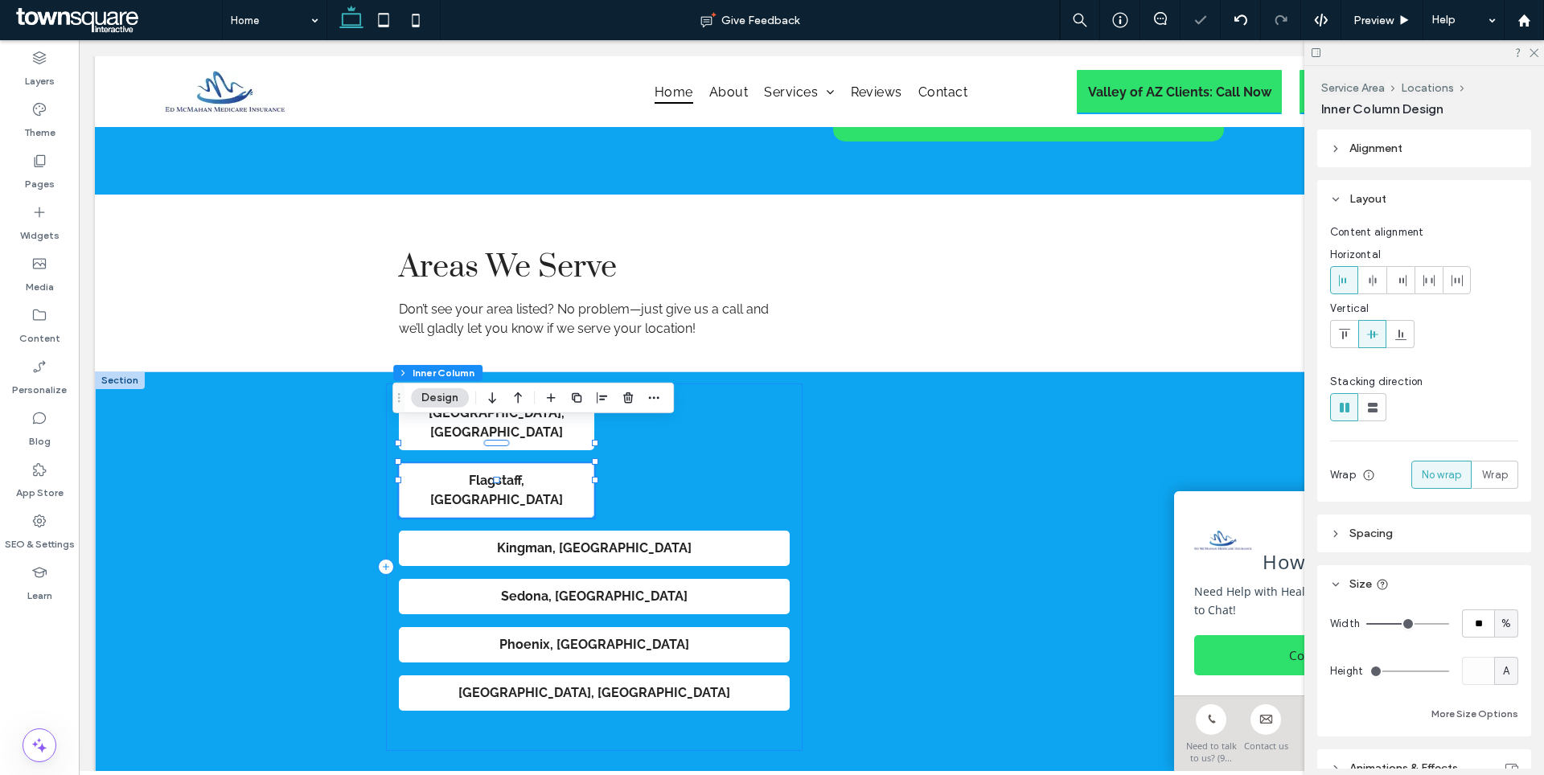
click at [745, 384] on div "[GEOGRAPHIC_DATA], [GEOGRAPHIC_DATA] [GEOGRAPHIC_DATA] , [GEOGRAPHIC_DATA] [GEO…" at bounding box center [594, 568] width 417 height 368
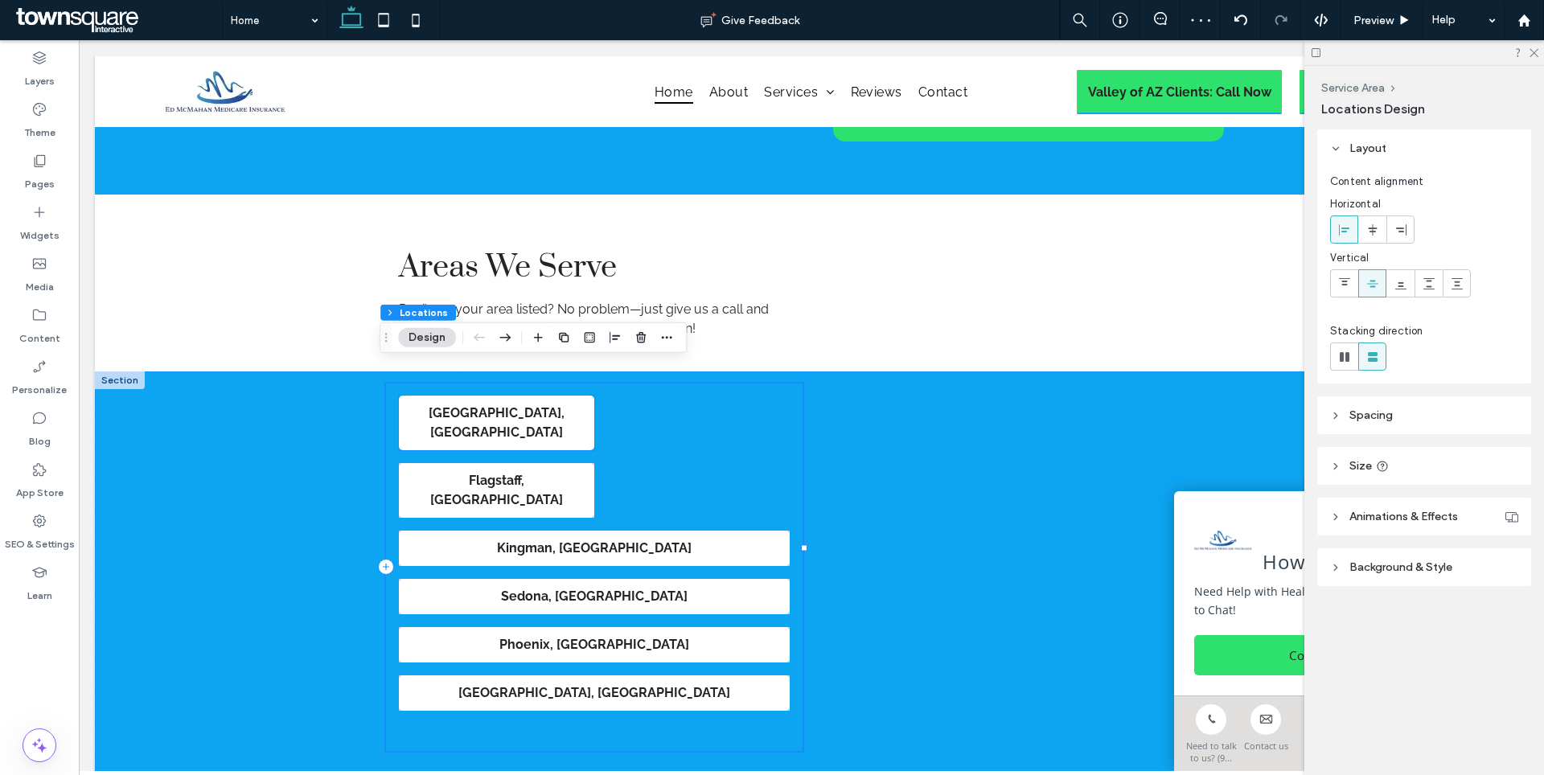
click at [573, 404] on p "[GEOGRAPHIC_DATA], [GEOGRAPHIC_DATA]" at bounding box center [496, 423] width 179 height 39
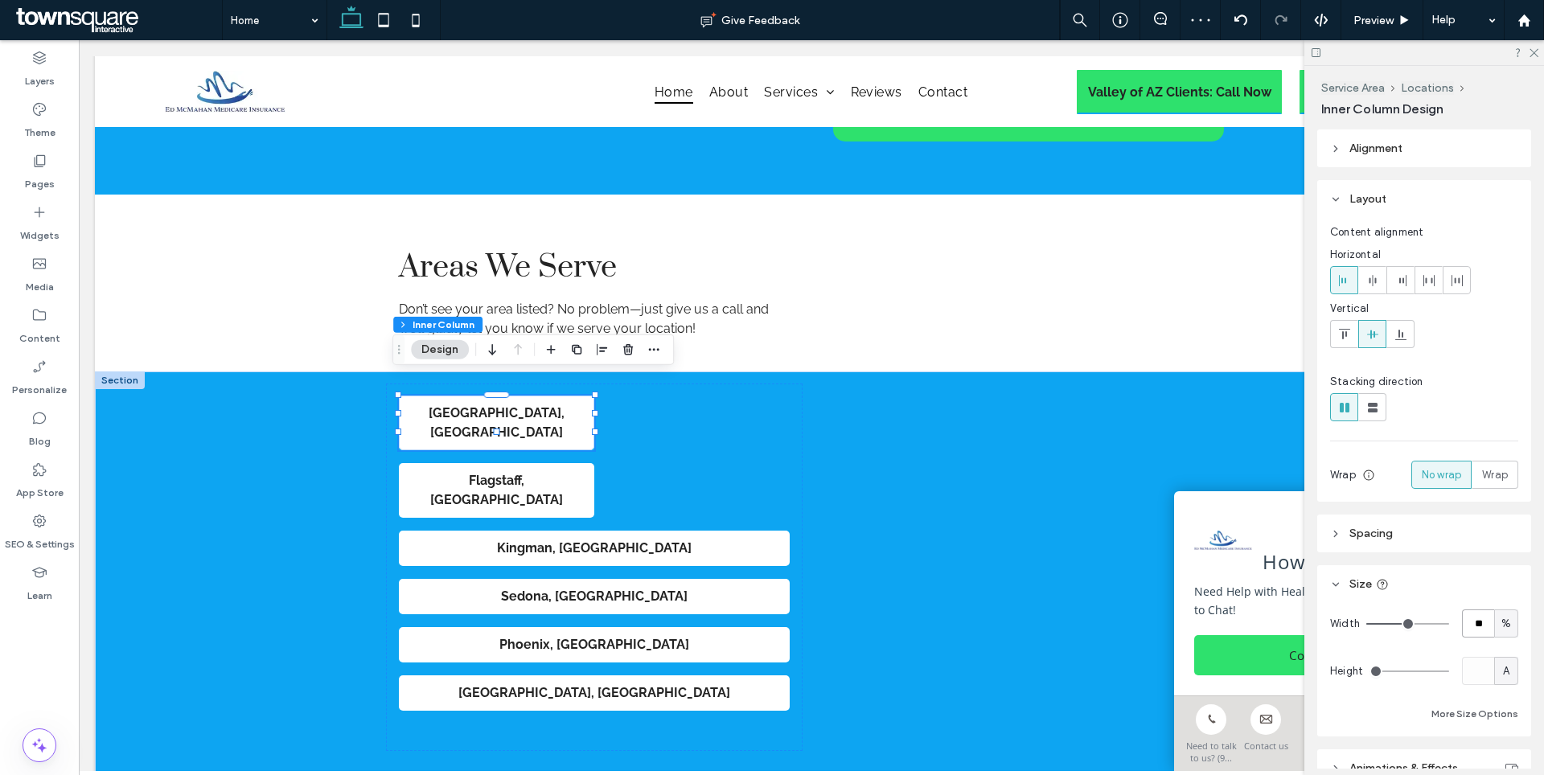
click at [1462, 610] on input "**" at bounding box center [1478, 624] width 32 height 28
type input "**"
click at [573, 471] on p "Flagstaff , [GEOGRAPHIC_DATA]" at bounding box center [496, 490] width 179 height 39
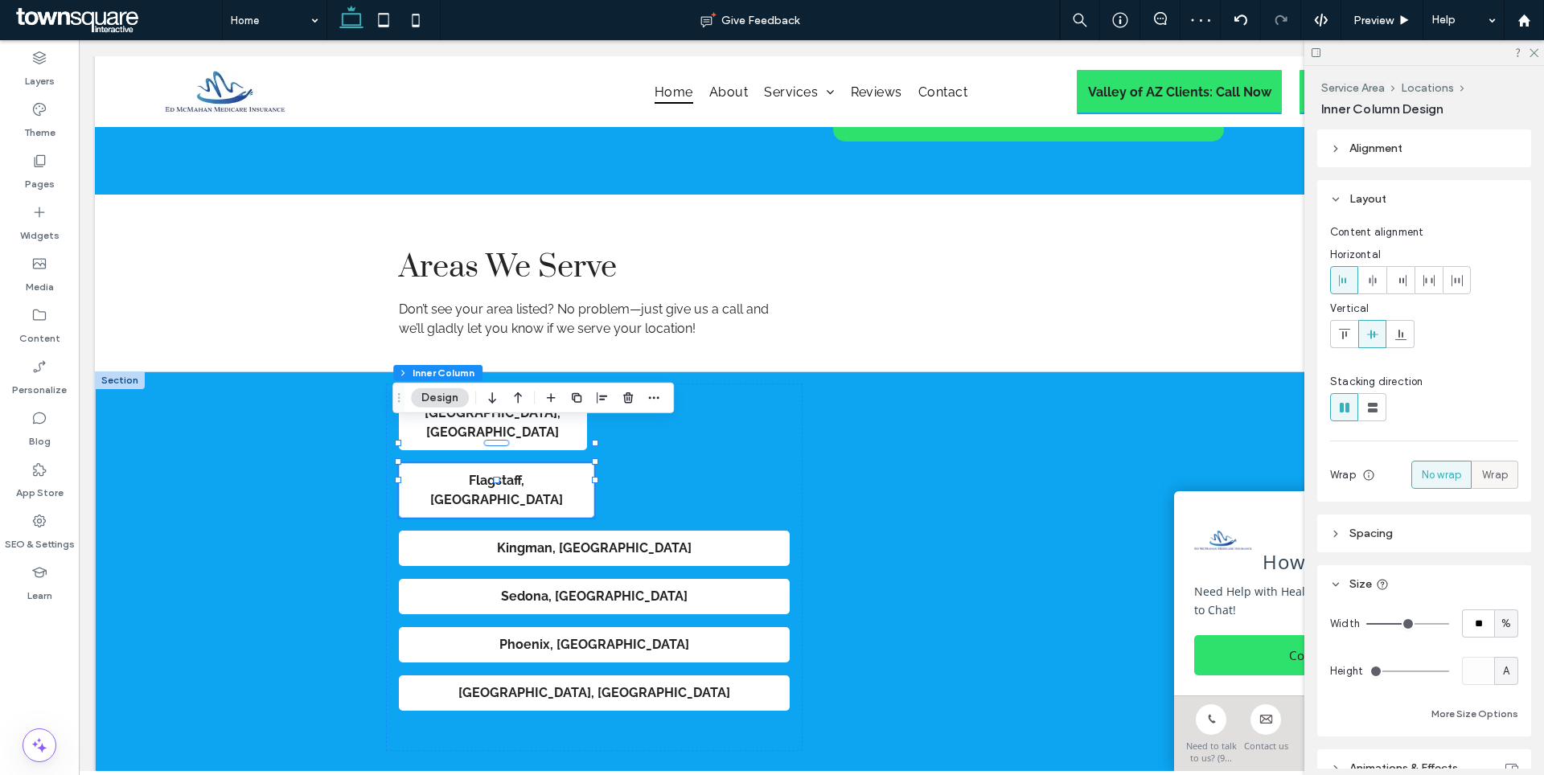
click at [1491, 476] on span "Wrap" at bounding box center [1495, 475] width 26 height 16
click at [1470, 682] on input "**" at bounding box center [1478, 668] width 32 height 28
type input "**"
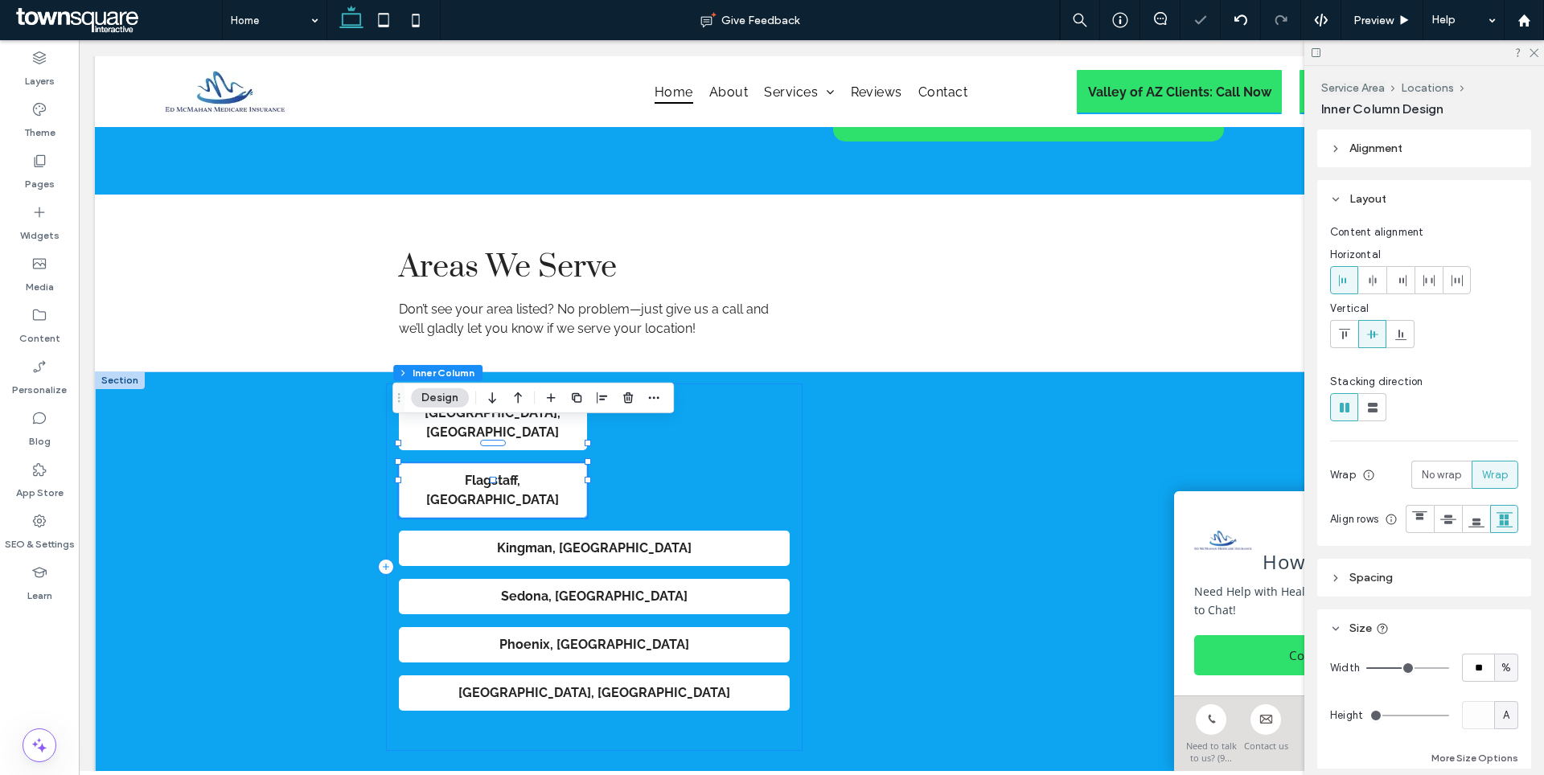
click at [770, 429] on div "[GEOGRAPHIC_DATA], [GEOGRAPHIC_DATA] [GEOGRAPHIC_DATA] , [GEOGRAPHIC_DATA] [GEO…" at bounding box center [594, 568] width 417 height 368
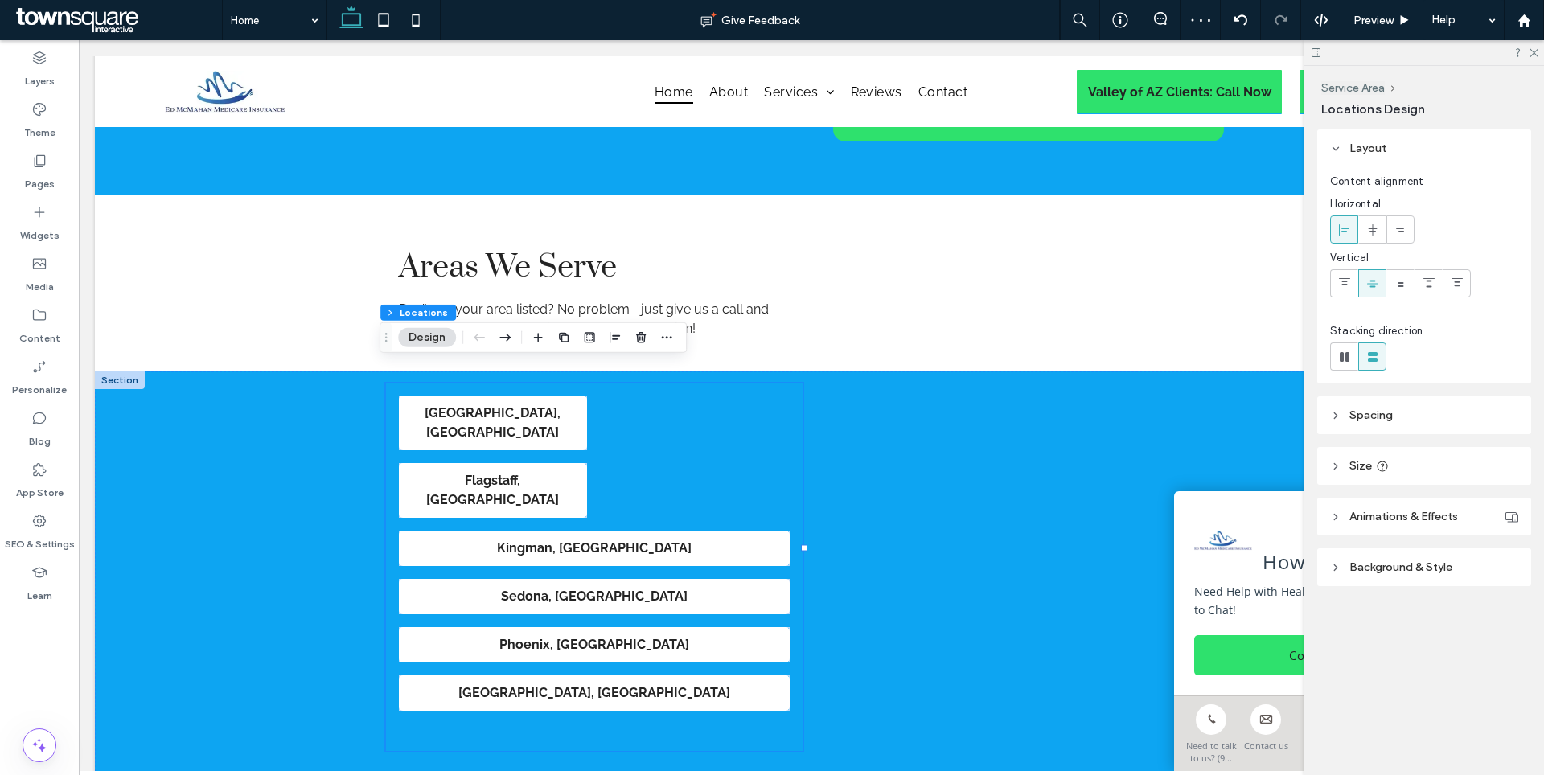
click at [1353, 406] on header "Spacing" at bounding box center [1424, 415] width 214 height 38
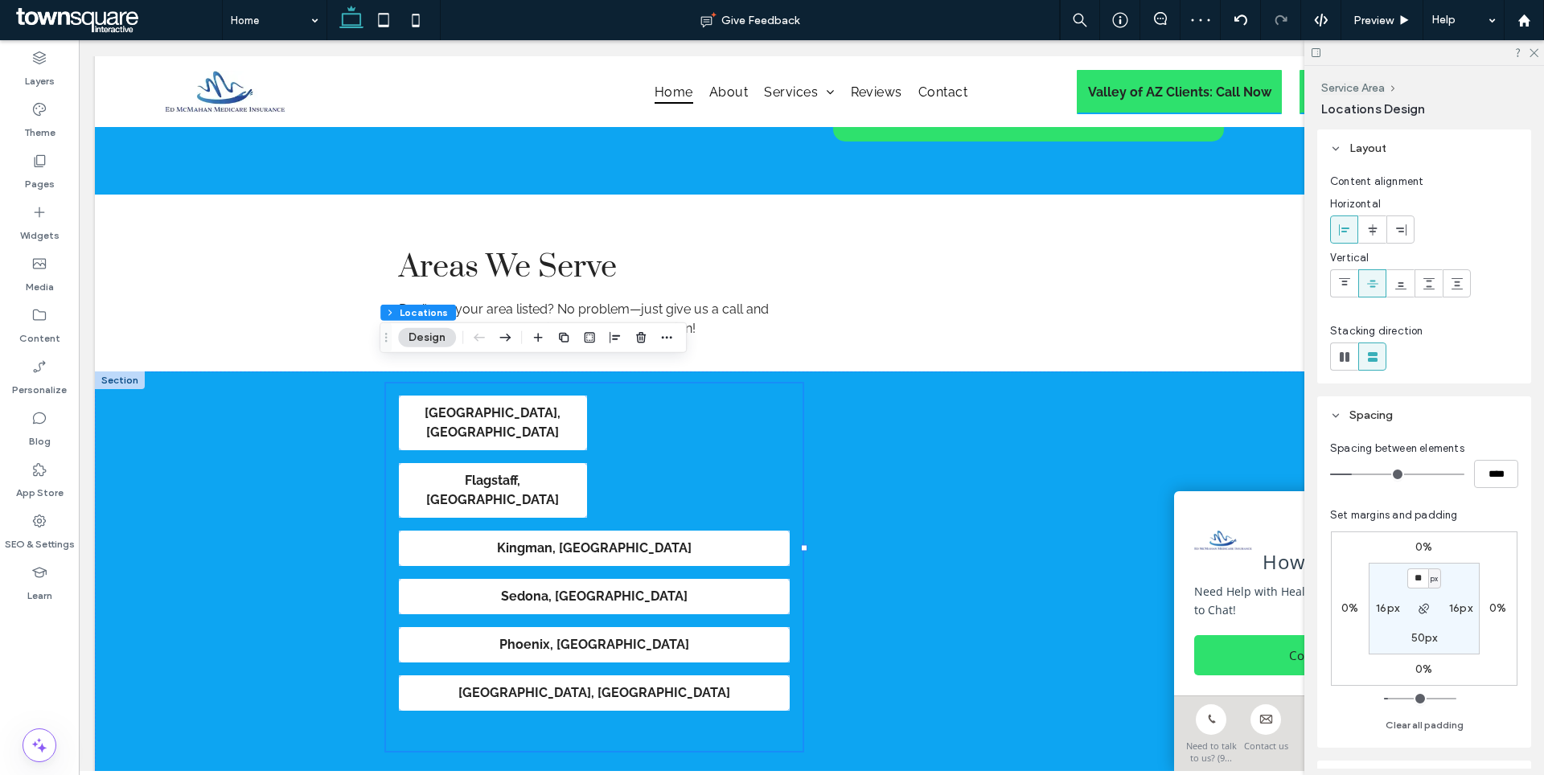
click at [1353, 409] on span "Spacing" at bounding box center [1370, 416] width 43 height 14
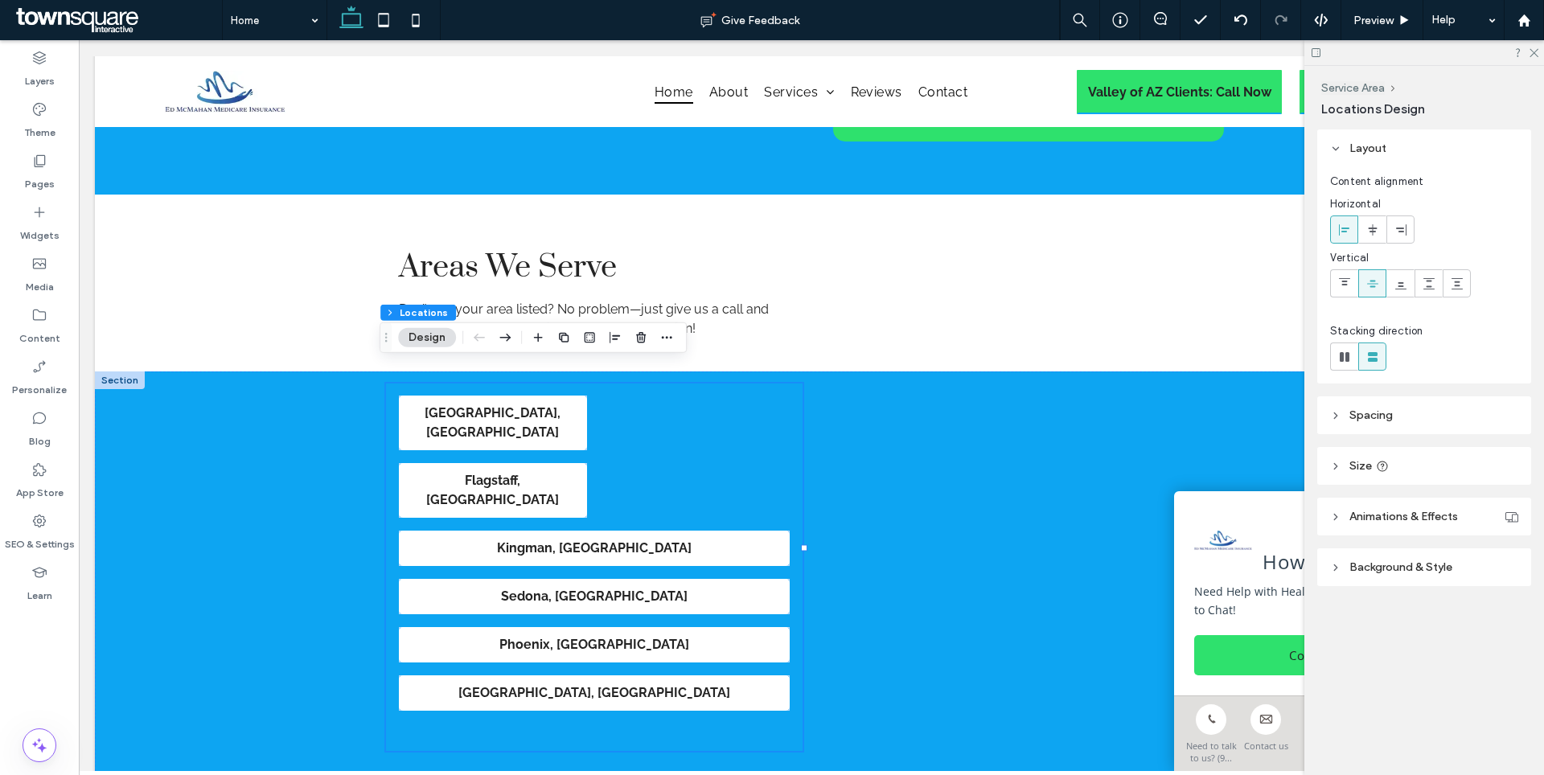
click at [1344, 401] on header "Spacing" at bounding box center [1424, 415] width 214 height 38
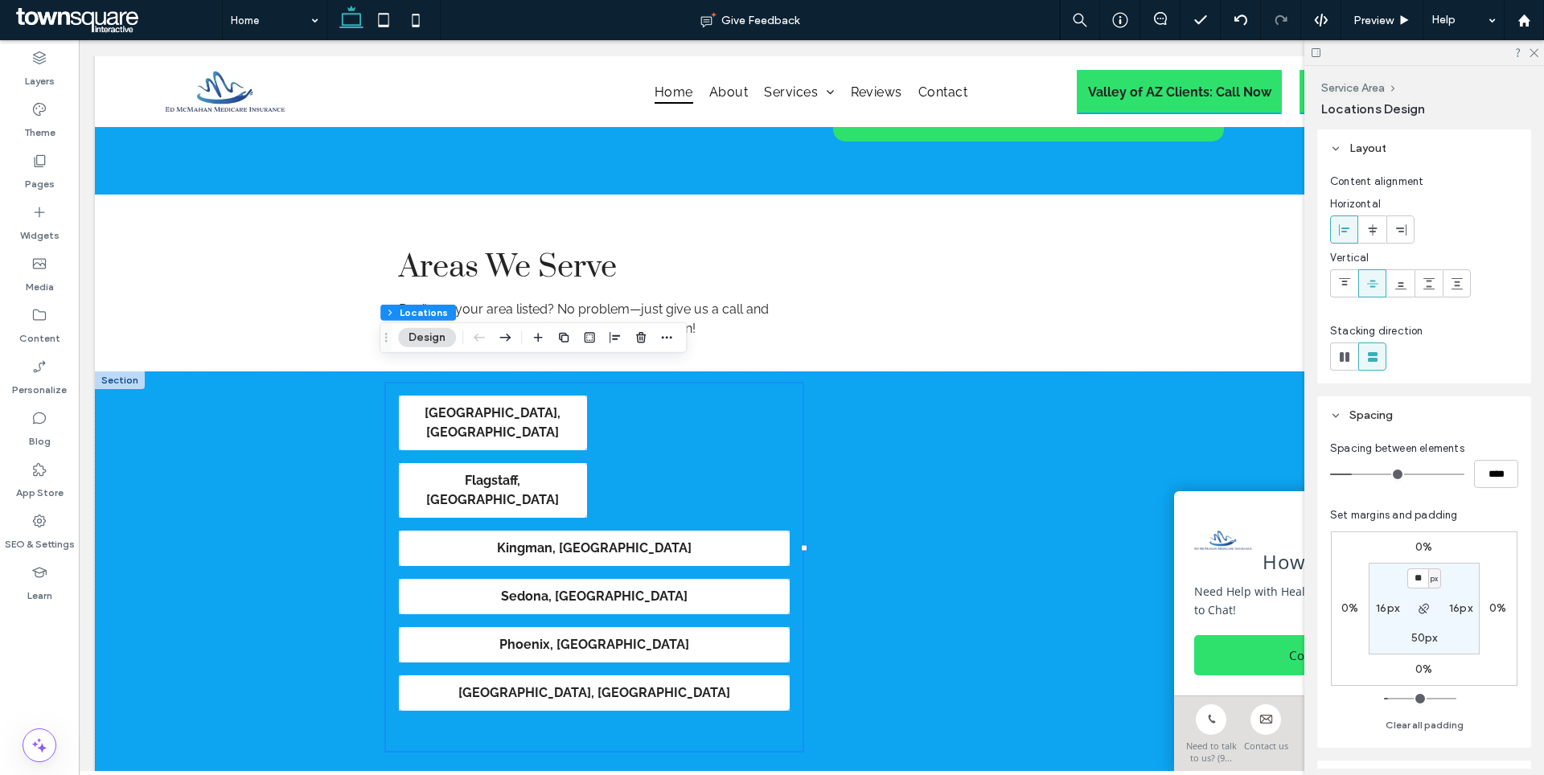
scroll to position [195, 0]
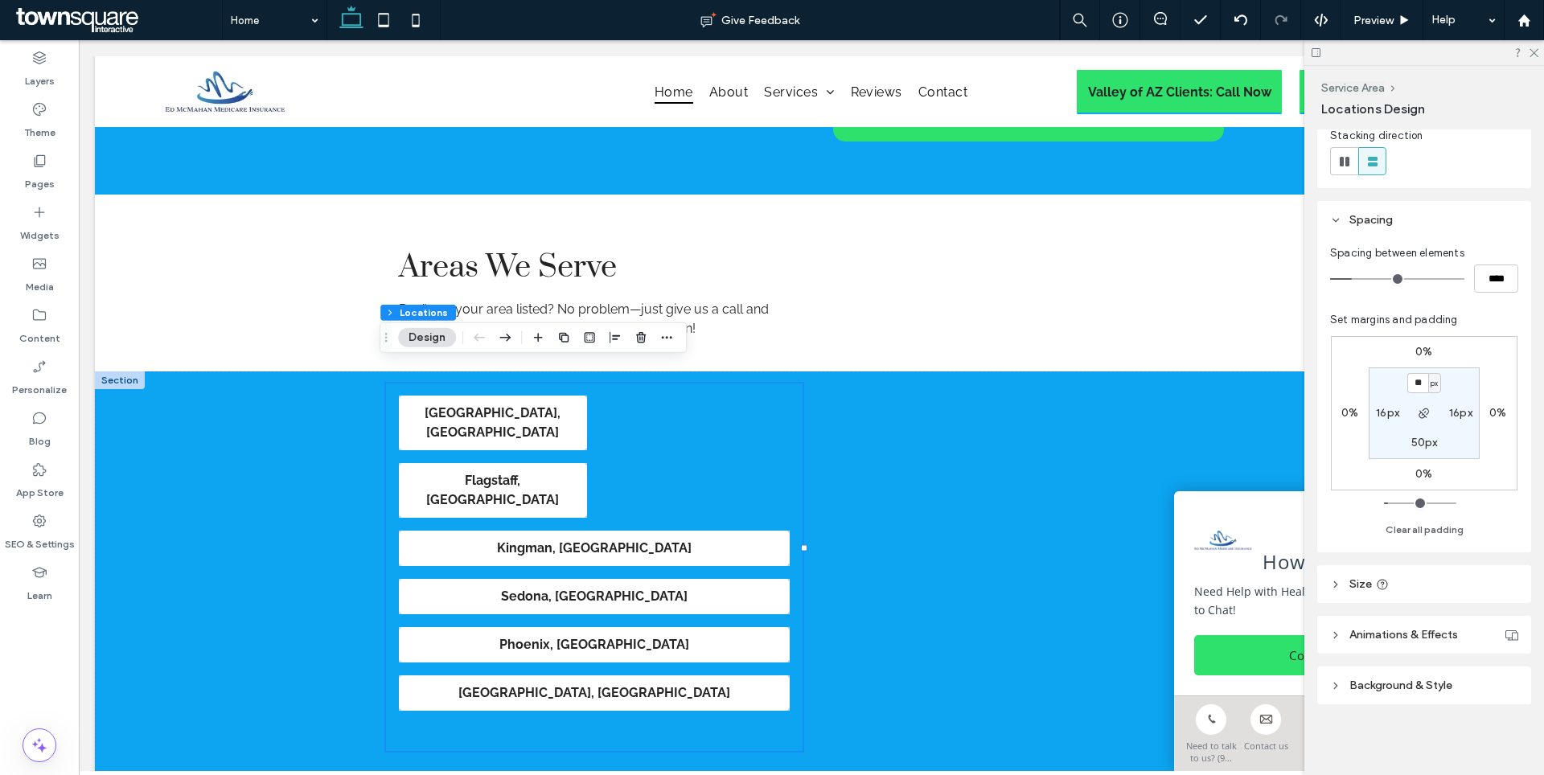
click at [1344, 584] on header "Size" at bounding box center [1424, 584] width 214 height 38
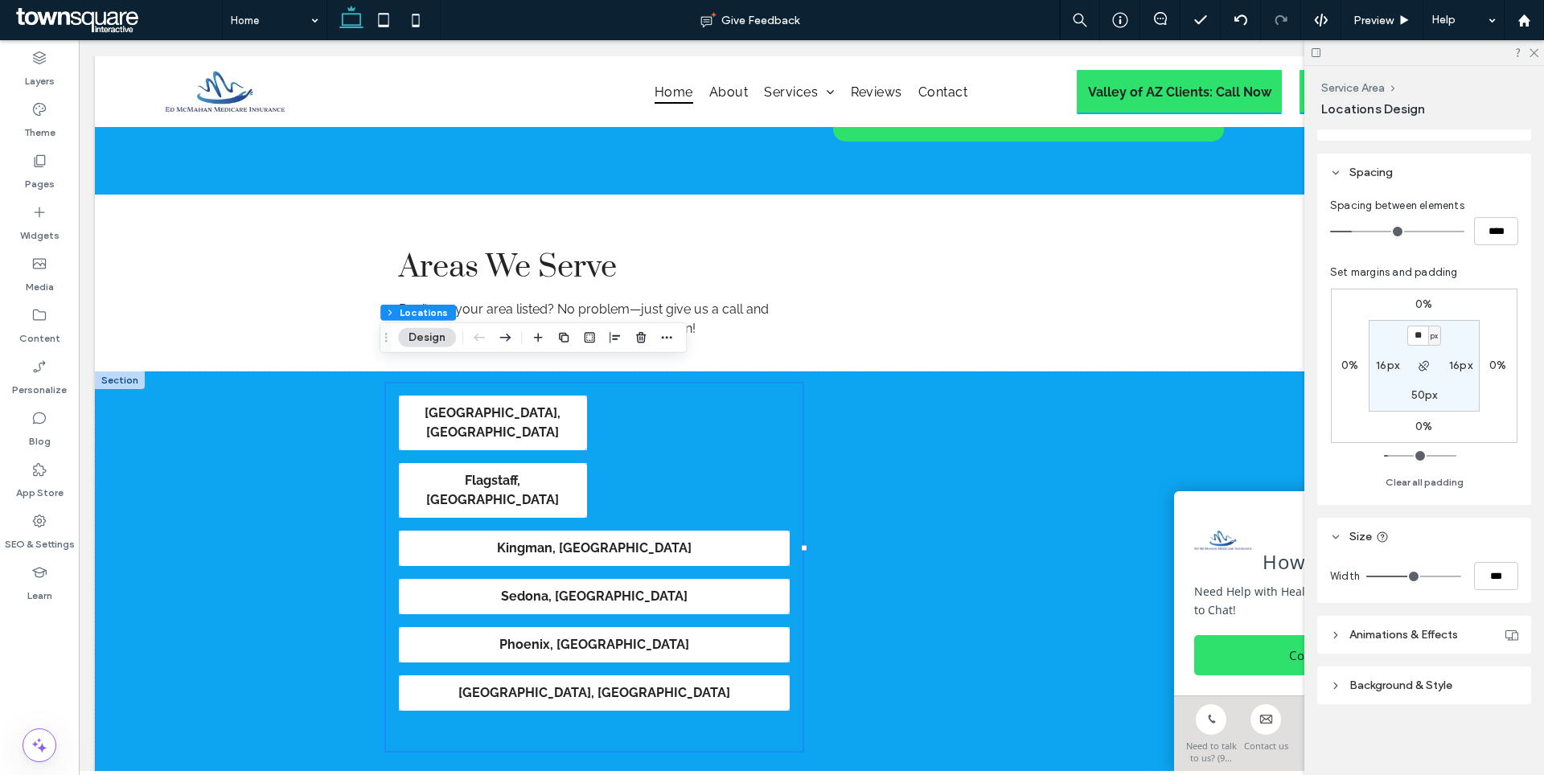
click at [1341, 637] on icon at bounding box center [1335, 635] width 11 height 11
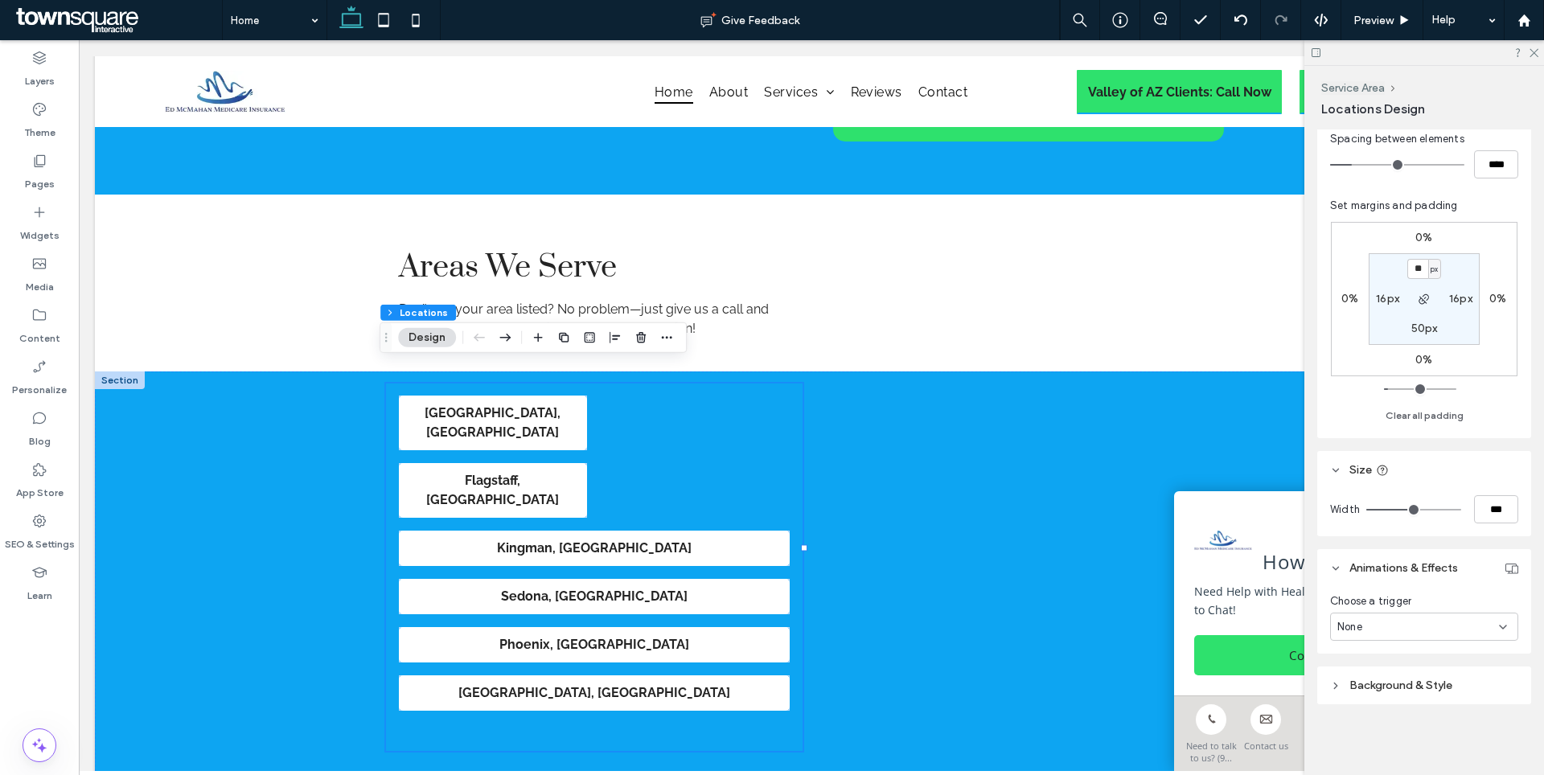
click at [1341, 704] on div "Layout Content alignment Horizontal Vertical Stacking direction Spacing Spacing…" at bounding box center [1429, 448] width 224 height 639
click at [1342, 683] on header "Background & Style" at bounding box center [1424, 686] width 214 height 38
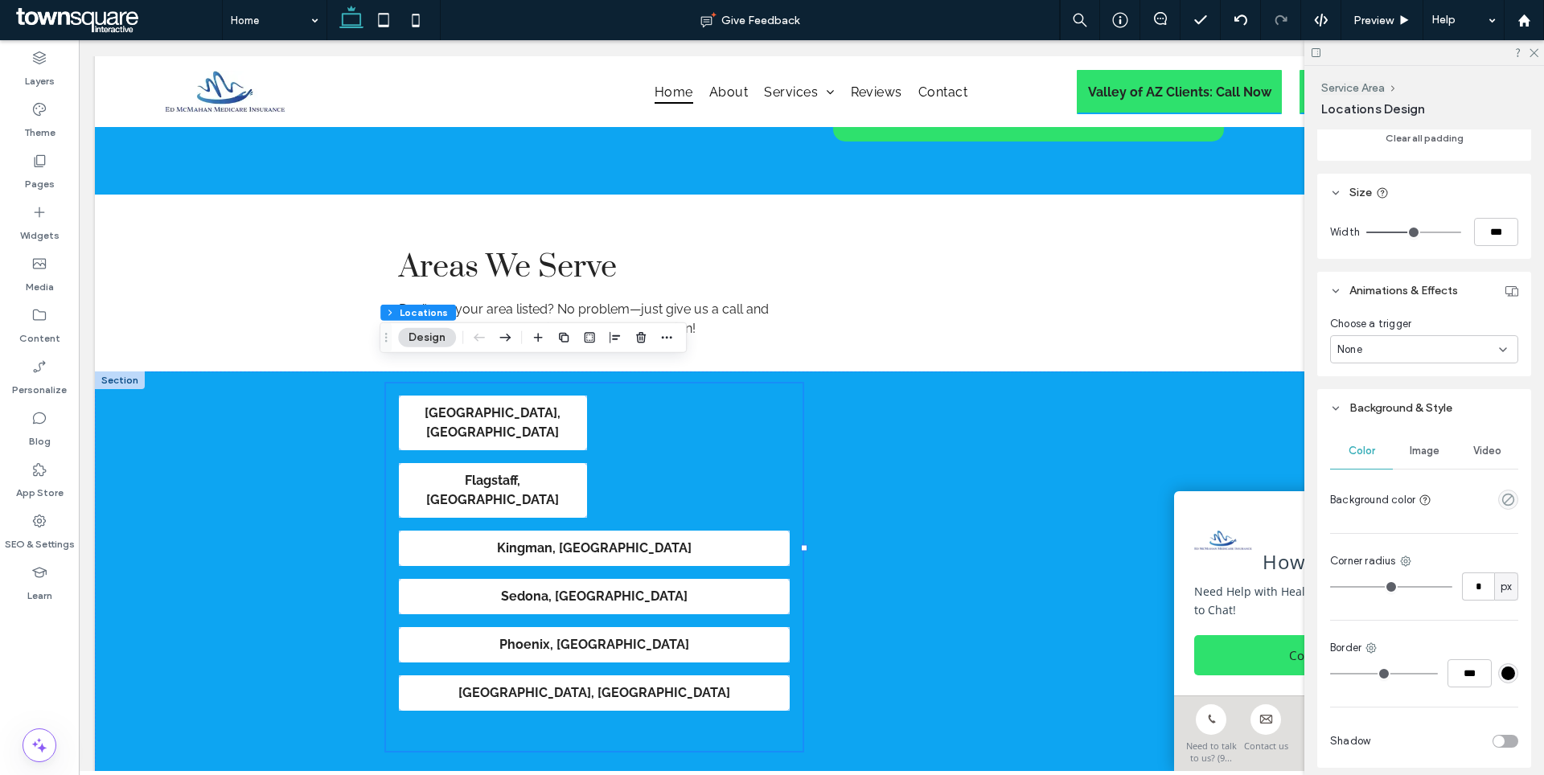
scroll to position [651, 0]
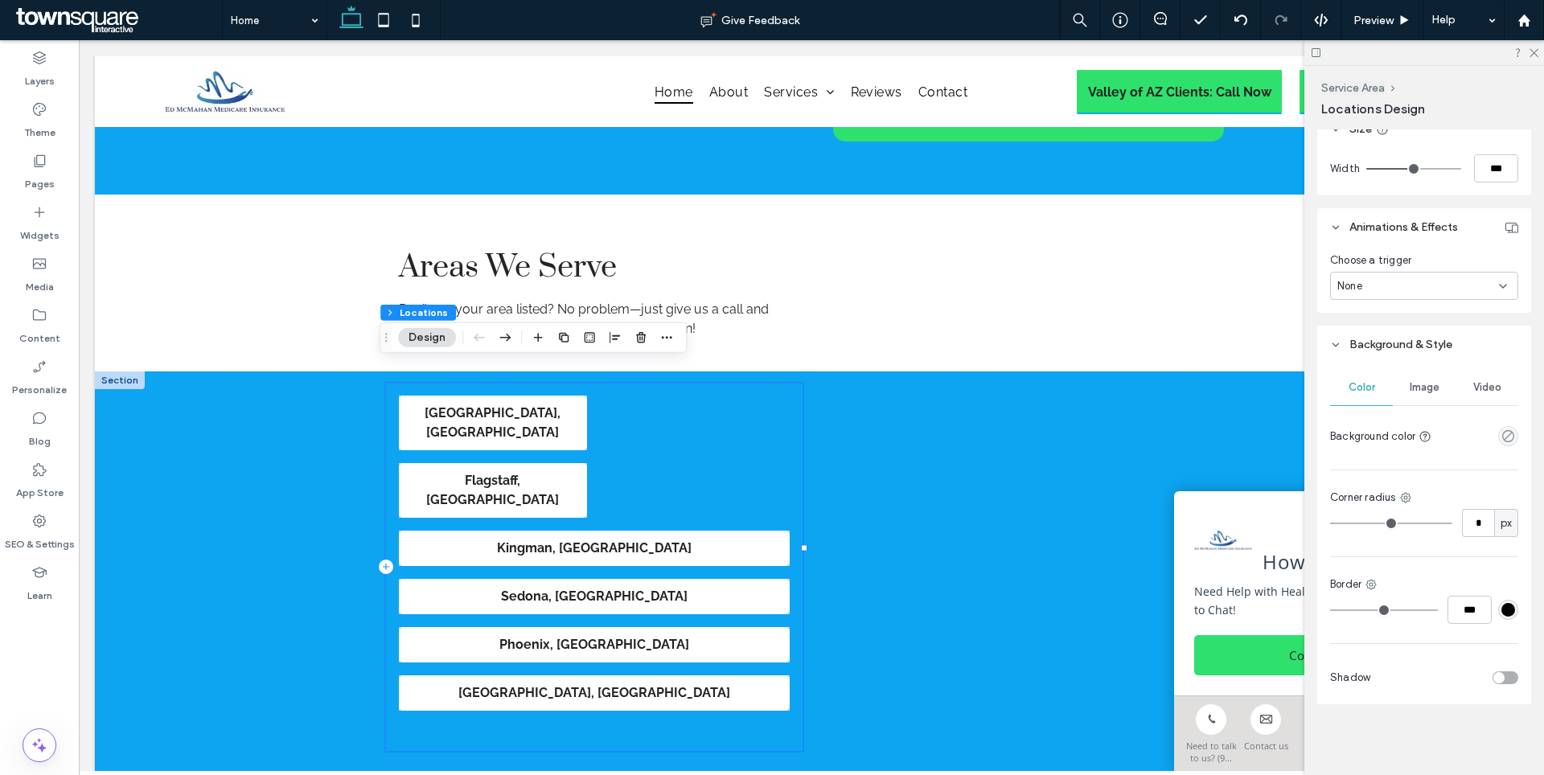
click at [758, 430] on div "[GEOGRAPHIC_DATA], [GEOGRAPHIC_DATA] [GEOGRAPHIC_DATA] , [GEOGRAPHIC_DATA] [GEO…" at bounding box center [594, 568] width 417 height 368
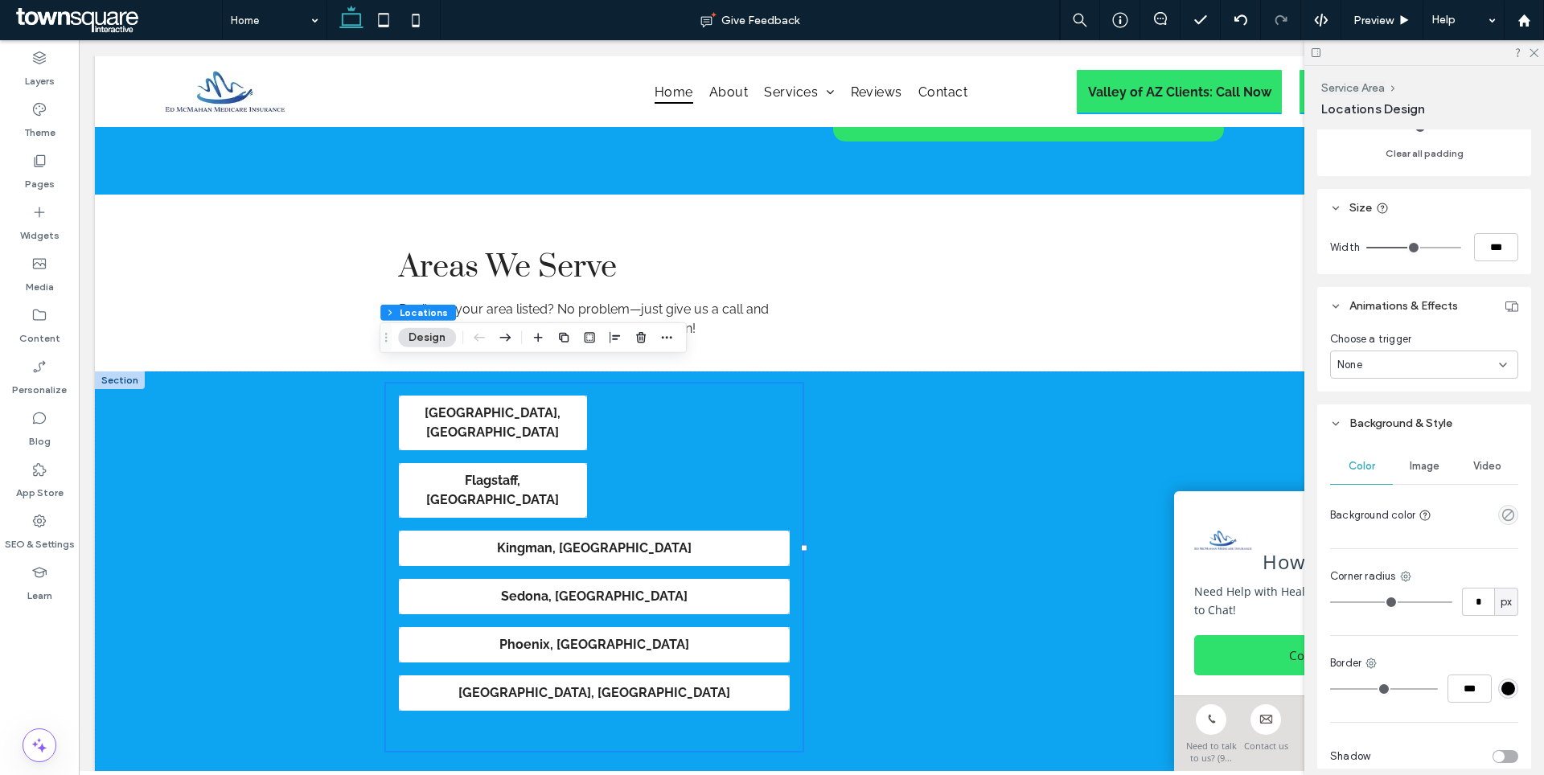
scroll to position [0, 0]
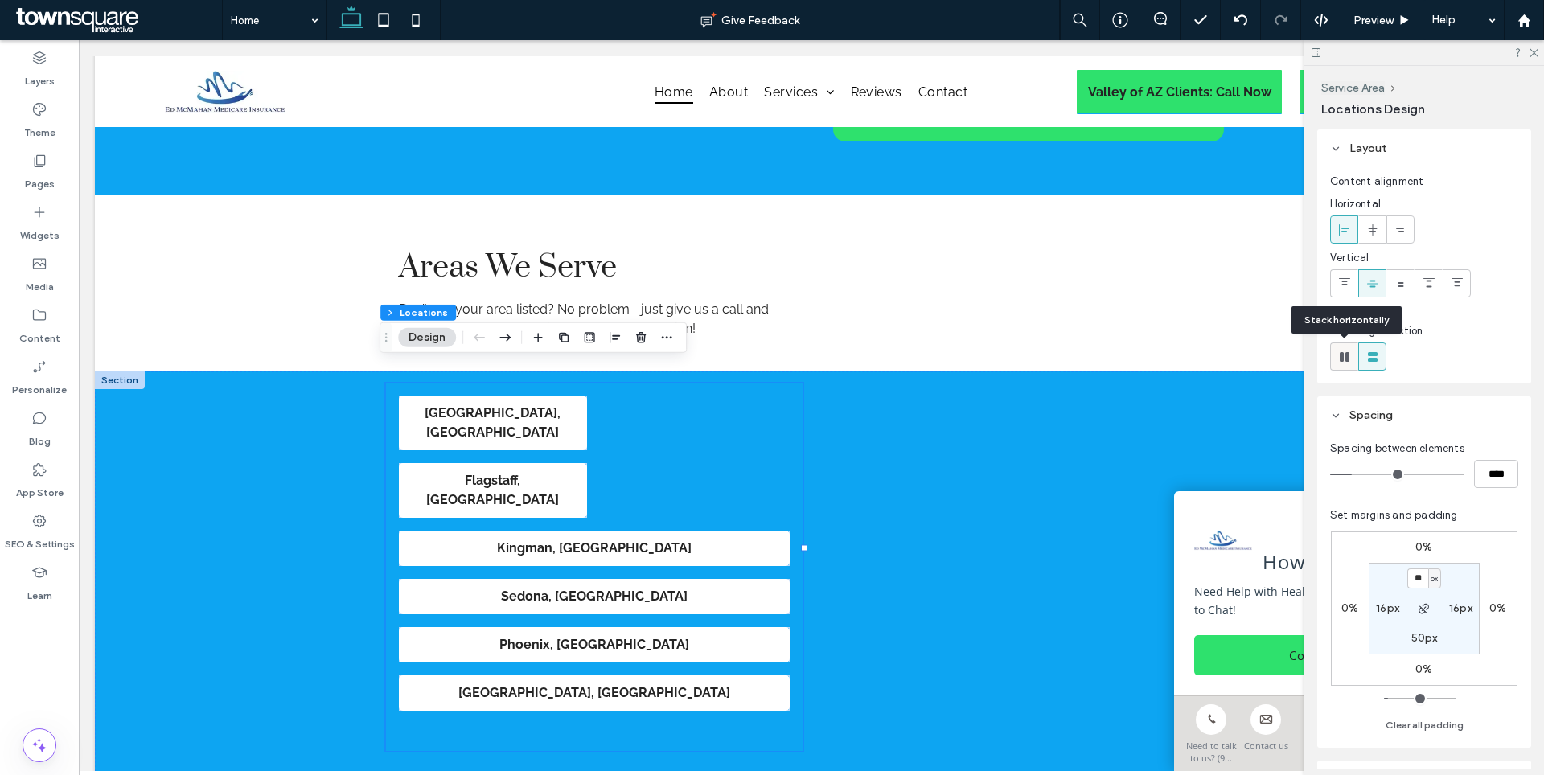
click at [1345, 361] on icon at bounding box center [1345, 357] width 16 height 16
type input "*"
type input "**"
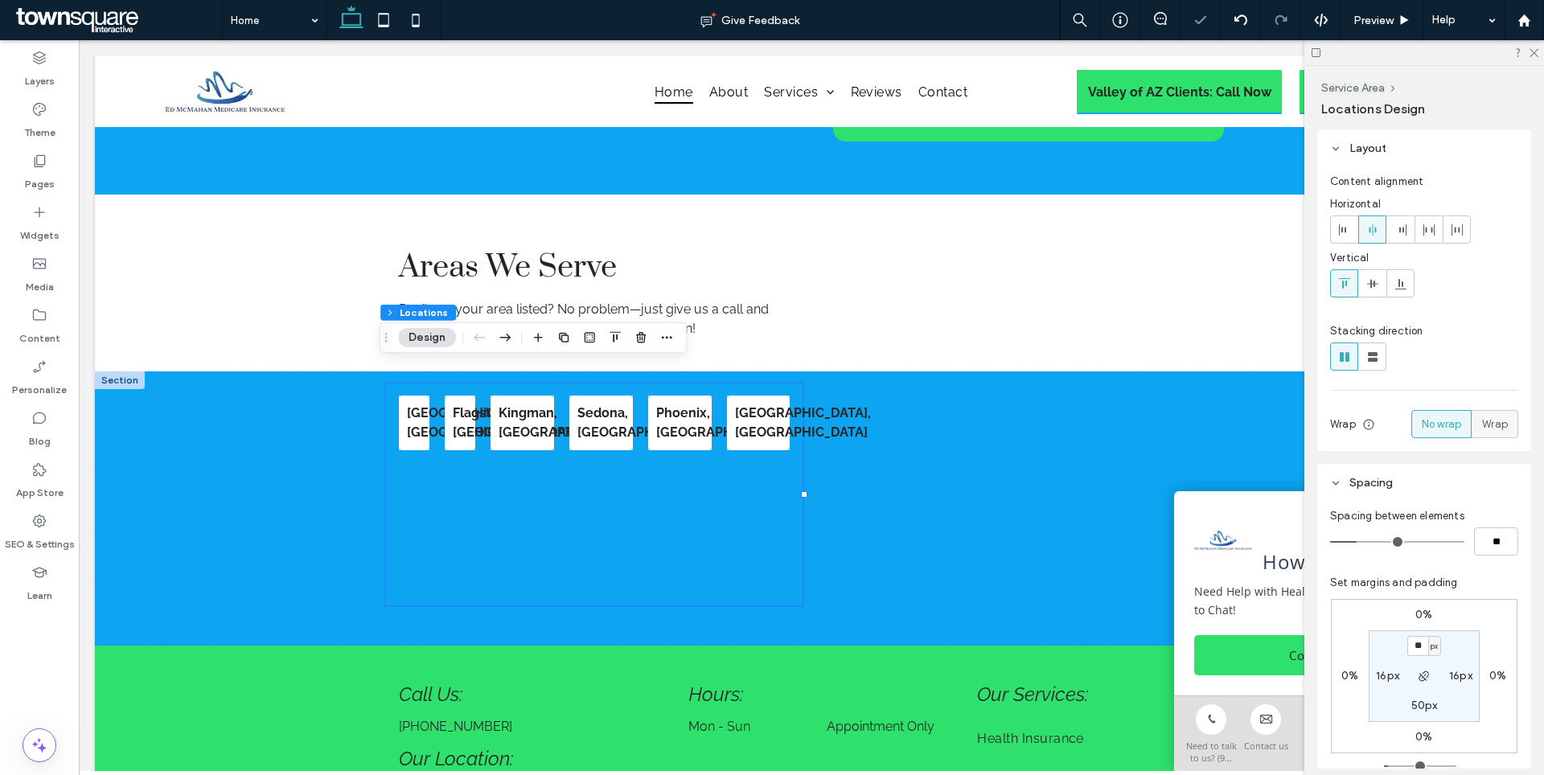
click at [1489, 419] on span "Wrap" at bounding box center [1495, 425] width 26 height 16
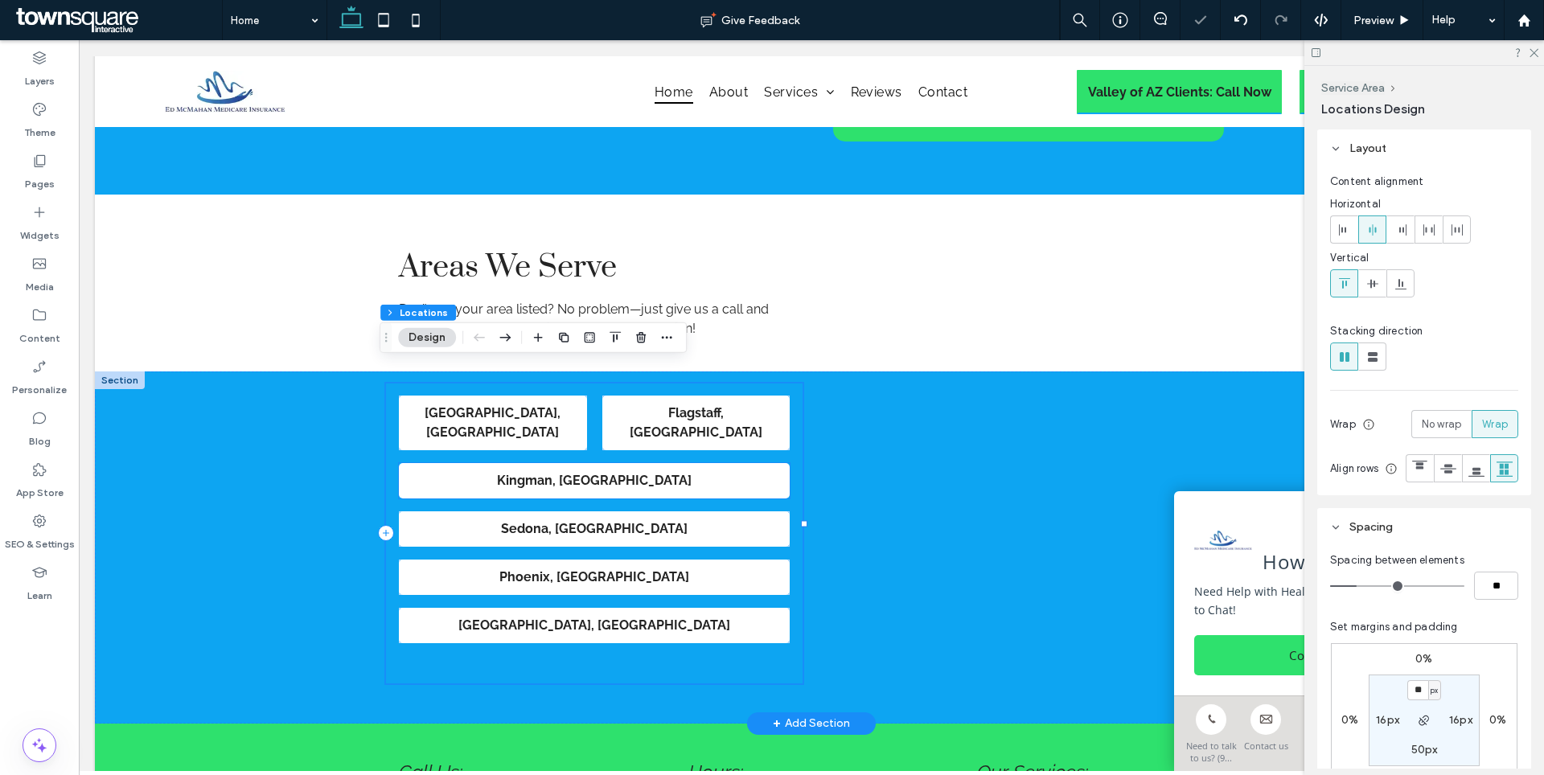
click at [672, 463] on div "Kingman , [GEOGRAPHIC_DATA]" at bounding box center [594, 480] width 391 height 35
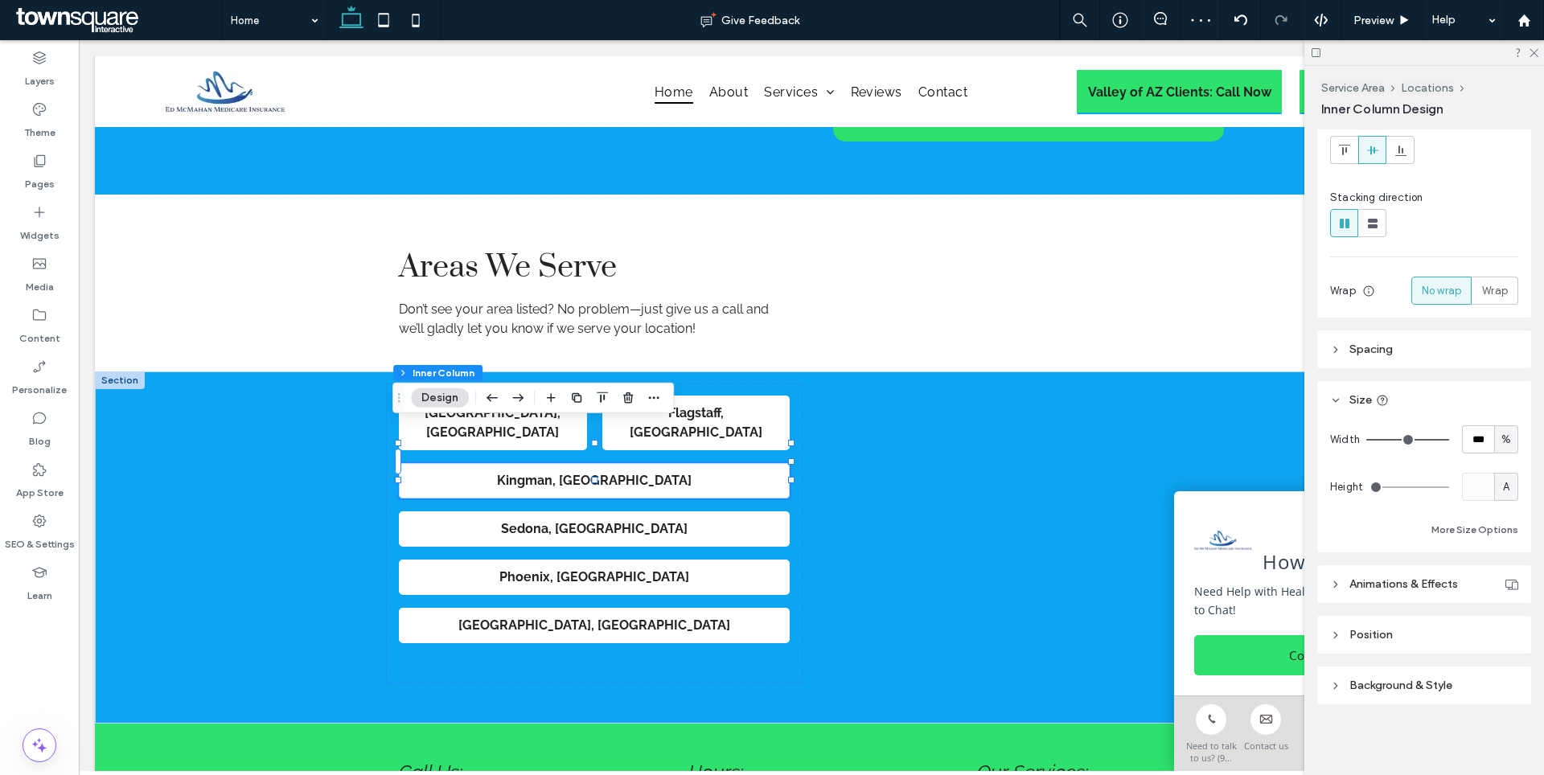
scroll to position [183, 0]
click at [1386, 579] on span "Animations & Effects" at bounding box center [1403, 586] width 109 height 14
click at [1462, 447] on input "***" at bounding box center [1478, 441] width 32 height 28
type input "**"
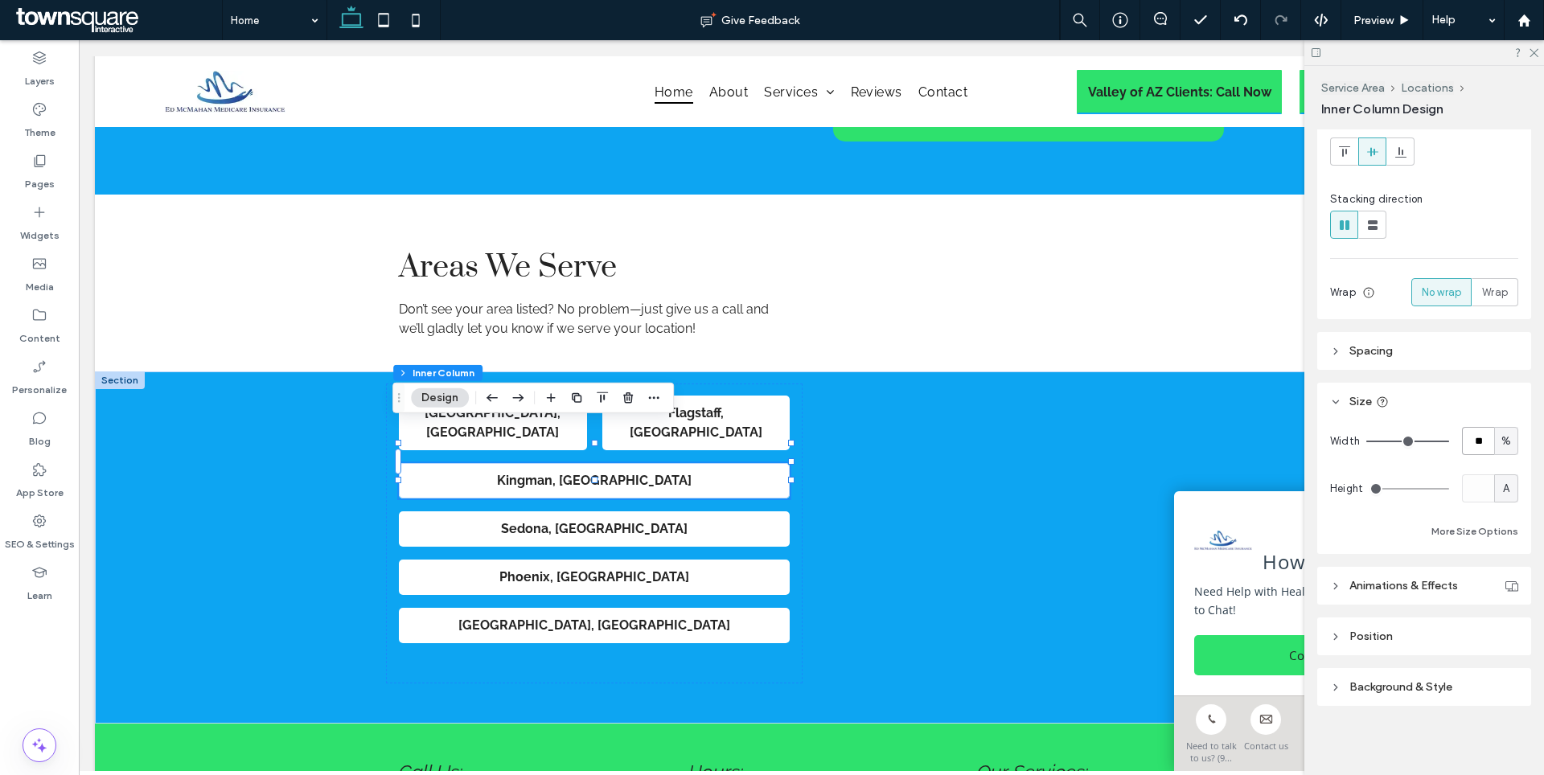
type input "**"
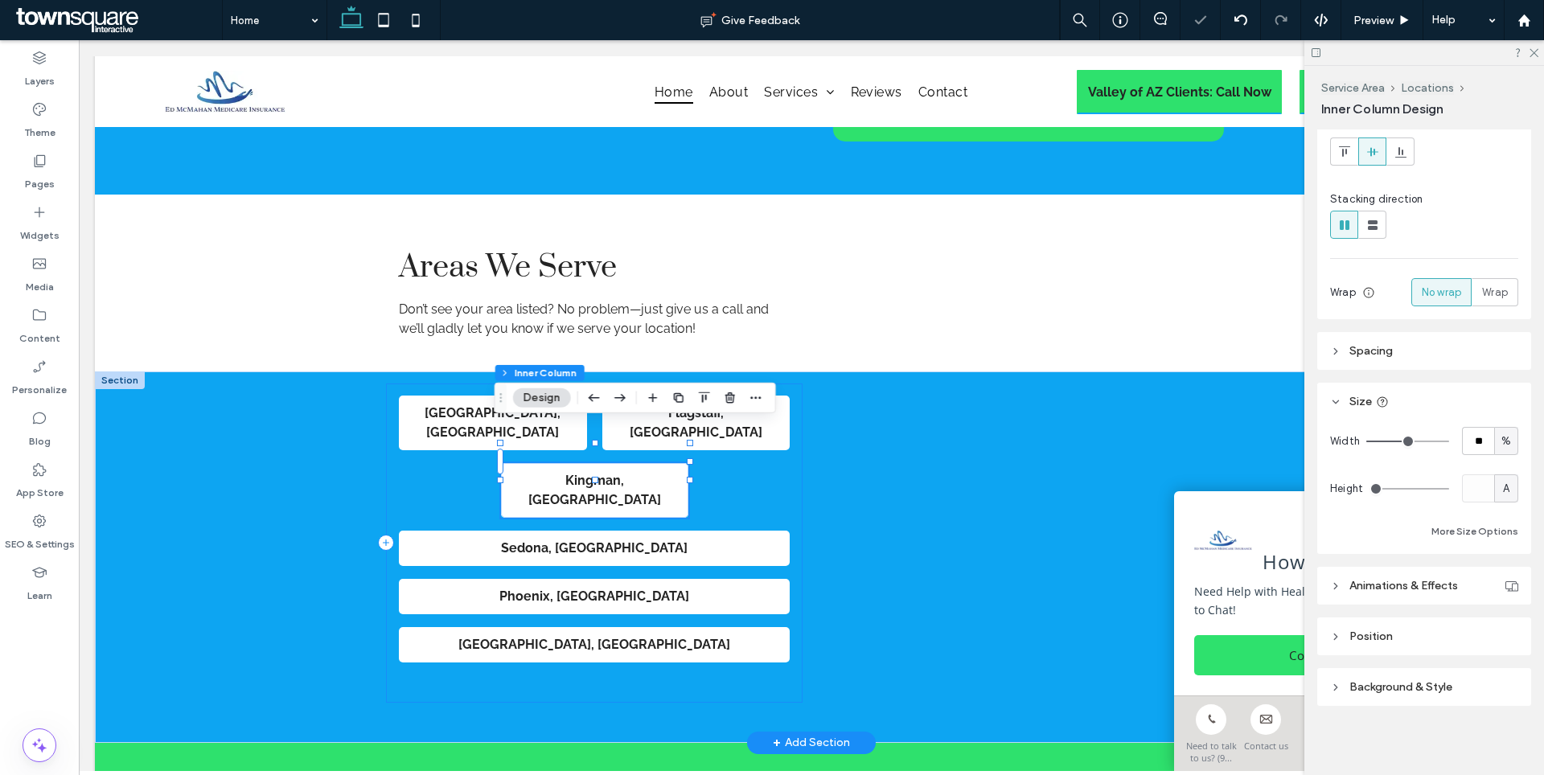
click at [717, 509] on div "[GEOGRAPHIC_DATA], [GEOGRAPHIC_DATA] [GEOGRAPHIC_DATA] , [GEOGRAPHIC_DATA] [GEO…" at bounding box center [594, 543] width 417 height 319
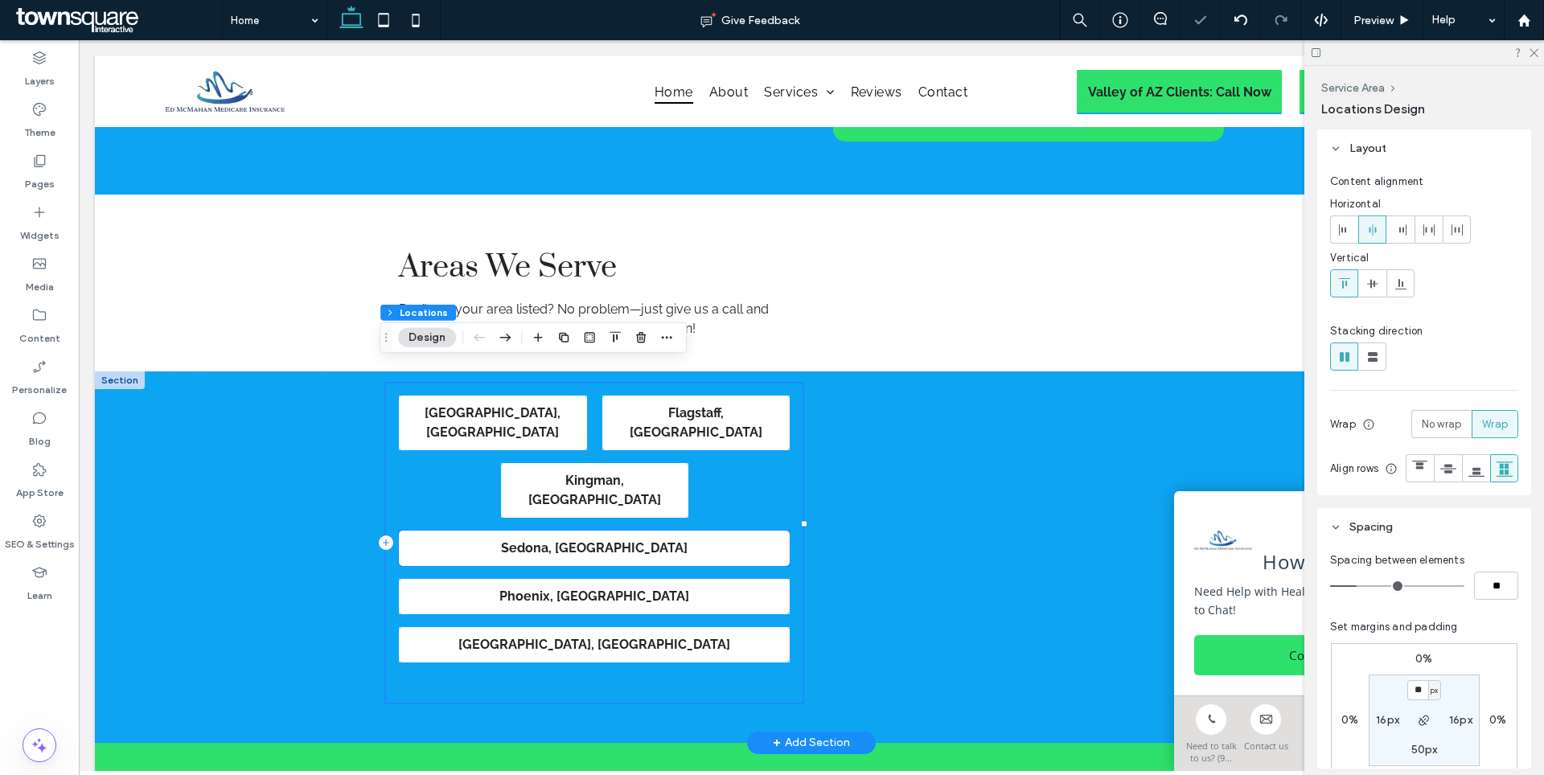
click at [732, 539] on p "Sedona , [GEOGRAPHIC_DATA]" at bounding box center [594, 548] width 375 height 19
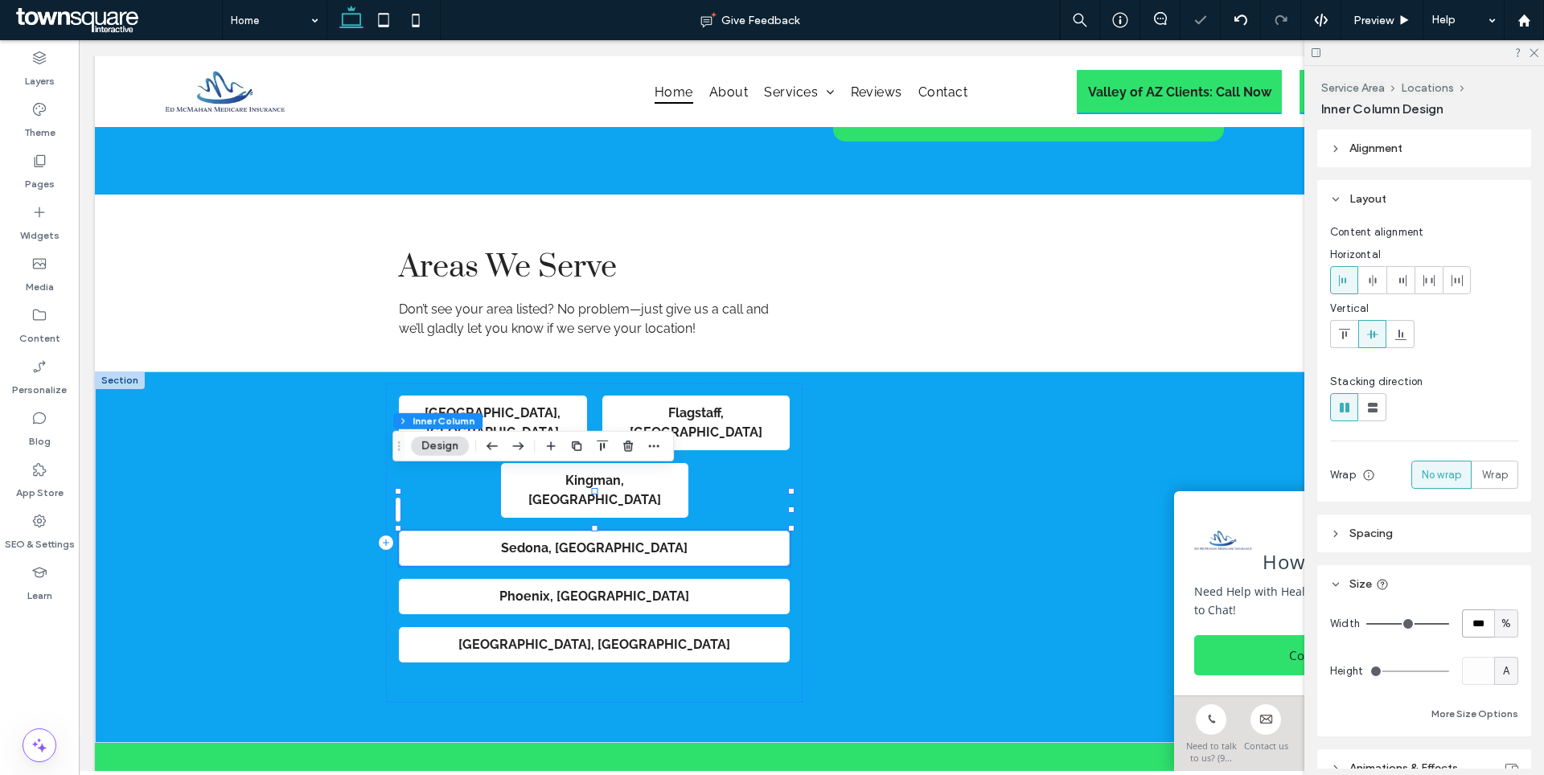
click at [1466, 618] on input "***" at bounding box center [1478, 624] width 32 height 28
type input "**"
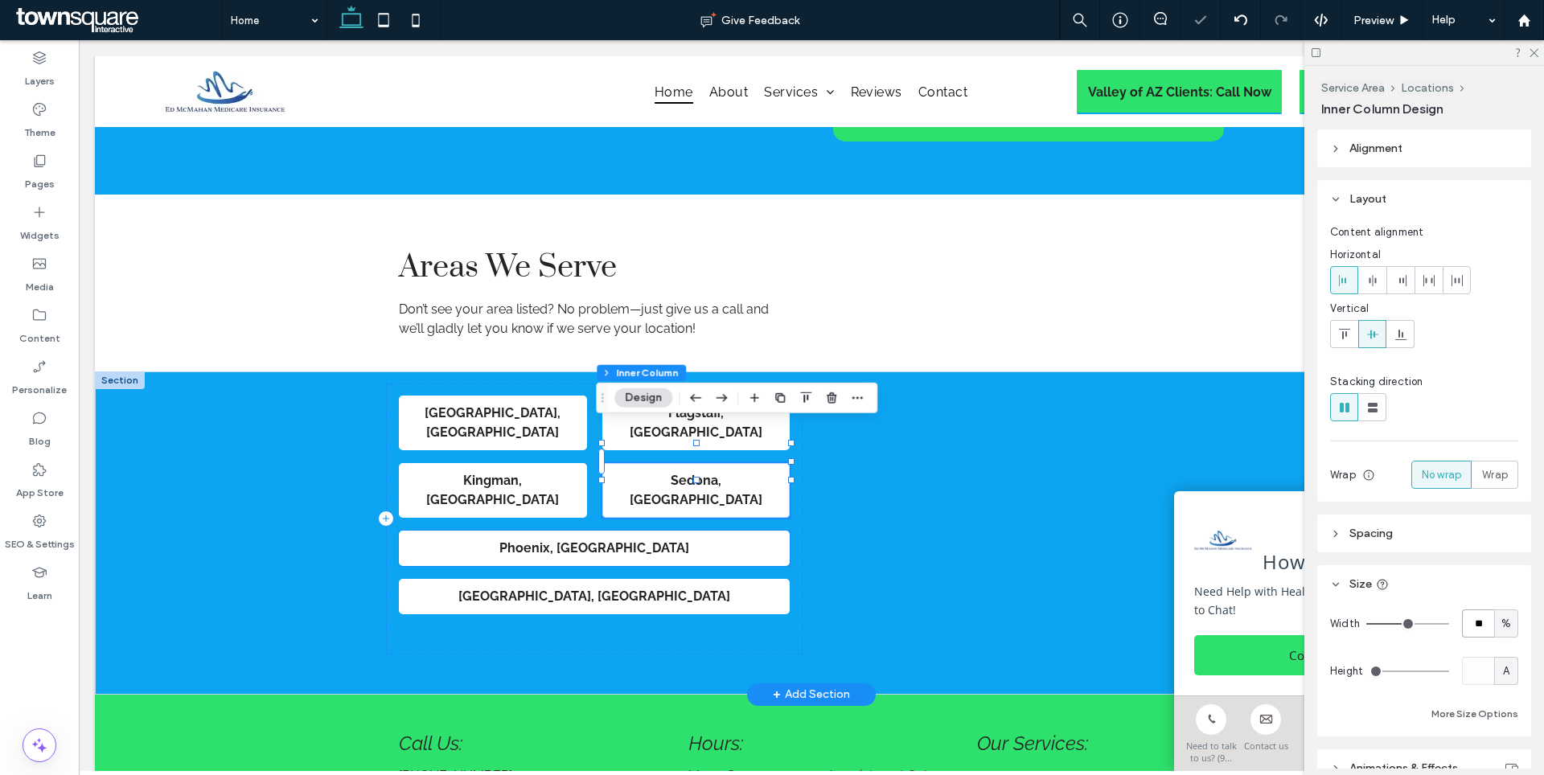
click at [614, 540] on strong ", [GEOGRAPHIC_DATA]" at bounding box center [619, 547] width 139 height 15
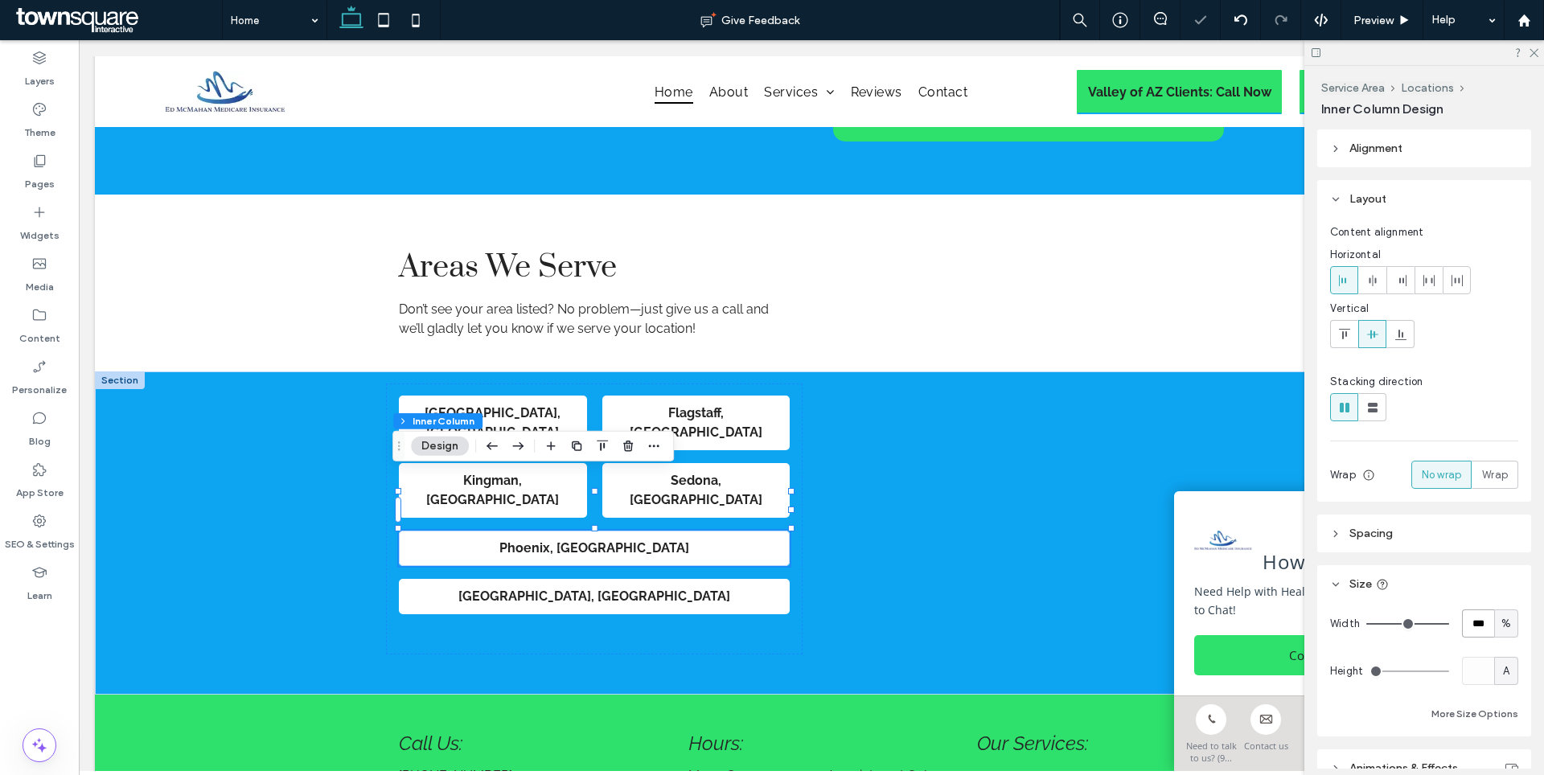
click at [1462, 617] on input "***" at bounding box center [1478, 624] width 32 height 28
type input "**"
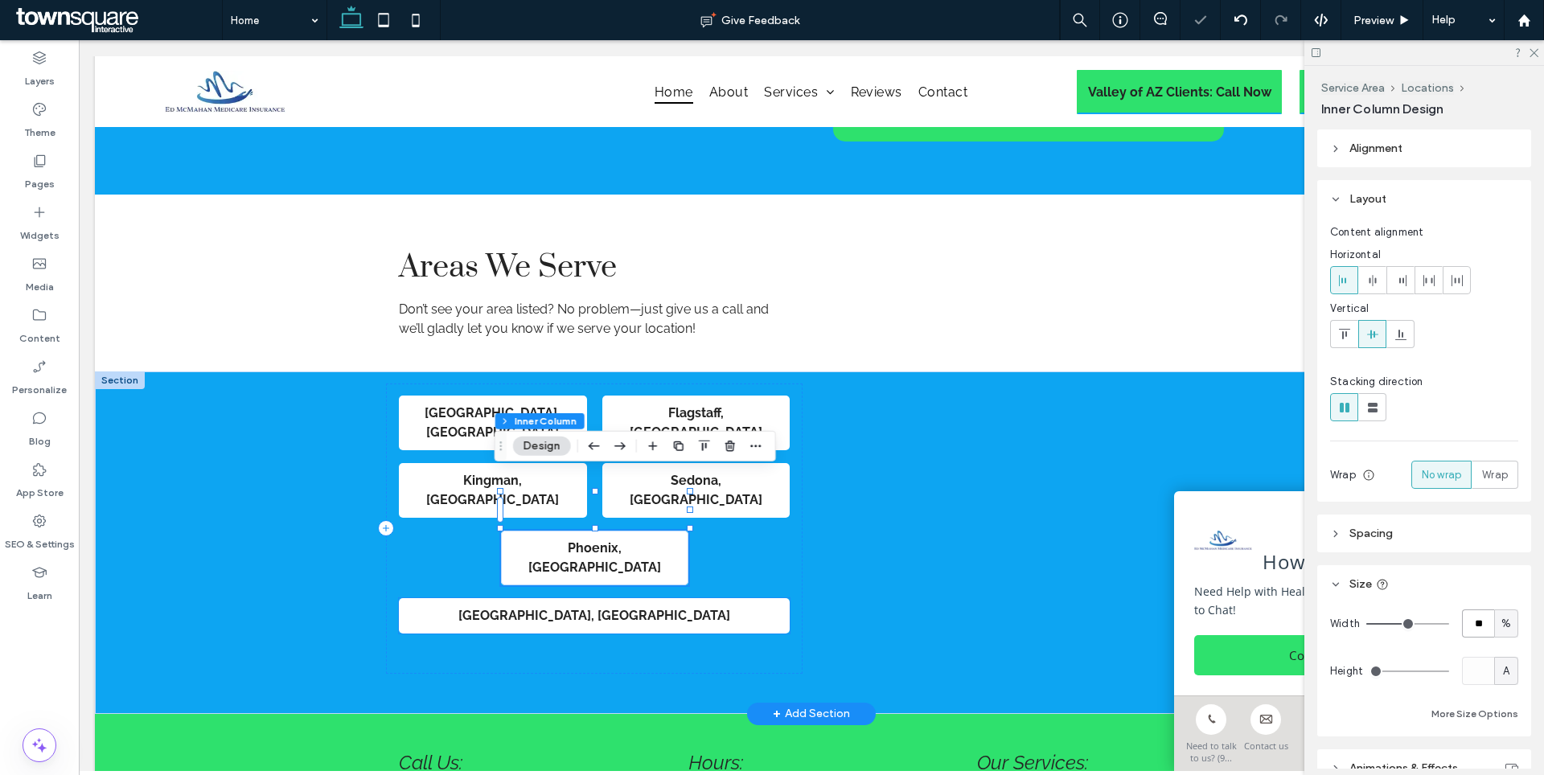
click at [671, 606] on p "Tucson , AZ" at bounding box center [594, 615] width 375 height 19
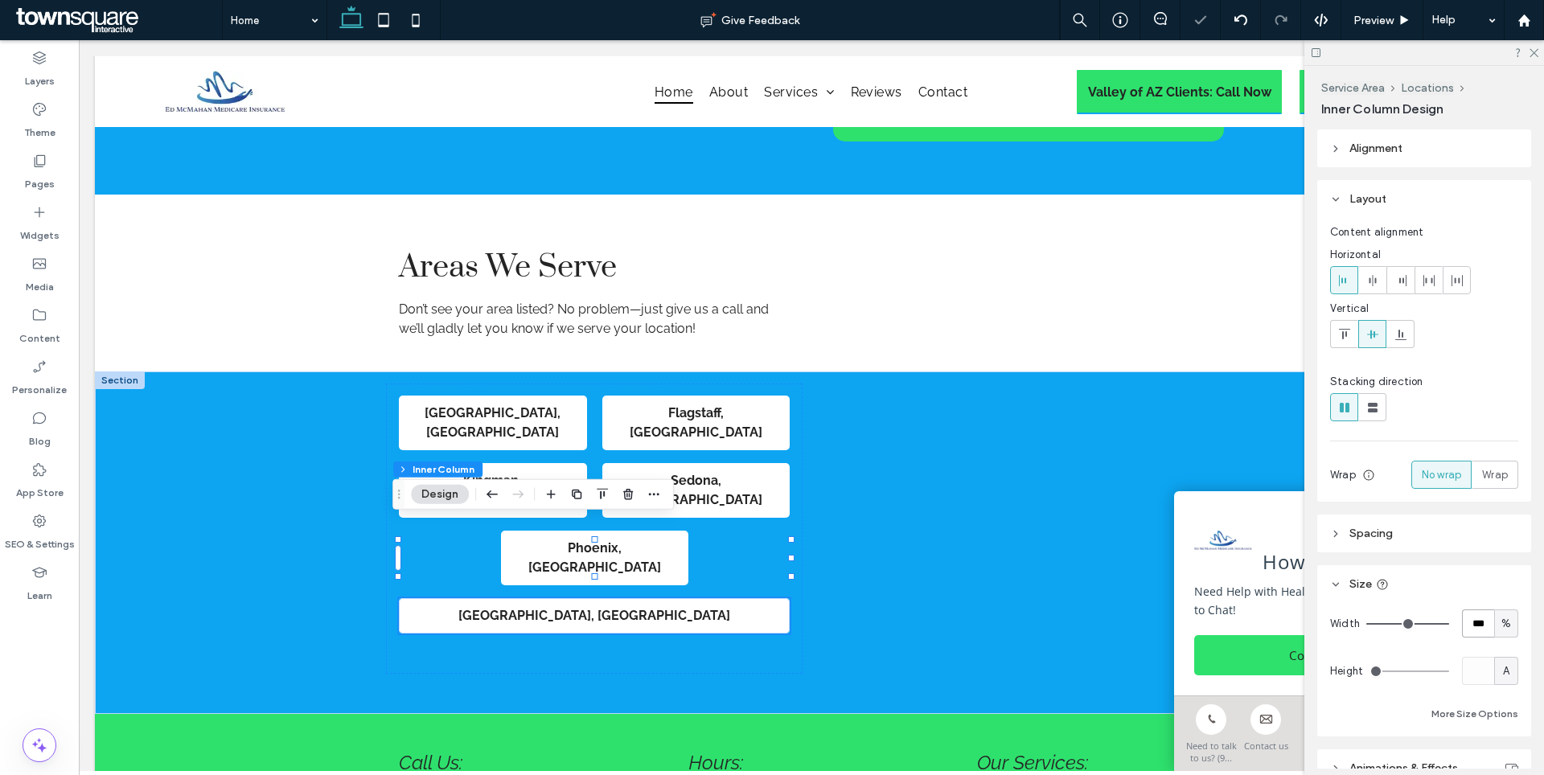
click at [1476, 623] on input "***" at bounding box center [1478, 624] width 32 height 28
type input "**"
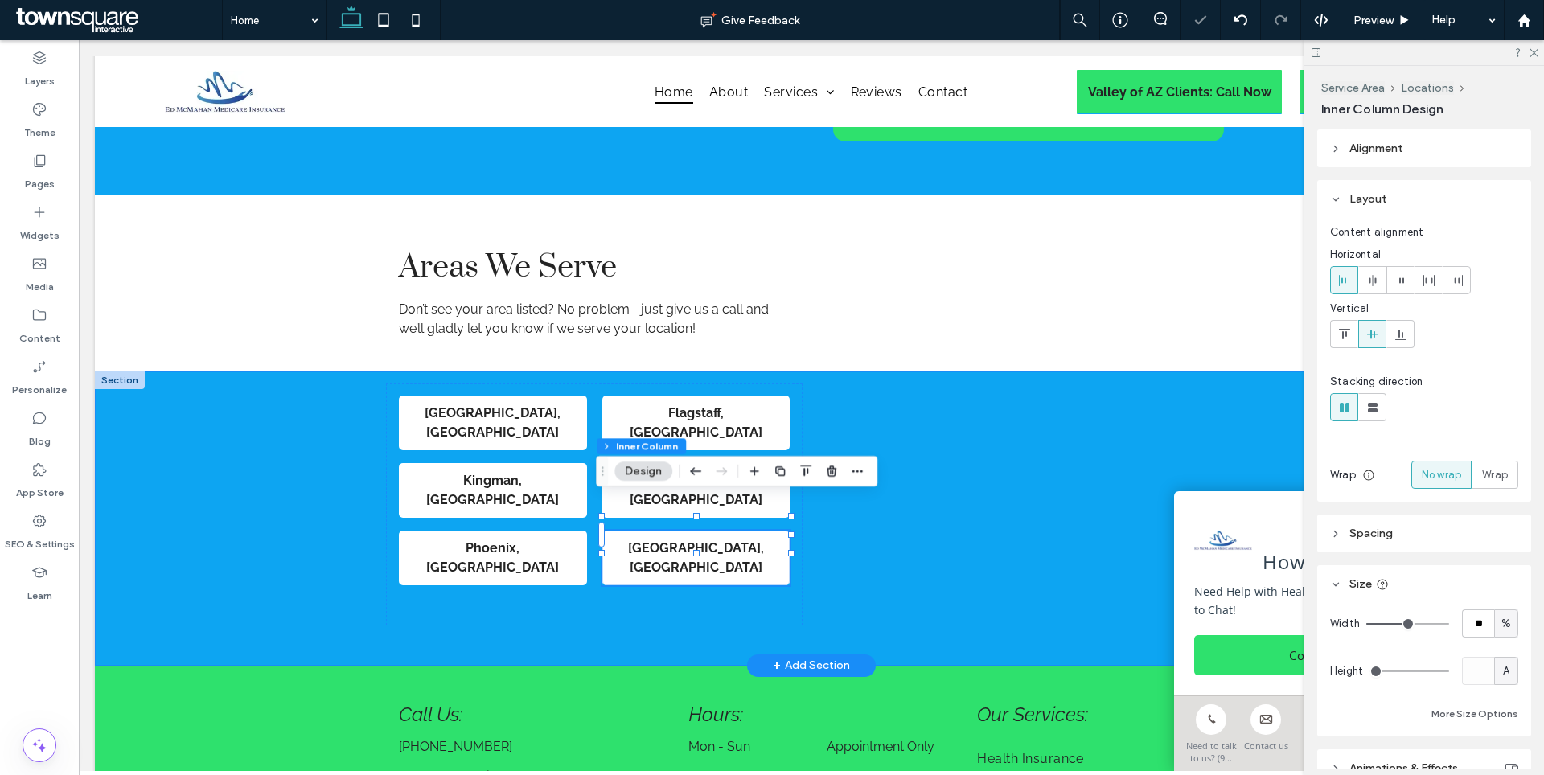
click at [208, 425] on div "[GEOGRAPHIC_DATA], [GEOGRAPHIC_DATA] [GEOGRAPHIC_DATA] , [GEOGRAPHIC_DATA] [GEO…" at bounding box center [811, 519] width 1433 height 294
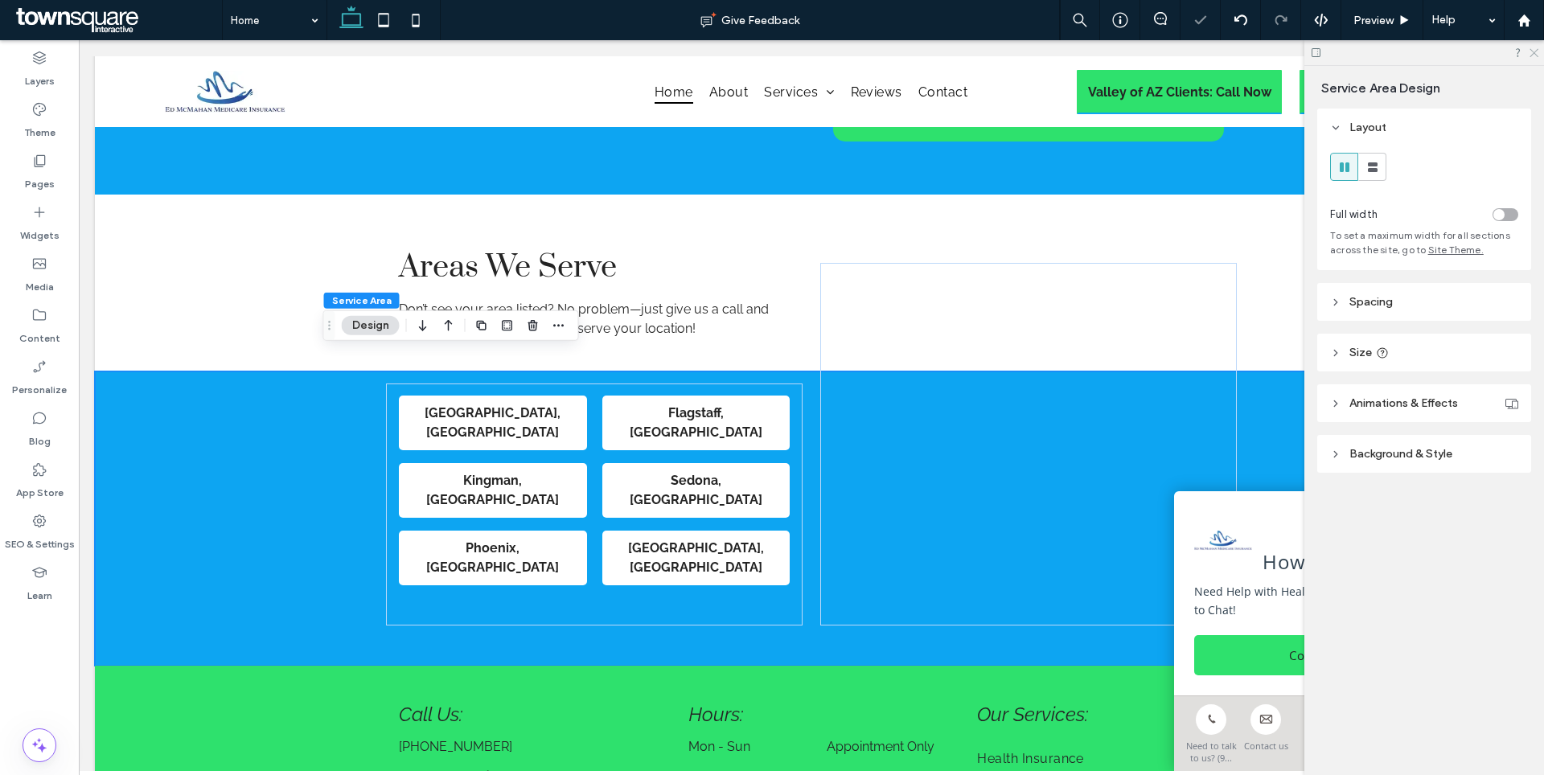
click at [1530, 51] on icon at bounding box center [1533, 52] width 10 height 10
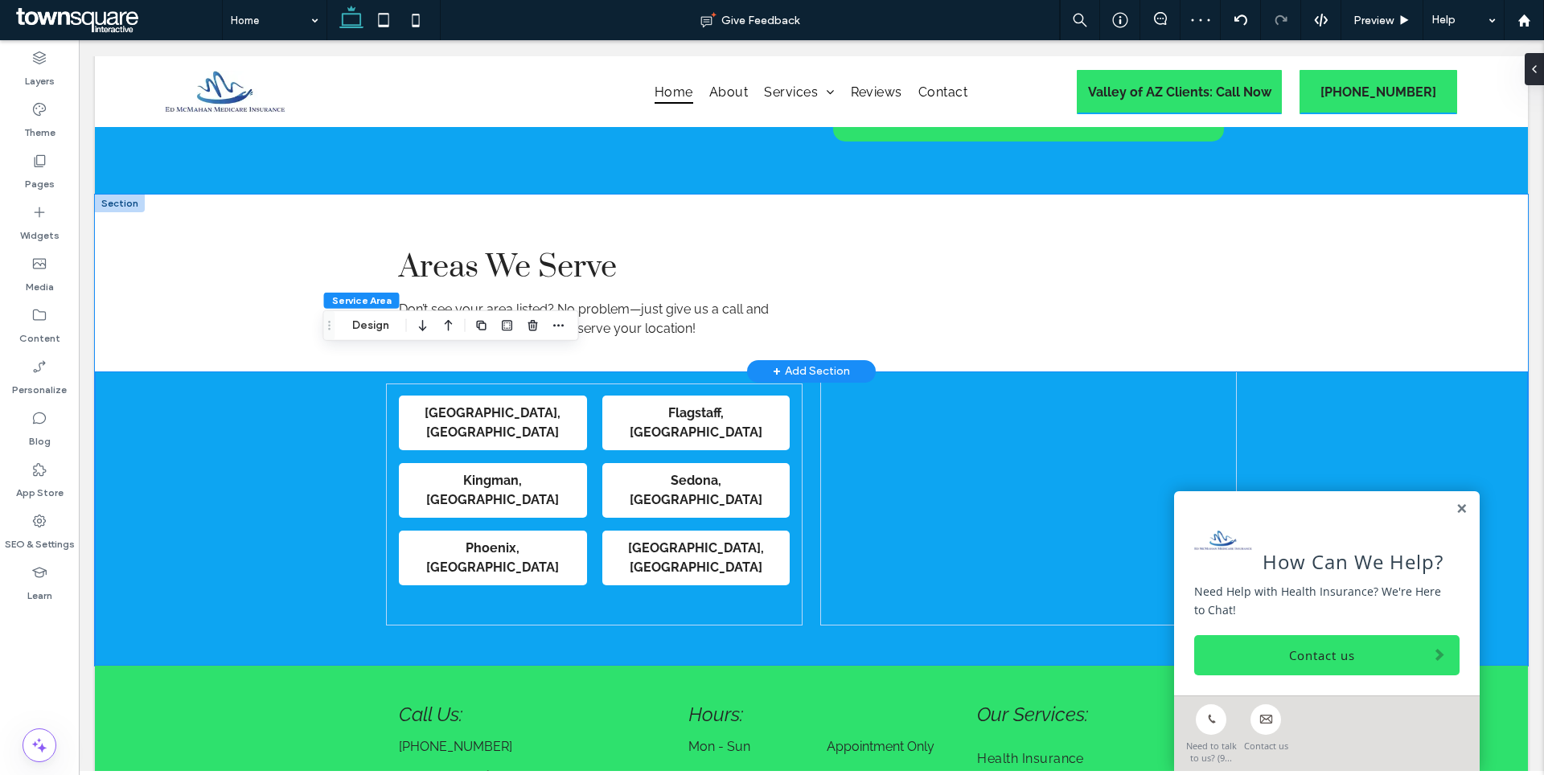
click at [1417, 295] on div "Areas We Serve Don’t see your area listed? No problem—just give us a call and w…" at bounding box center [811, 283] width 1433 height 177
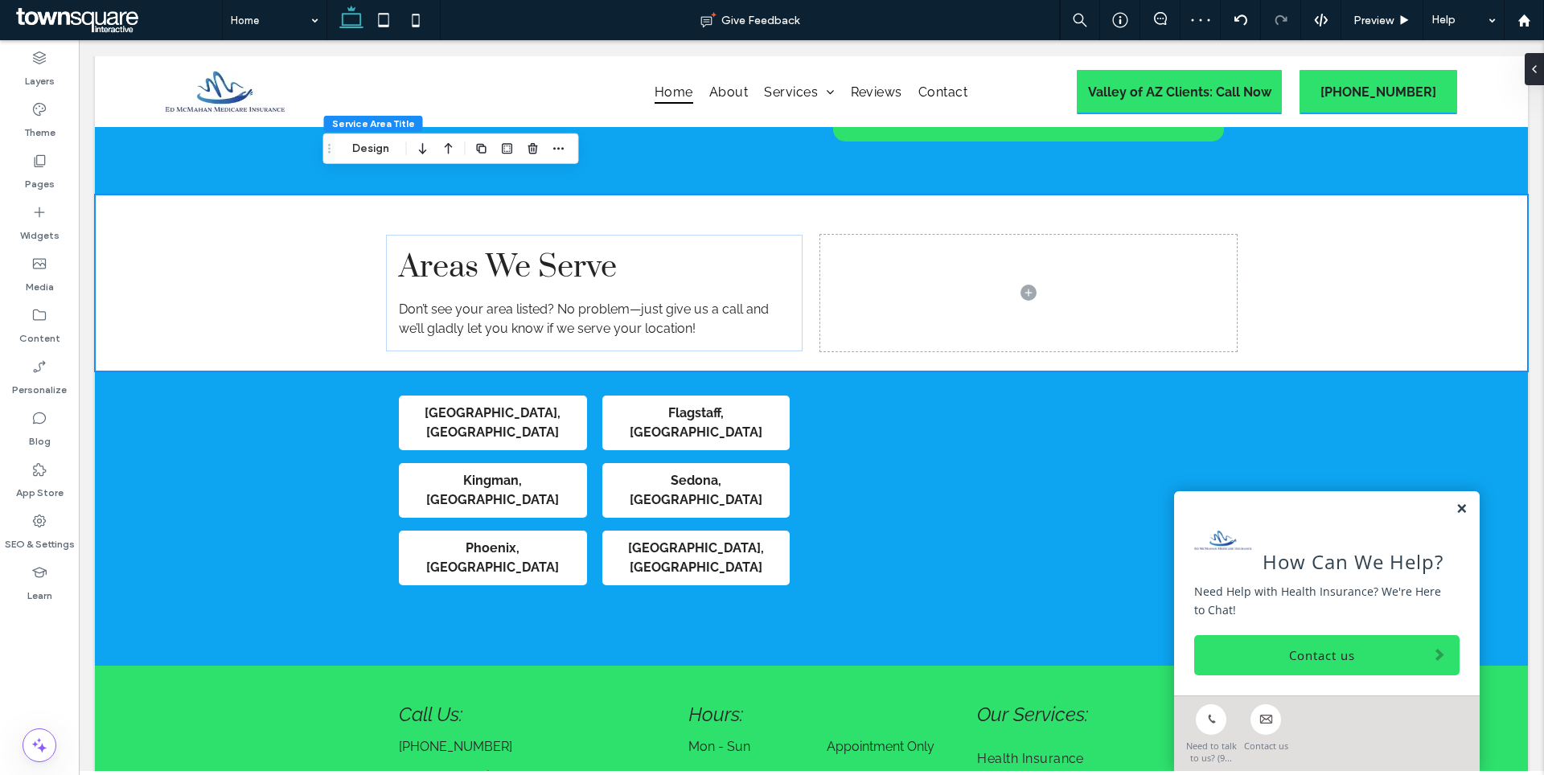
click at [1456, 509] on link at bounding box center [1462, 510] width 12 height 14
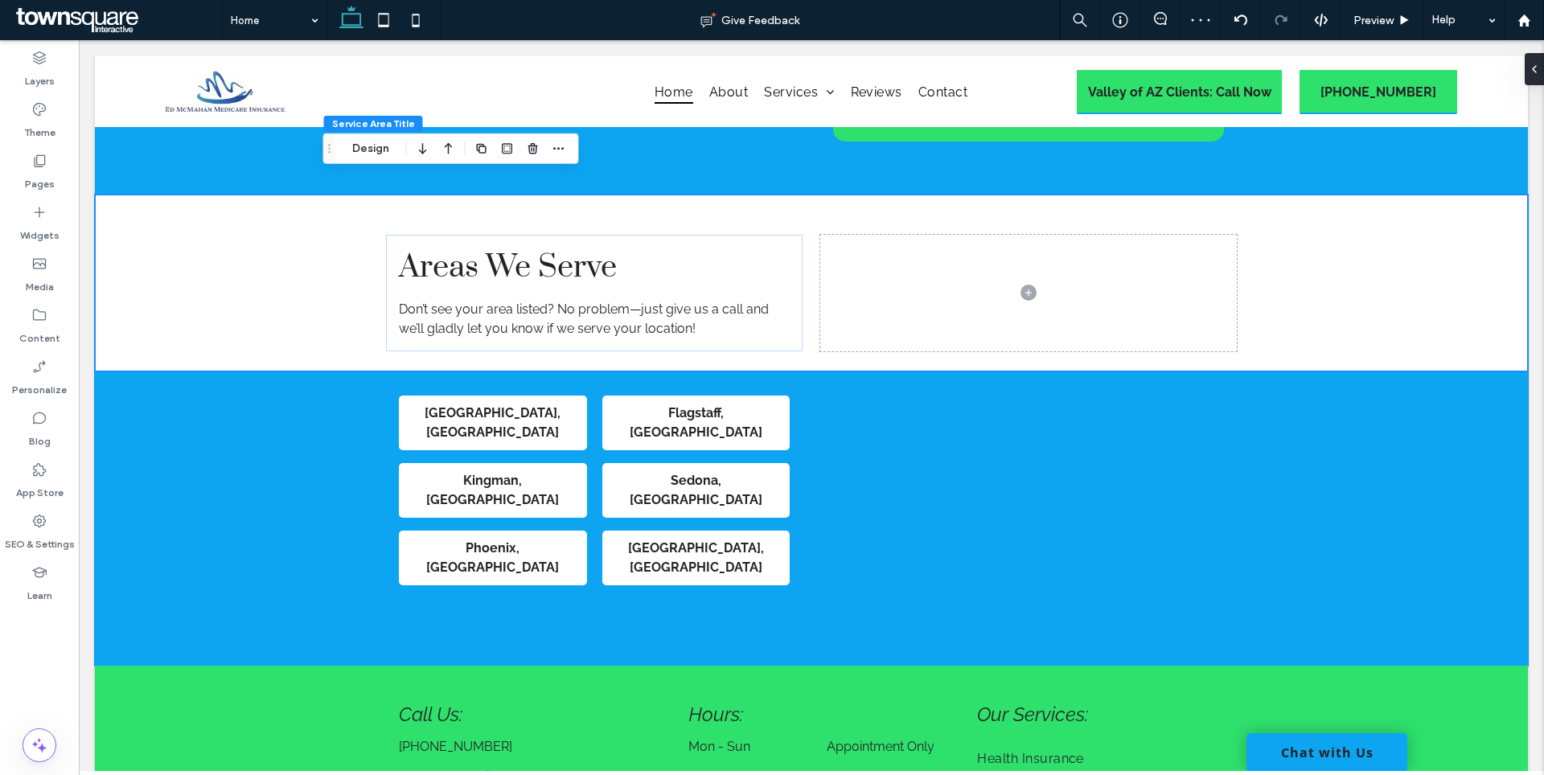
scroll to position [2793, 0]
